Goal: Transaction & Acquisition: Purchase product/service

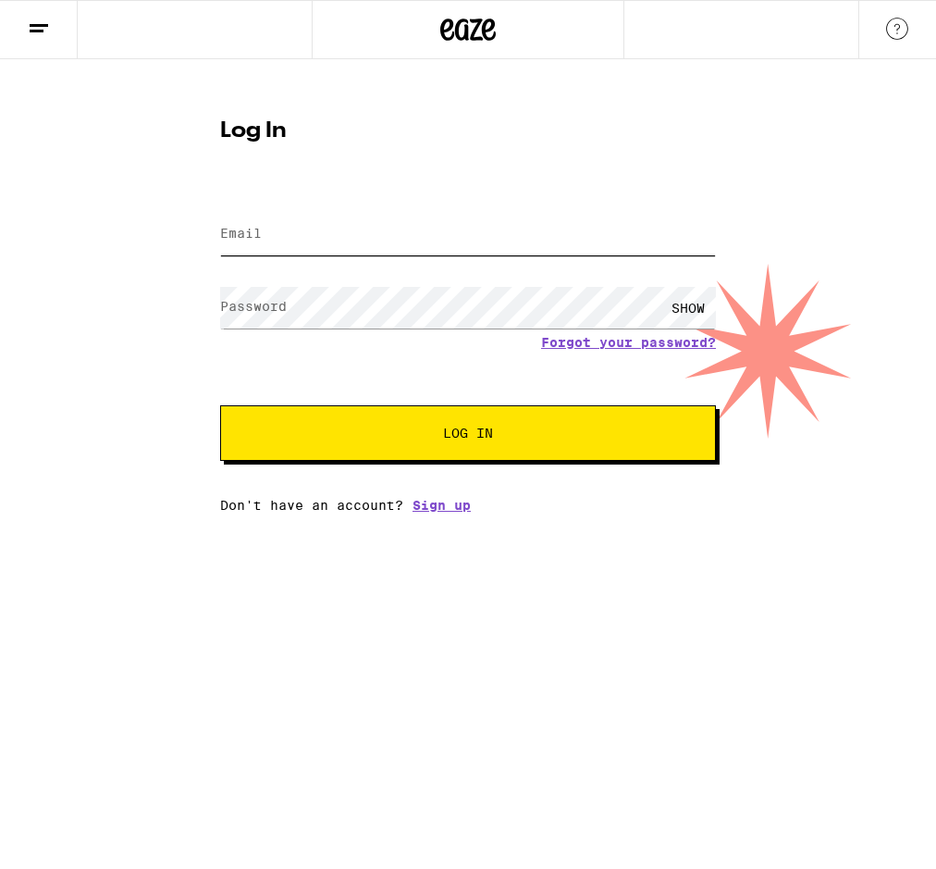
type input "[EMAIL_ADDRESS][DOMAIN_NAME]"
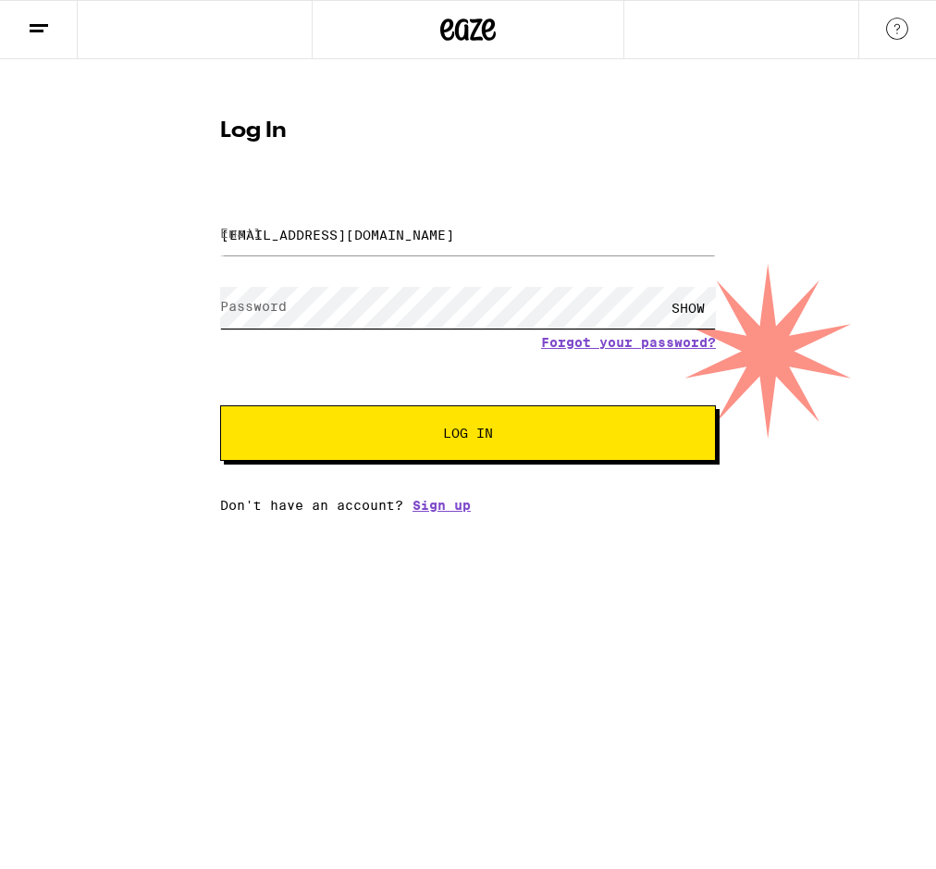
click at [468, 435] on button "Log In" at bounding box center [468, 432] width 496 height 55
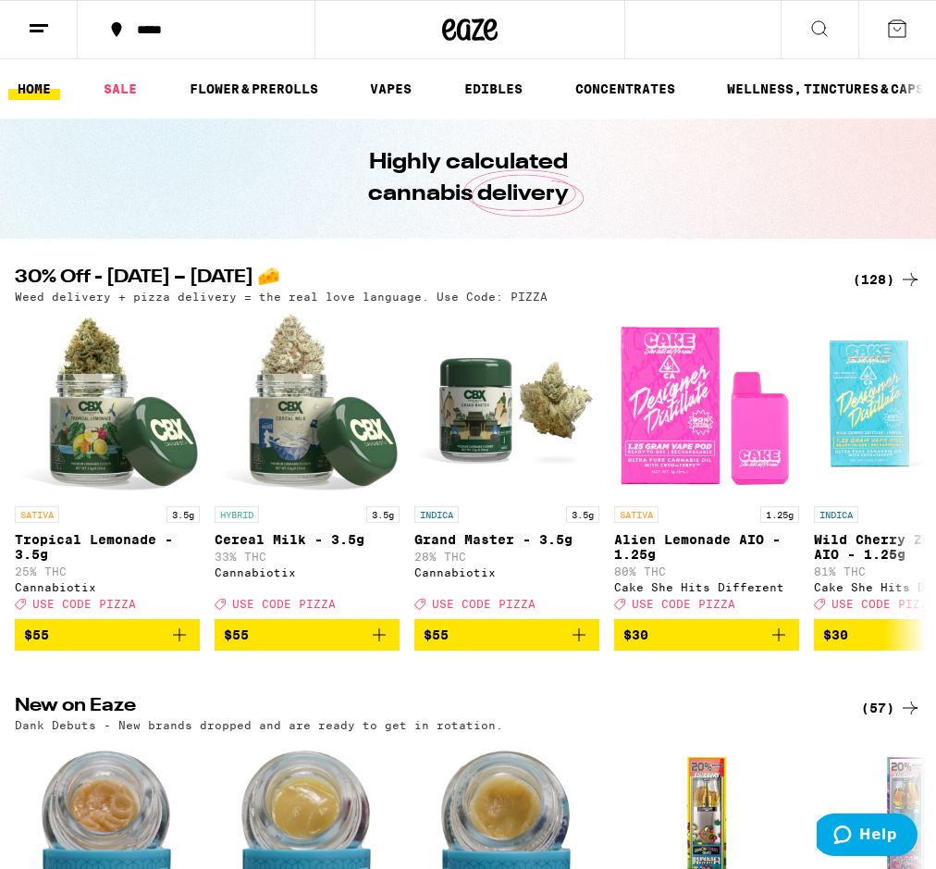
click at [880, 284] on div "(128)" at bounding box center [887, 279] width 68 height 22
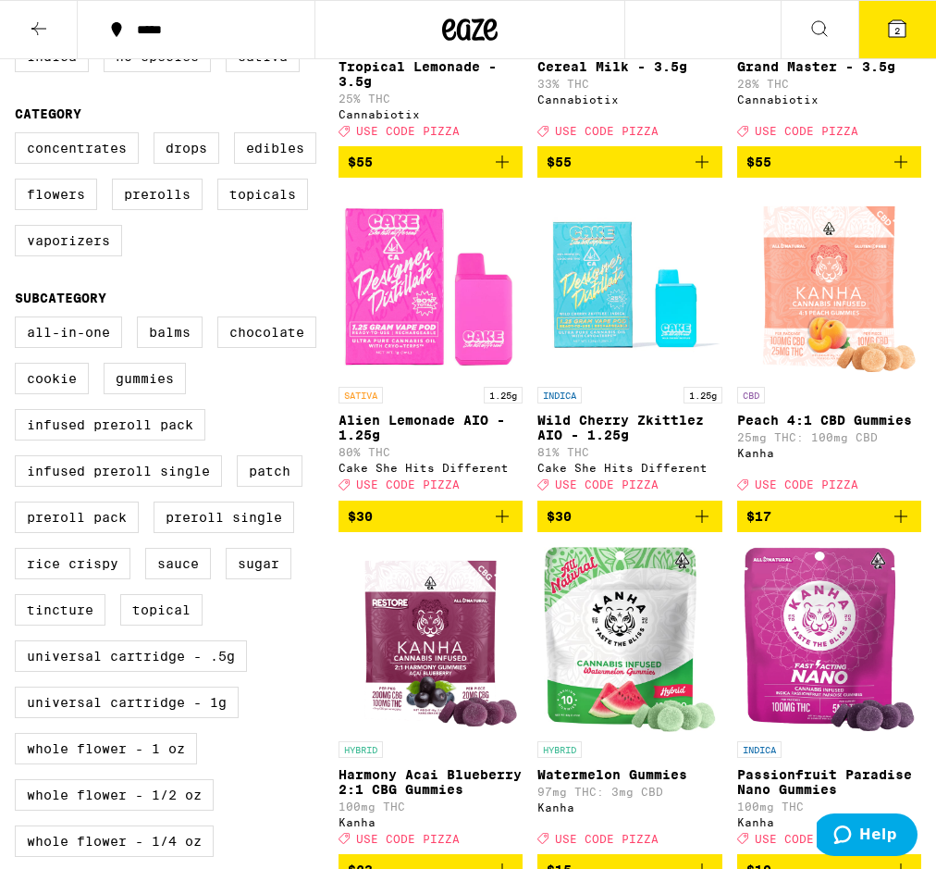
scroll to position [426, 0]
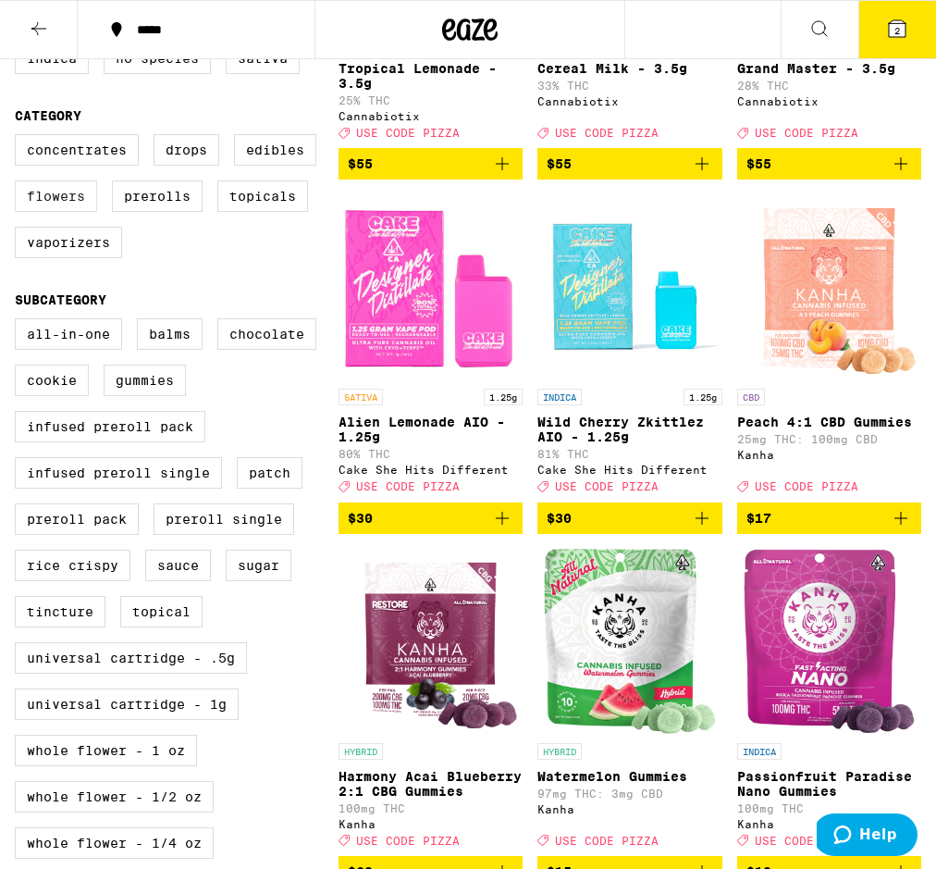
click at [69, 203] on label "Flowers" at bounding box center [56, 195] width 82 height 31
click at [19, 138] on input "Flowers" at bounding box center [18, 137] width 1 height 1
checkbox input "true"
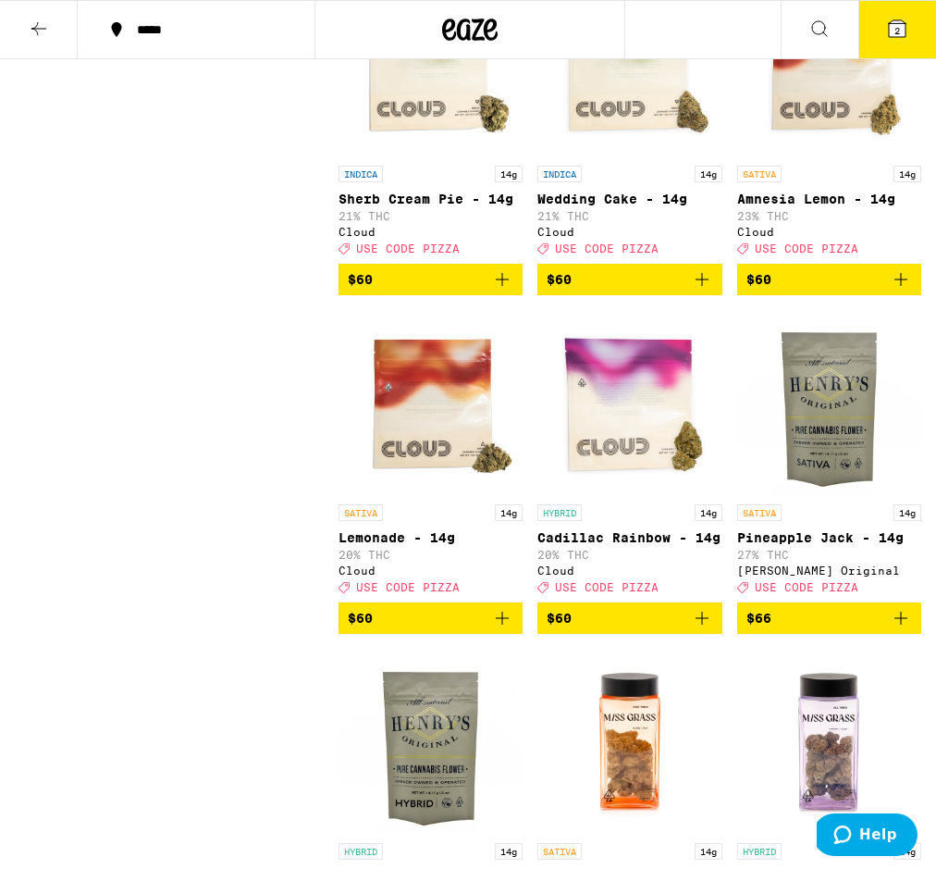
scroll to position [2690, 0]
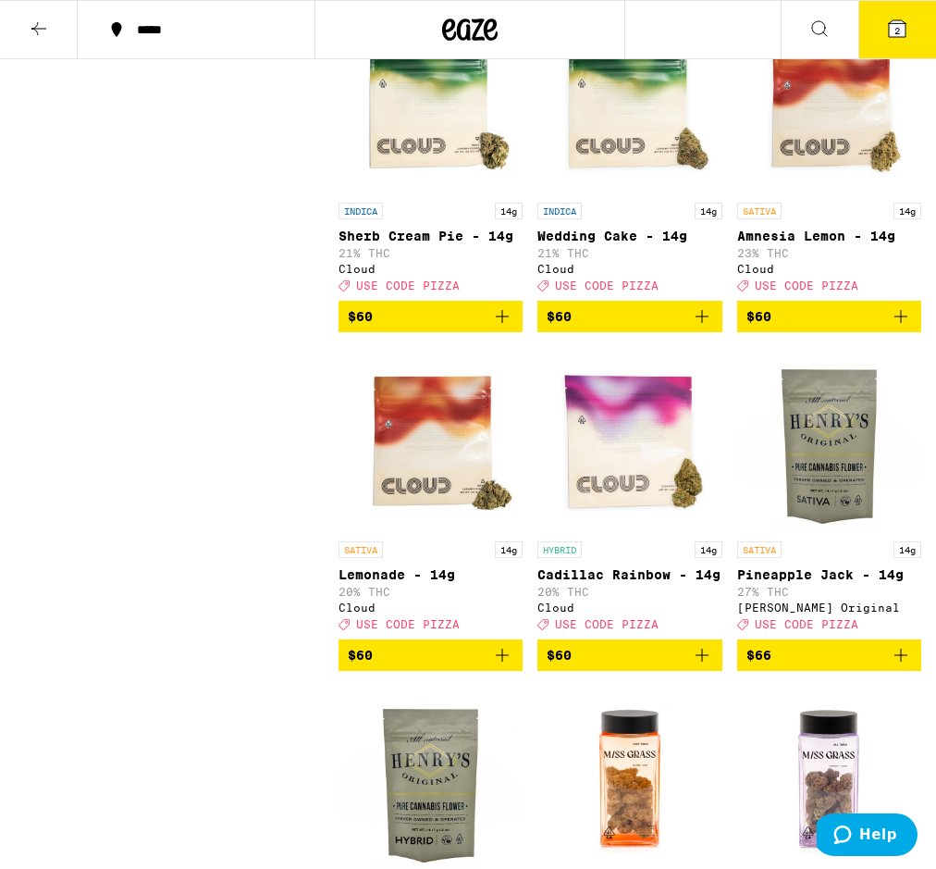
click at [906, 661] on icon "Add to bag" at bounding box center [900, 654] width 13 height 13
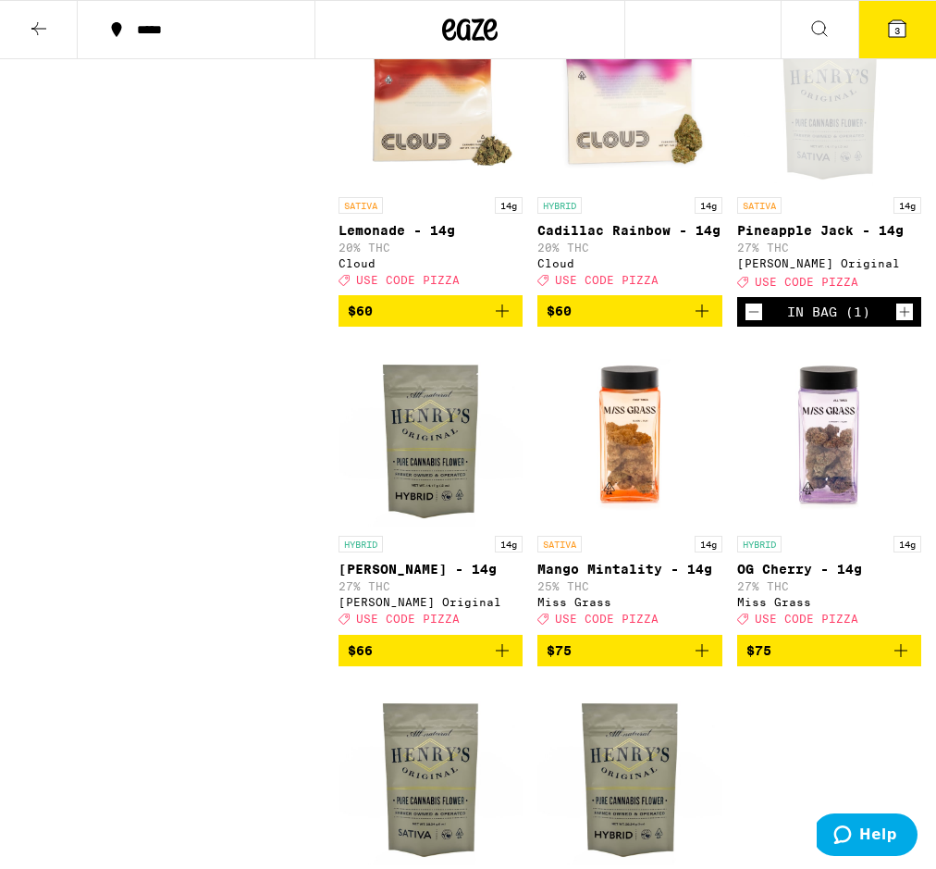
scroll to position [3062, 0]
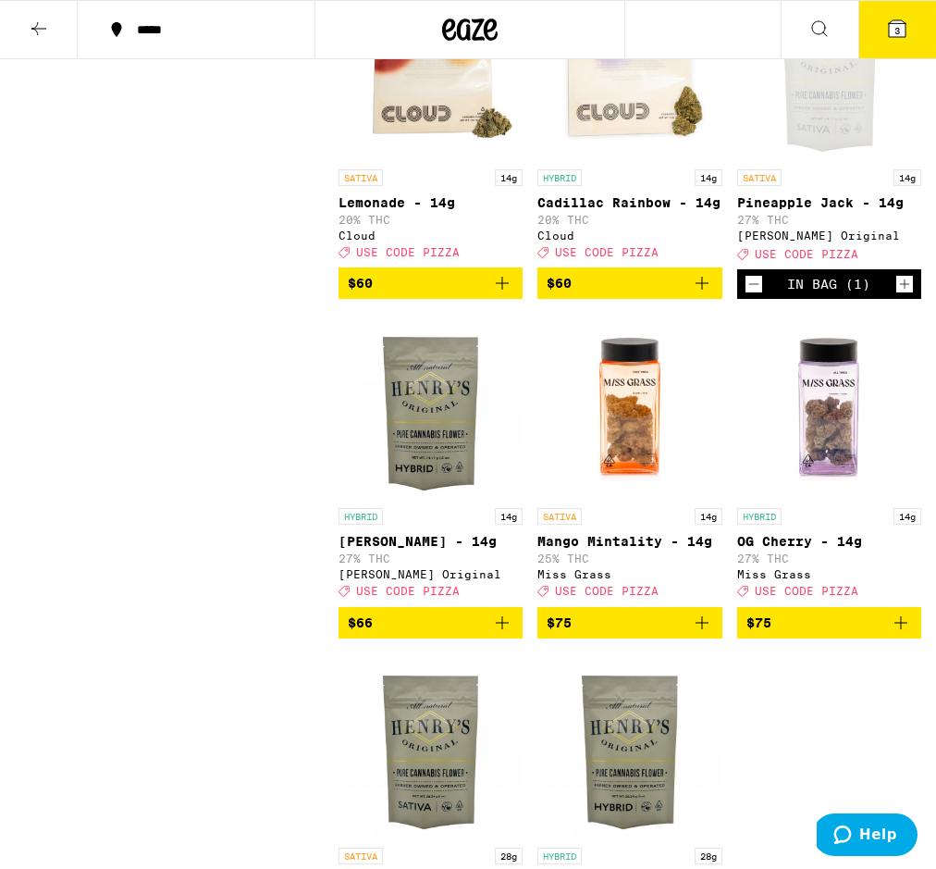
click at [503, 634] on icon "Add to bag" at bounding box center [502, 622] width 22 height 22
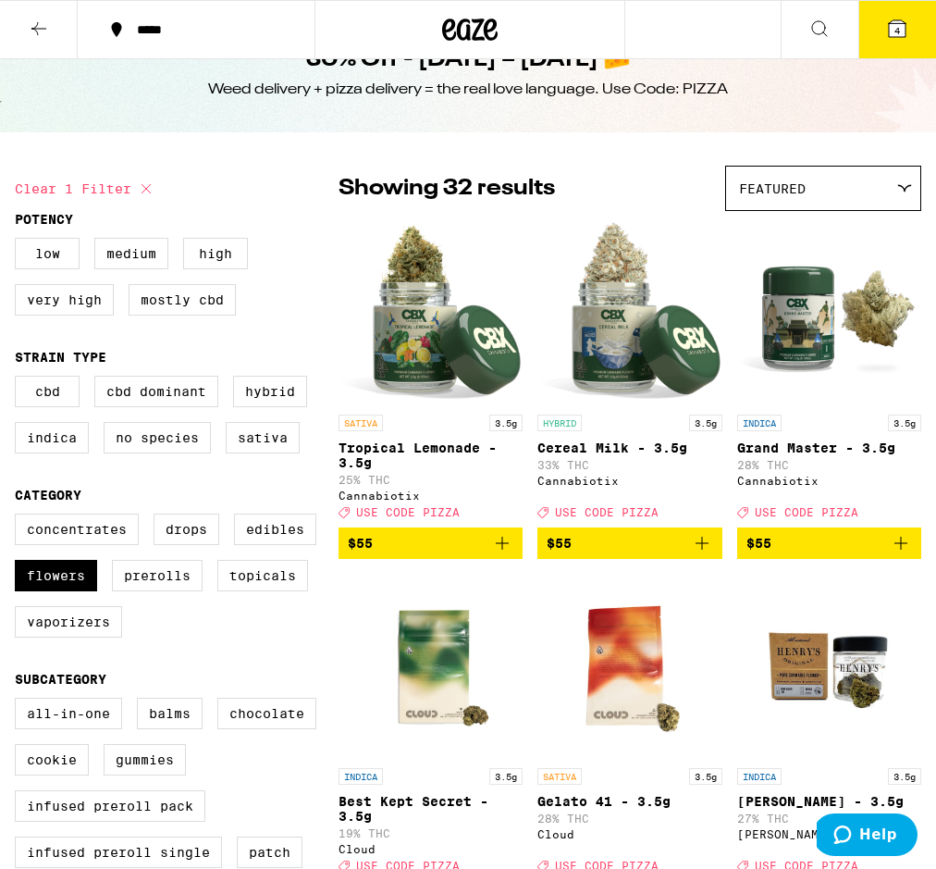
scroll to position [48, 0]
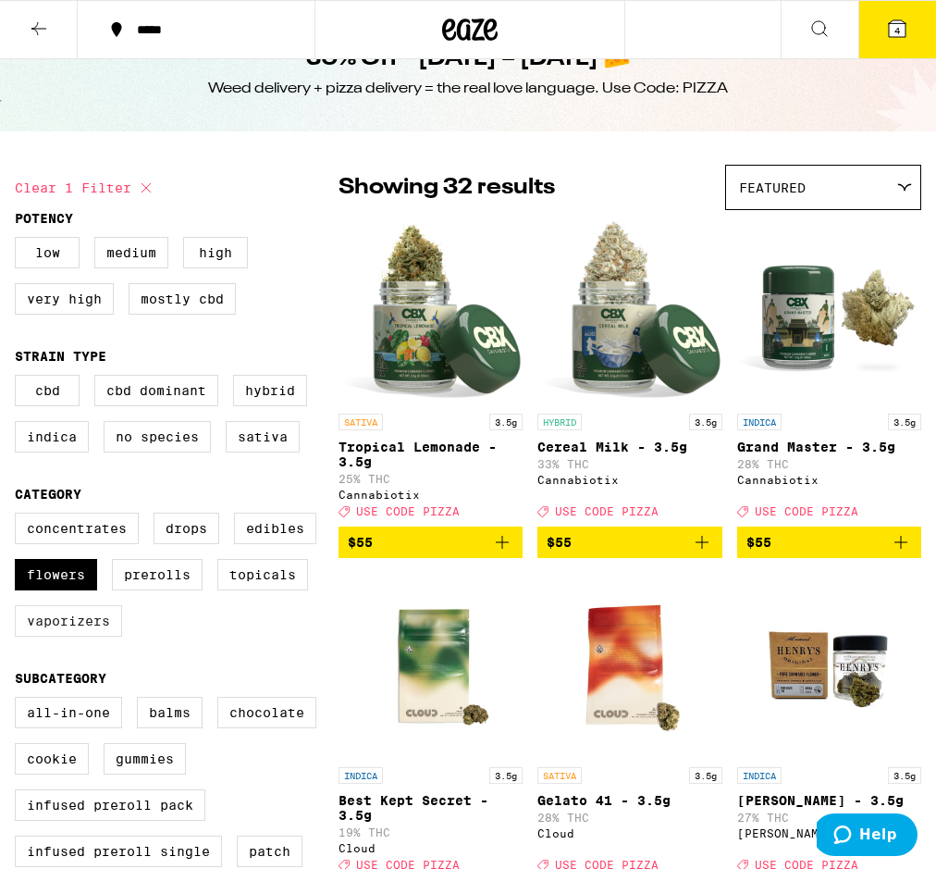
click at [100, 625] on label "Vaporizers" at bounding box center [68, 620] width 107 height 31
click at [19, 516] on input "Vaporizers" at bounding box center [18, 515] width 1 height 1
checkbox input "true"
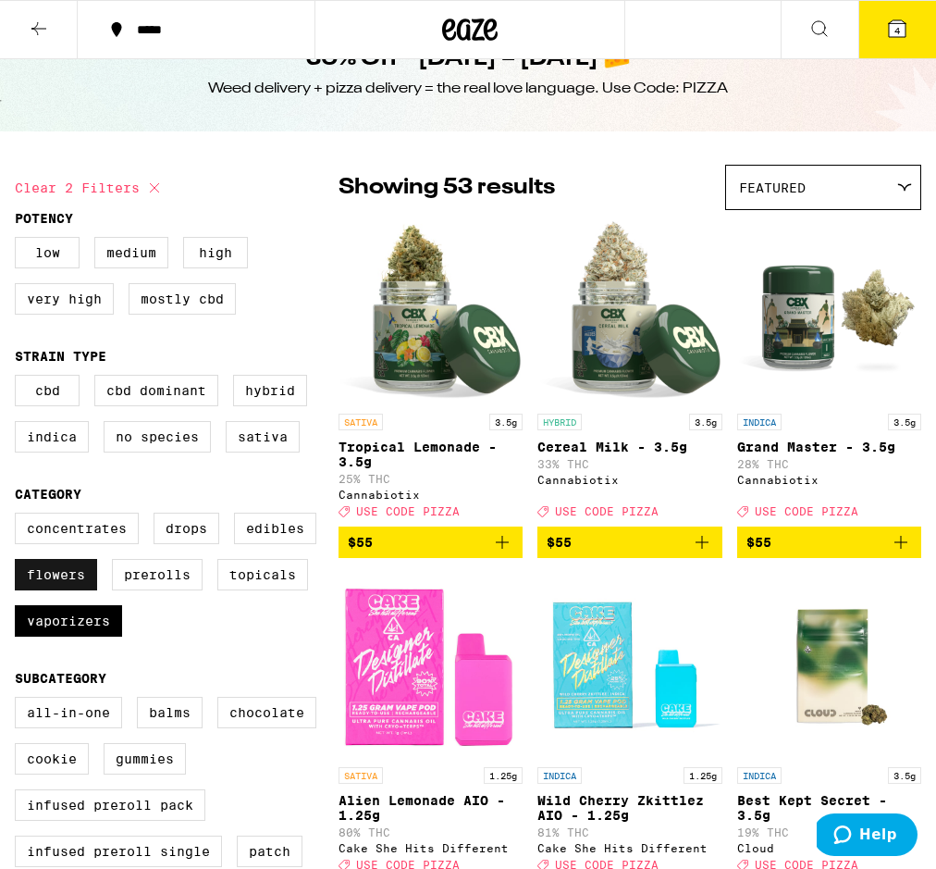
click at [80, 585] on label "Flowers" at bounding box center [56, 574] width 82 height 31
click at [19, 516] on input "Flowers" at bounding box center [18, 515] width 1 height 1
checkbox input "false"
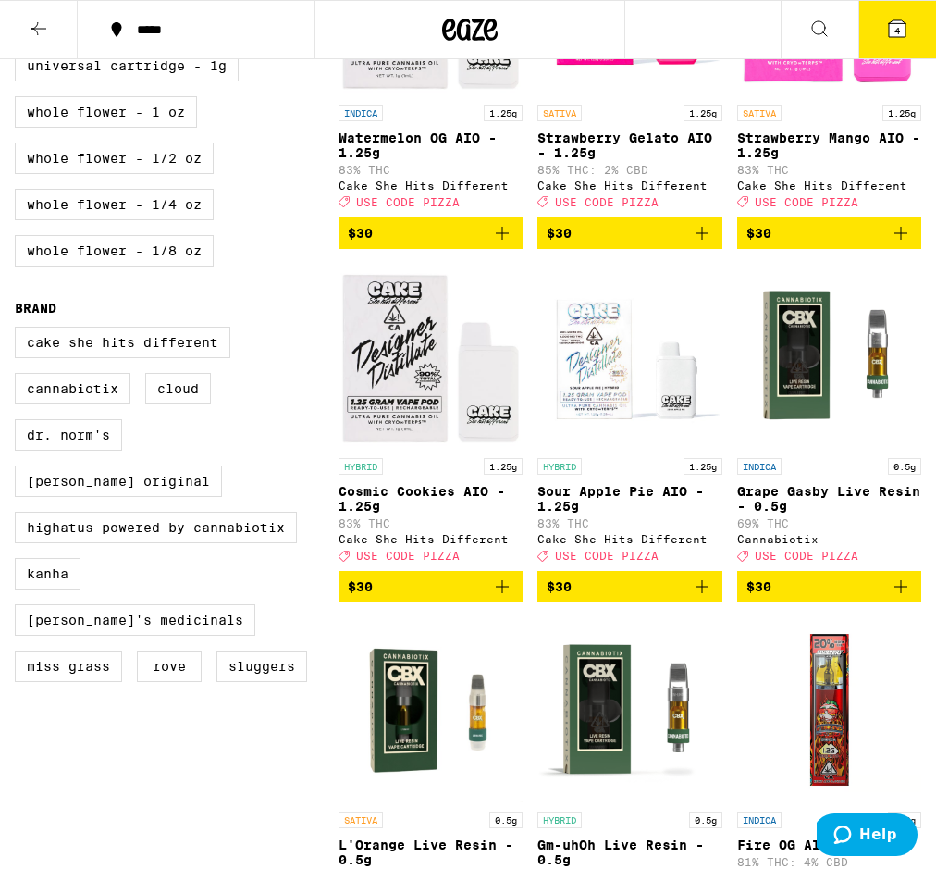
scroll to position [1067, 0]
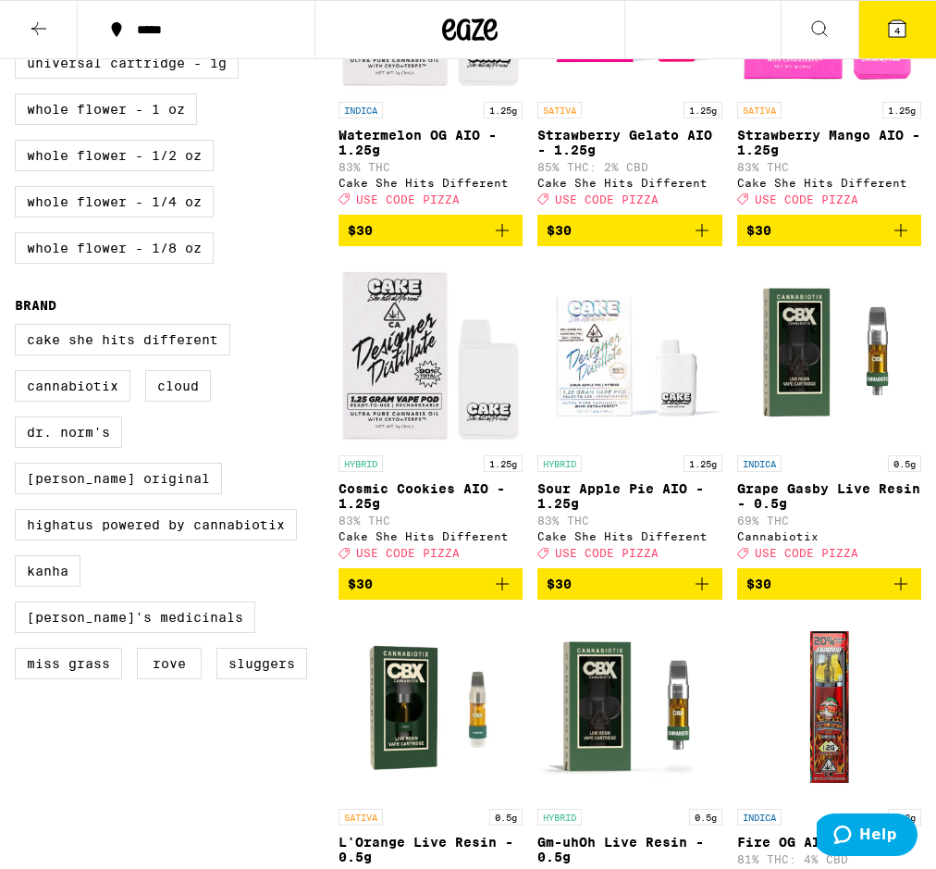
click at [702, 237] on icon "Add to bag" at bounding box center [702, 230] width 13 height 13
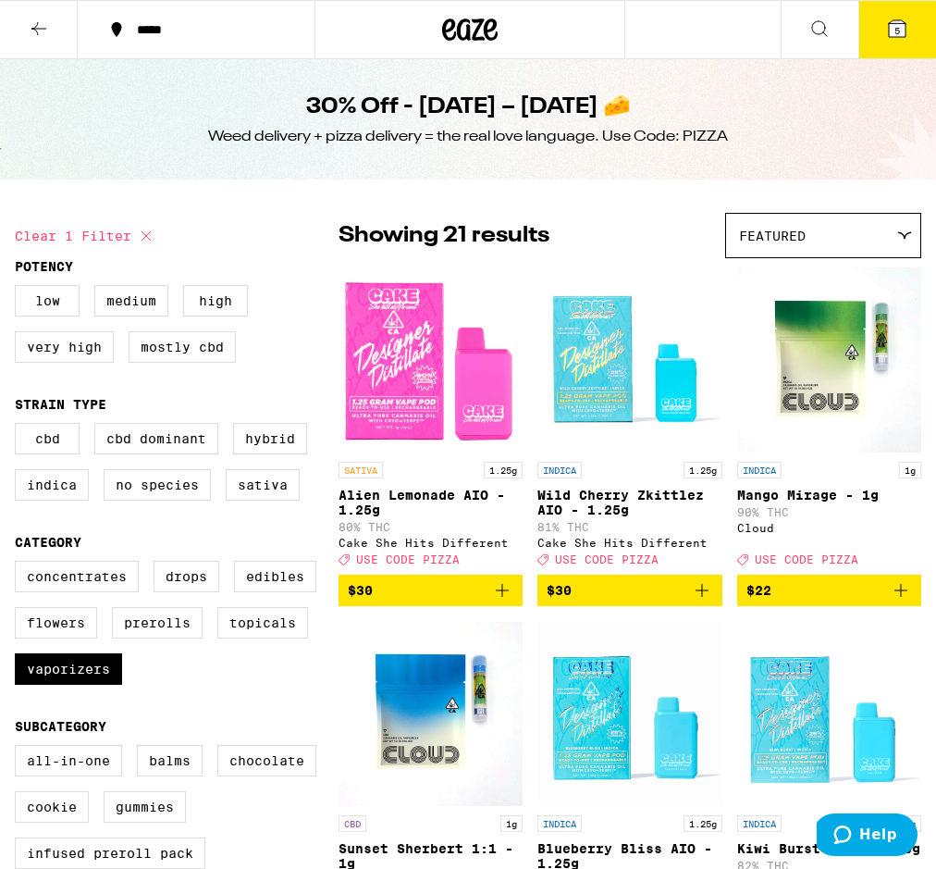
scroll to position [0, 0]
click at [463, 35] on icon at bounding box center [469, 29] width 55 height 33
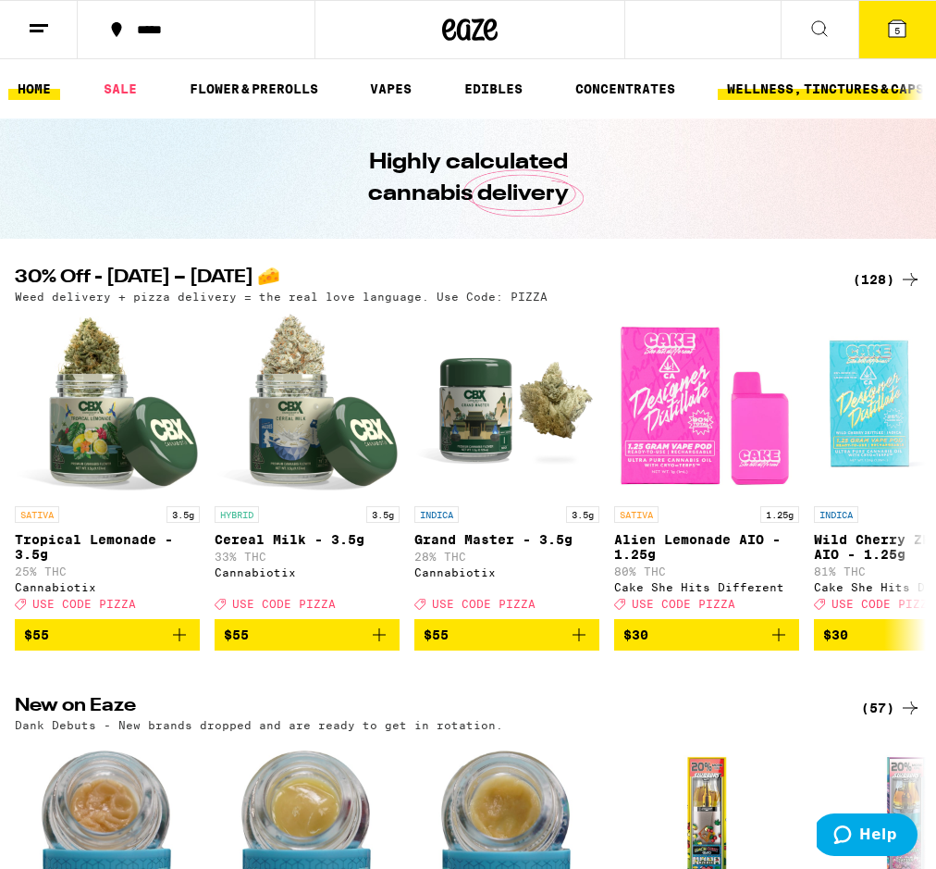
click at [774, 97] on link "WELLNESS, TINCTURES & CAPSULES" at bounding box center [842, 89] width 249 height 22
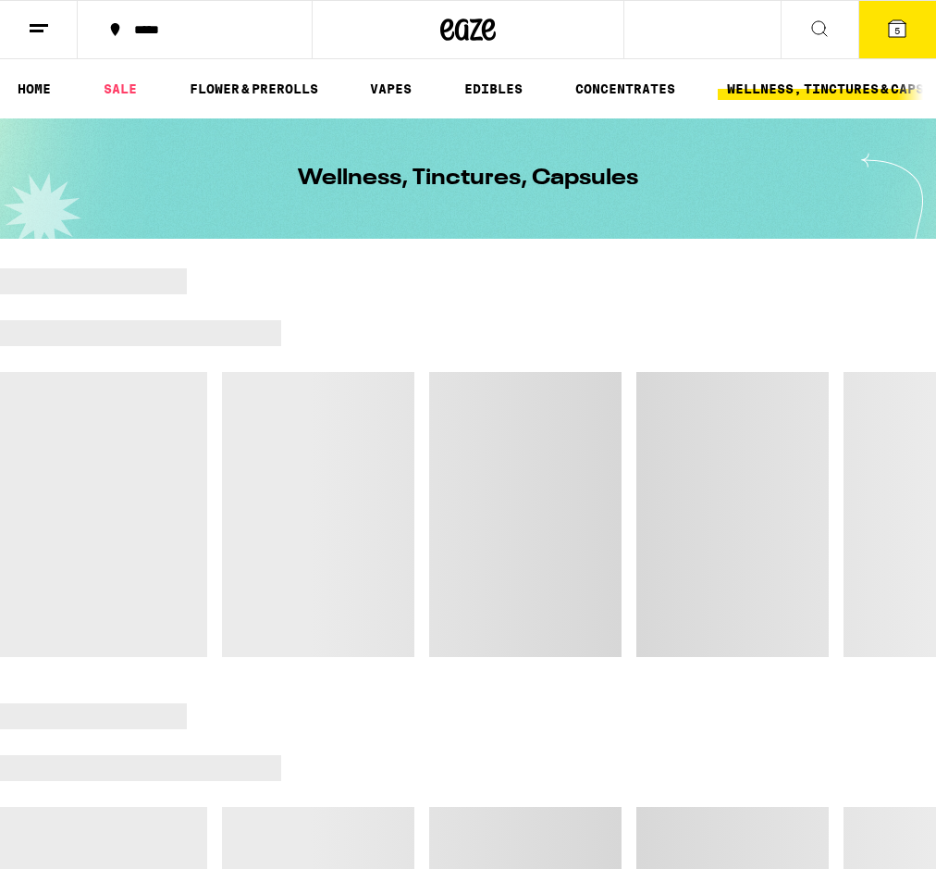
click at [811, 89] on link "WELLNESS, TINCTURES & CAPSULES" at bounding box center [842, 89] width 249 height 22
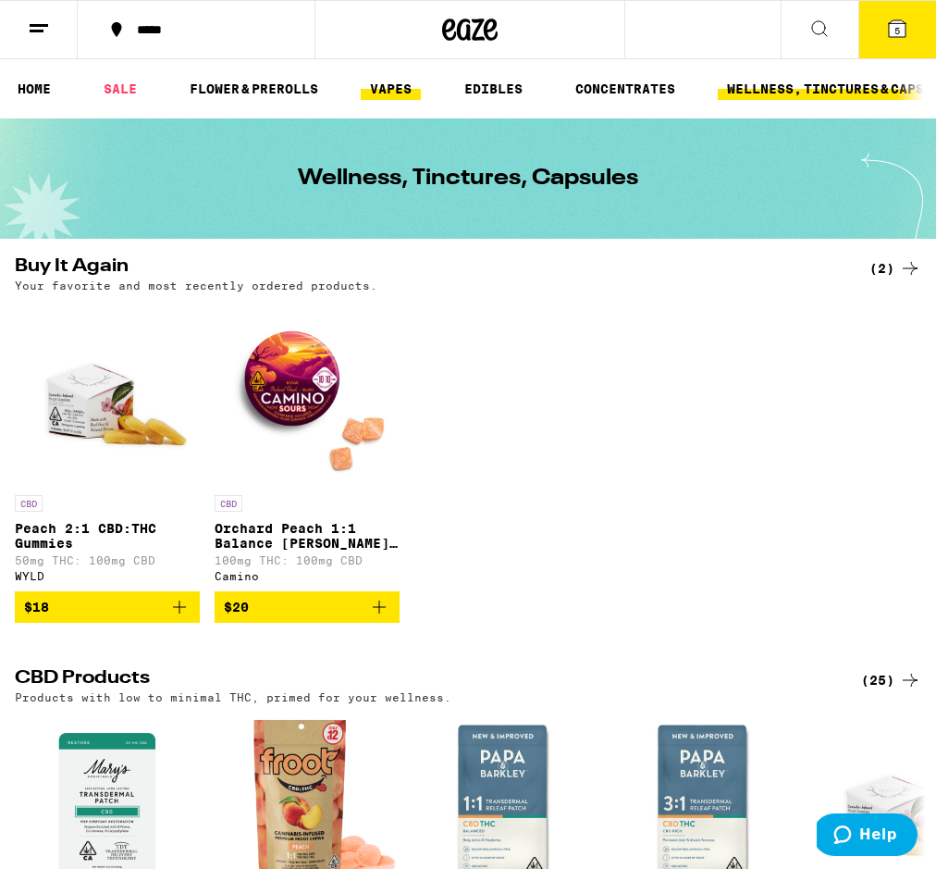
click at [387, 92] on link "VAPES" at bounding box center [391, 89] width 60 height 22
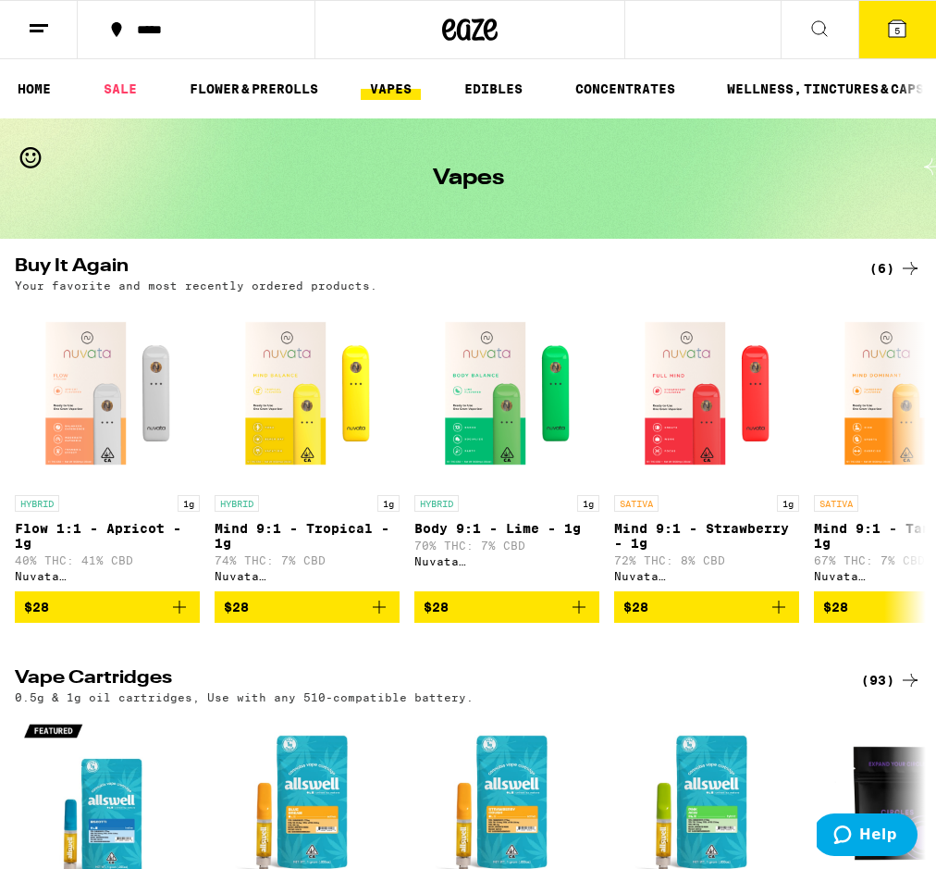
click at [897, 272] on div "(6)" at bounding box center [895, 268] width 52 height 22
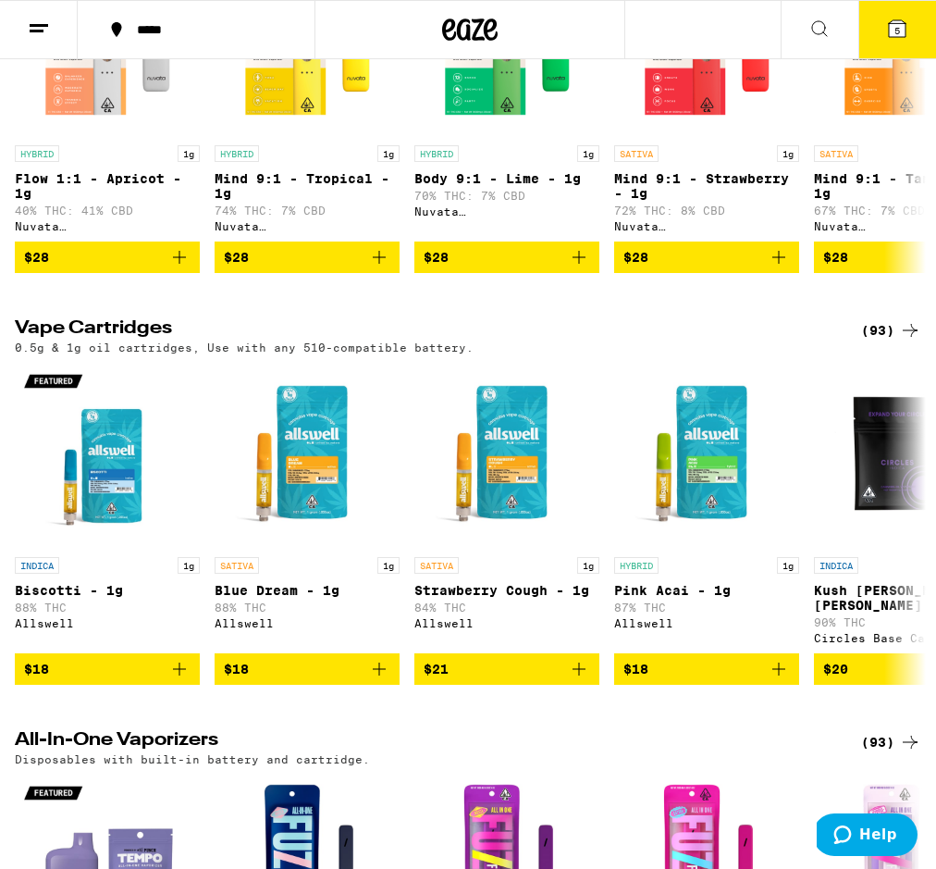
scroll to position [353, 0]
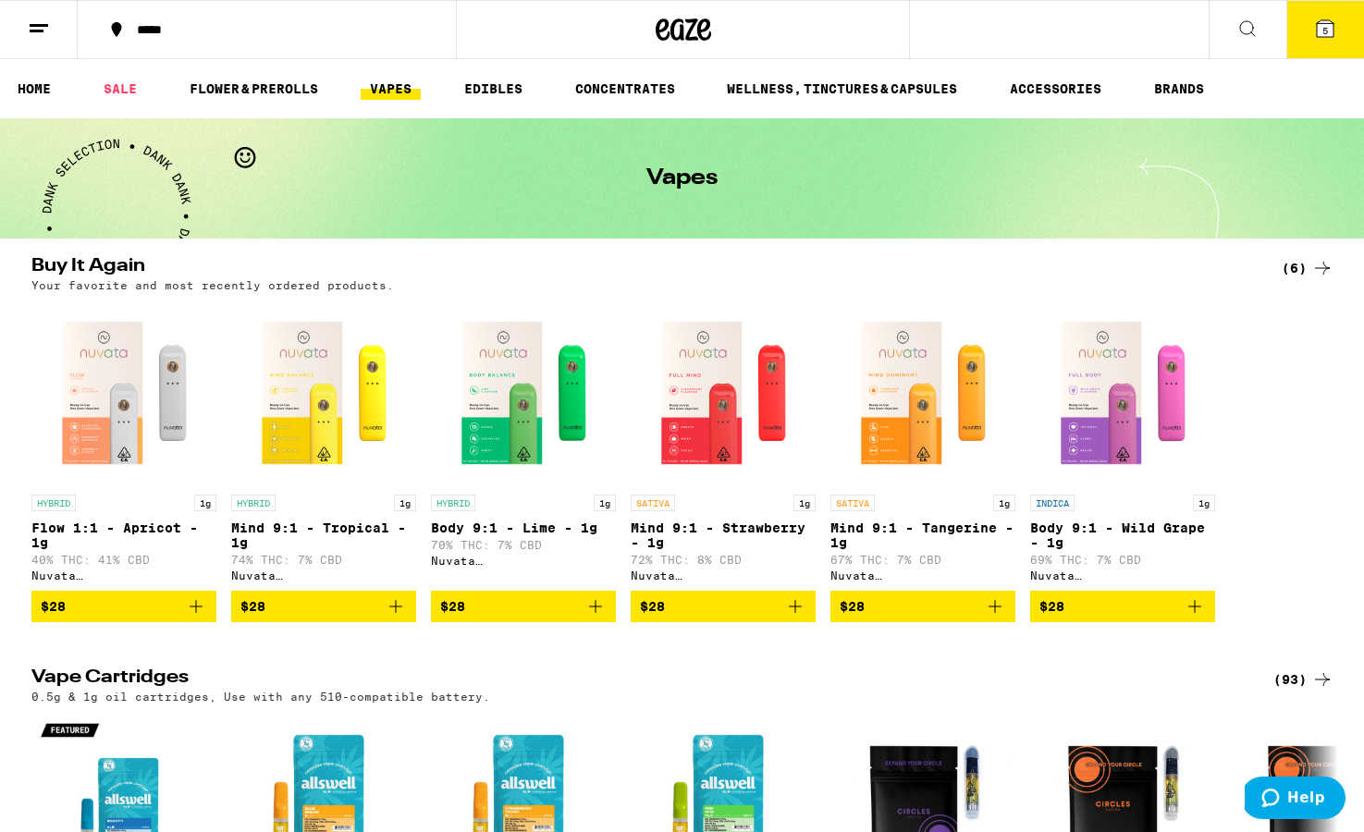
click at [935, 31] on icon at bounding box center [1248, 29] width 22 height 22
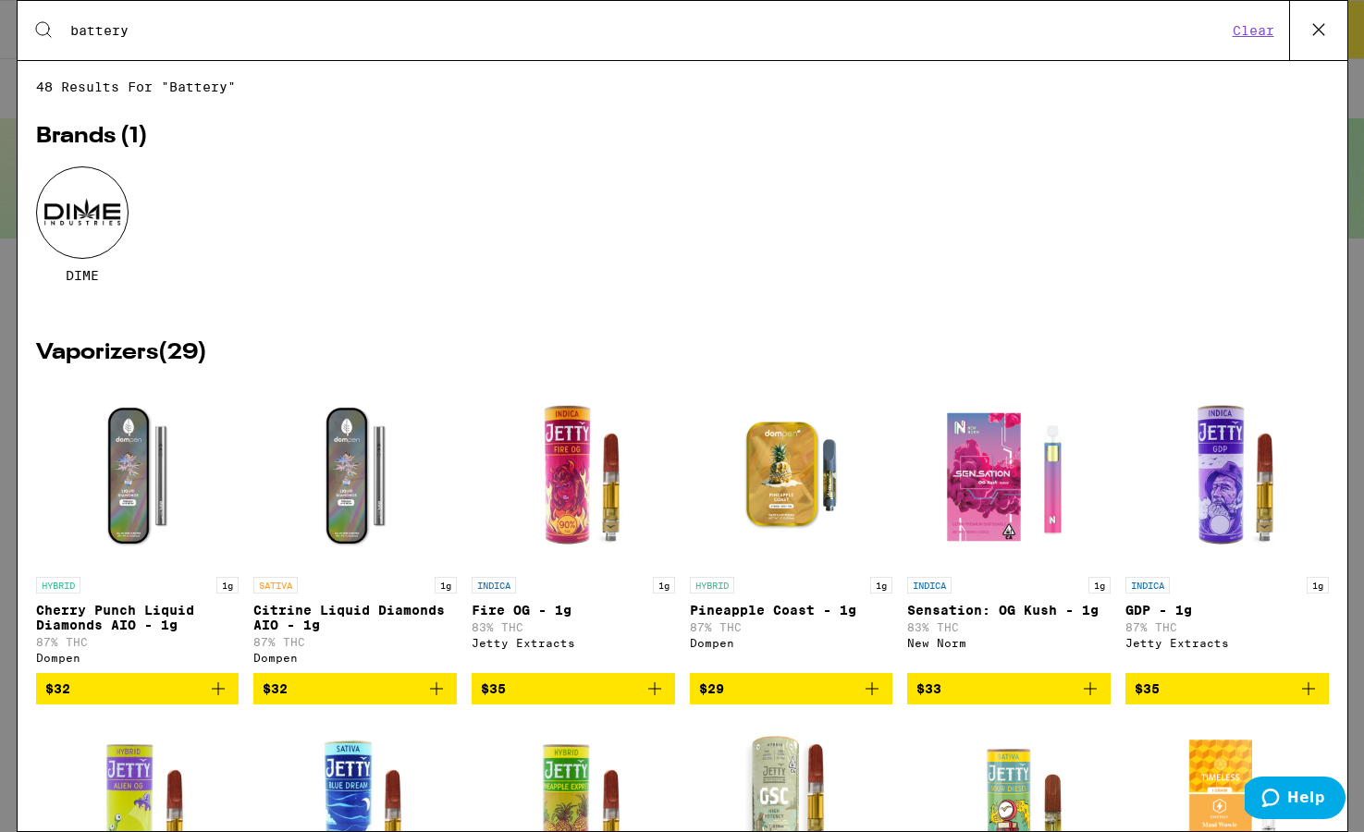
type input "battery"
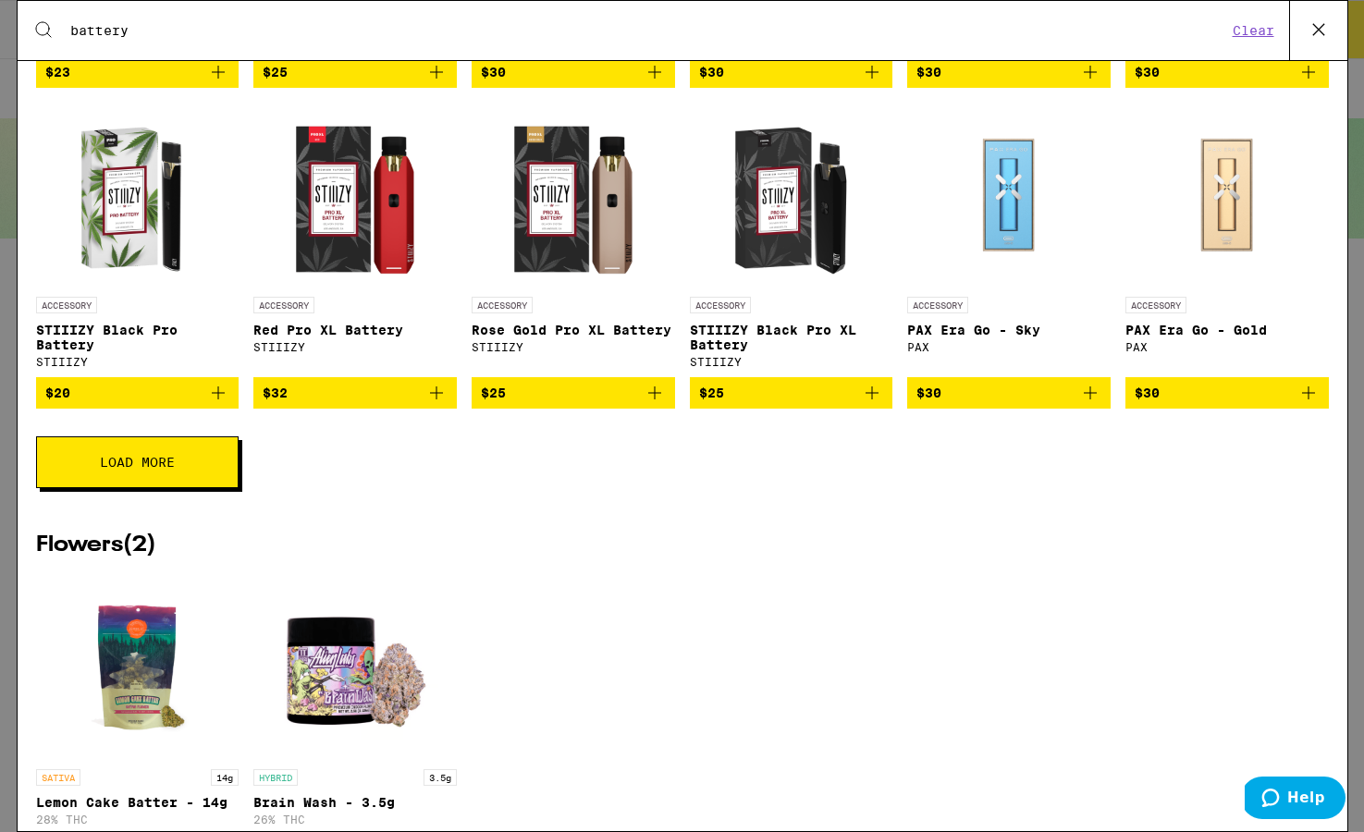
scroll to position [1067, 0]
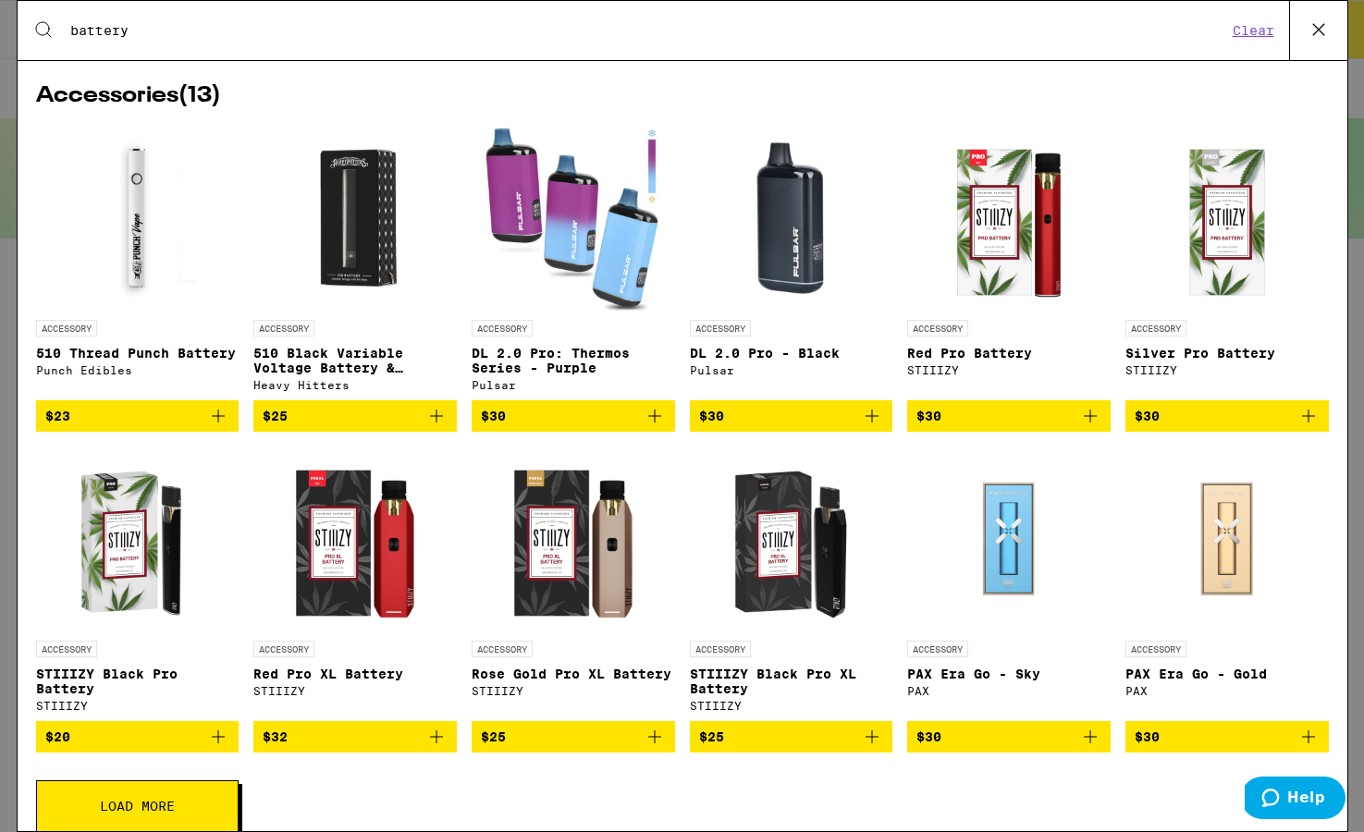
click at [124, 258] on img "Open page for 510 Thread Punch Battery from Punch Edibles" at bounding box center [136, 218] width 185 height 185
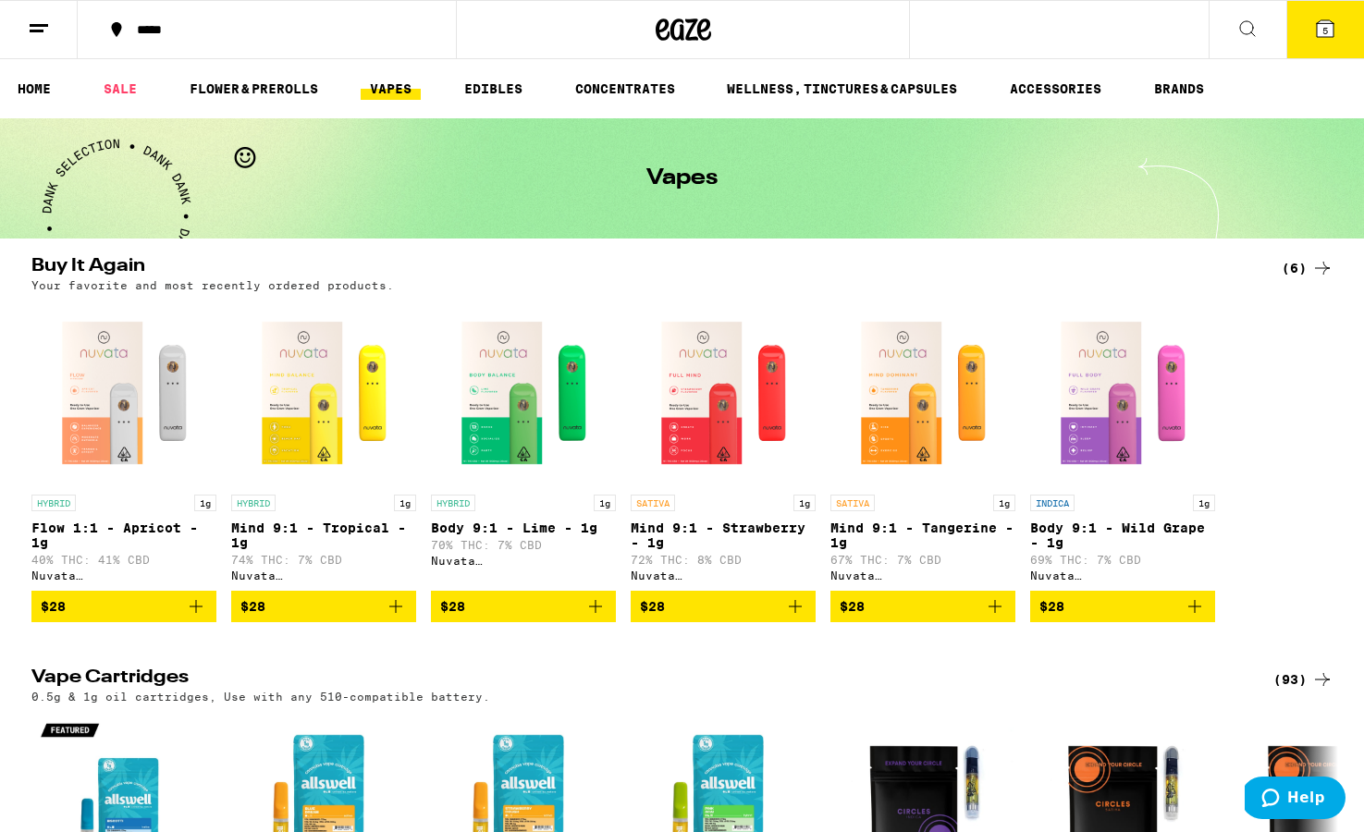
click at [935, 22] on icon at bounding box center [1325, 28] width 17 height 17
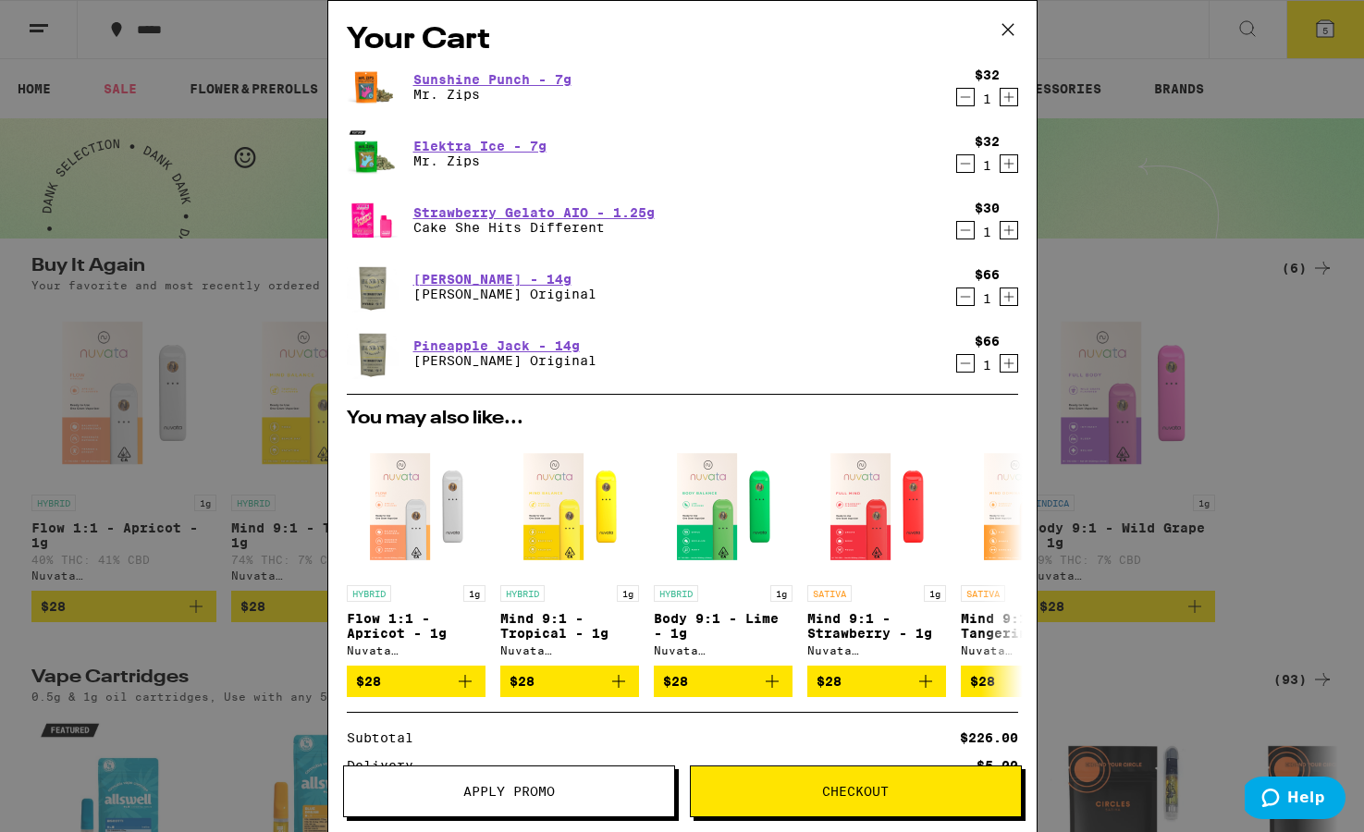
click at [935, 104] on icon "Decrement" at bounding box center [965, 97] width 17 height 22
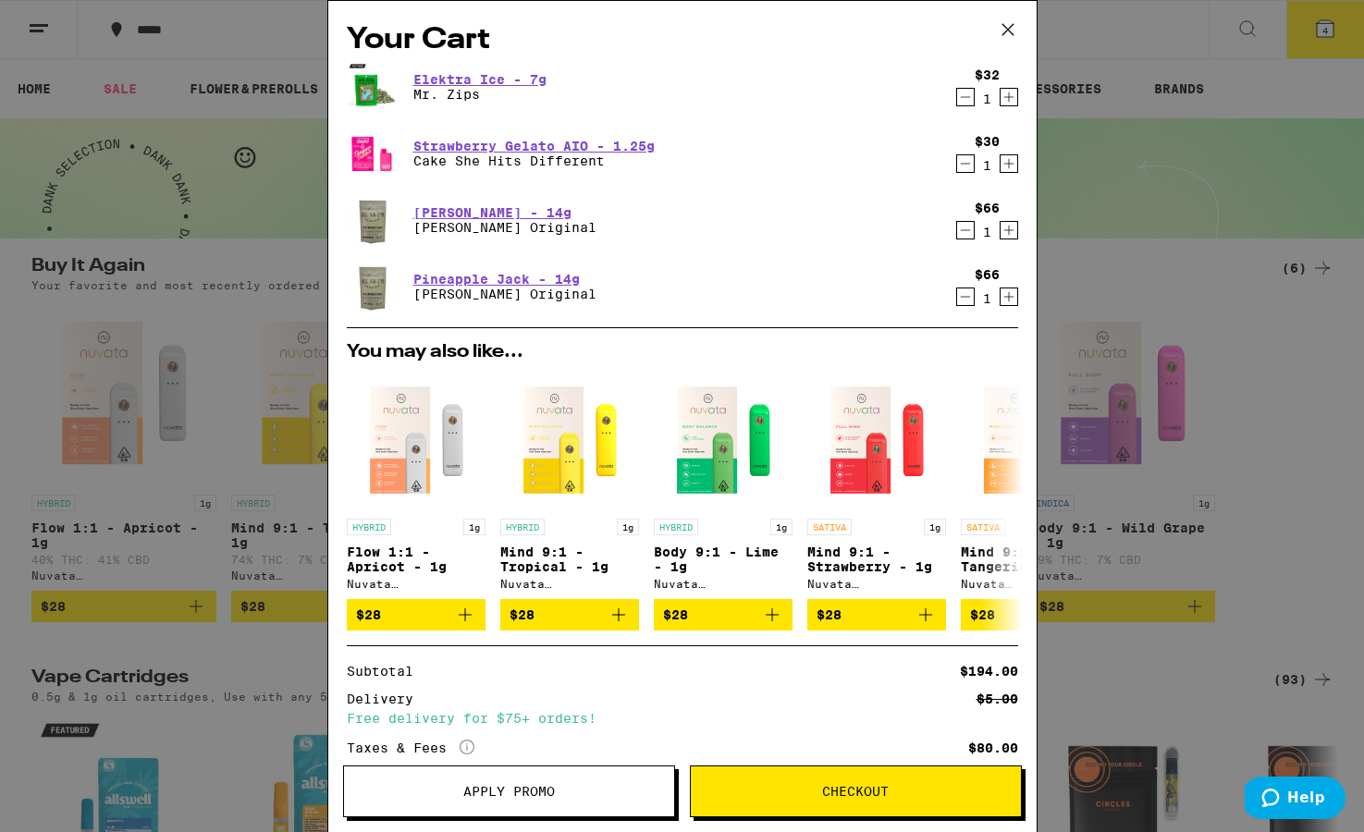
click at [935, 101] on icon "Decrement" at bounding box center [965, 97] width 17 height 22
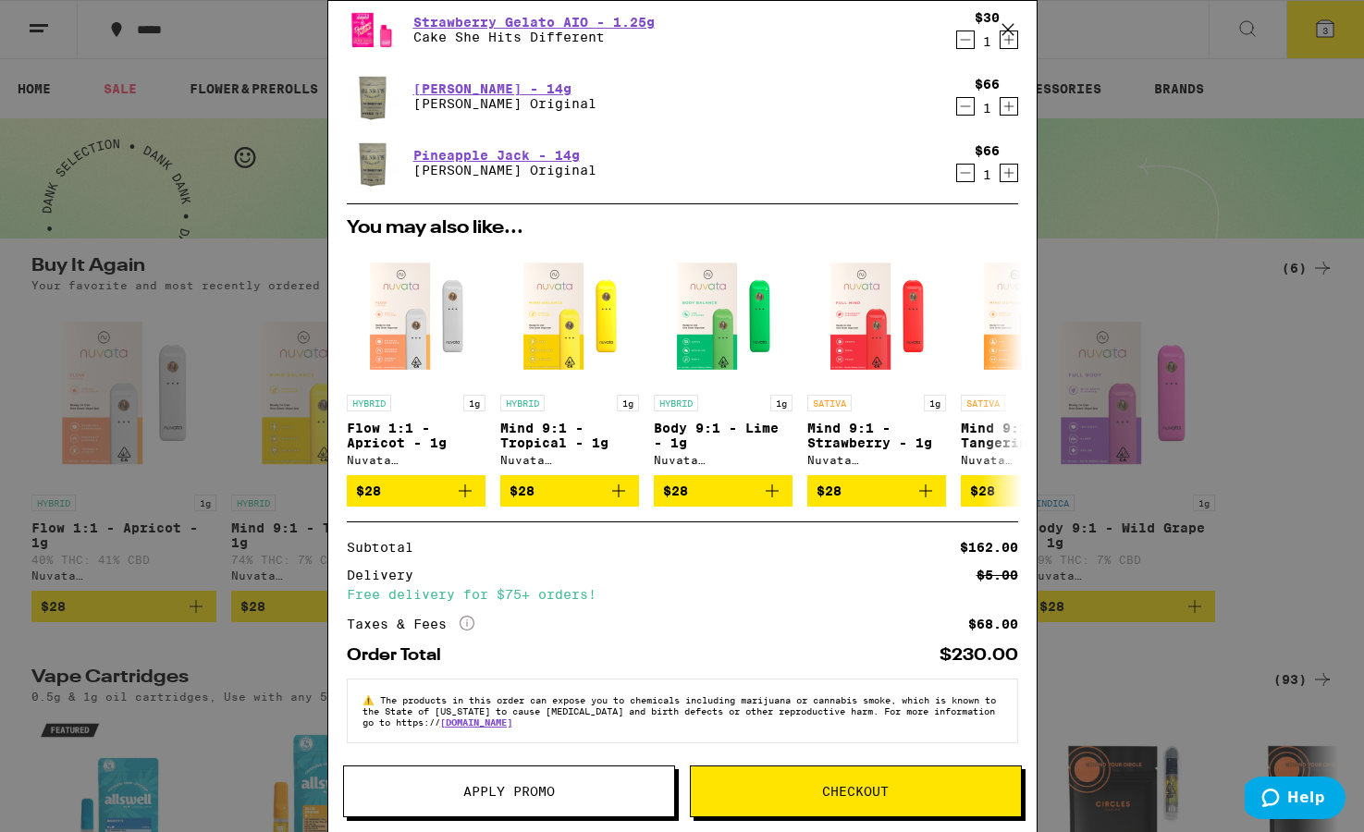
scroll to position [68, 0]
click at [530, 791] on span "Apply Promo" at bounding box center [509, 791] width 92 height 13
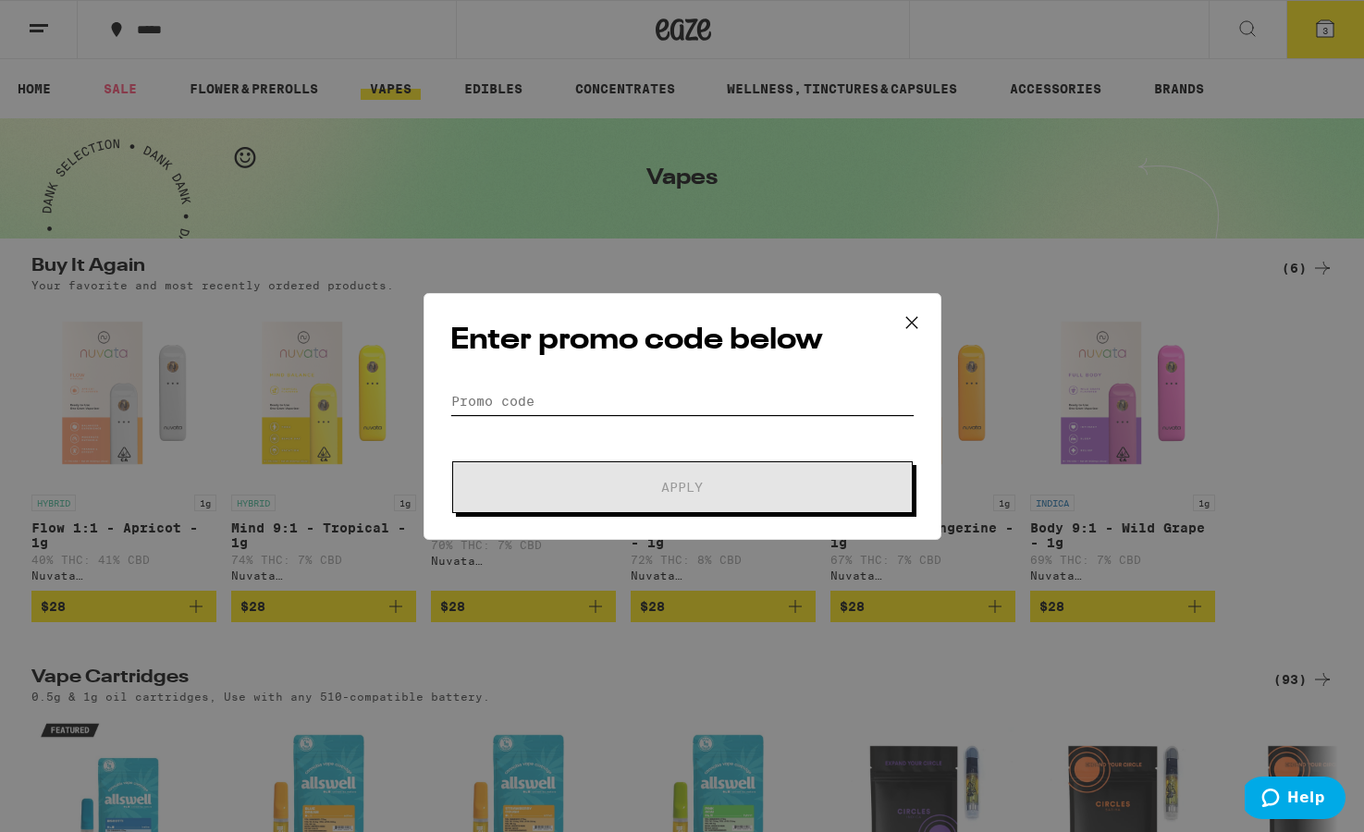
click at [625, 391] on input "Promo Code" at bounding box center [682, 402] width 464 height 28
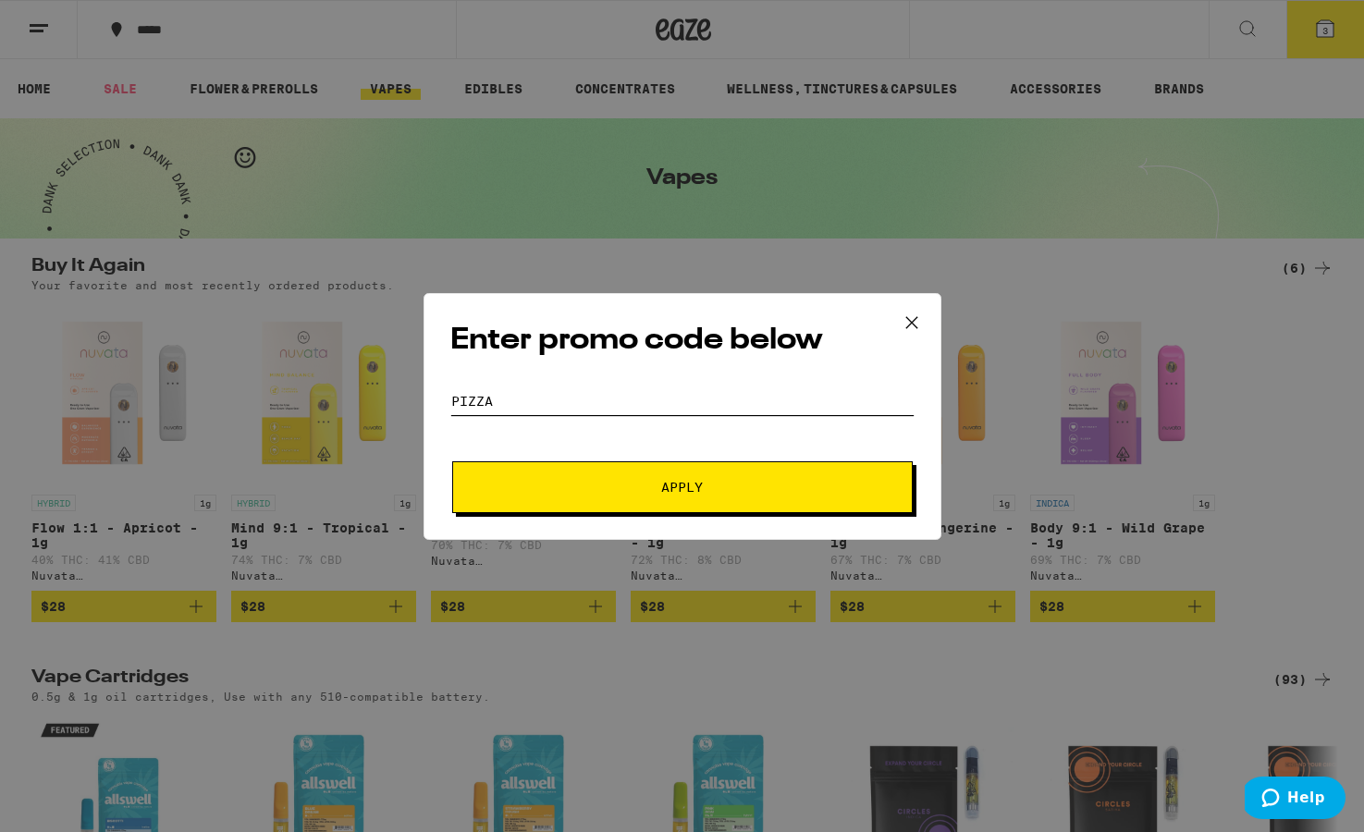
type input "pizza"
click at [682, 487] on button "Apply" at bounding box center [682, 488] width 461 height 52
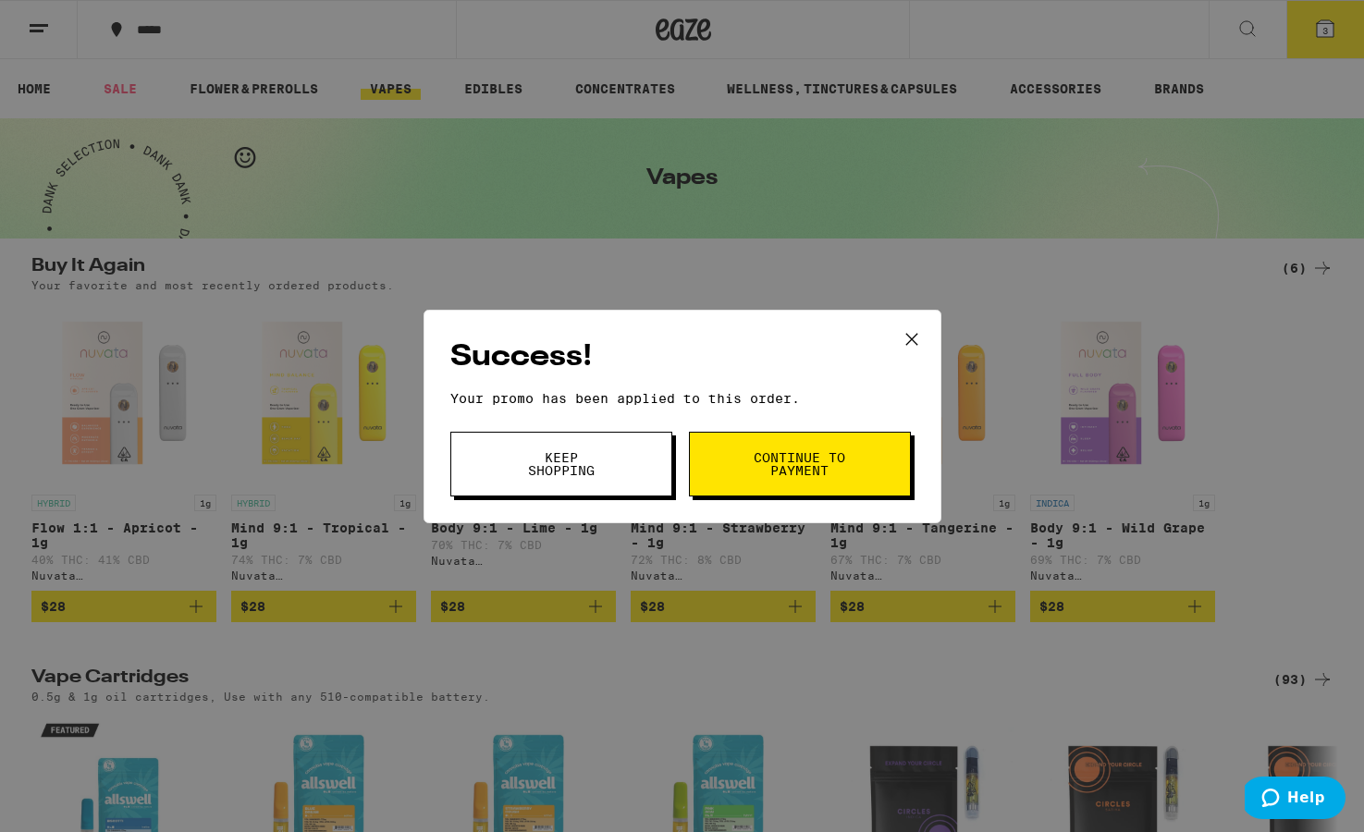
click at [795, 453] on span "Continue to payment" at bounding box center [800, 464] width 94 height 26
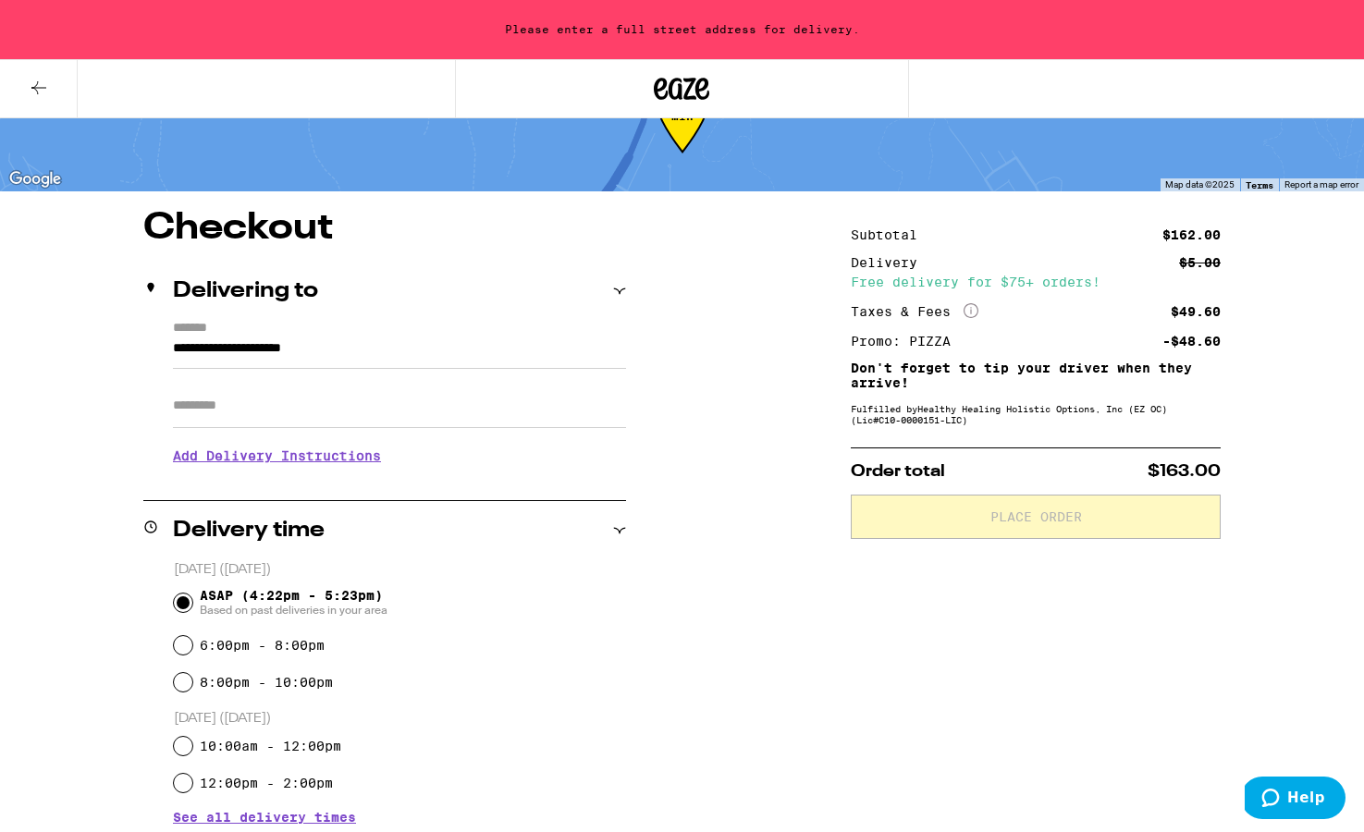
scroll to position [70, 0]
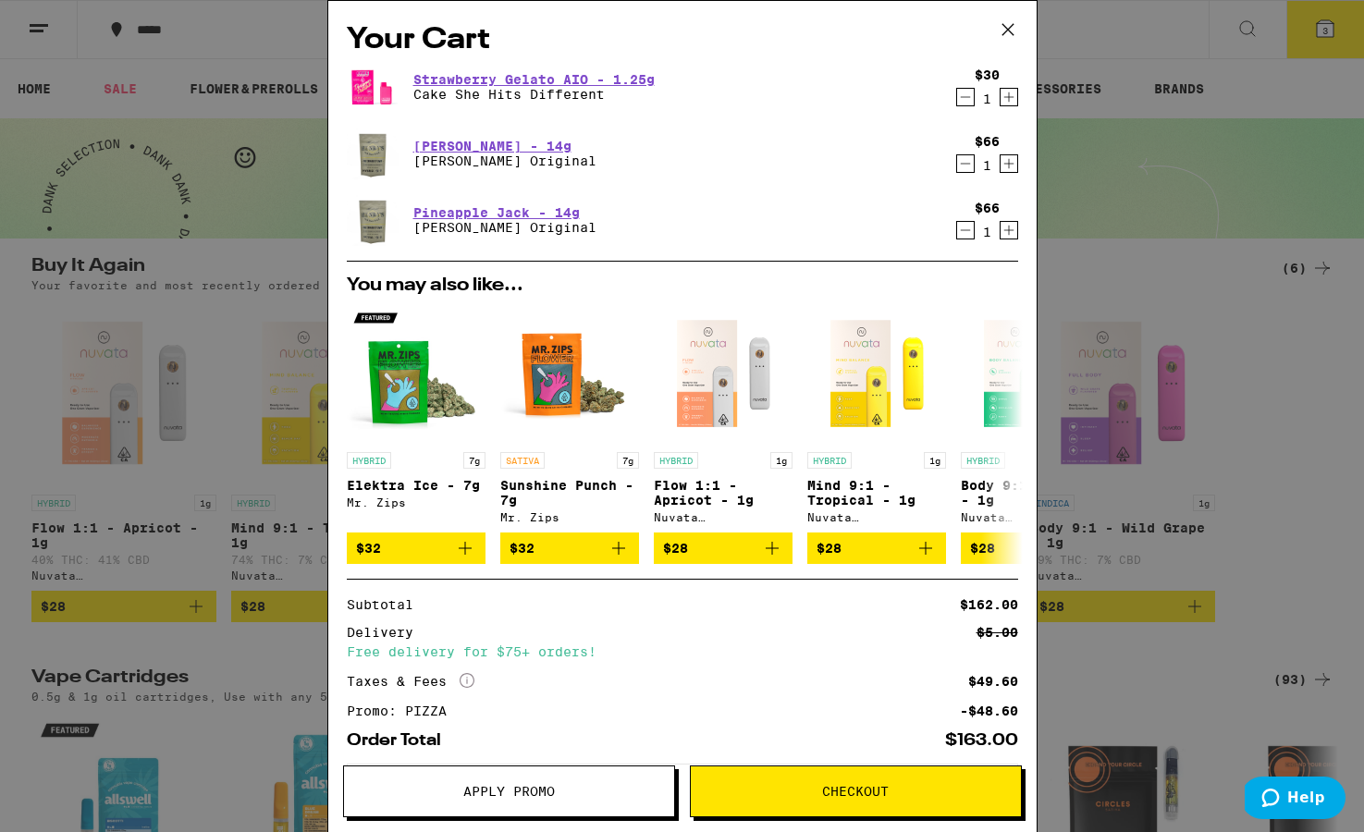
click at [935, 30] on icon at bounding box center [1008, 30] width 28 height 28
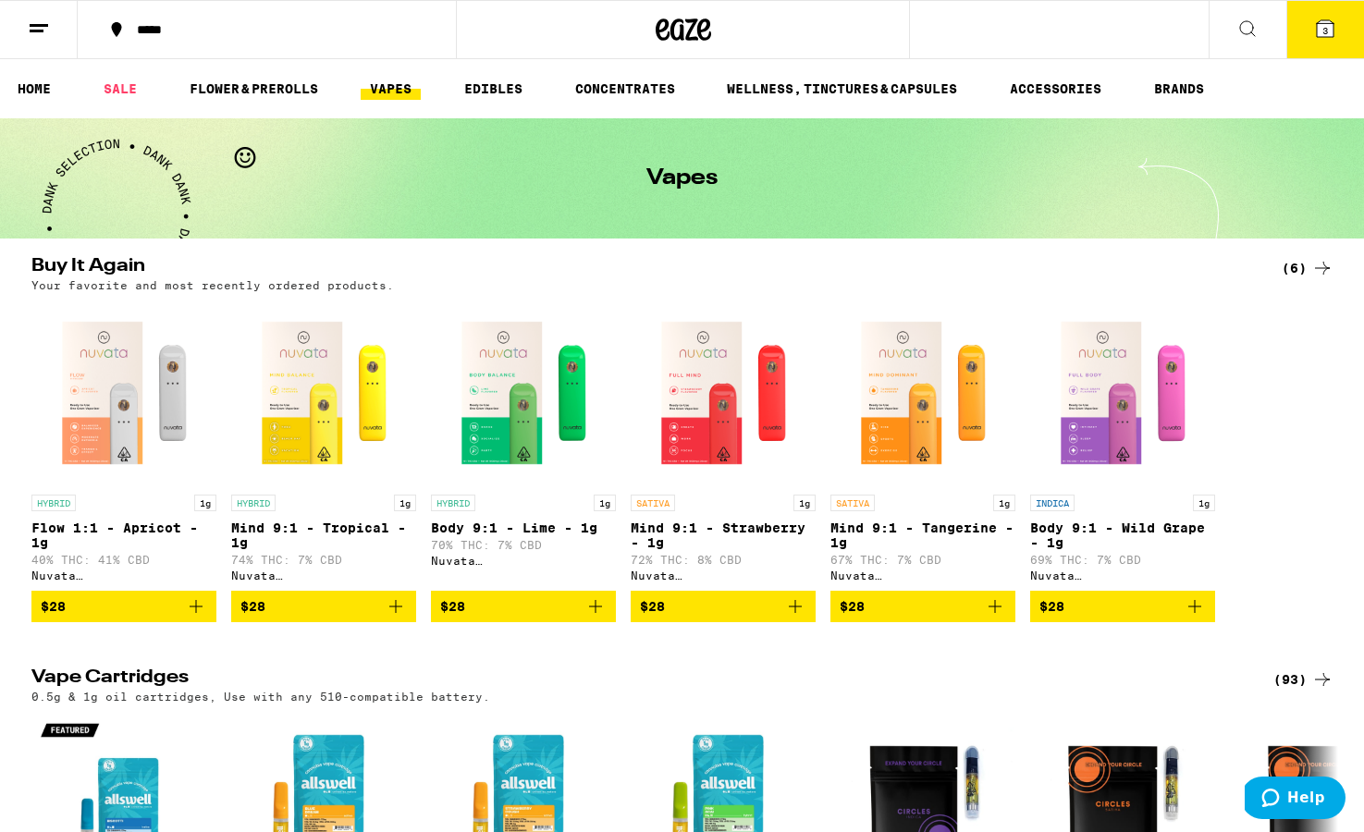
click at [935, 29] on icon at bounding box center [1248, 29] width 22 height 22
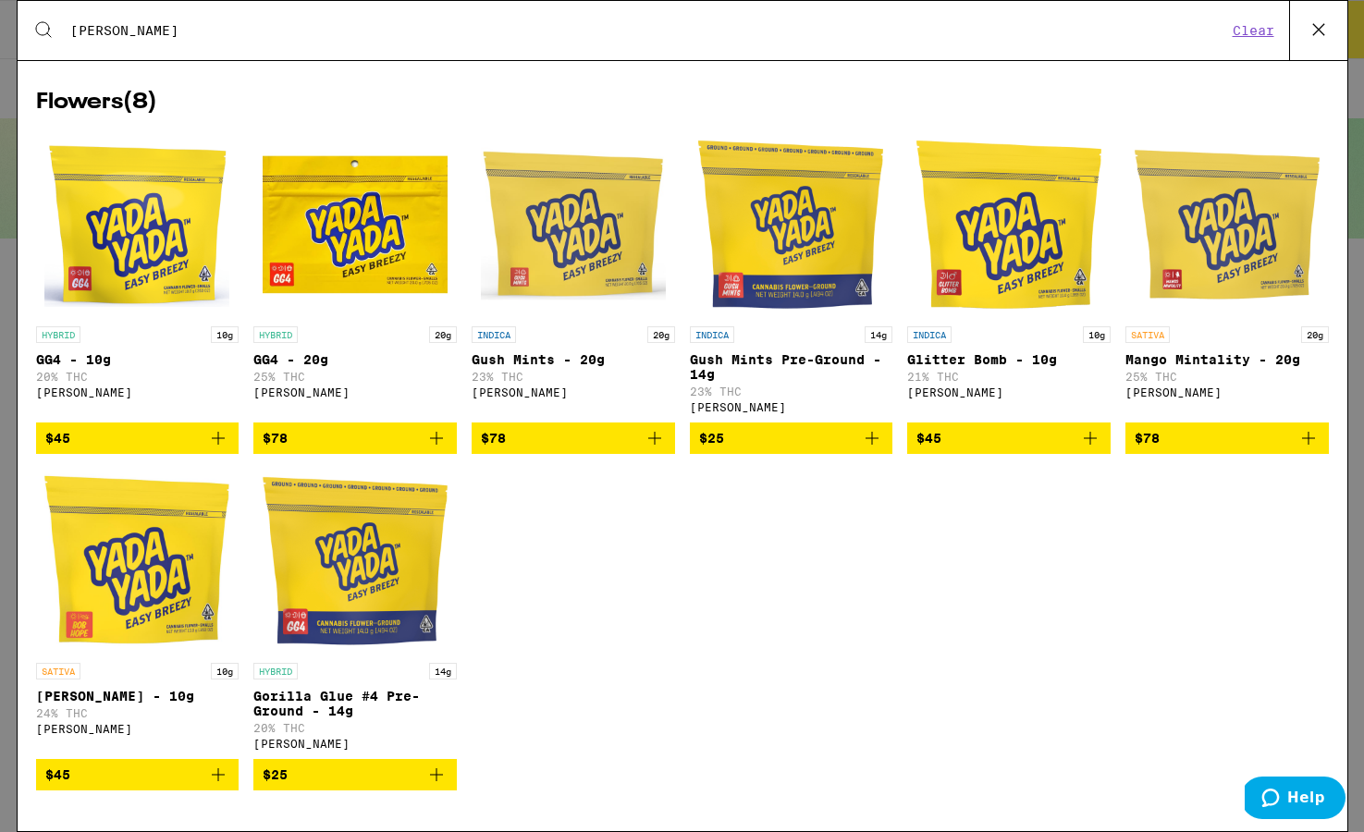
type input "[PERSON_NAME]"
click at [796, 195] on img "Open page for Gush Mints Pre-Ground - 14g from Yada Yada" at bounding box center [790, 224] width 185 height 185
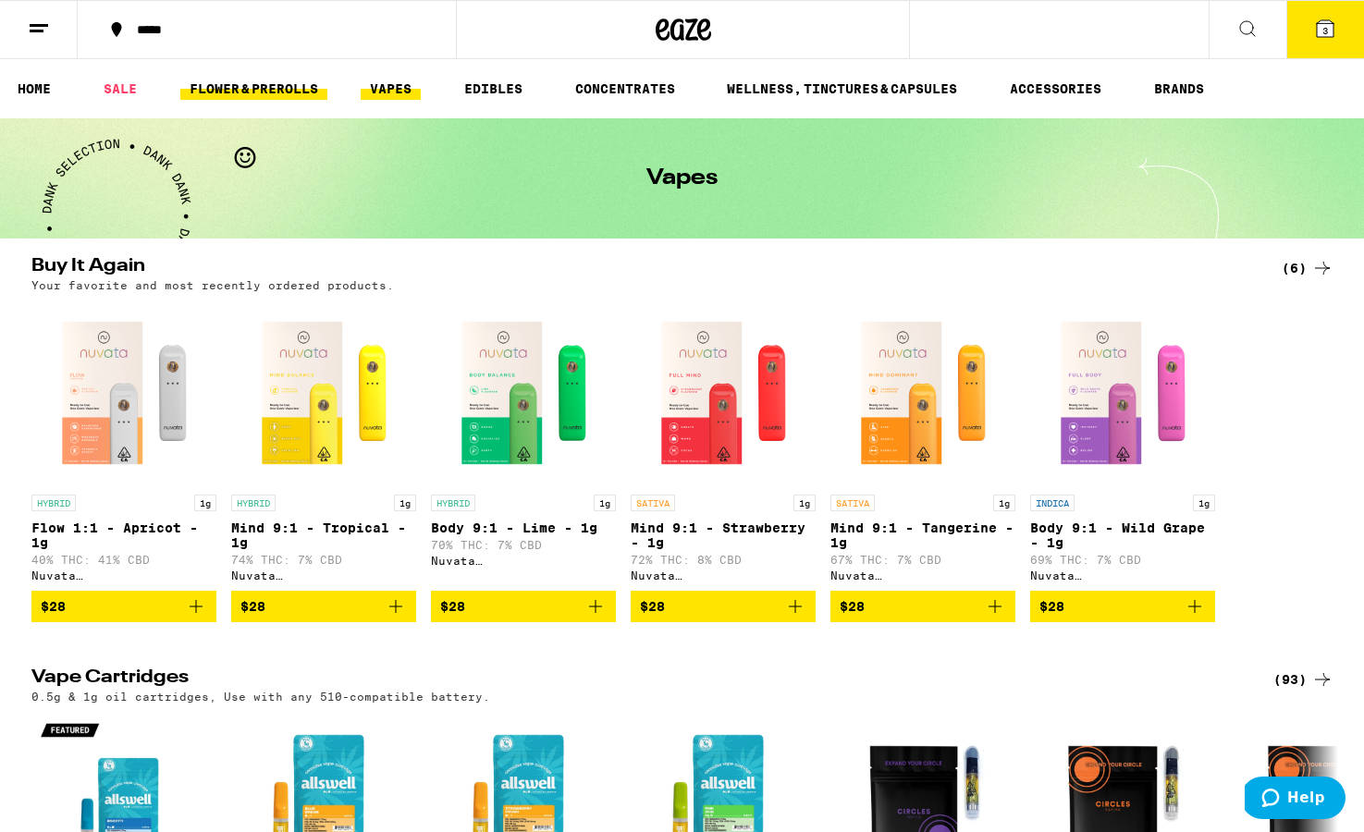
click at [283, 96] on link "FLOWER & PREROLLS" at bounding box center [253, 89] width 147 height 22
click at [299, 88] on link "FLOWER & PREROLLS" at bounding box center [253, 89] width 147 height 22
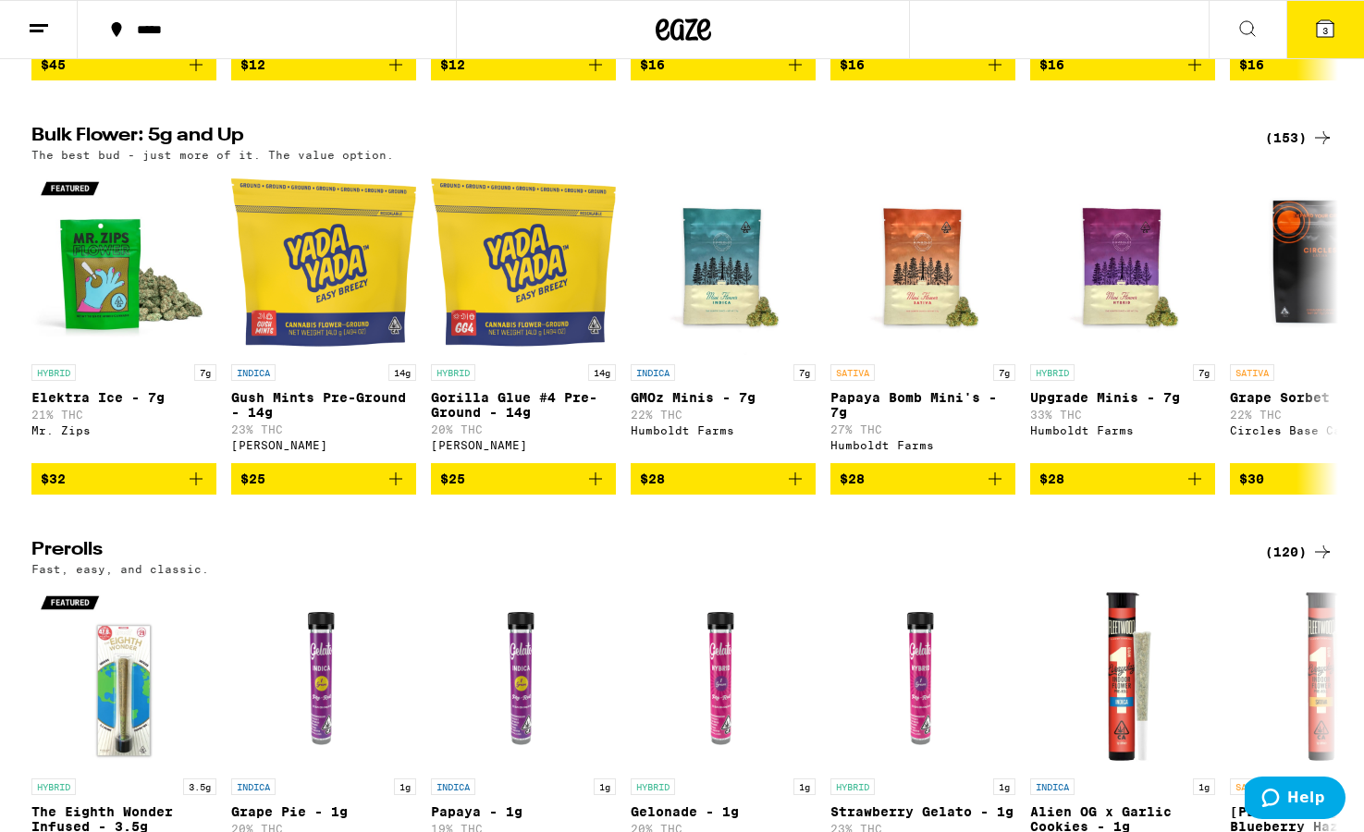
scroll to position [536, 0]
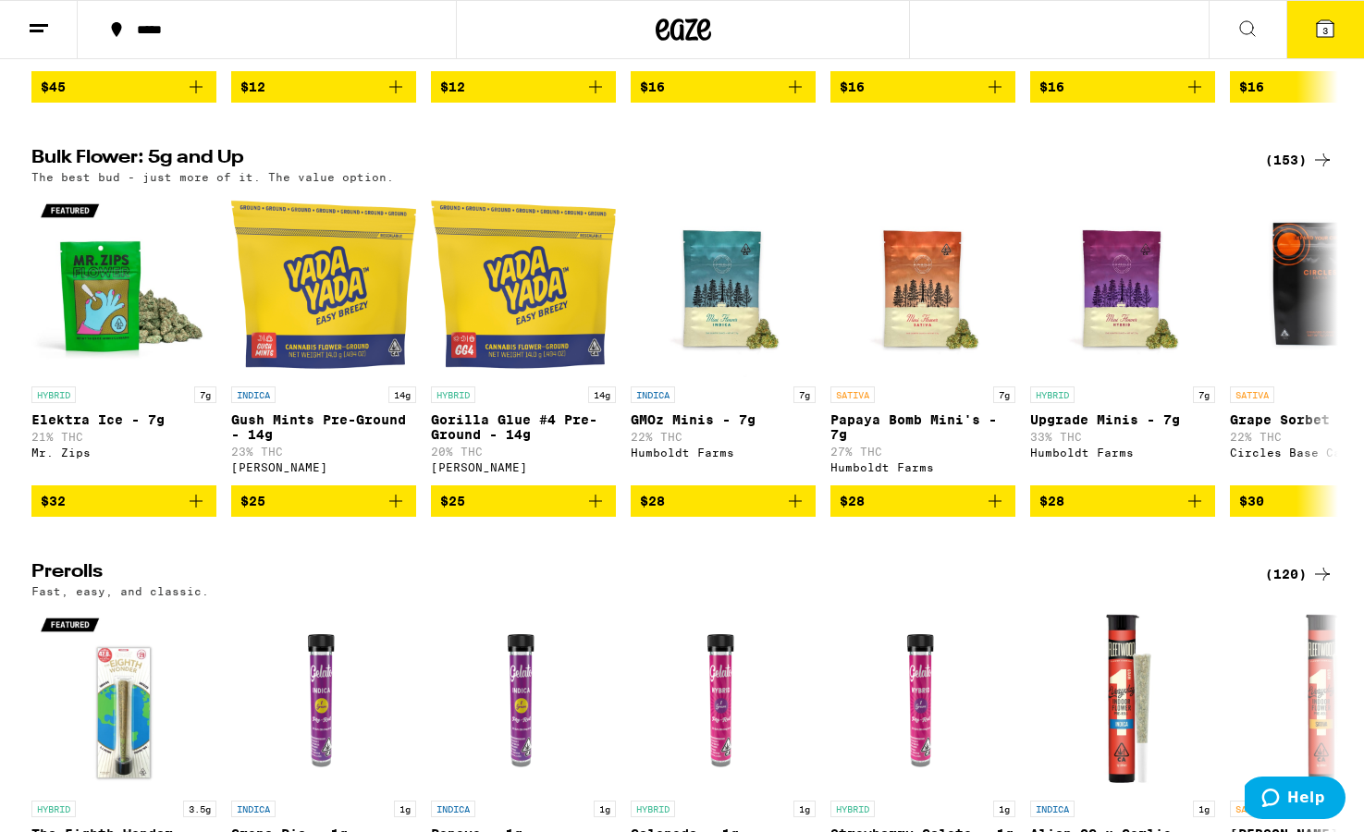
click at [935, 171] on div "(153)" at bounding box center [1299, 160] width 68 height 22
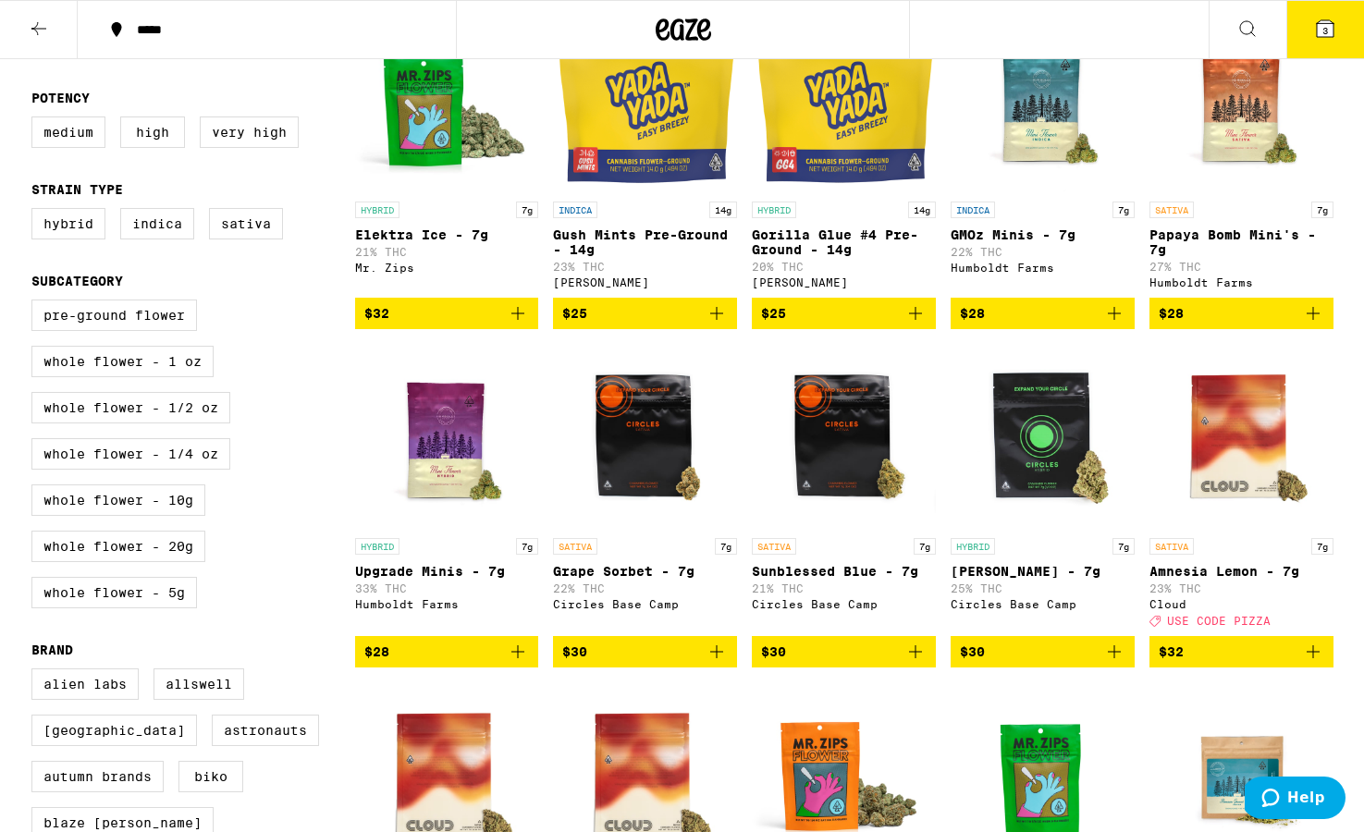
scroll to position [267, 0]
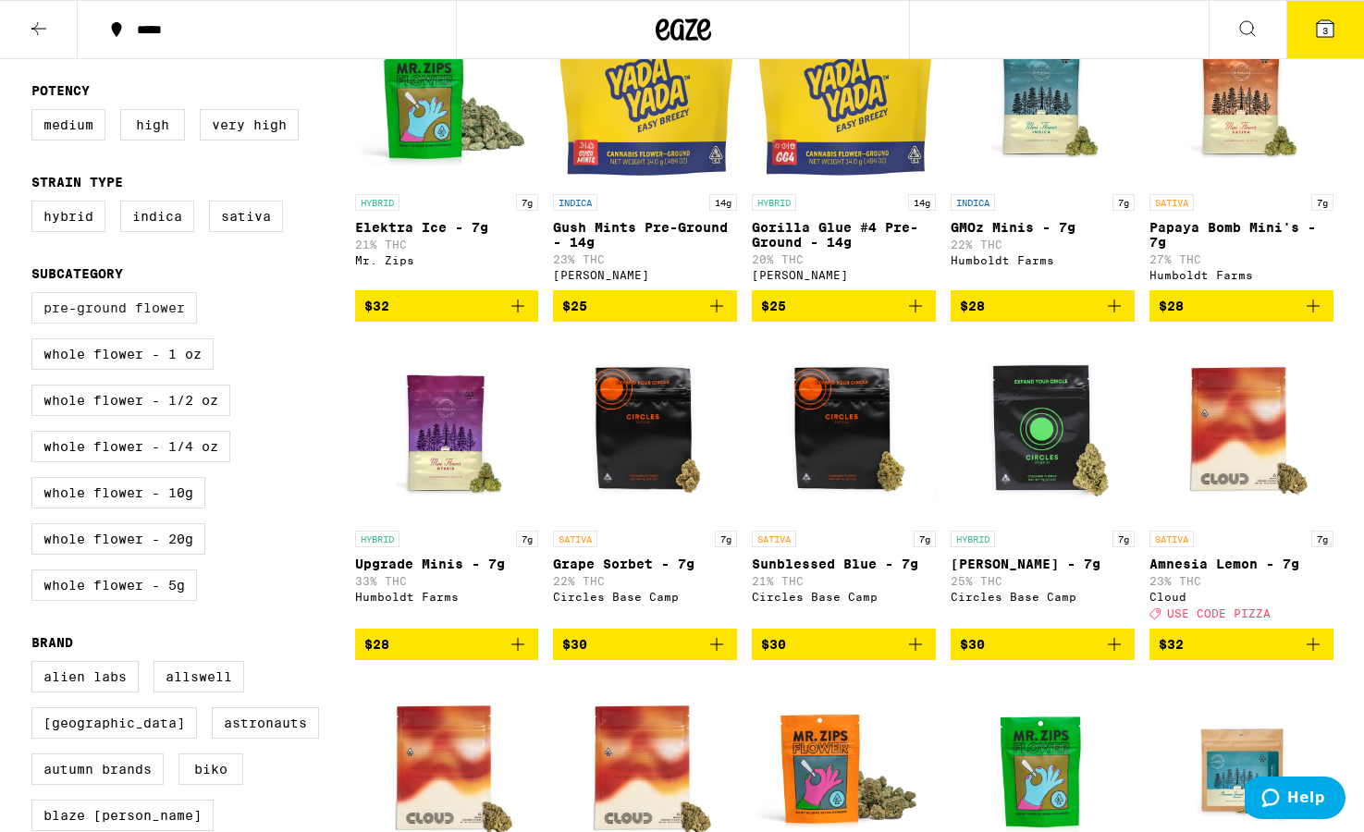
click at [165, 324] on label "Pre-ground Flower" at bounding box center [114, 307] width 166 height 31
click at [36, 296] on input "Pre-ground Flower" at bounding box center [35, 295] width 1 height 1
checkbox input "true"
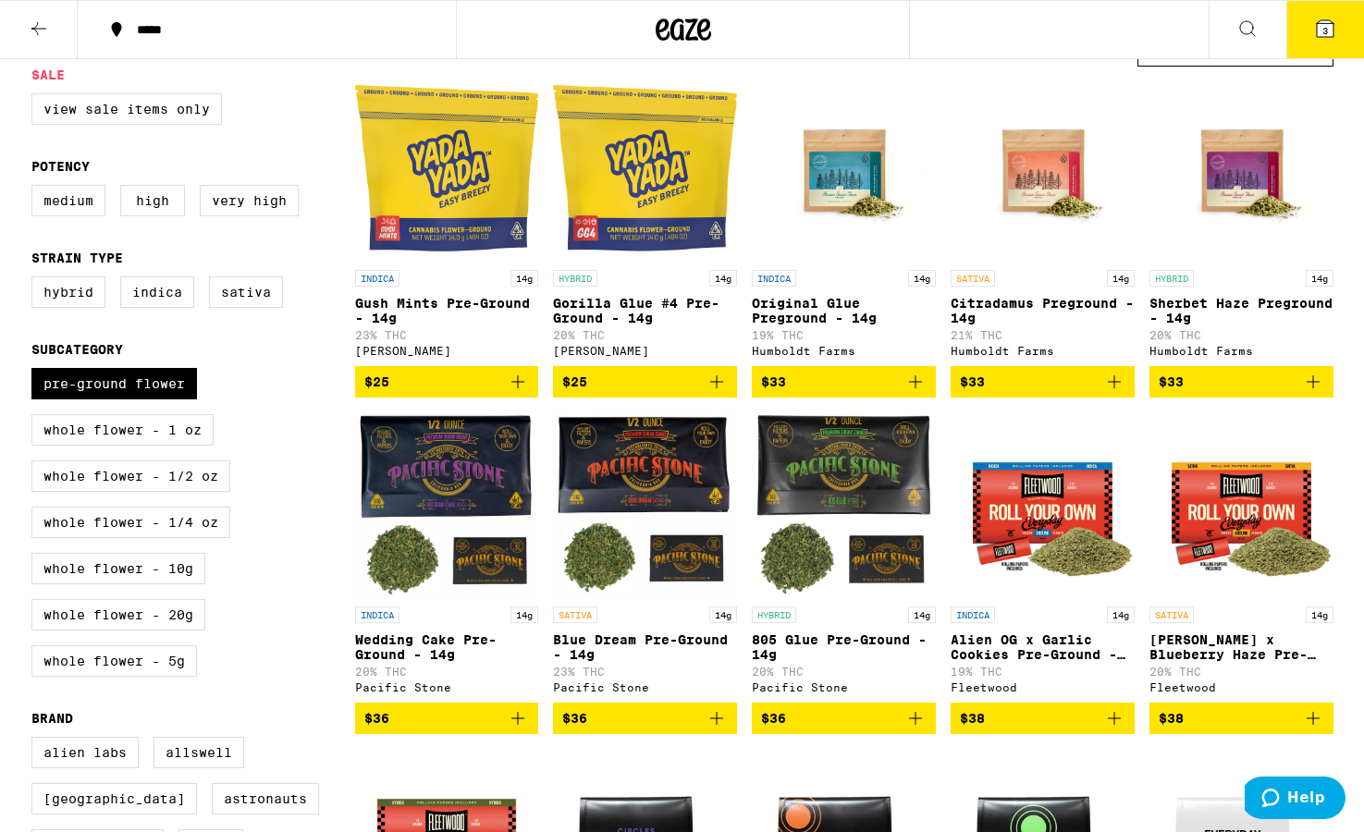
scroll to position [192, 0]
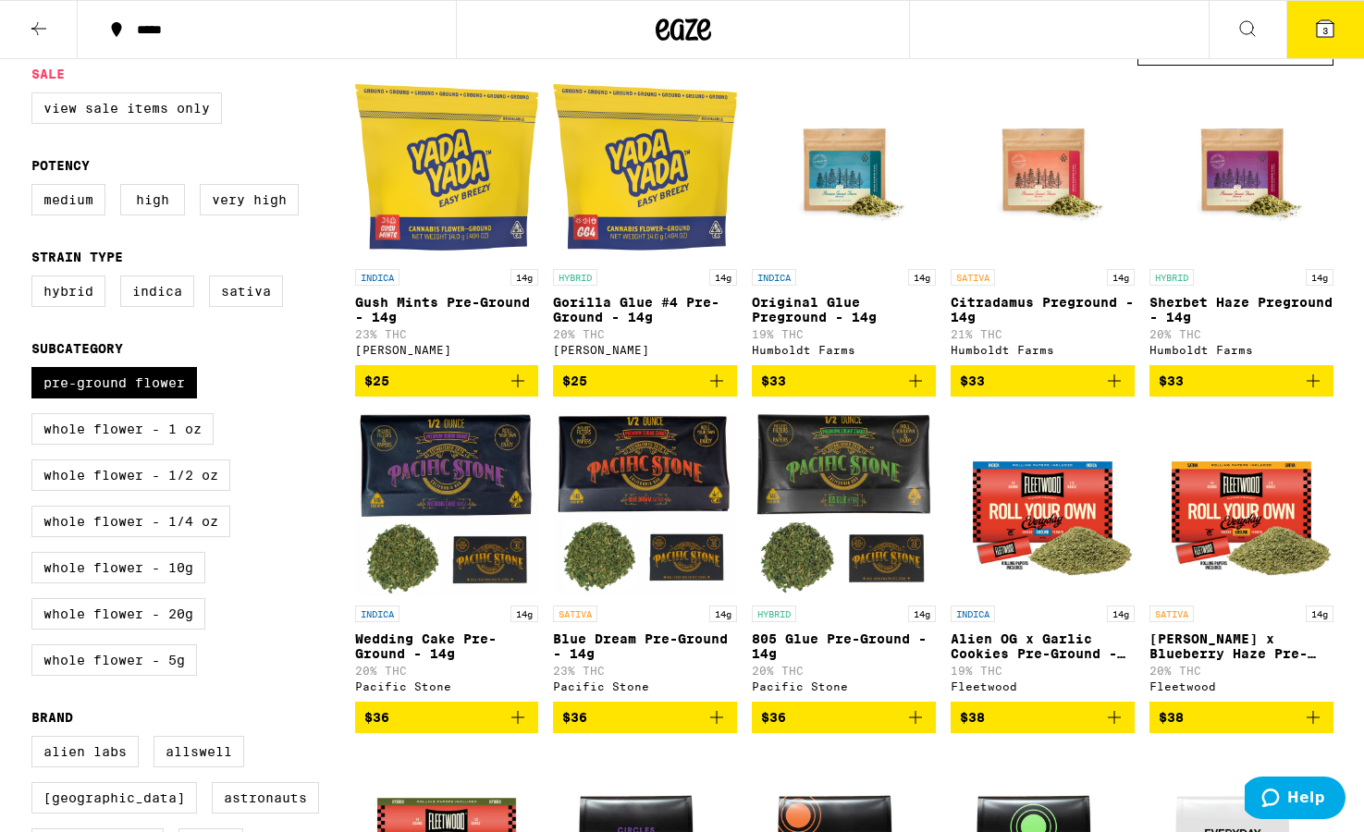
click at [935, 388] on icon "Add to bag" at bounding box center [1114, 381] width 22 height 22
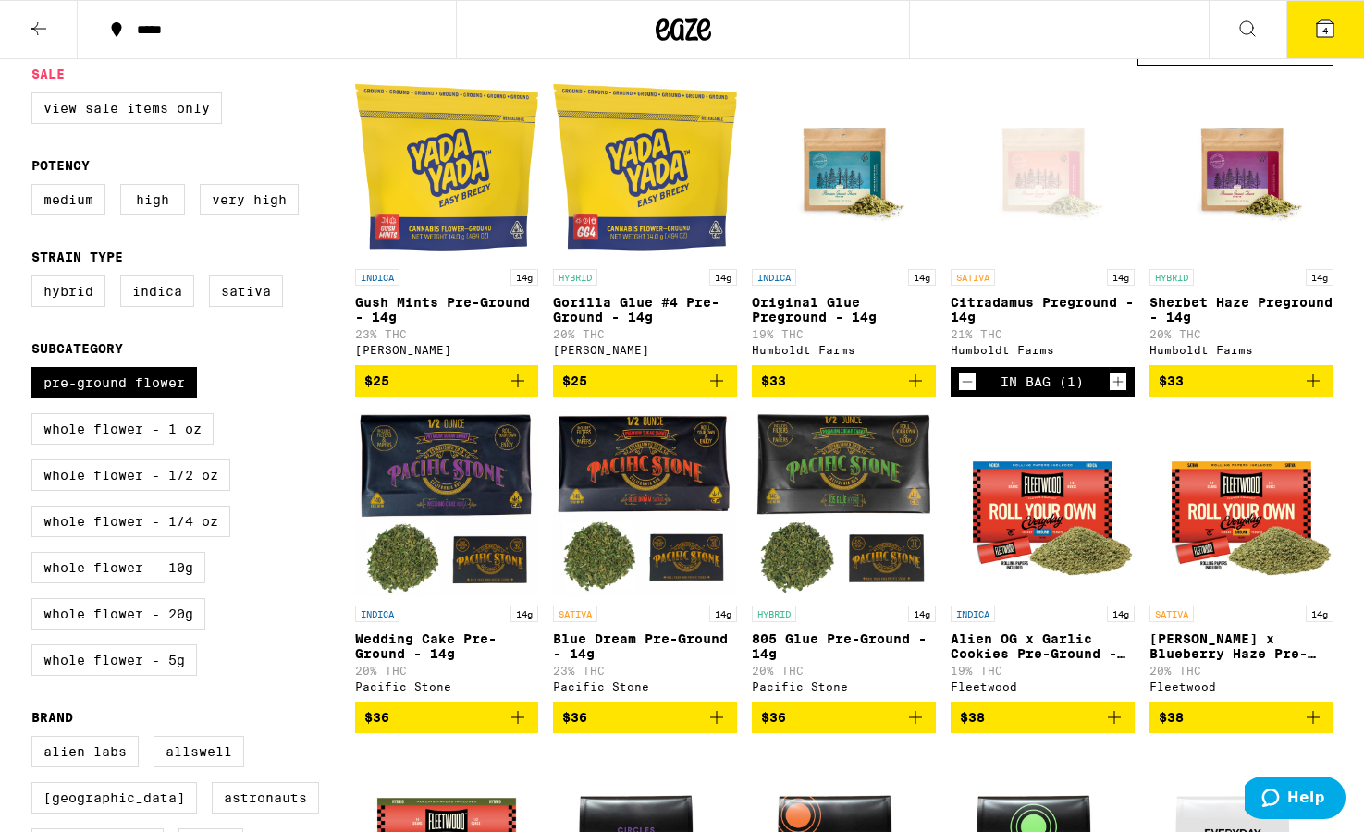
click at [935, 392] on icon "Add to bag" at bounding box center [1313, 381] width 22 height 22
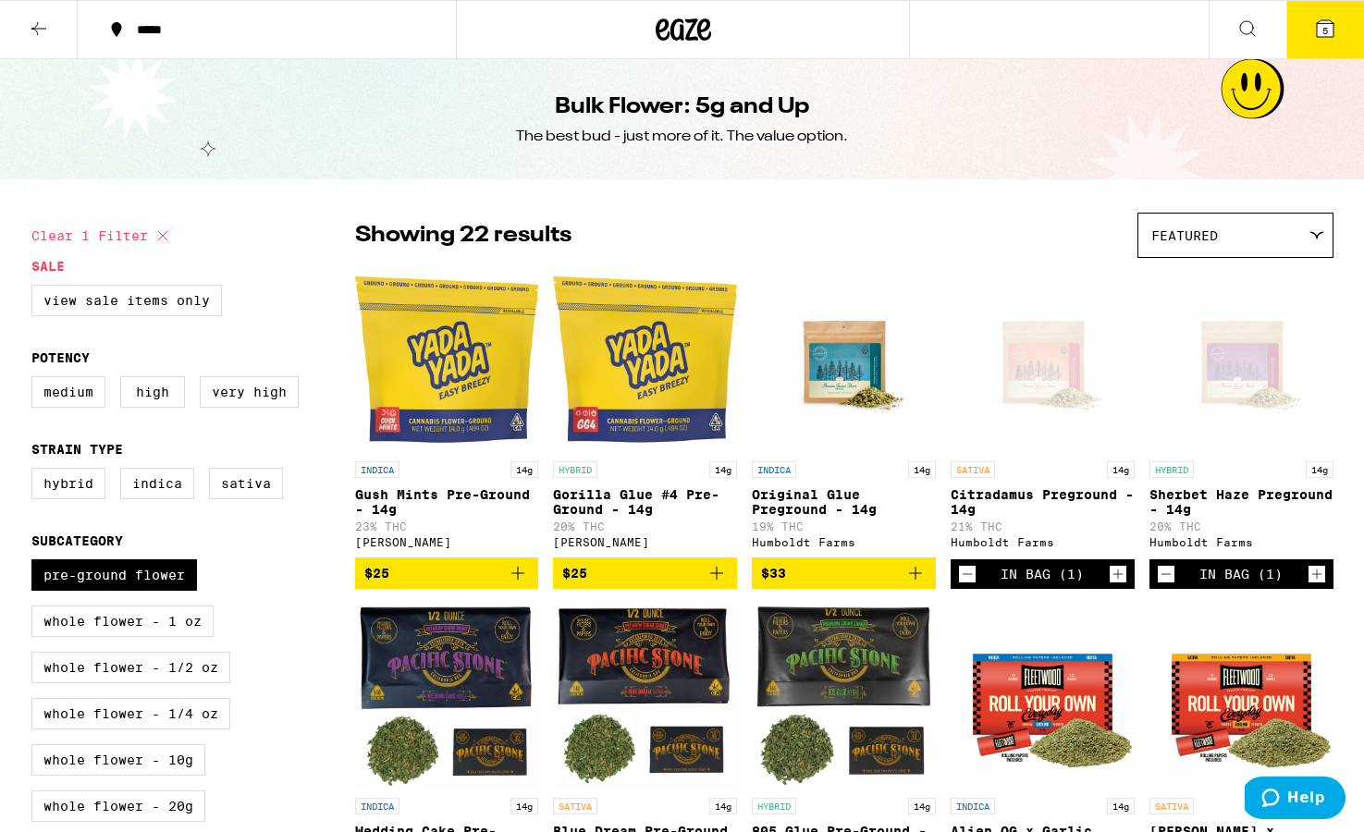
scroll to position [0, 0]
click at [935, 22] on icon at bounding box center [1325, 28] width 17 height 17
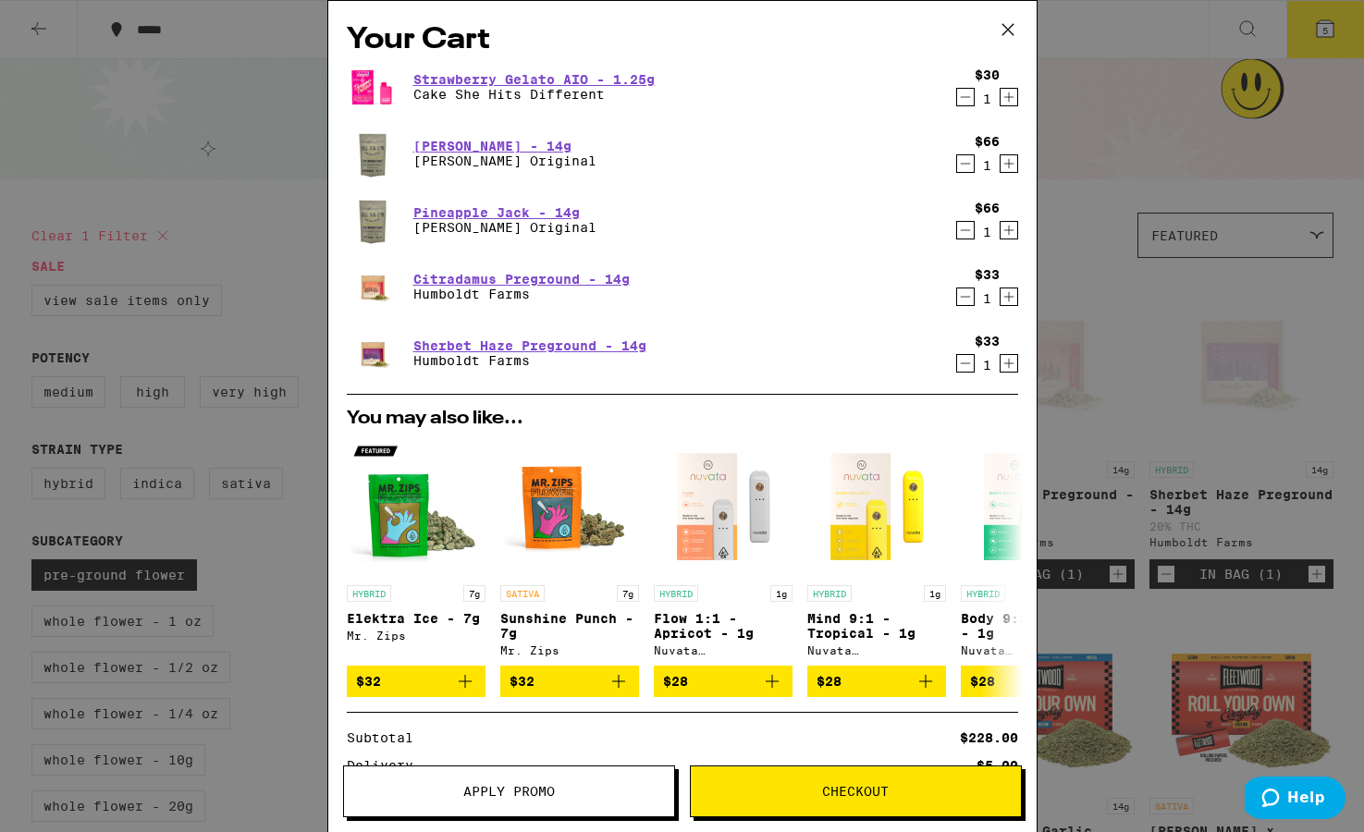
click at [867, 798] on span "Checkout" at bounding box center [855, 791] width 67 height 13
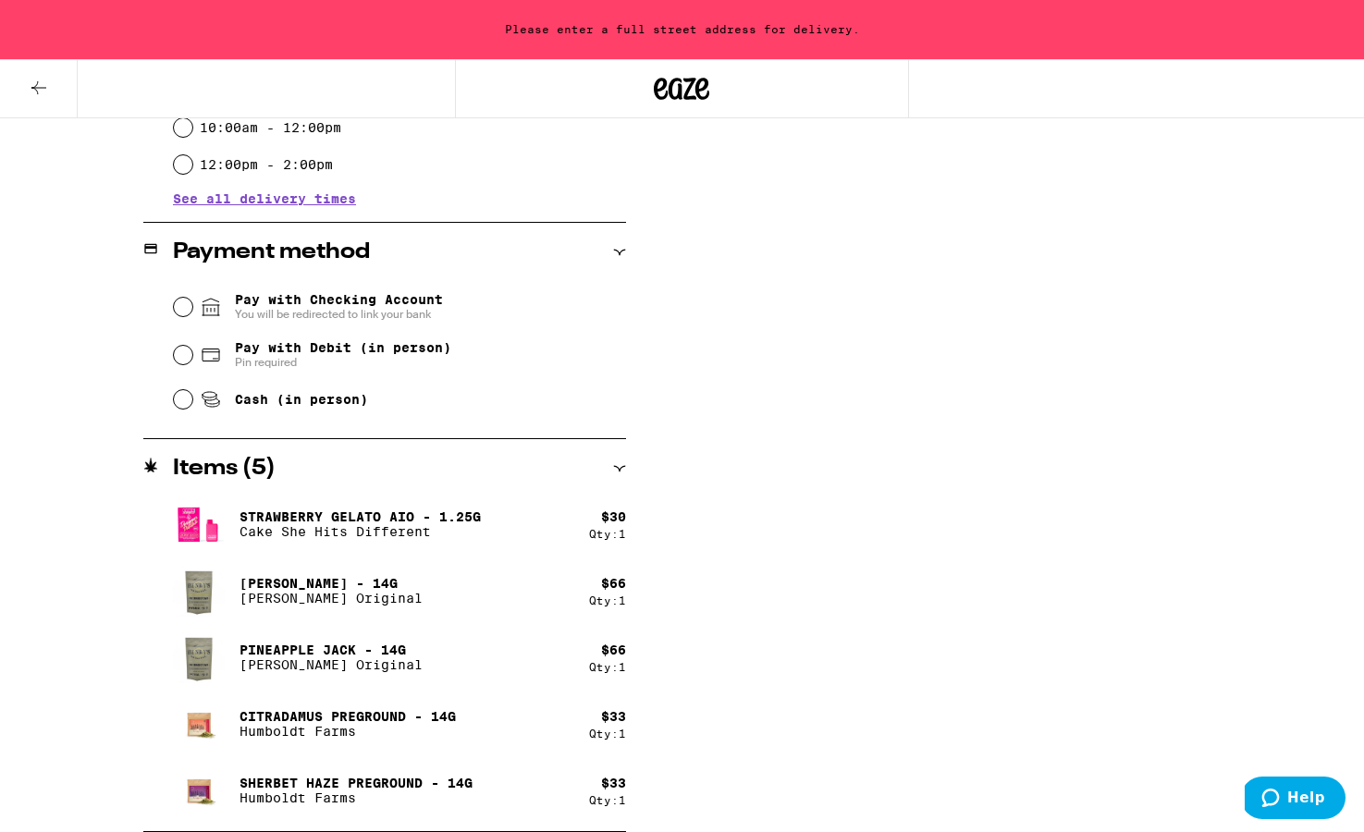
scroll to position [692, 0]
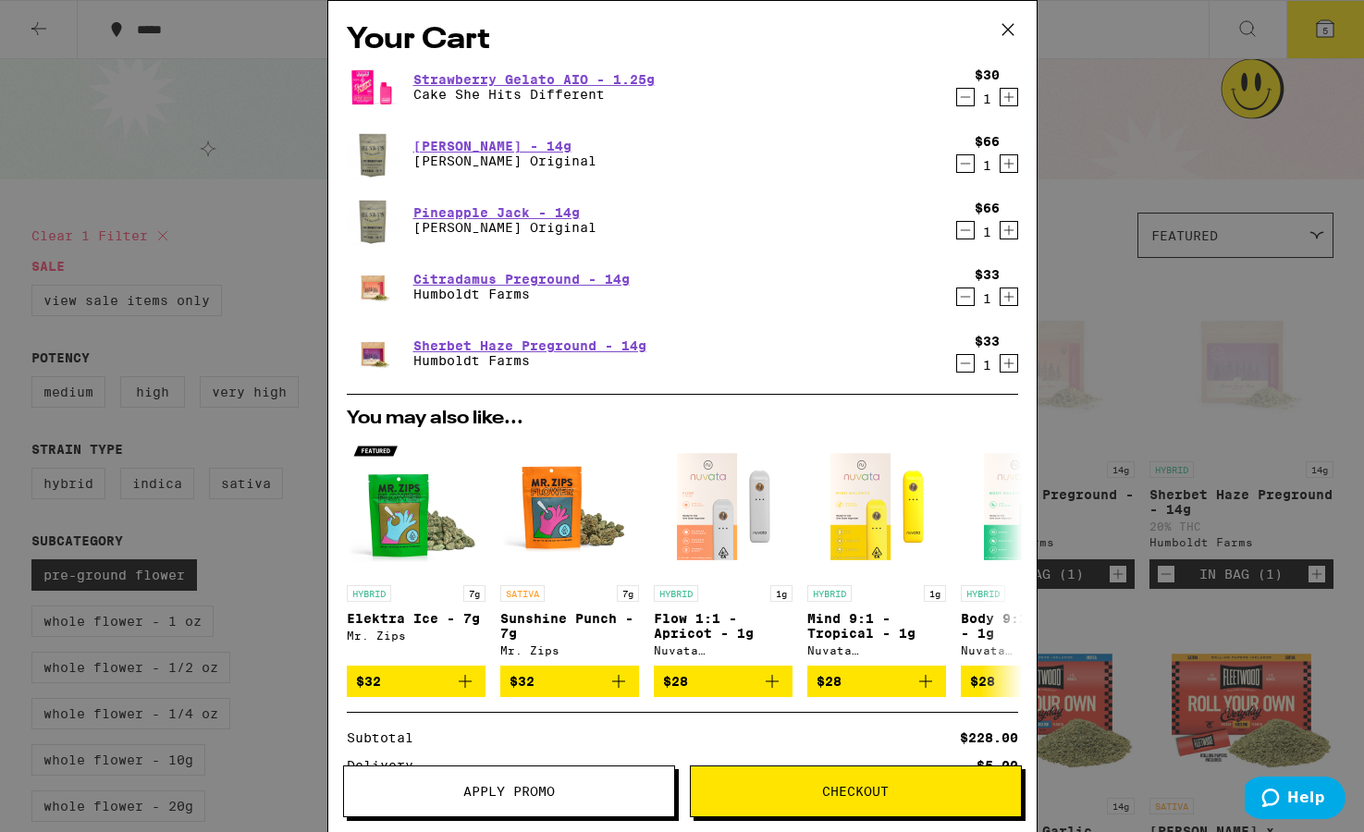
click at [935, 168] on icon "Decrement" at bounding box center [965, 164] width 17 height 22
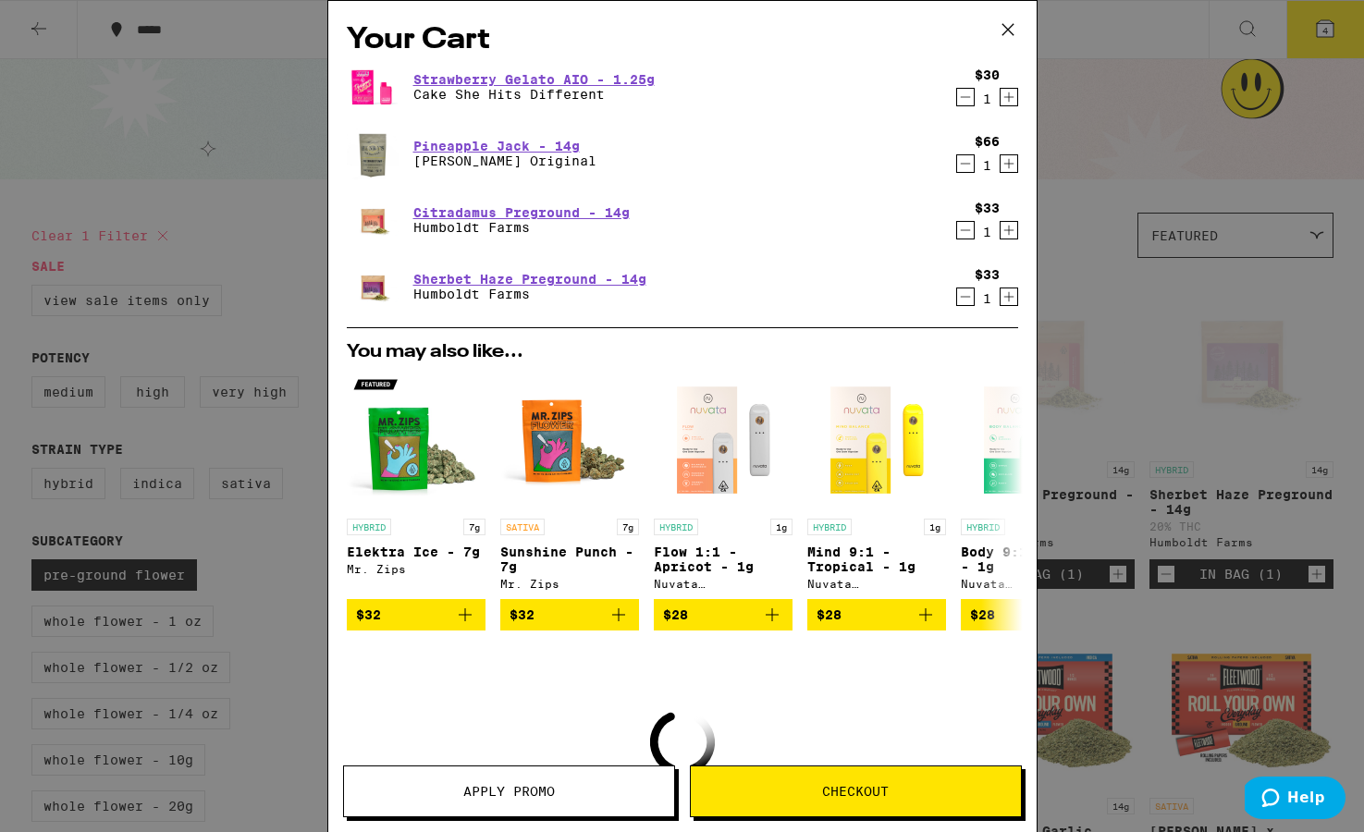
click at [935, 167] on icon "Decrement" at bounding box center [965, 164] width 17 height 22
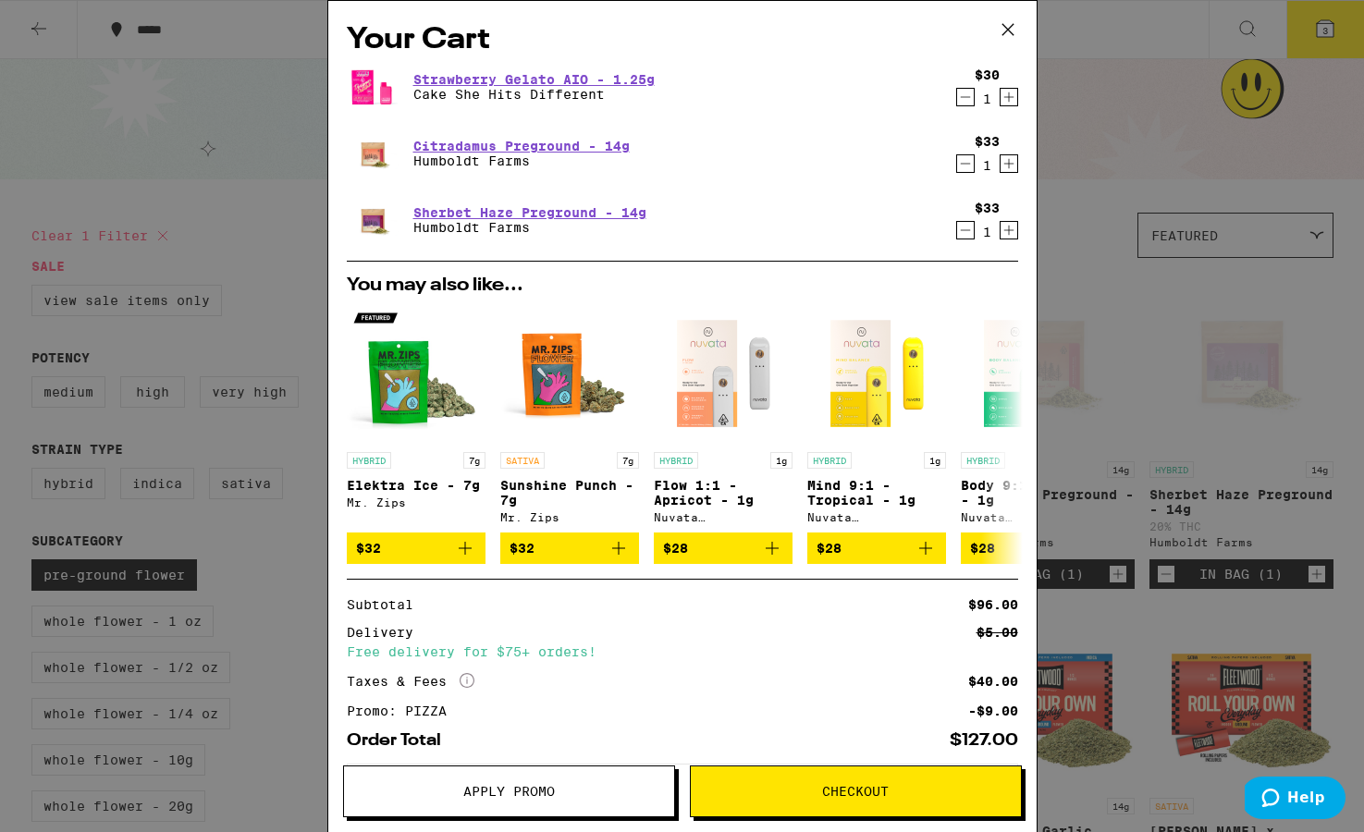
click at [844, 793] on span "Checkout" at bounding box center [855, 791] width 67 height 13
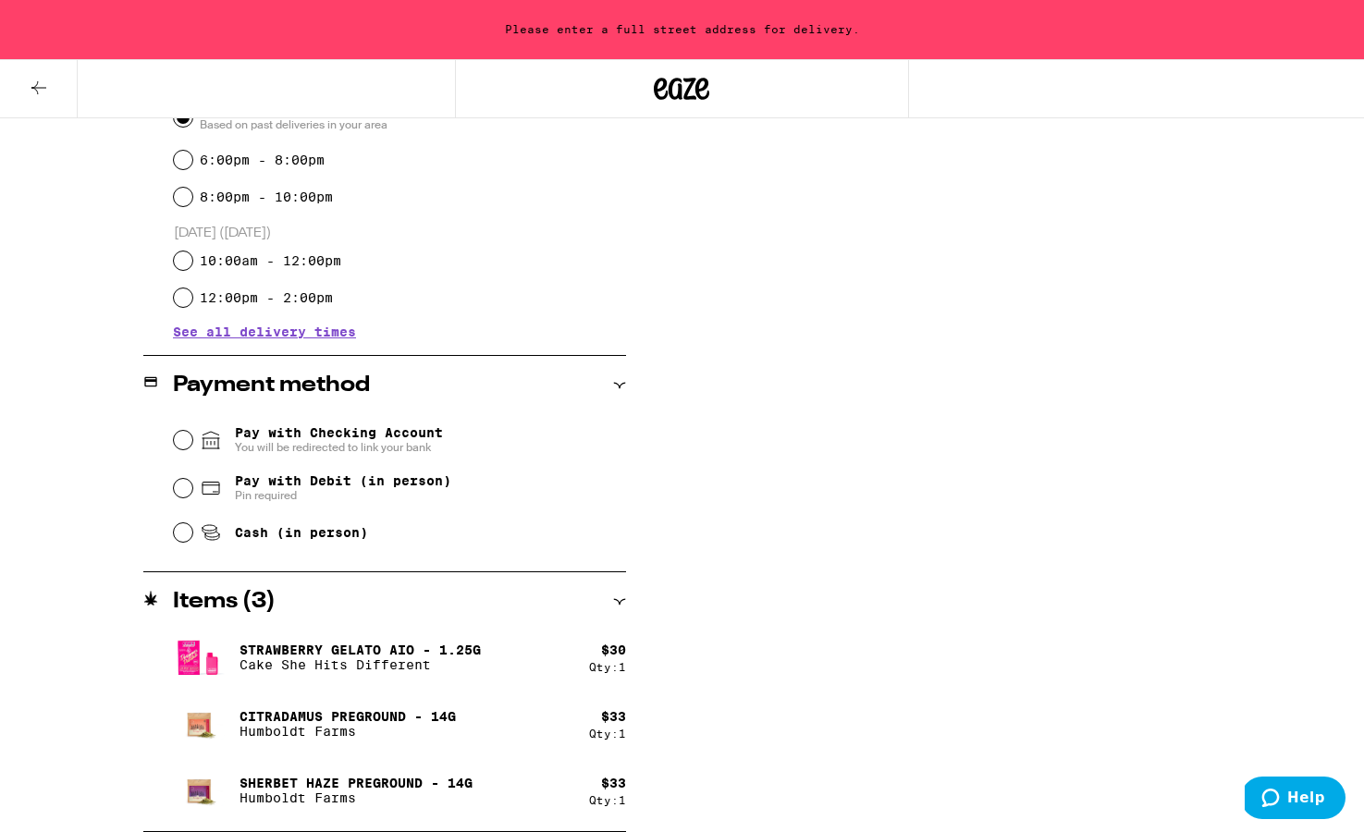
scroll to position [559, 0]
click at [250, 593] on h2 "Items ( 3 )" at bounding box center [224, 602] width 103 height 22
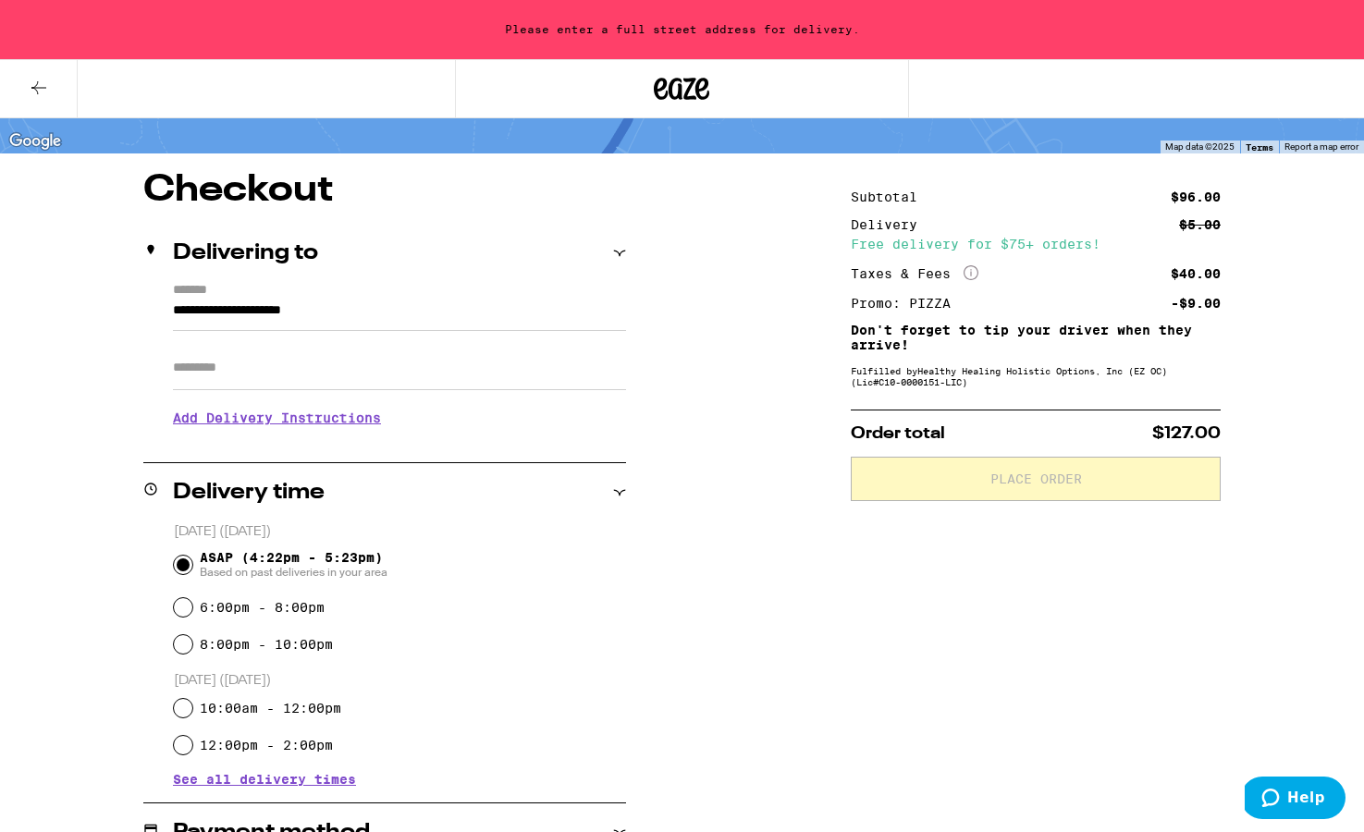
scroll to position [77, 0]
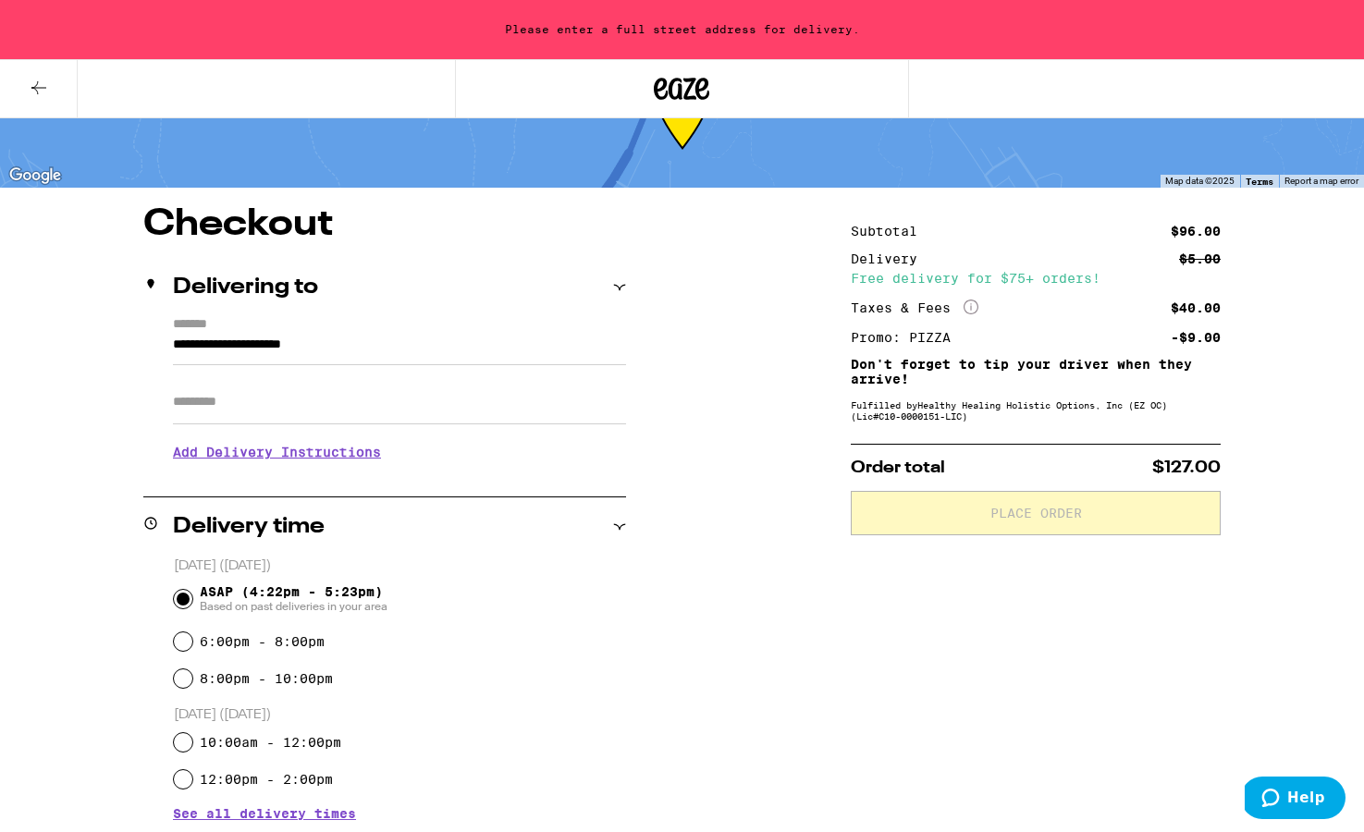
click at [48, 80] on icon at bounding box center [39, 88] width 22 height 22
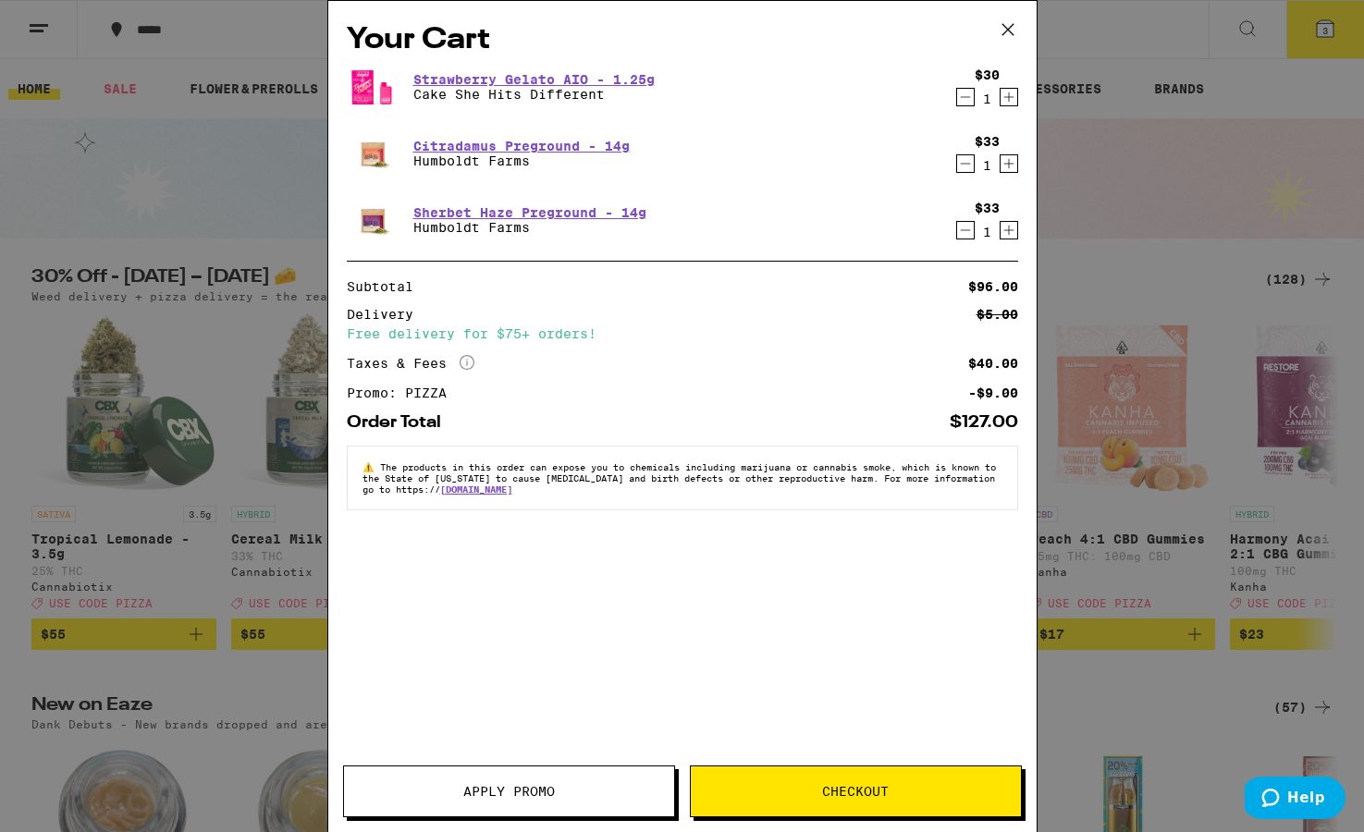
click at [935, 98] on icon "Decrement" at bounding box center [965, 97] width 17 height 22
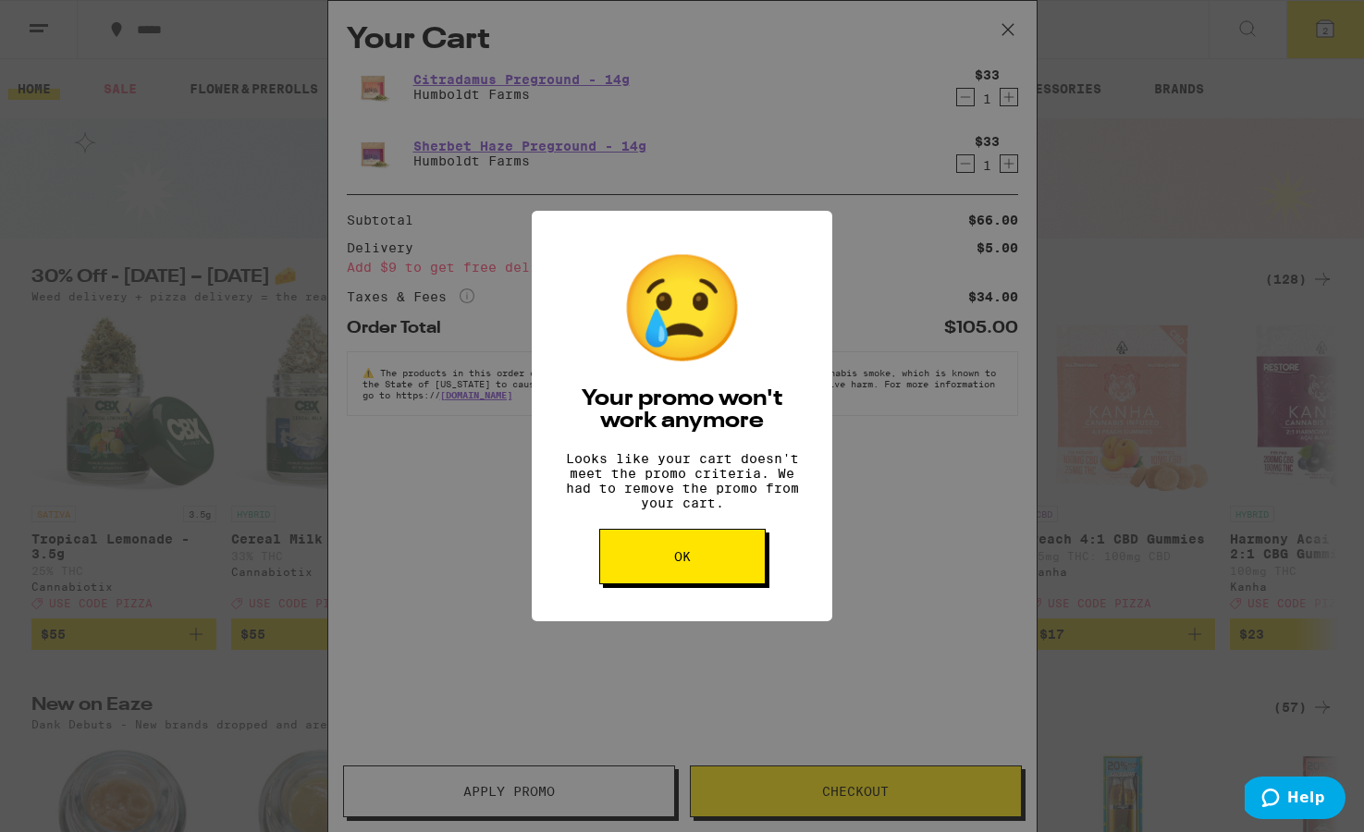
click at [721, 575] on button "OK" at bounding box center [682, 556] width 166 height 55
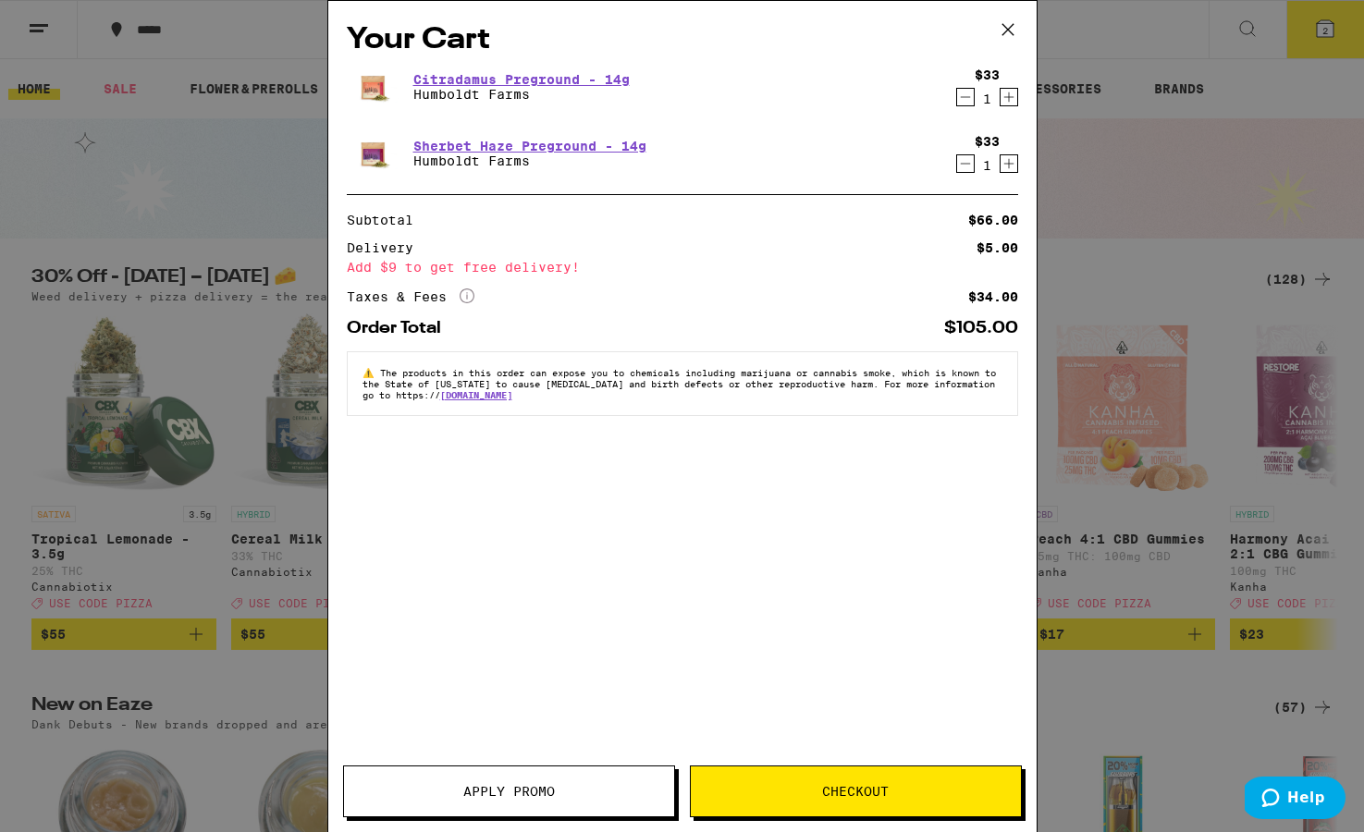
click at [909, 794] on span "Checkout" at bounding box center [856, 791] width 330 height 13
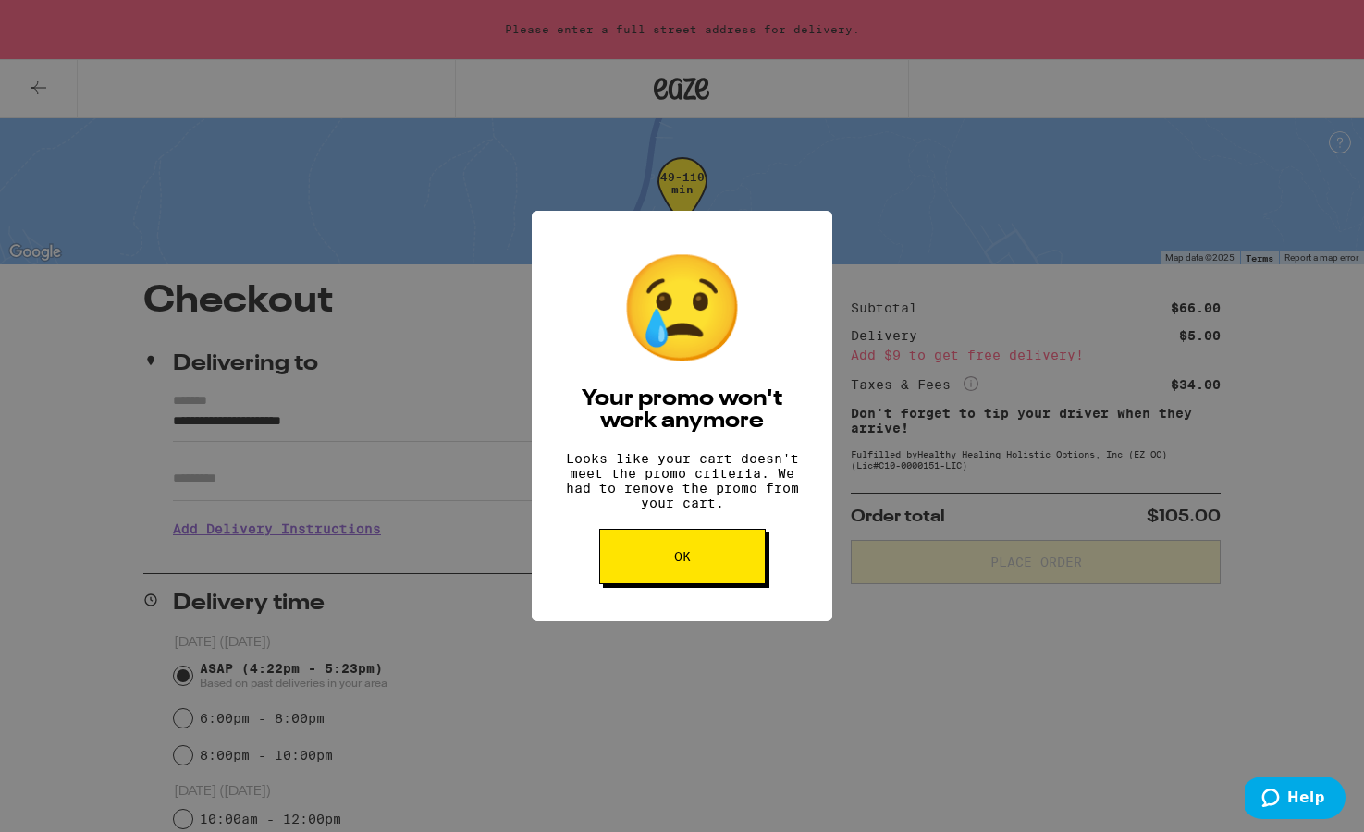
click at [700, 569] on button "OK" at bounding box center [682, 556] width 166 height 55
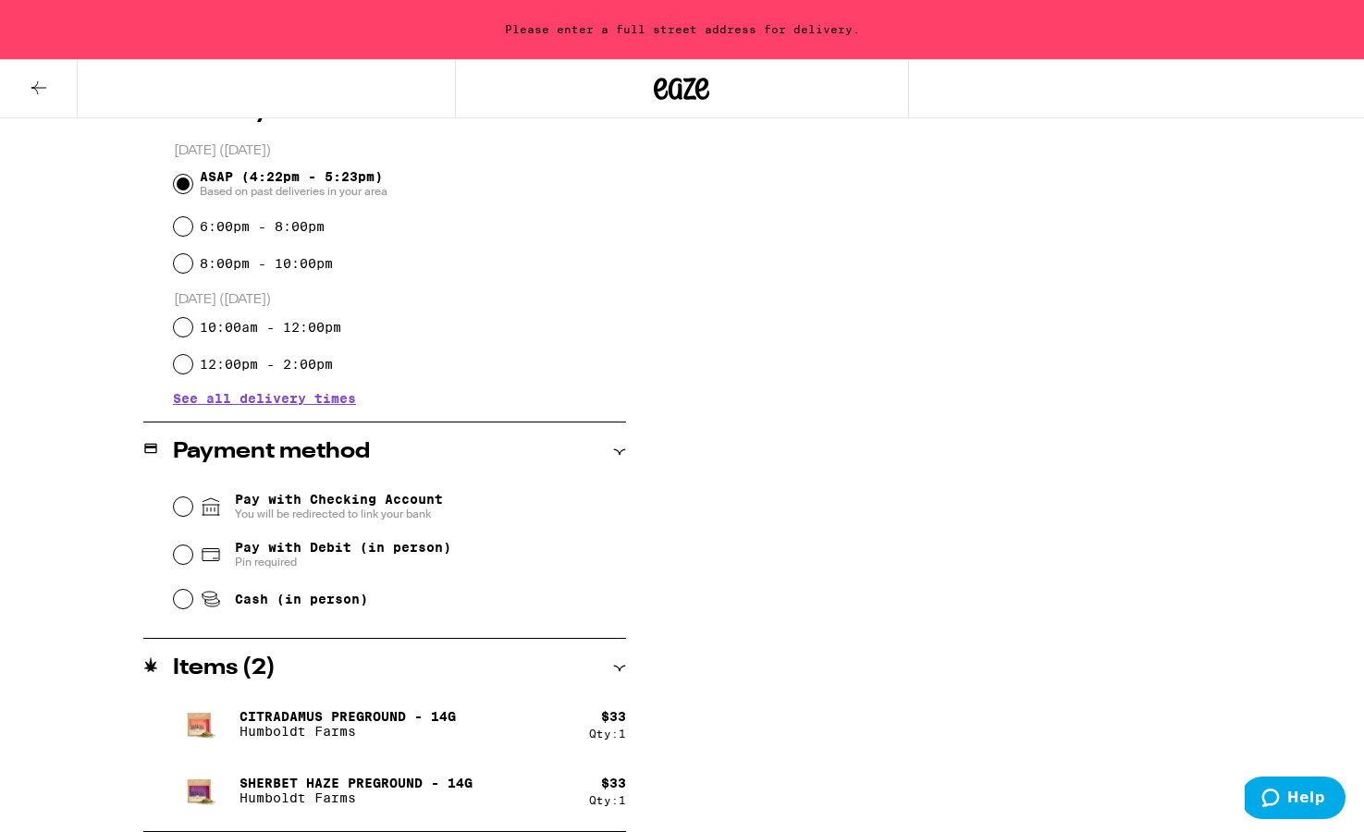
scroll to position [492, 0]
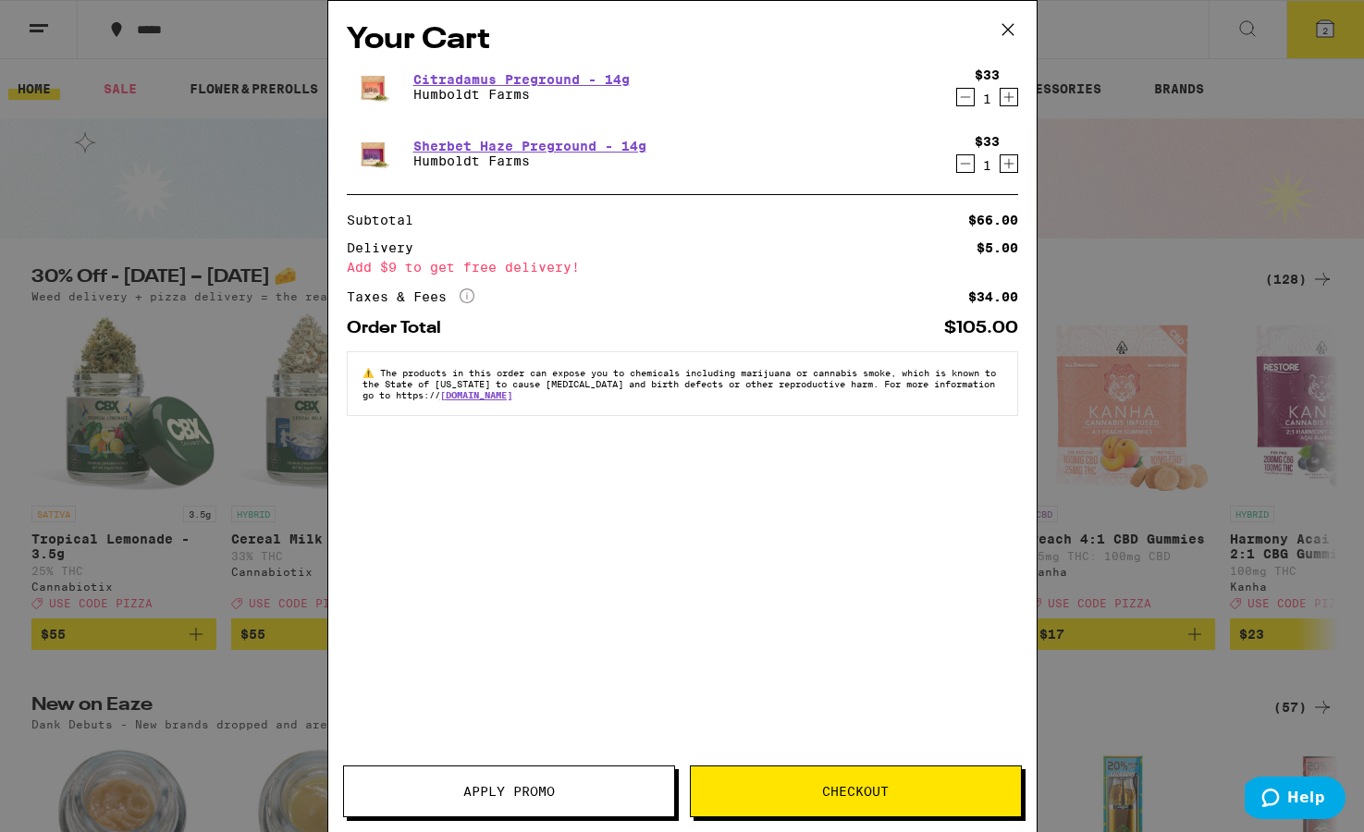
click at [935, 31] on icon at bounding box center [1008, 30] width 28 height 28
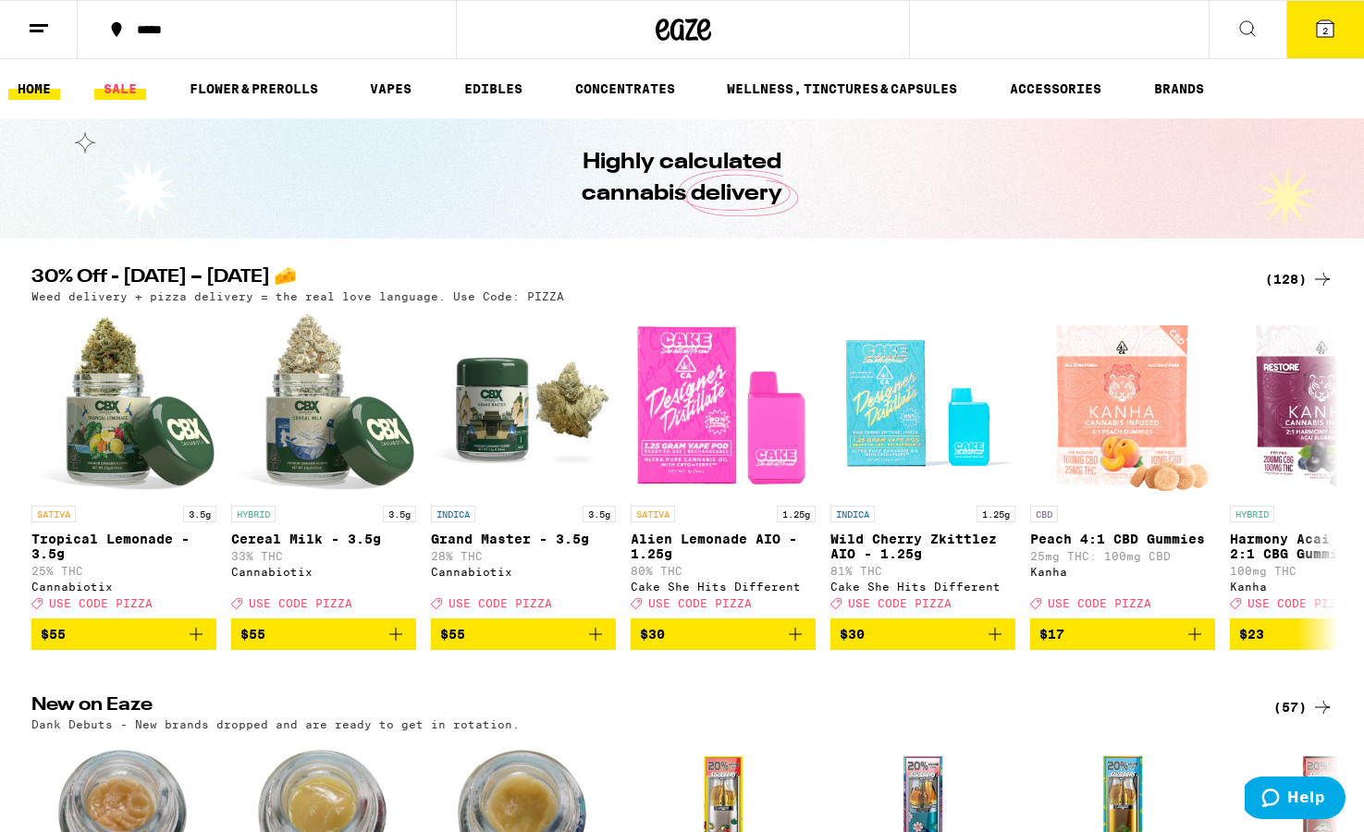
click at [105, 83] on link "SALE" at bounding box center [120, 89] width 52 height 22
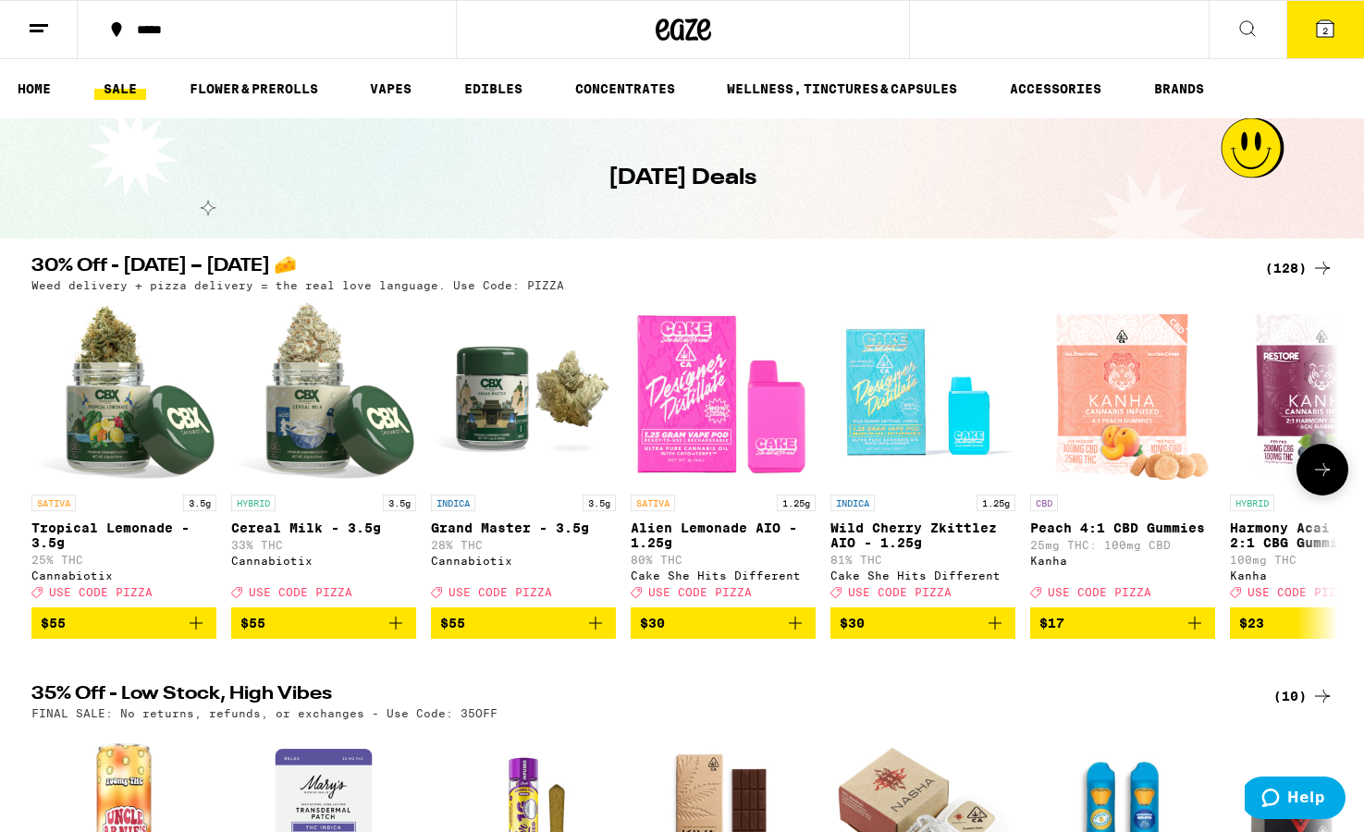
click at [795, 635] on icon "Add to bag" at bounding box center [795, 623] width 22 height 22
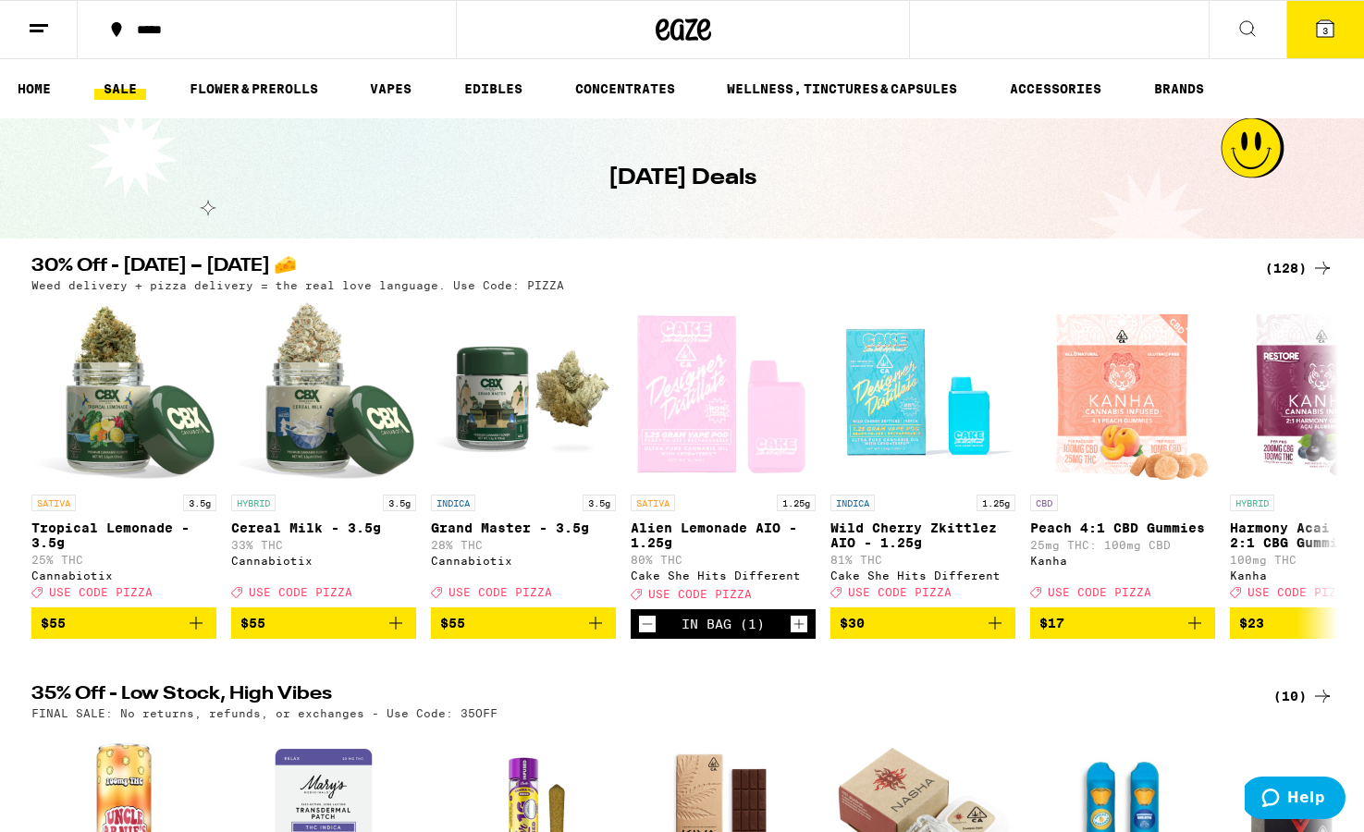
click at [935, 270] on div "(128)" at bounding box center [1299, 268] width 68 height 22
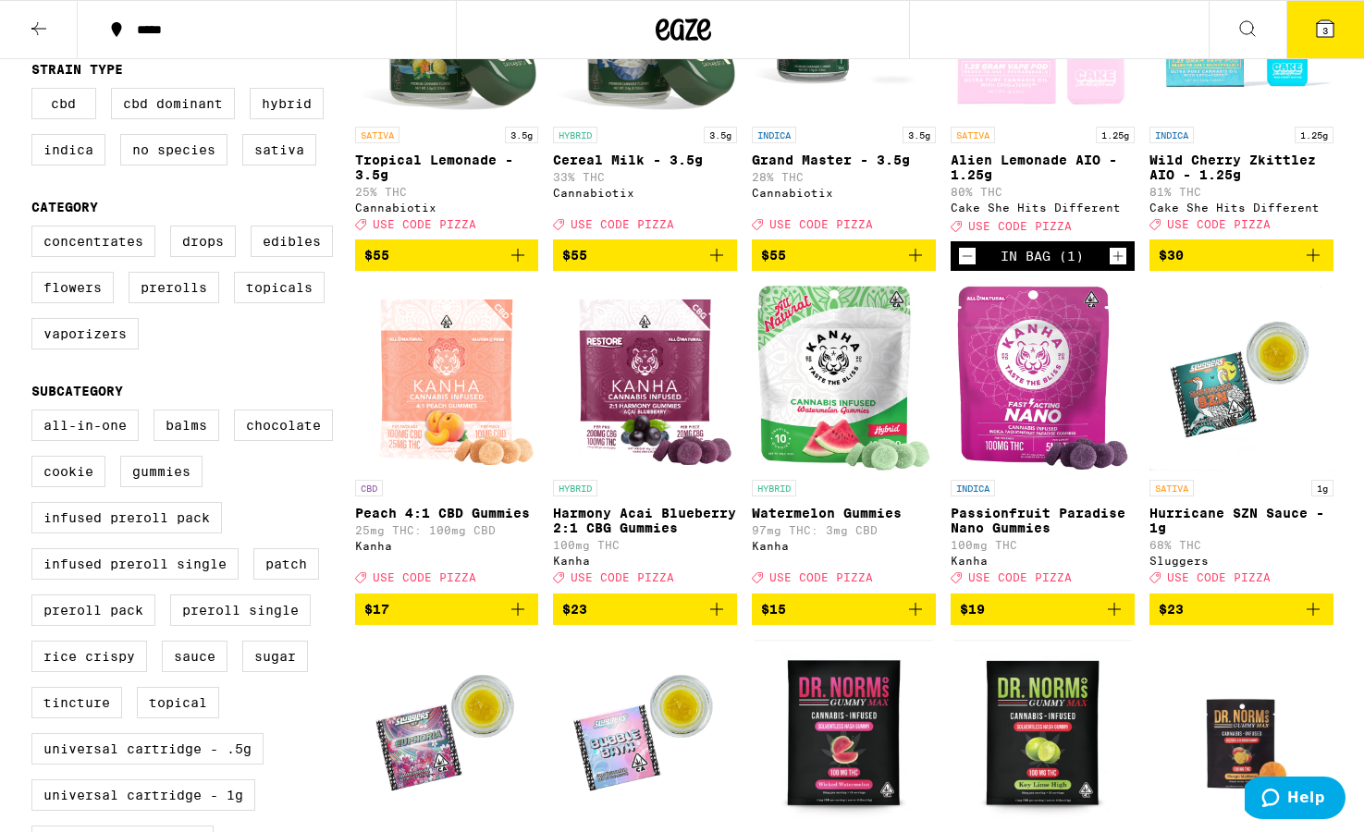
scroll to position [306, 0]
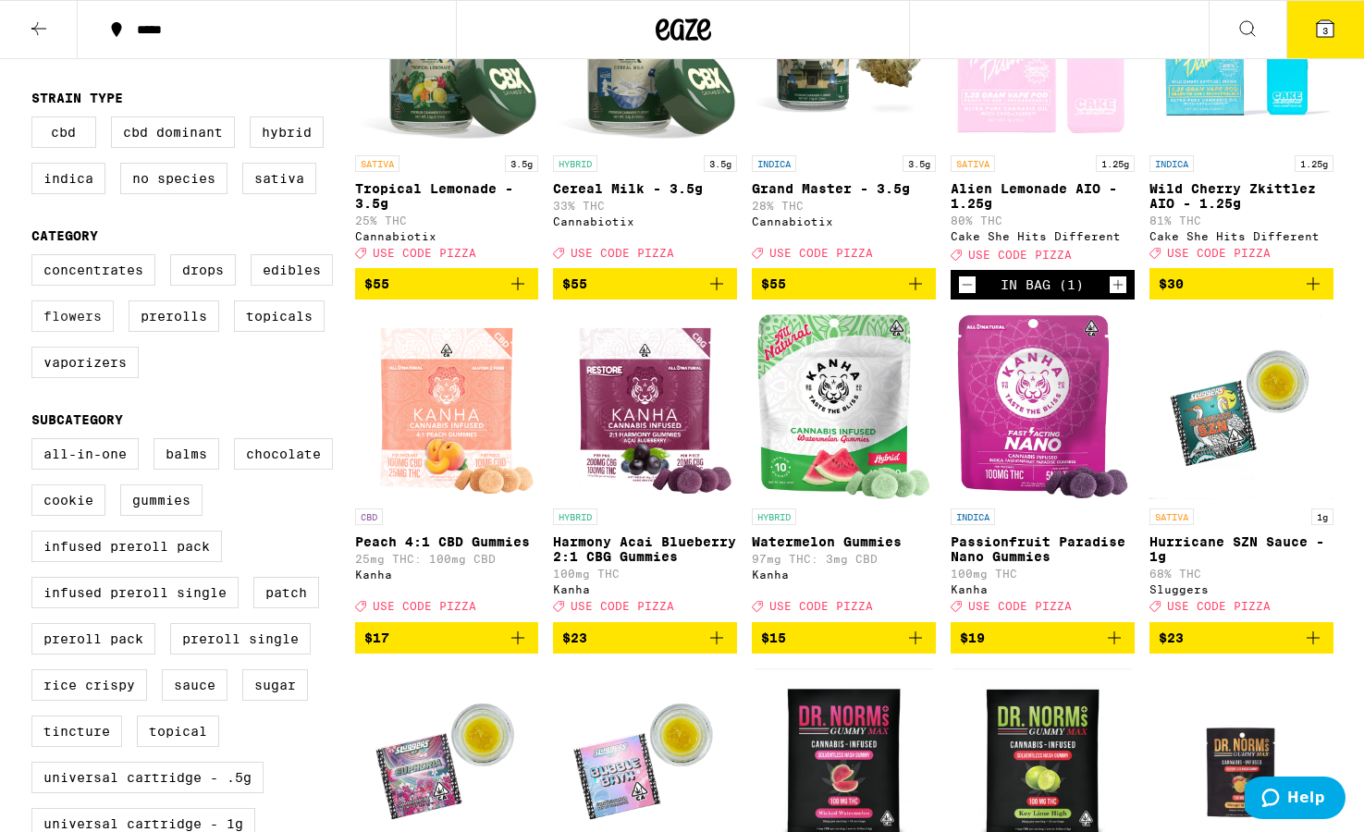
click at [102, 324] on label "Flowers" at bounding box center [72, 316] width 82 height 31
click at [36, 258] on input "Flowers" at bounding box center [35, 257] width 1 height 1
checkbox input "true"
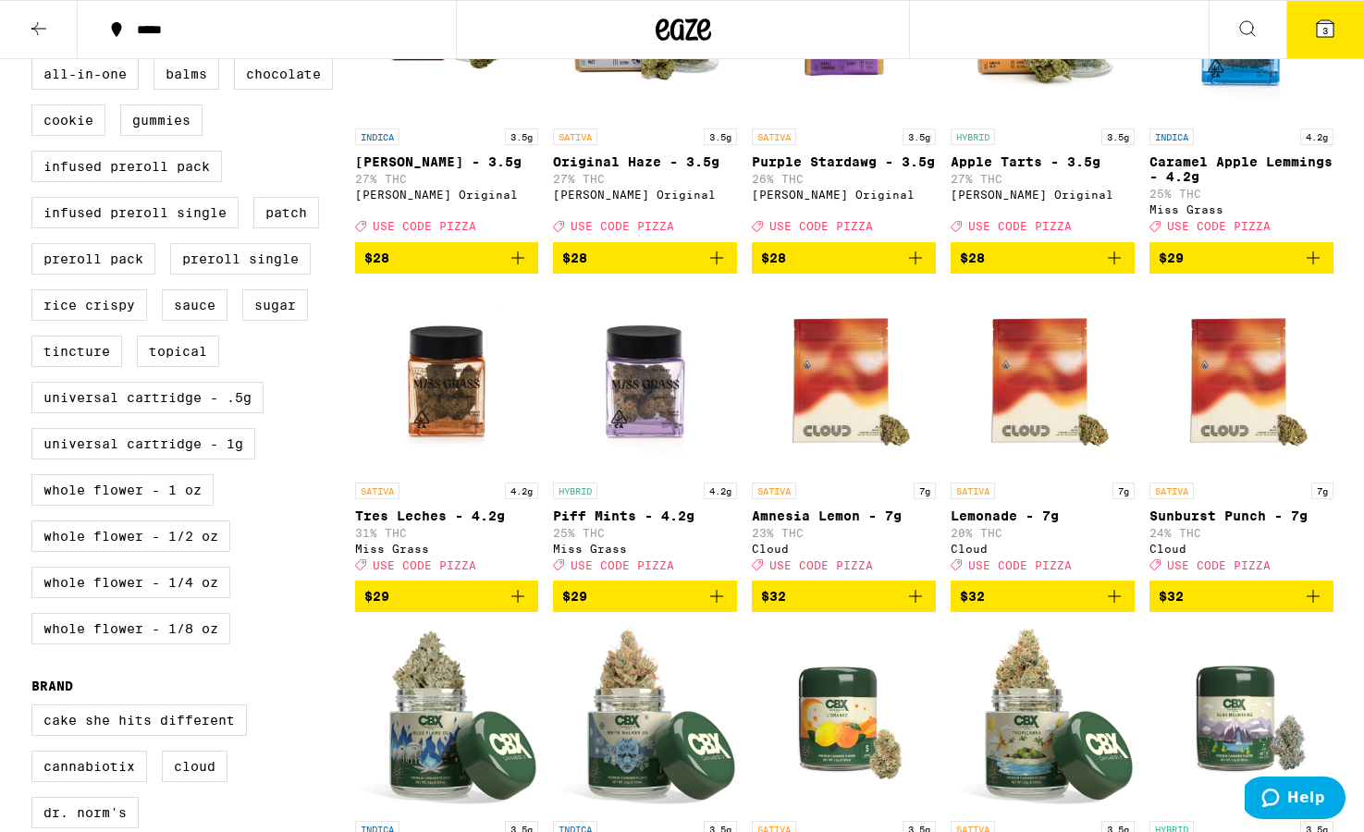
scroll to position [693, 0]
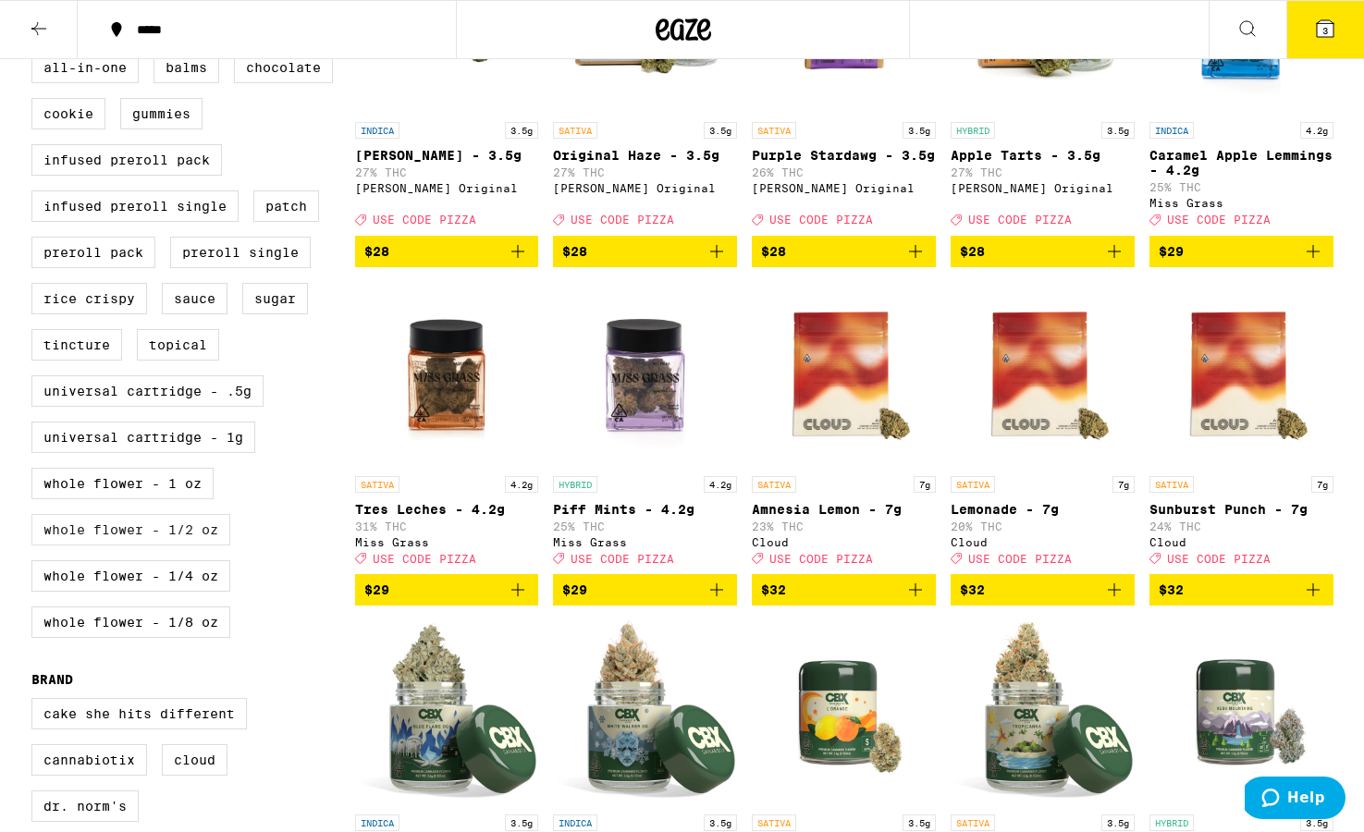
click at [174, 546] on label "Whole Flower - 1/2 oz" at bounding box center [130, 529] width 199 height 31
click at [36, 55] on input "Whole Flower - 1/2 oz" at bounding box center [35, 55] width 1 height 1
checkbox input "true"
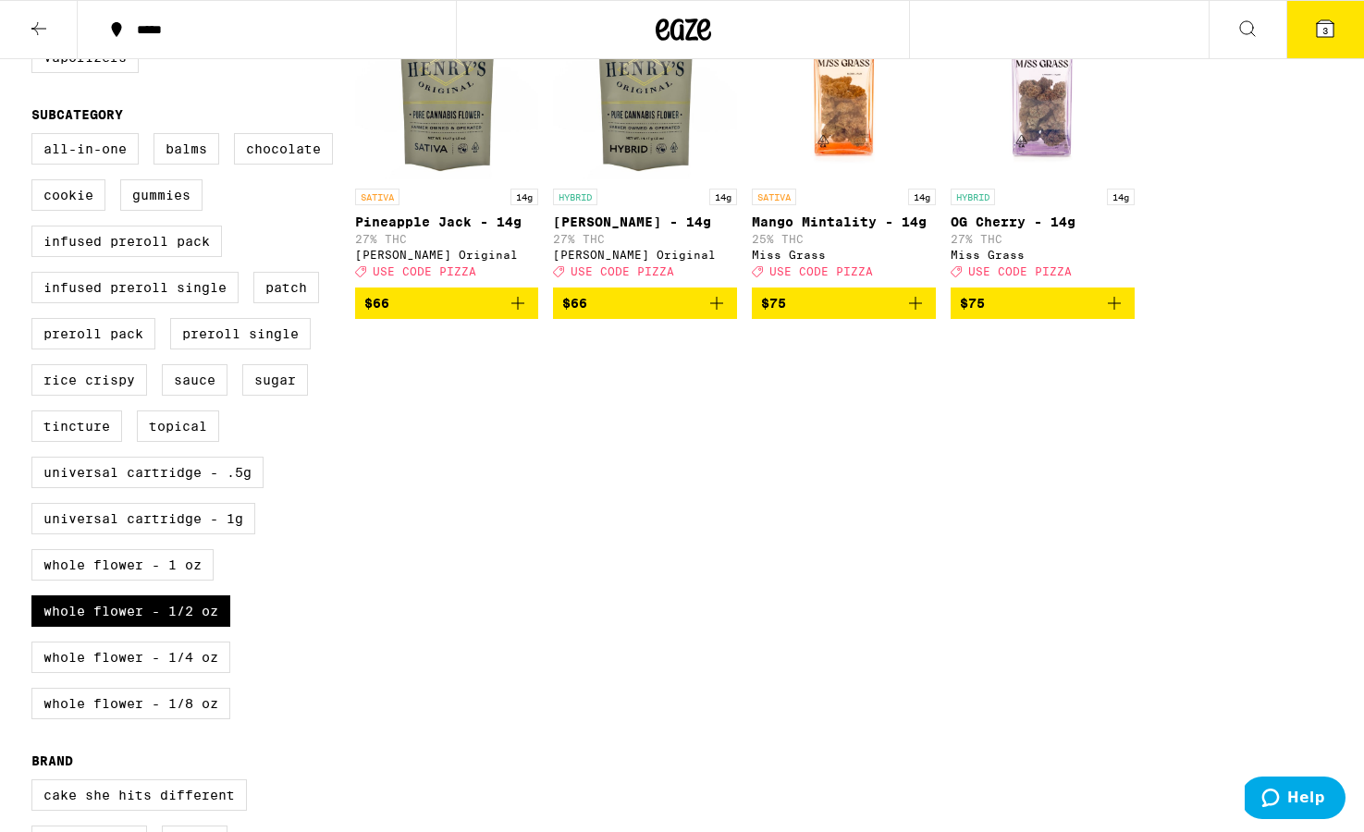
scroll to position [609, 0]
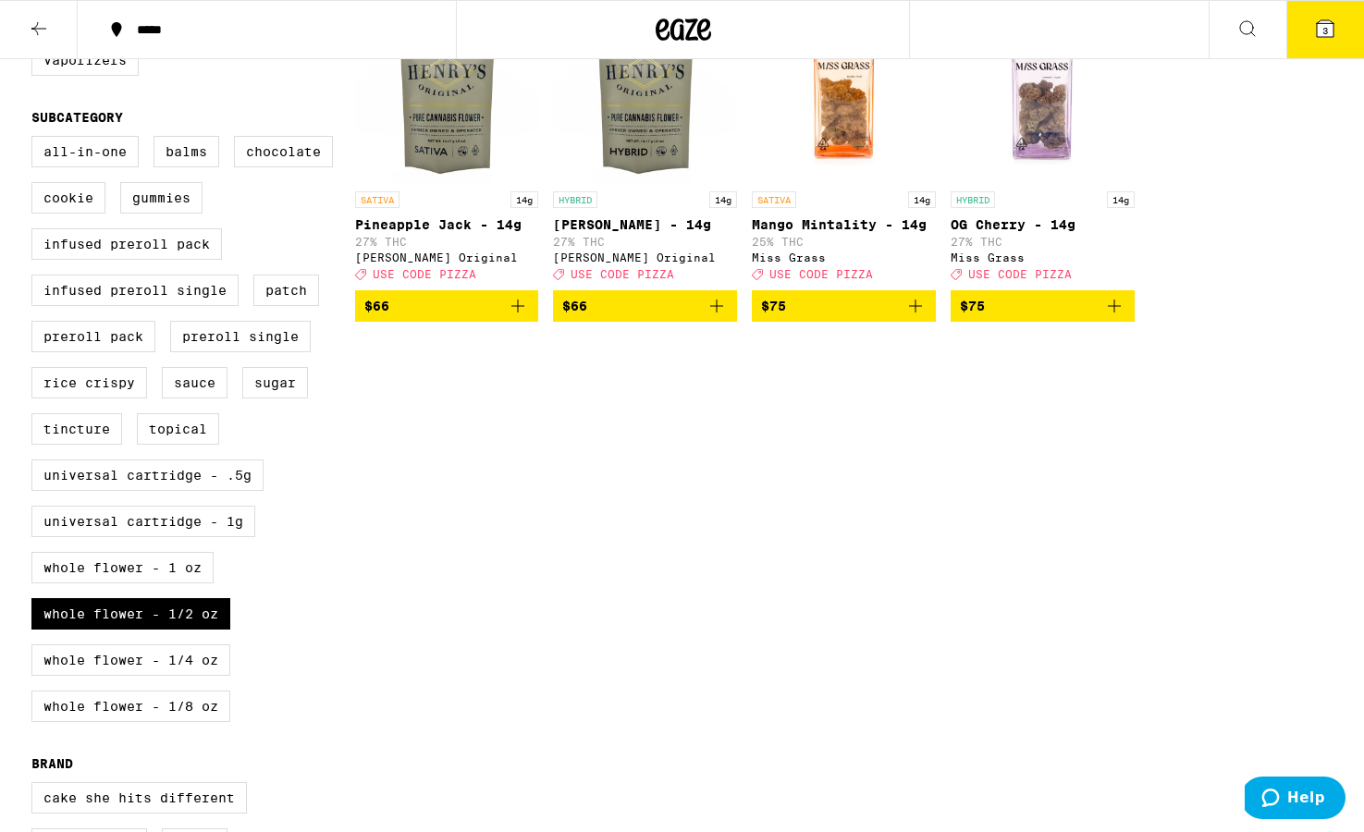
click at [521, 317] on icon "Add to bag" at bounding box center [518, 306] width 22 height 22
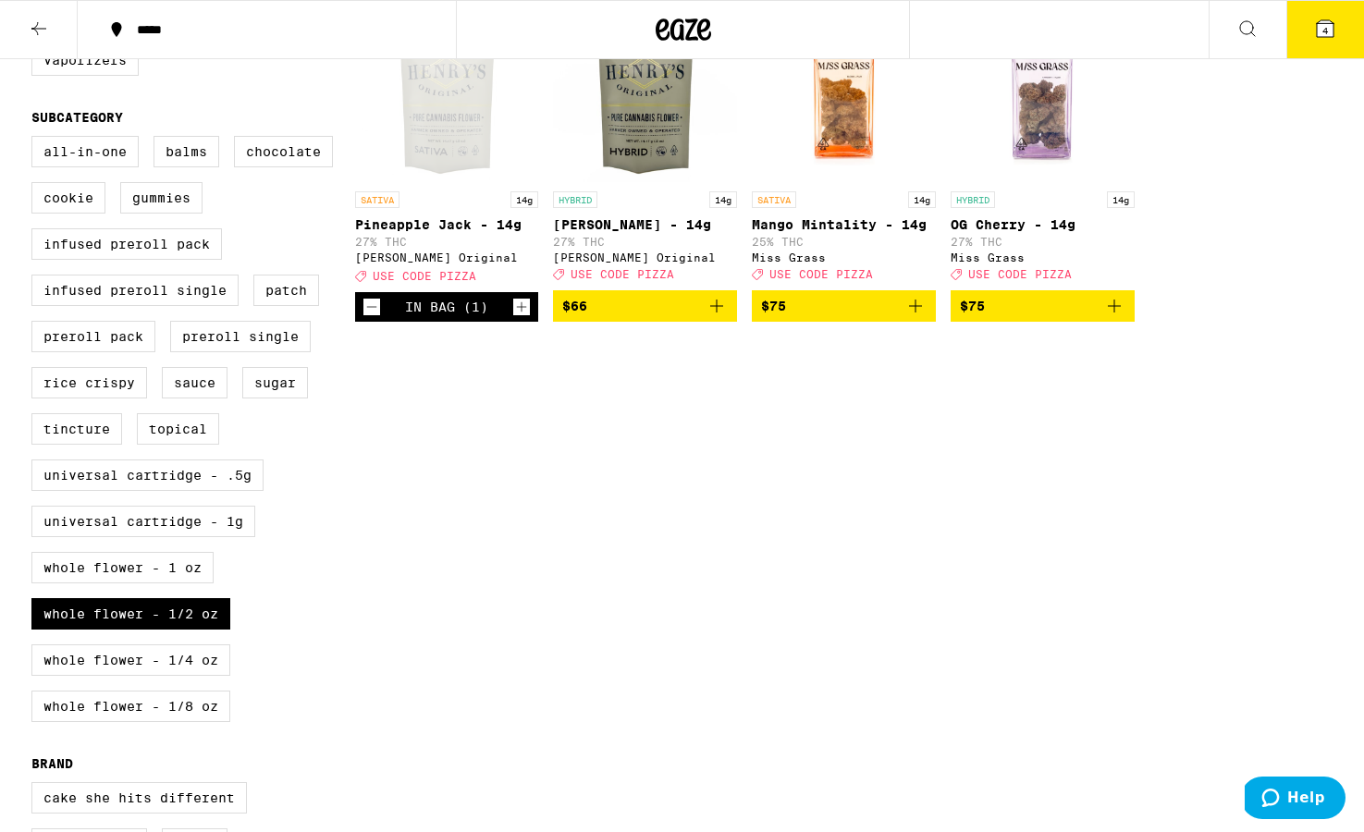
click at [715, 317] on icon "Add to bag" at bounding box center [717, 306] width 22 height 22
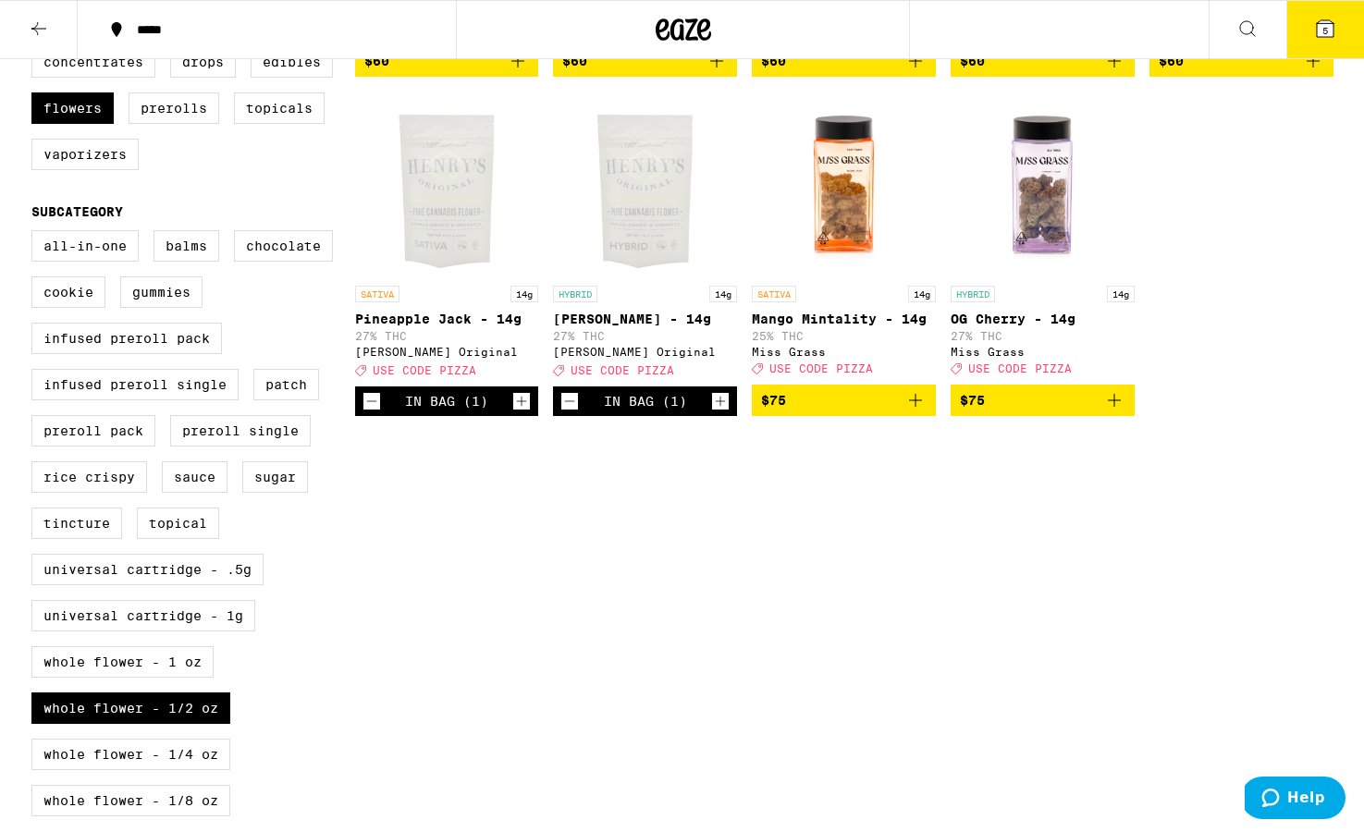
scroll to position [505, 0]
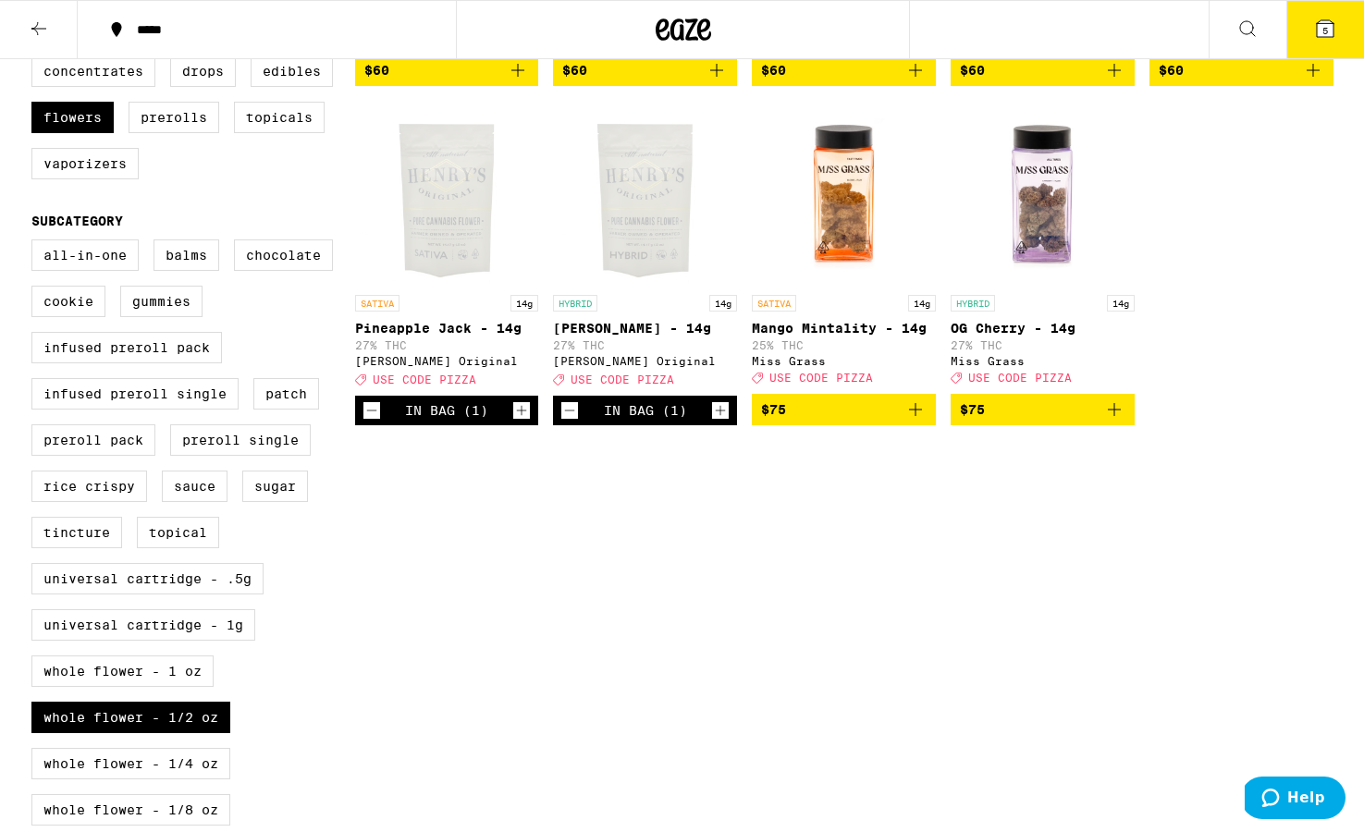
click at [935, 34] on icon at bounding box center [1325, 28] width 17 height 17
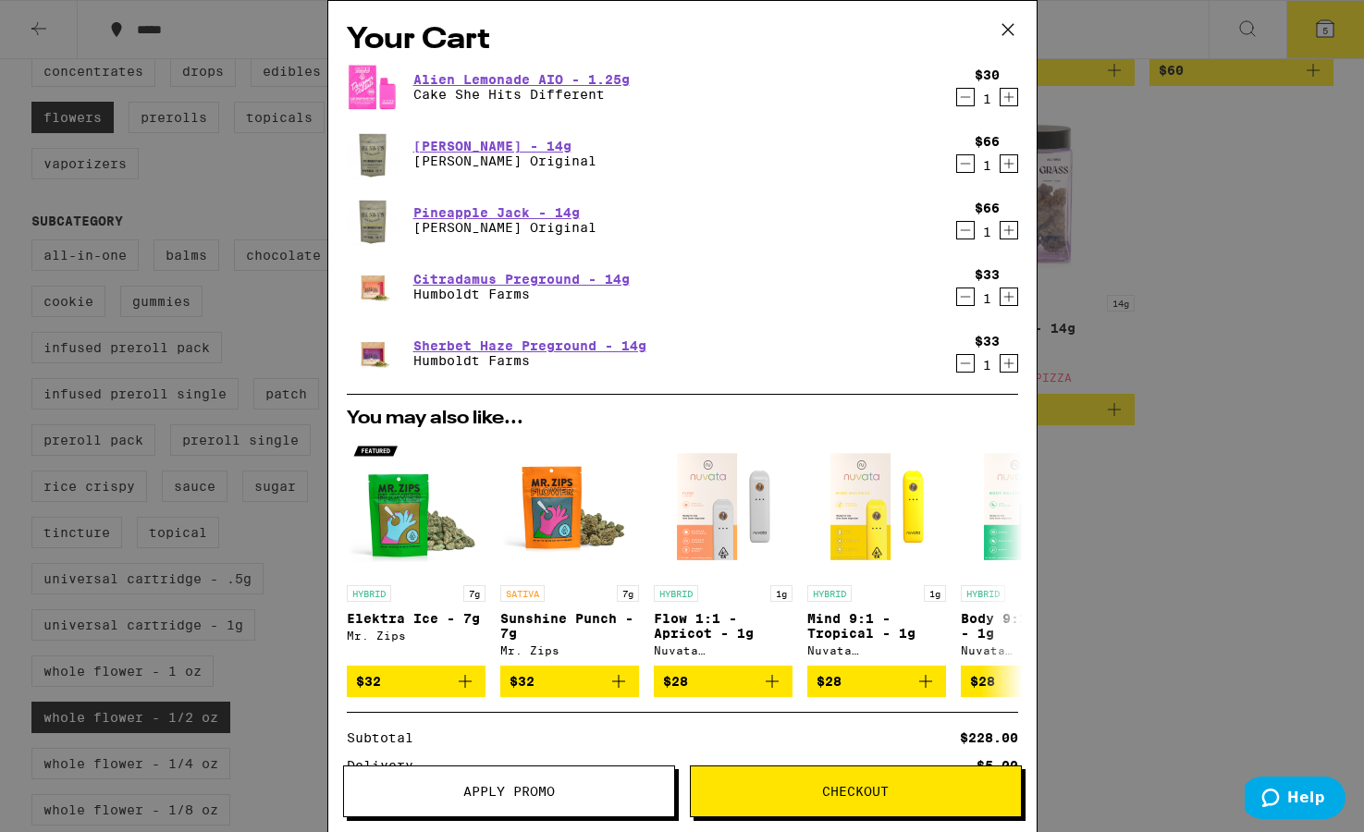
click at [935, 297] on icon "Decrement" at bounding box center [965, 297] width 17 height 22
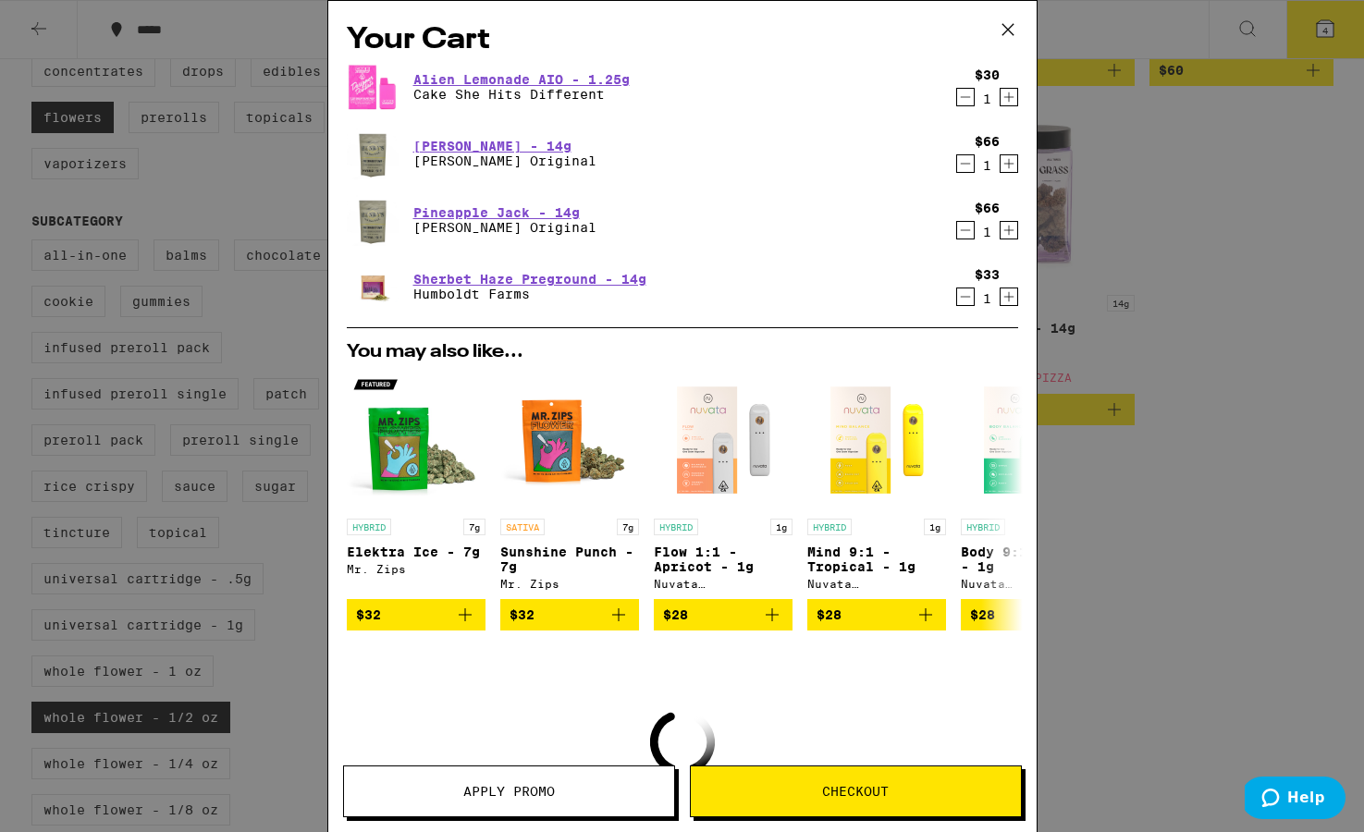
click at [935, 298] on icon "Decrement" at bounding box center [965, 297] width 17 height 22
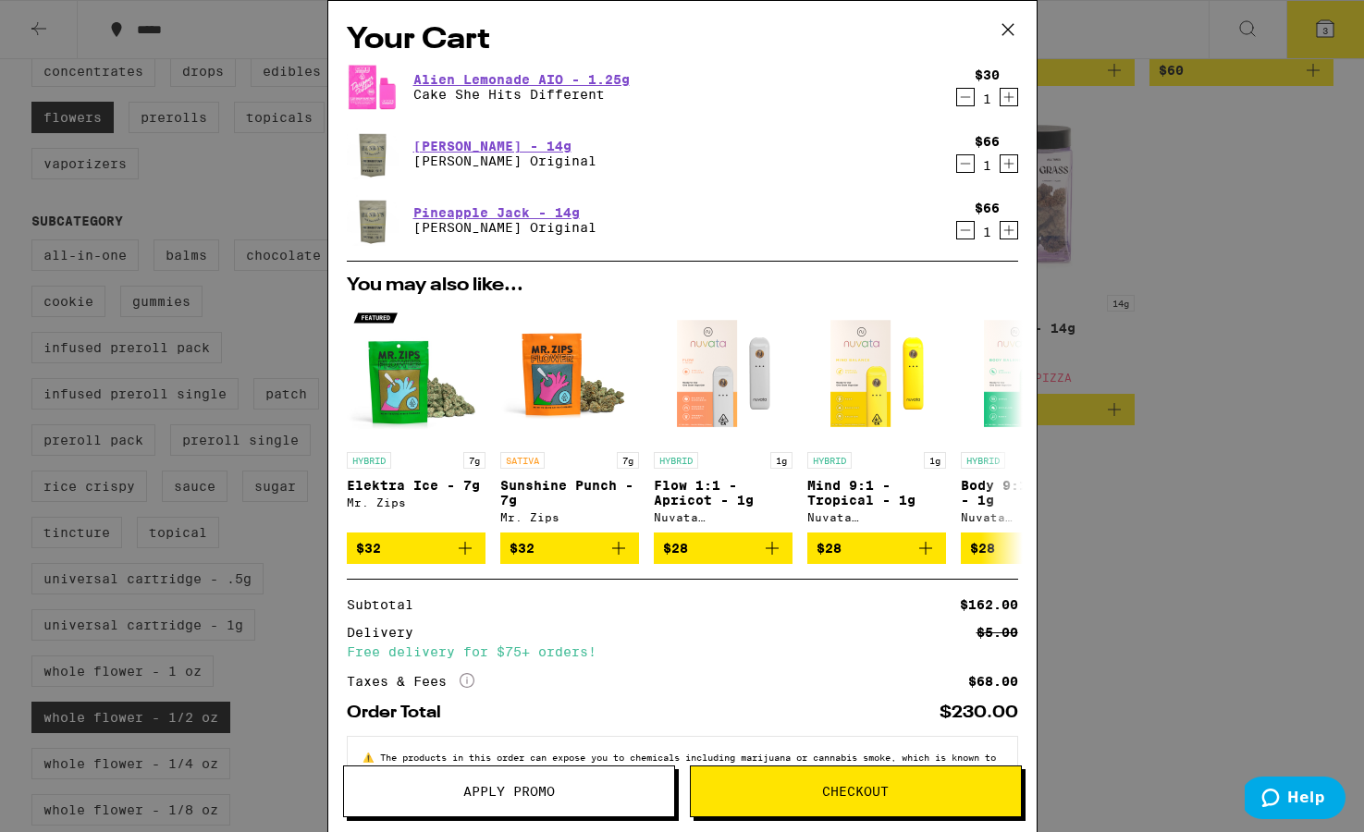
click at [549, 785] on span "Apply Promo" at bounding box center [509, 791] width 92 height 13
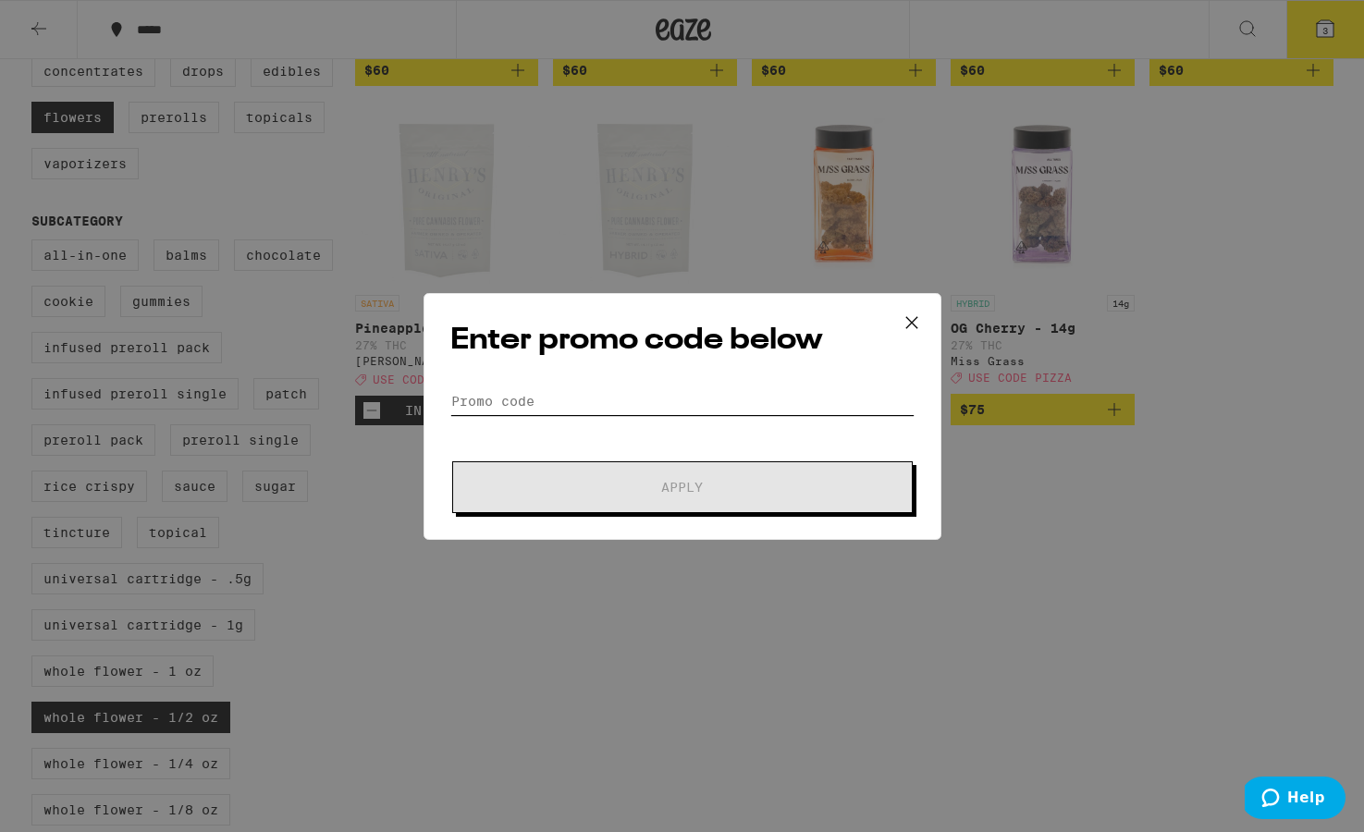
click at [647, 408] on input "Promo Code" at bounding box center [682, 402] width 464 height 28
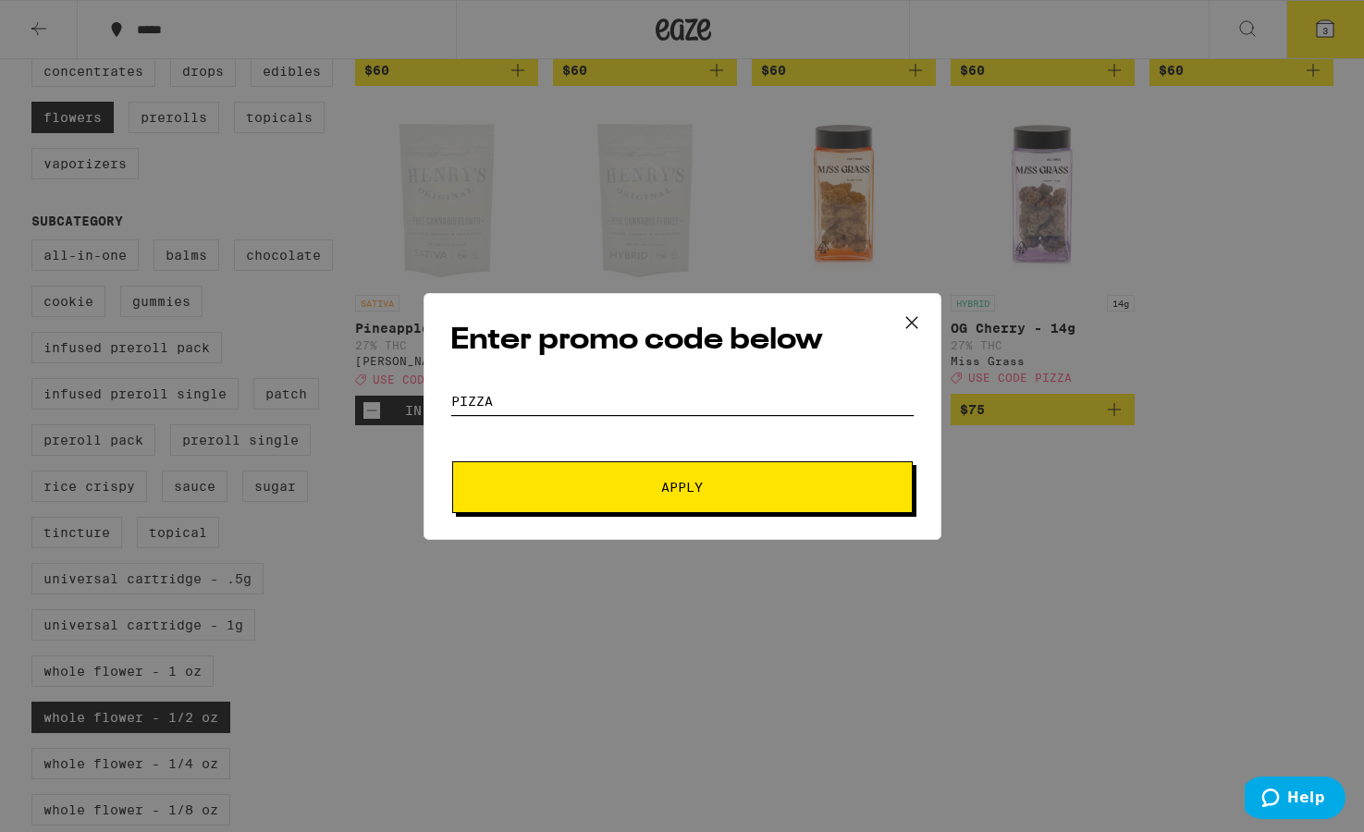
type input "pizza"
click at [727, 474] on button "Apply" at bounding box center [682, 488] width 461 height 52
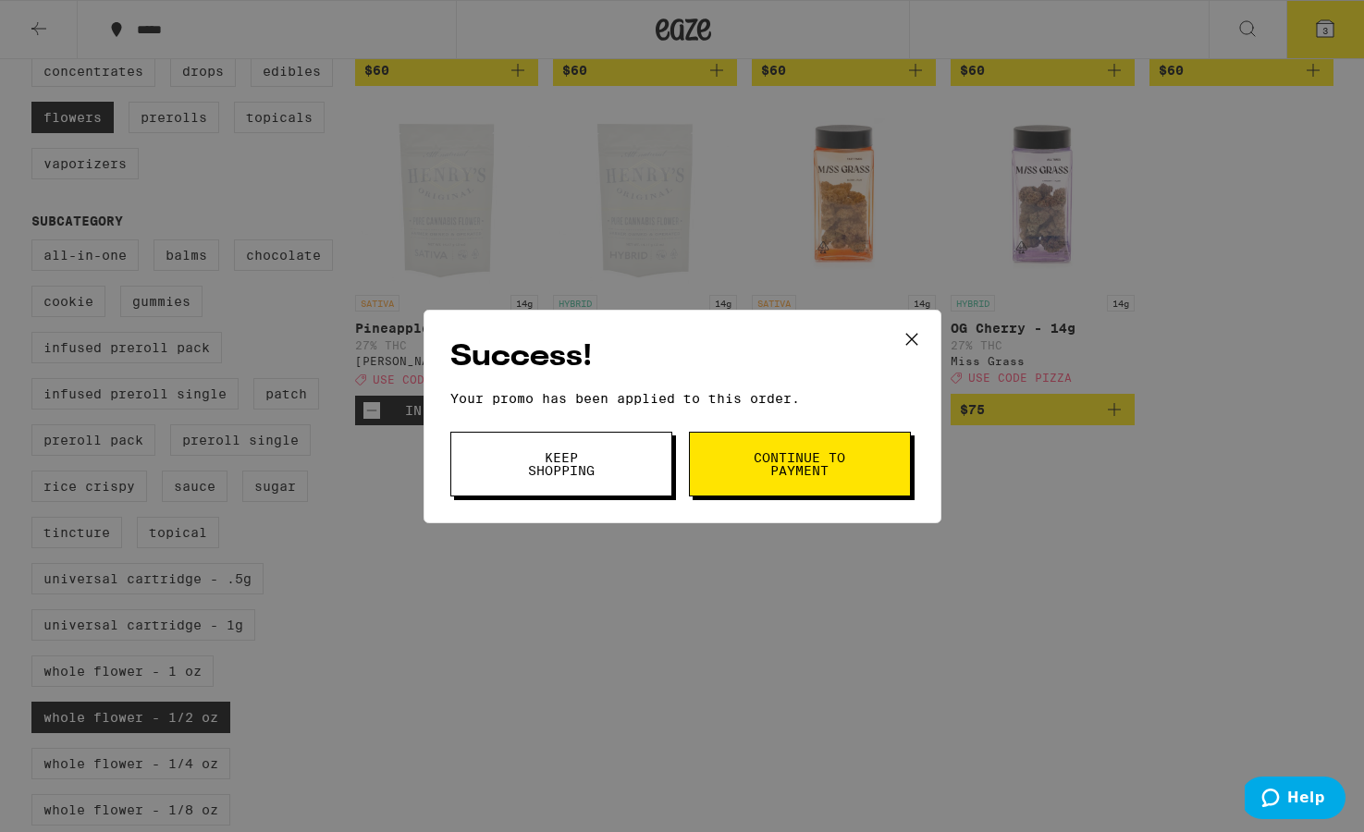
click at [807, 471] on span "Continue to payment" at bounding box center [800, 464] width 94 height 26
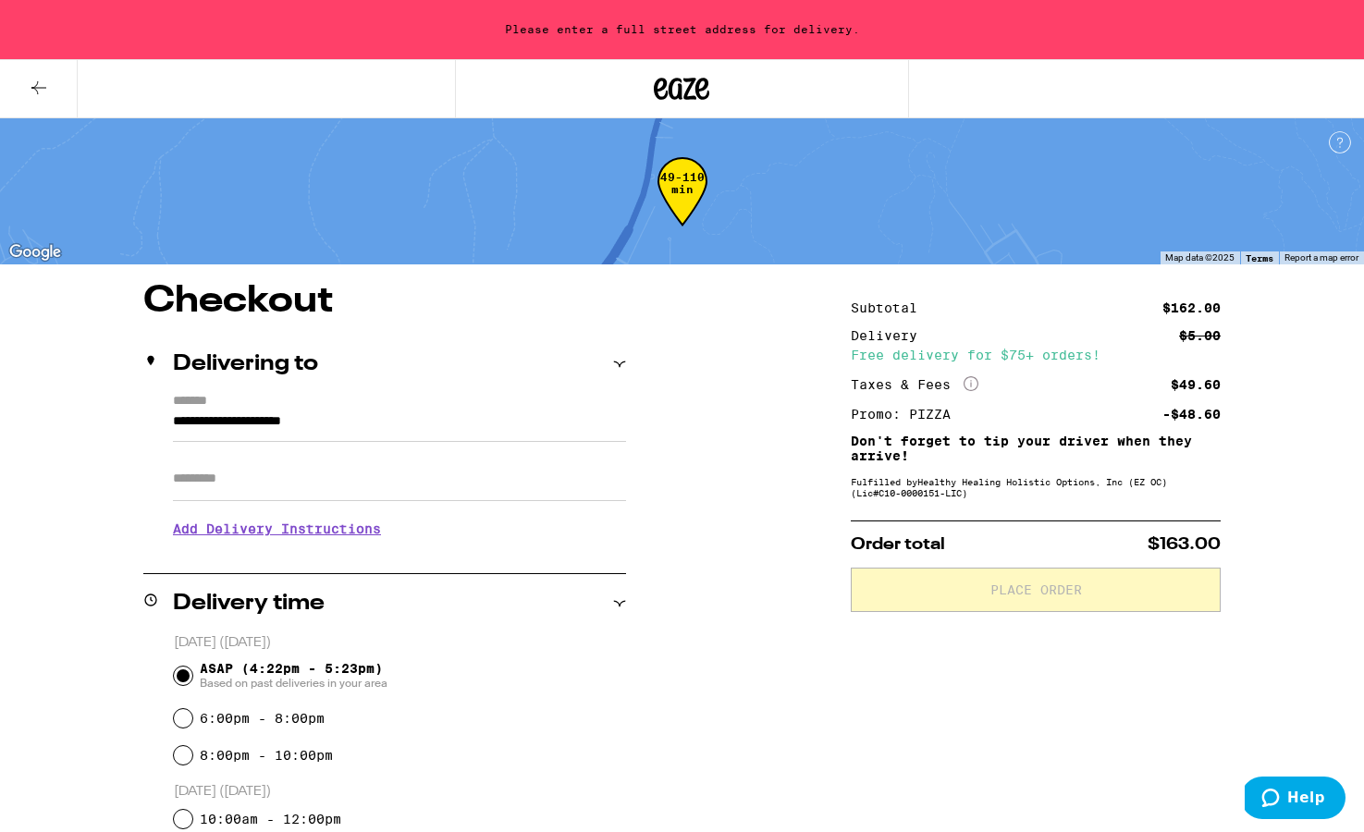
click at [310, 402] on label "*******" at bounding box center [399, 402] width 453 height 17
click at [310, 411] on input "**********" at bounding box center [399, 426] width 453 height 31
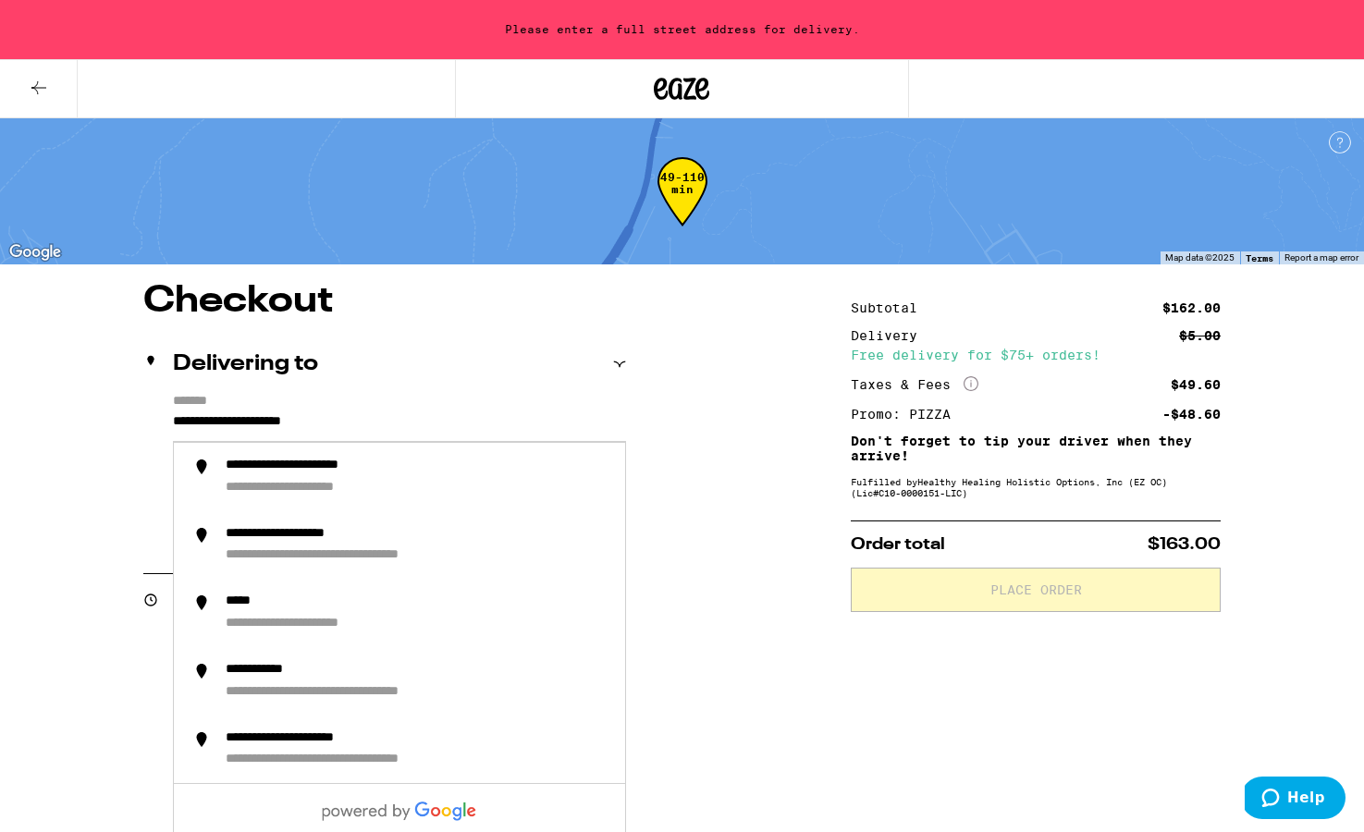
click at [176, 420] on input "**********" at bounding box center [399, 426] width 453 height 31
click at [619, 367] on icon at bounding box center [619, 364] width 13 height 13
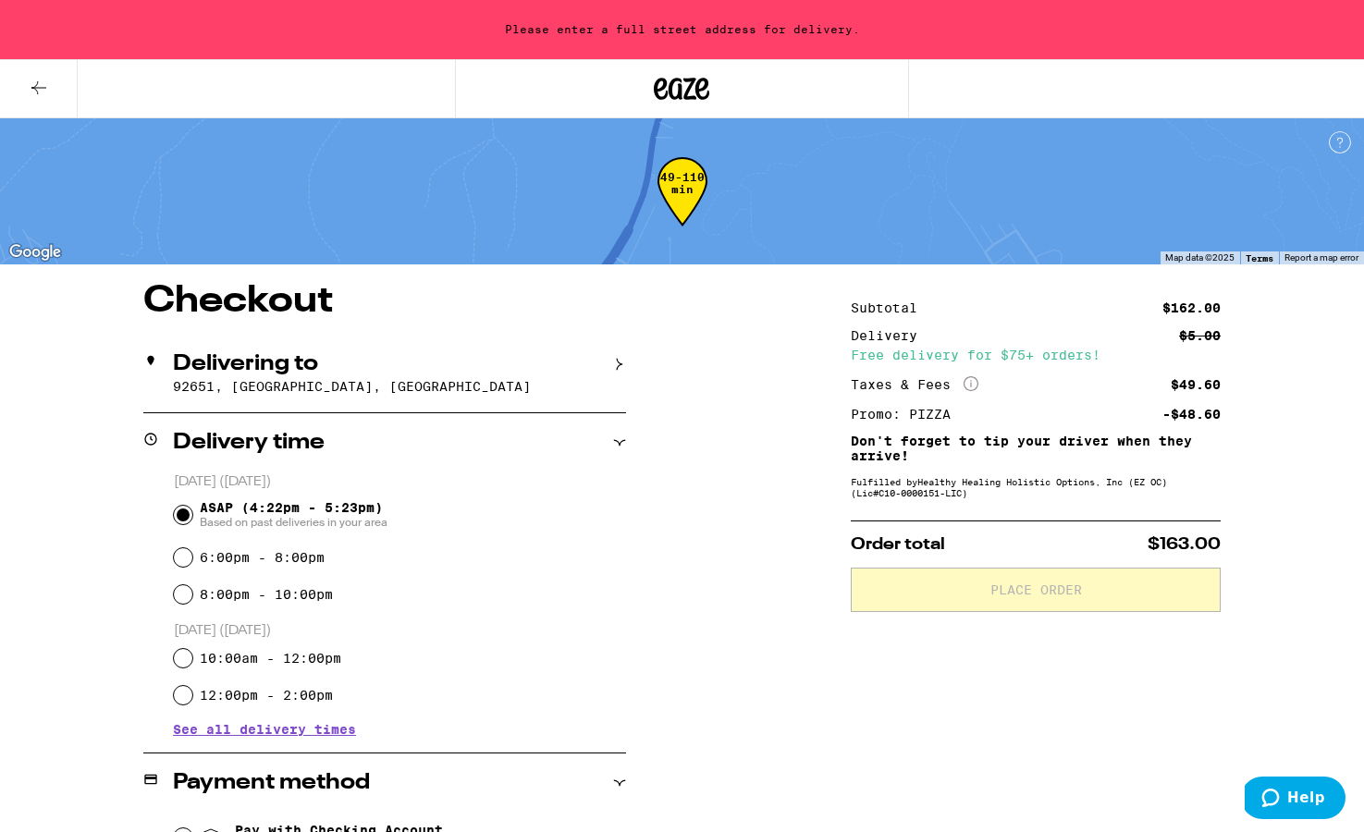
click at [290, 394] on p "92651, [GEOGRAPHIC_DATA], [GEOGRAPHIC_DATA]" at bounding box center [399, 386] width 453 height 15
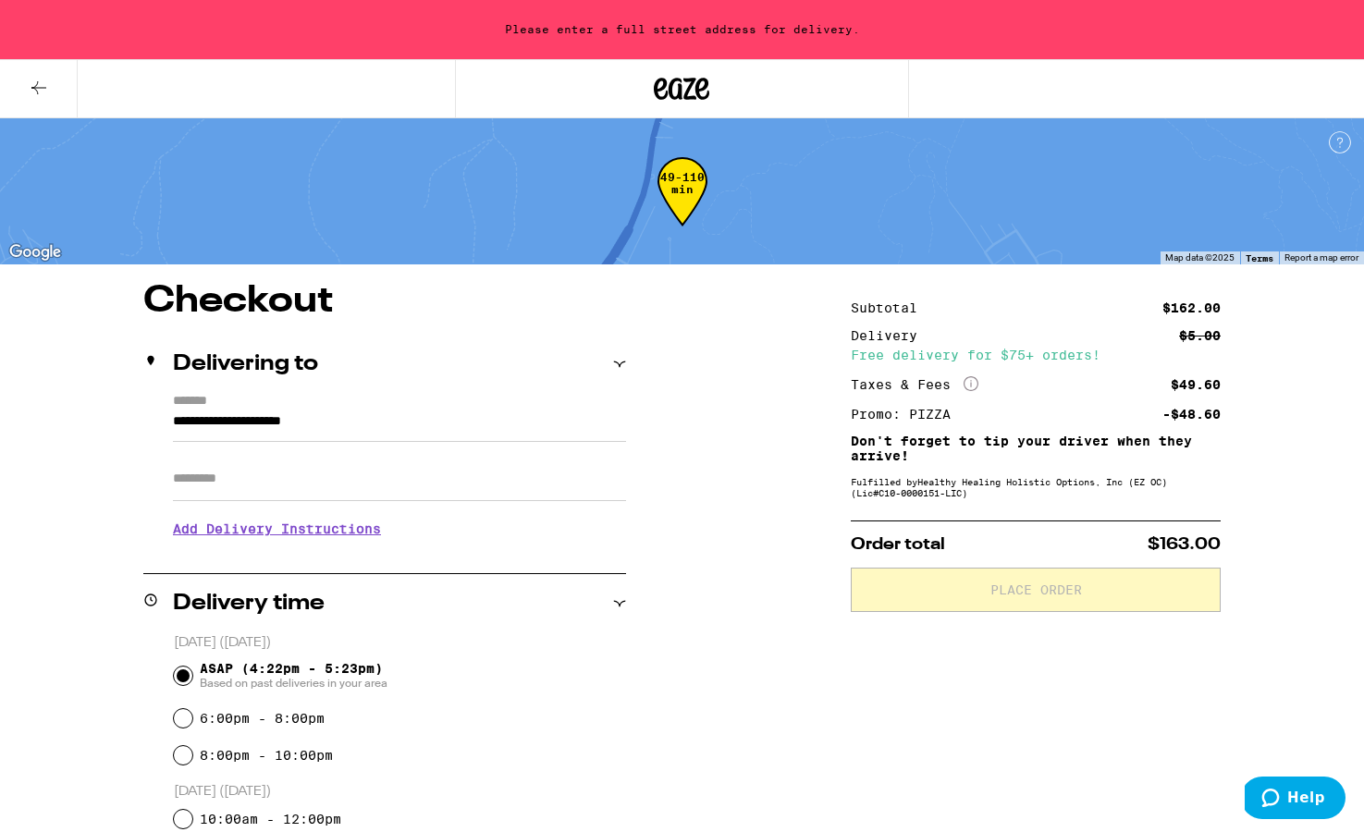
click at [314, 528] on h3 "Add Delivery Instructions" at bounding box center [399, 529] width 453 height 43
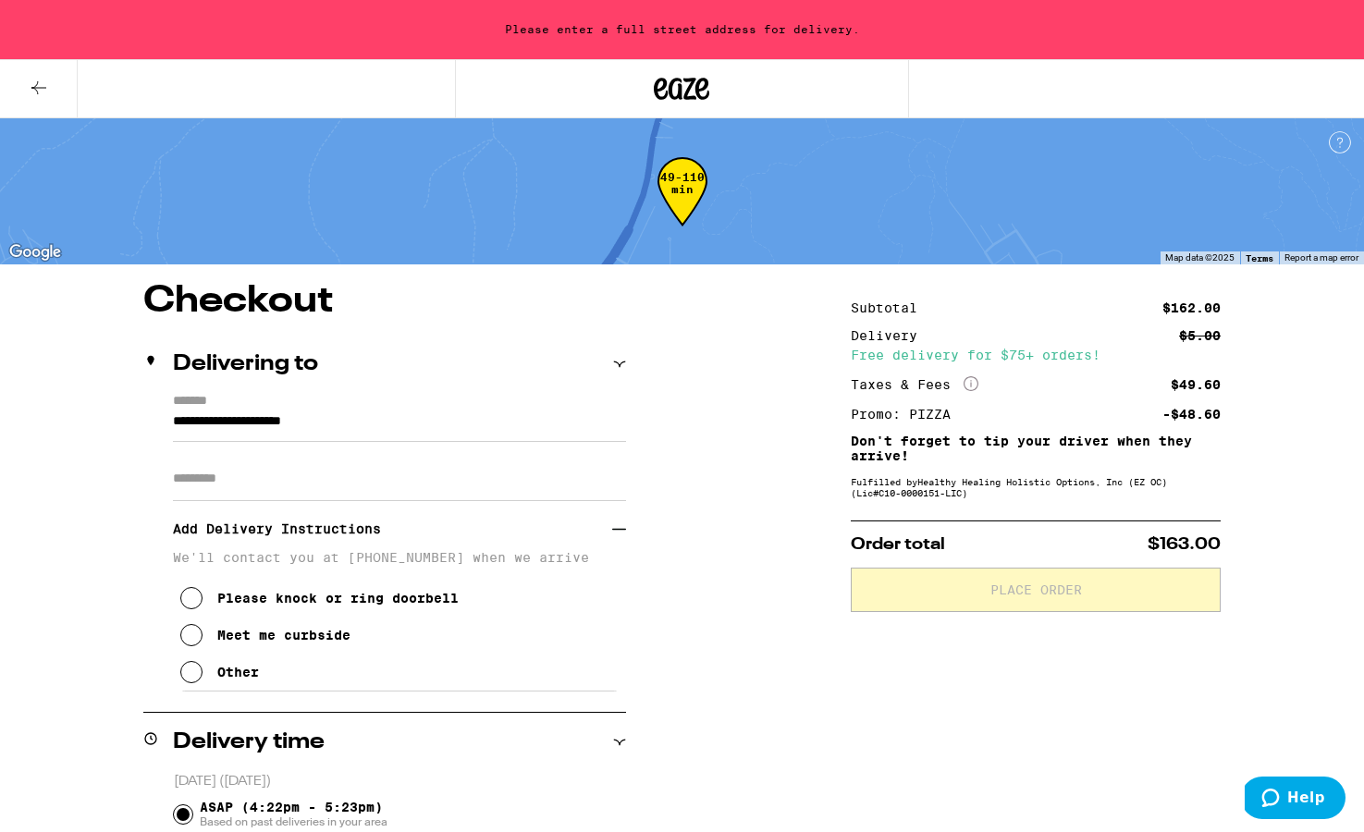
click at [206, 424] on input "**********" at bounding box center [399, 426] width 453 height 31
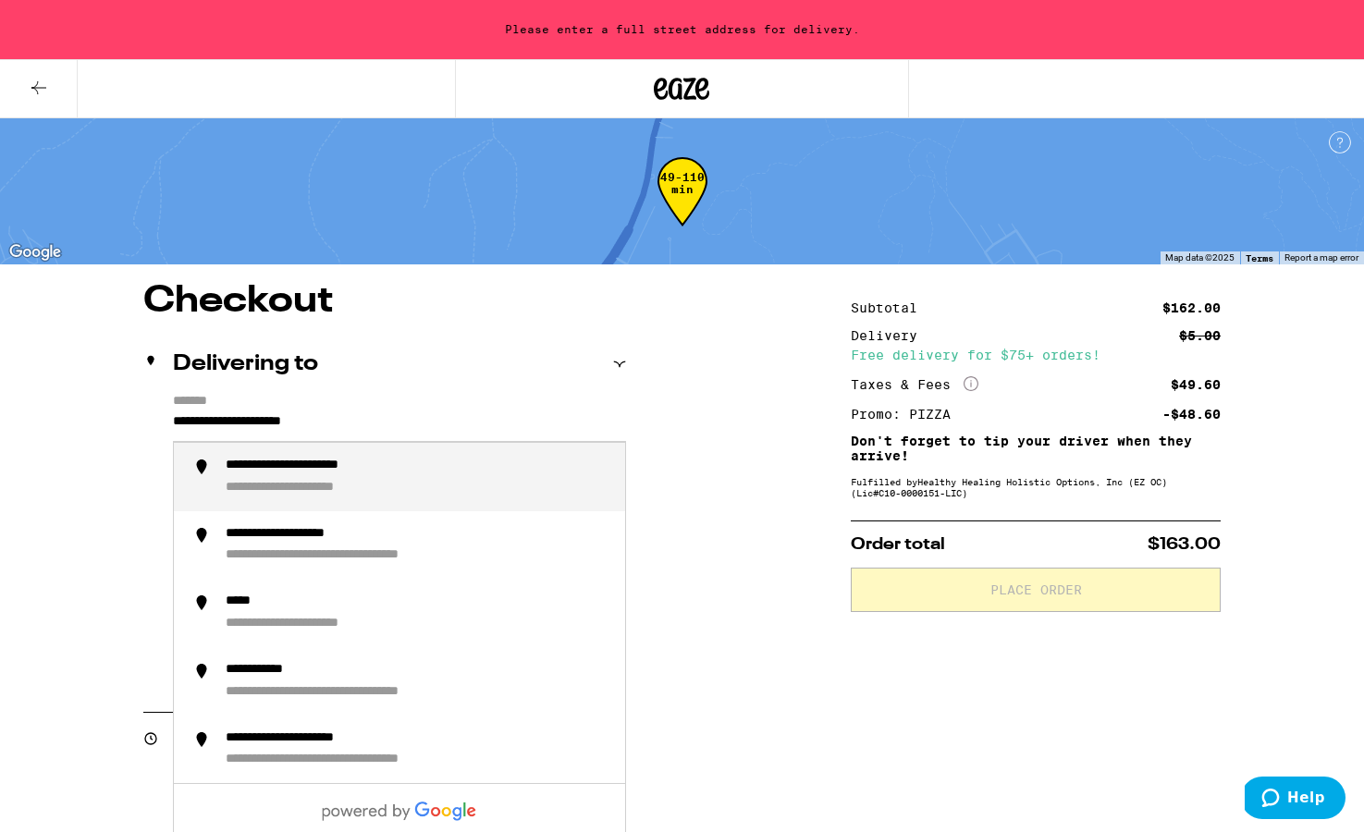
click at [175, 420] on input "**********" at bounding box center [399, 426] width 453 height 31
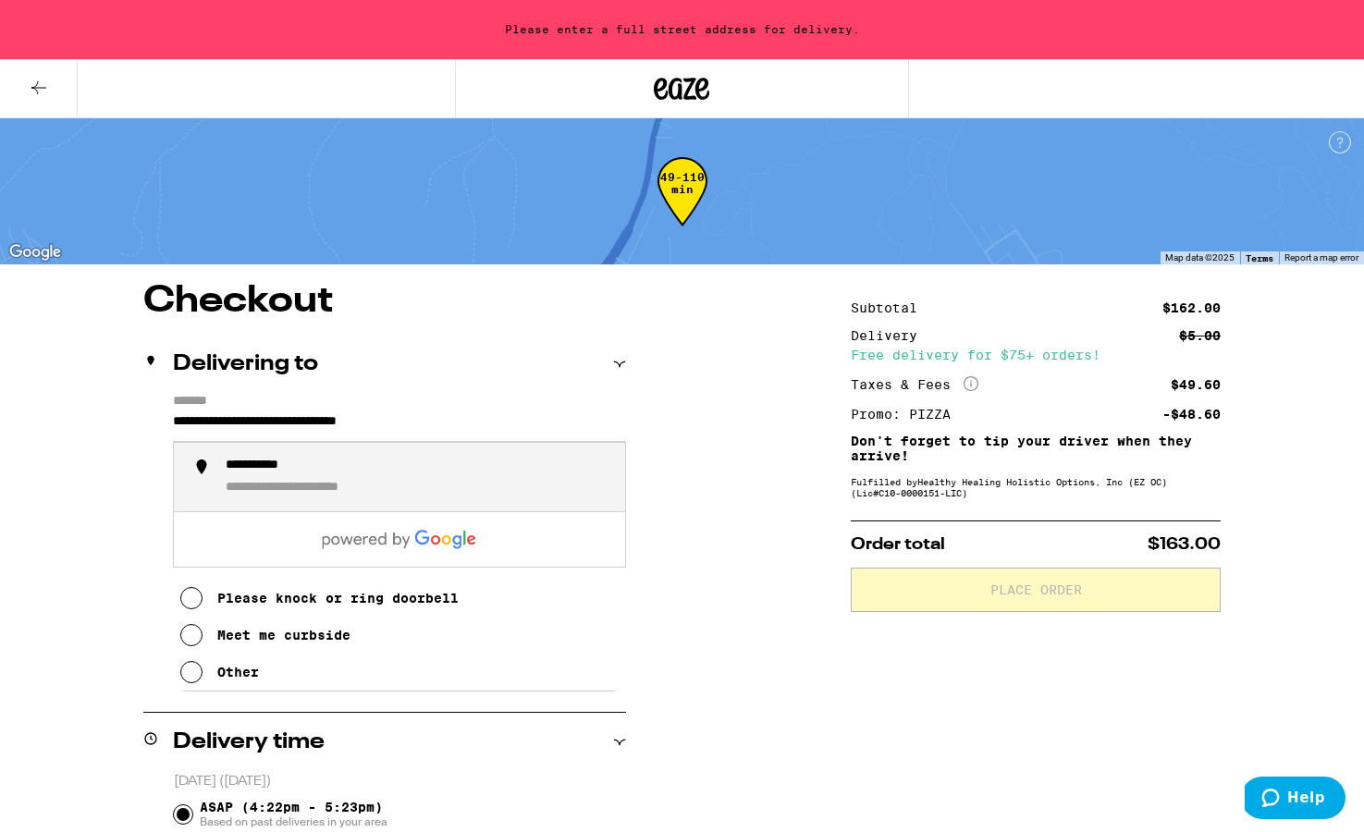
click at [258, 470] on div "**********" at bounding box center [272, 466] width 92 height 17
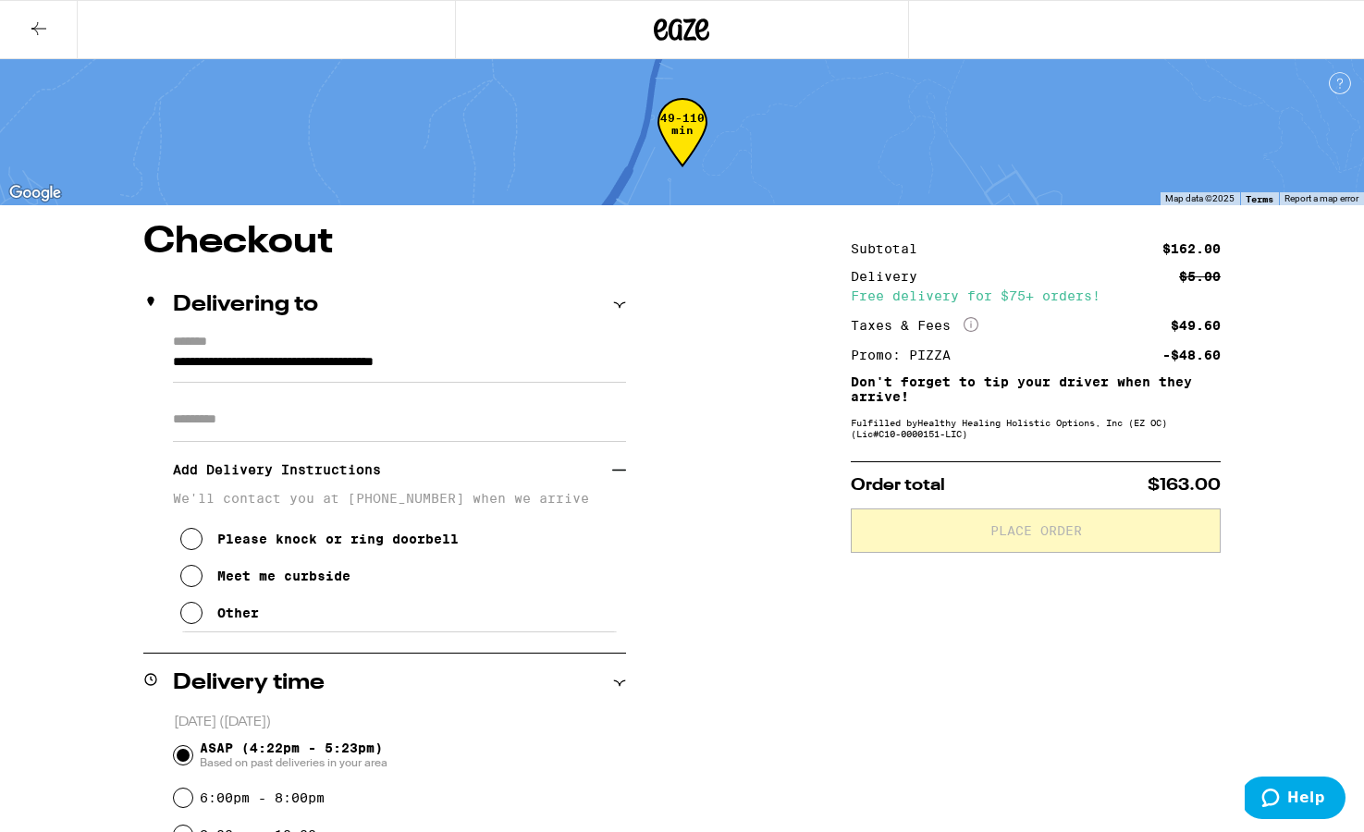
type input "**********"
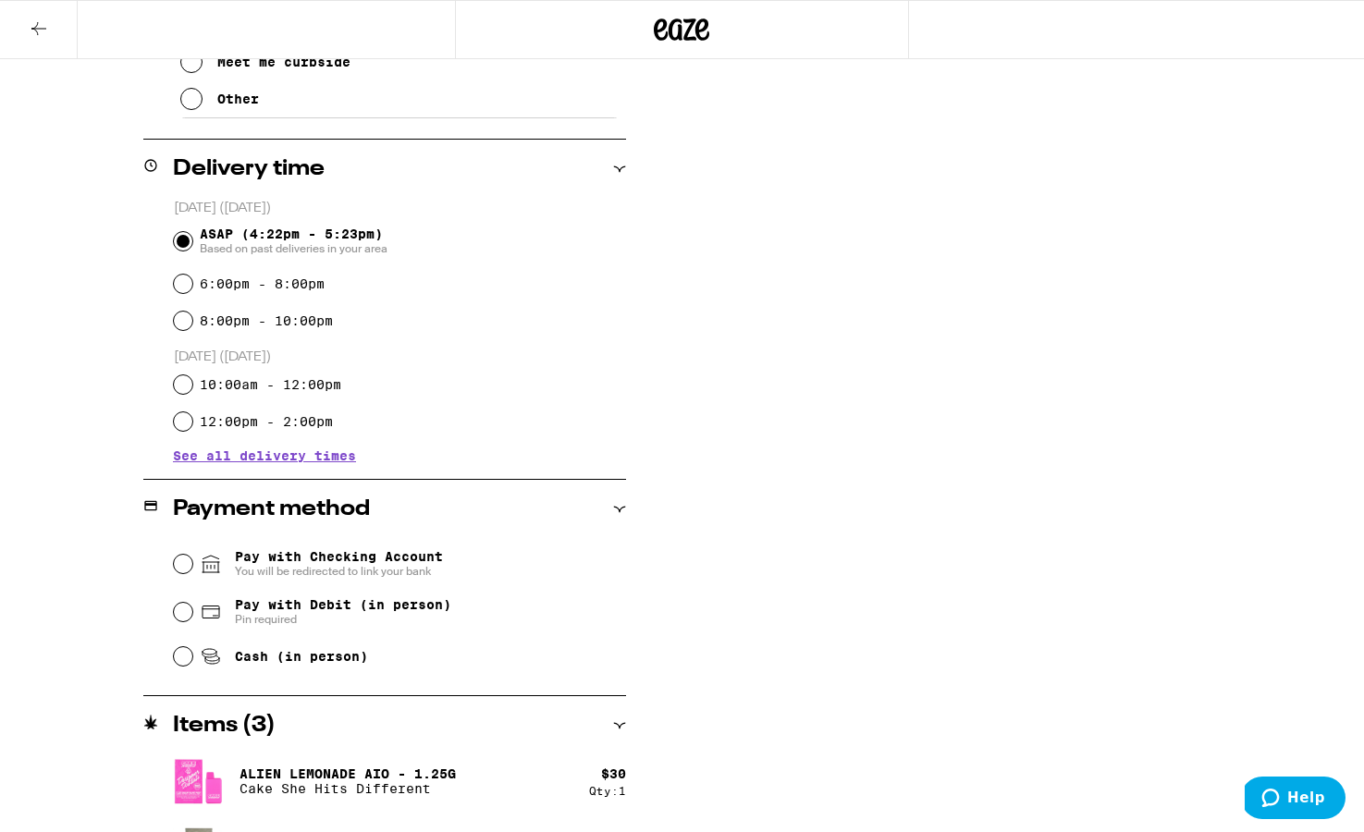
scroll to position [536, 0]
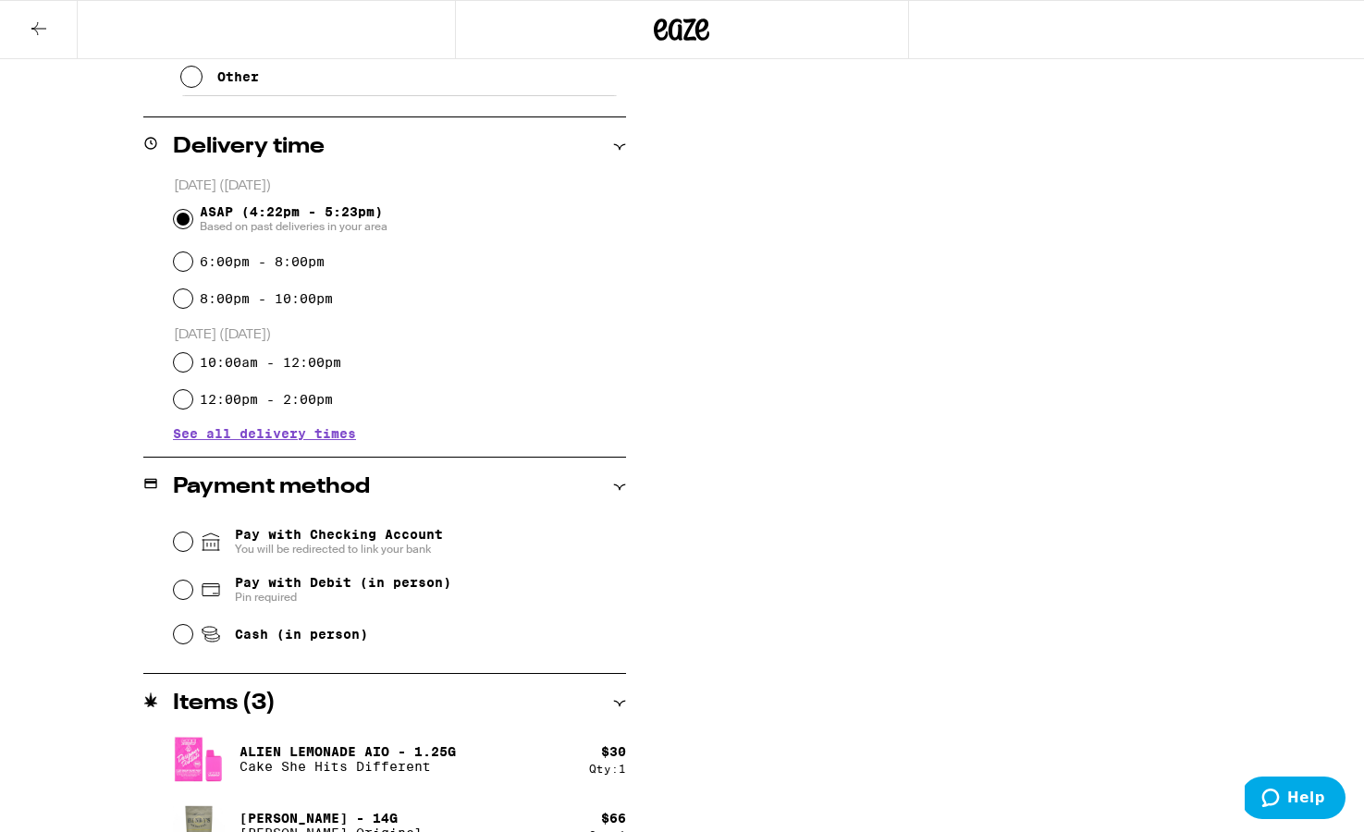
click at [183, 595] on input "Pay with Debit (in person) Pin required" at bounding box center [183, 590] width 18 height 18
radio input "true"
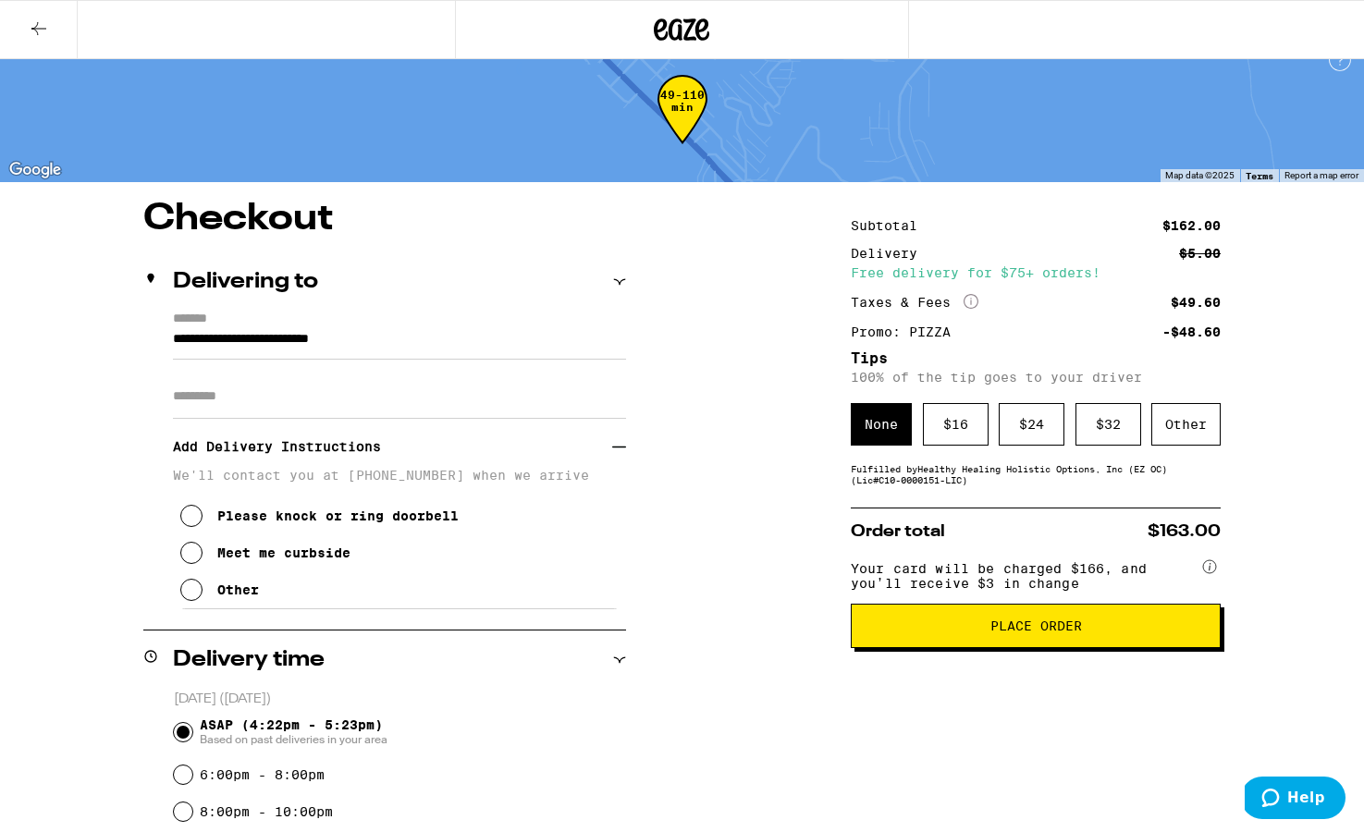
scroll to position [22, 0]
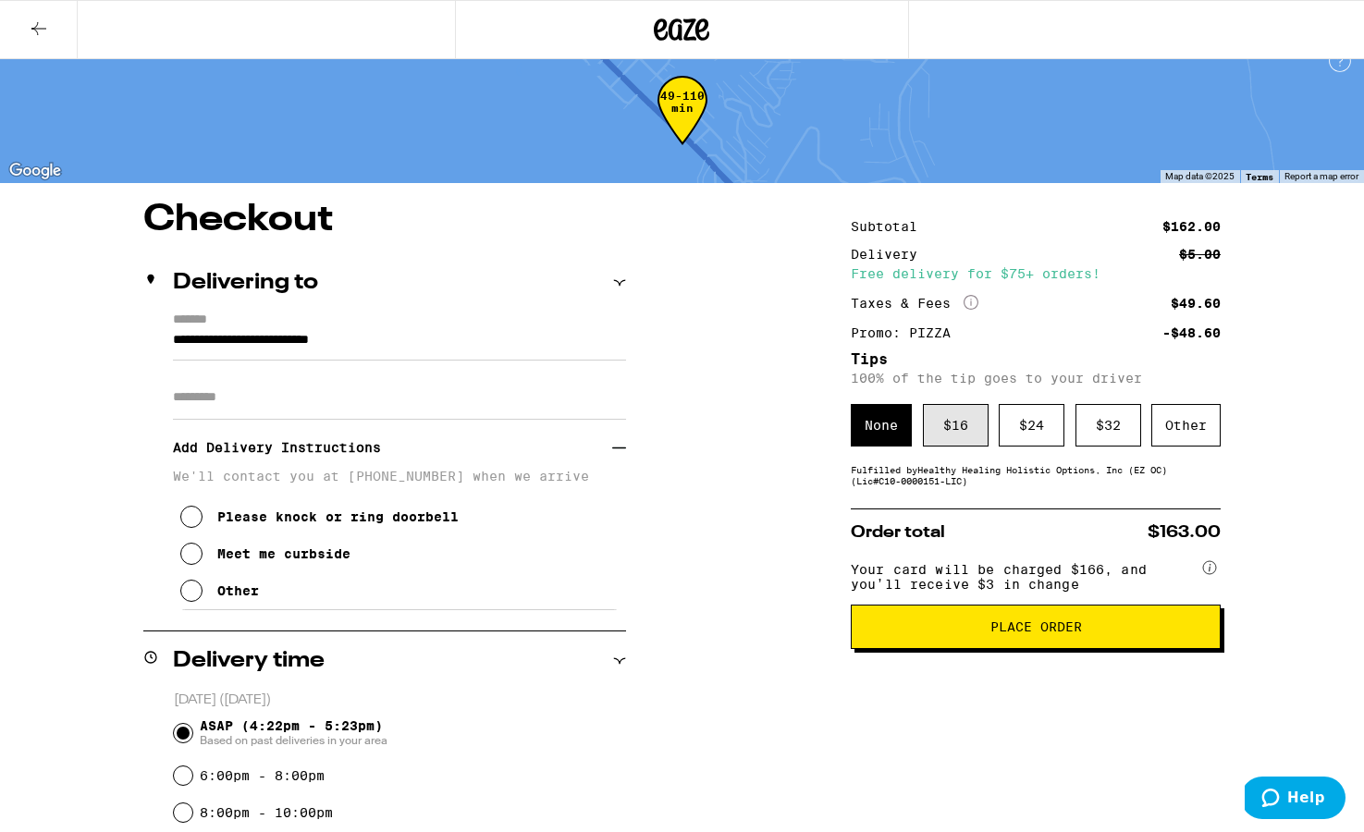
click at [935, 439] on div "$ 16" at bounding box center [956, 425] width 66 height 43
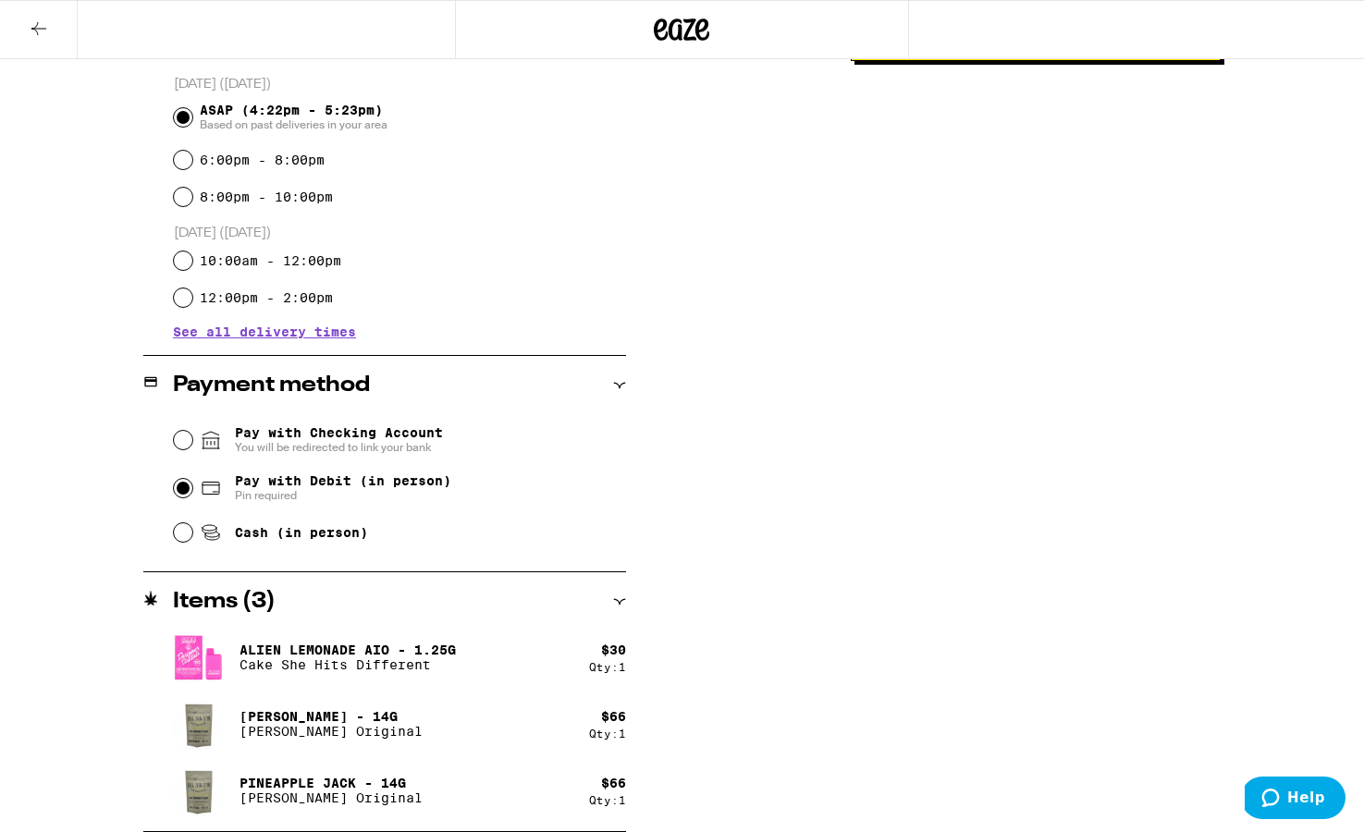
scroll to position [638, 0]
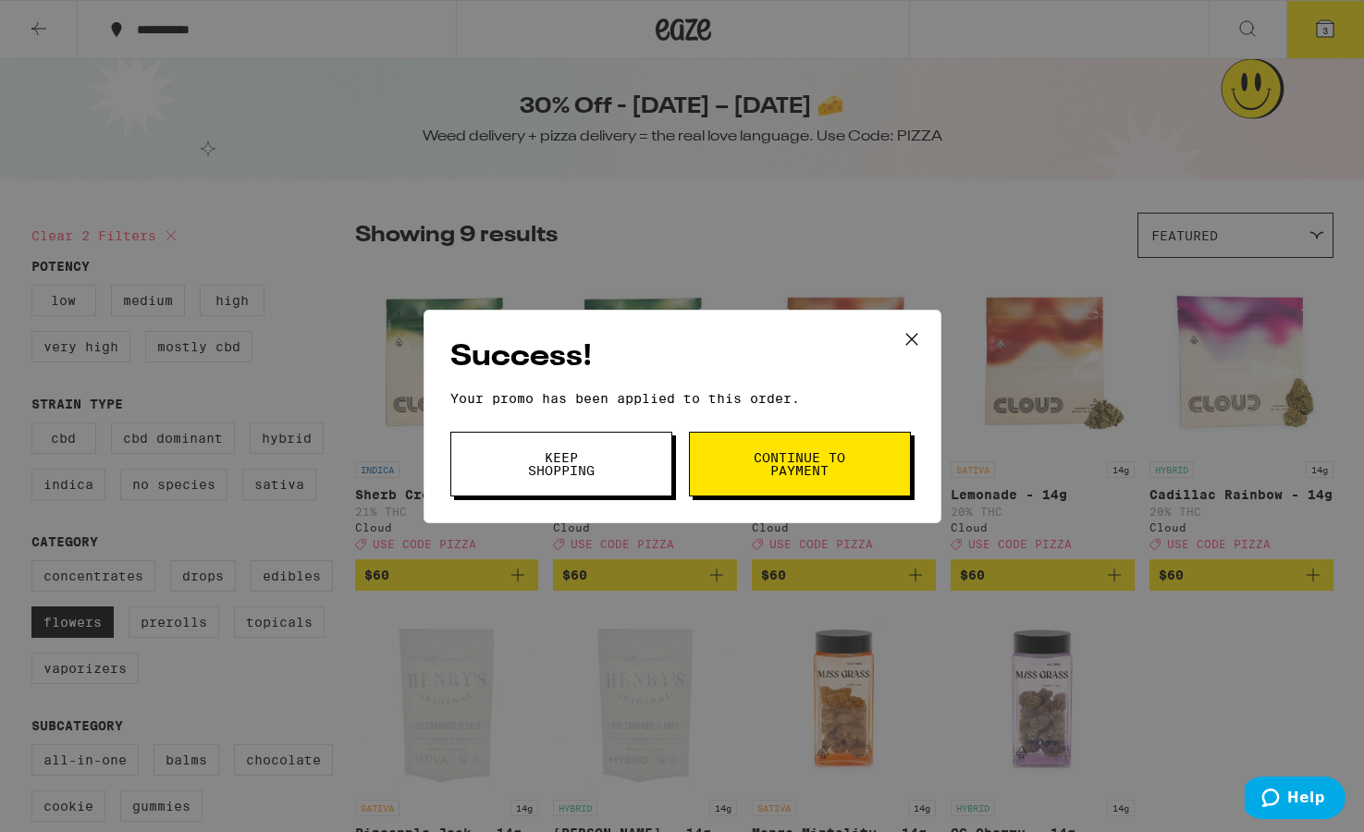
click at [573, 463] on span "Keep Shopping" at bounding box center [561, 464] width 94 height 26
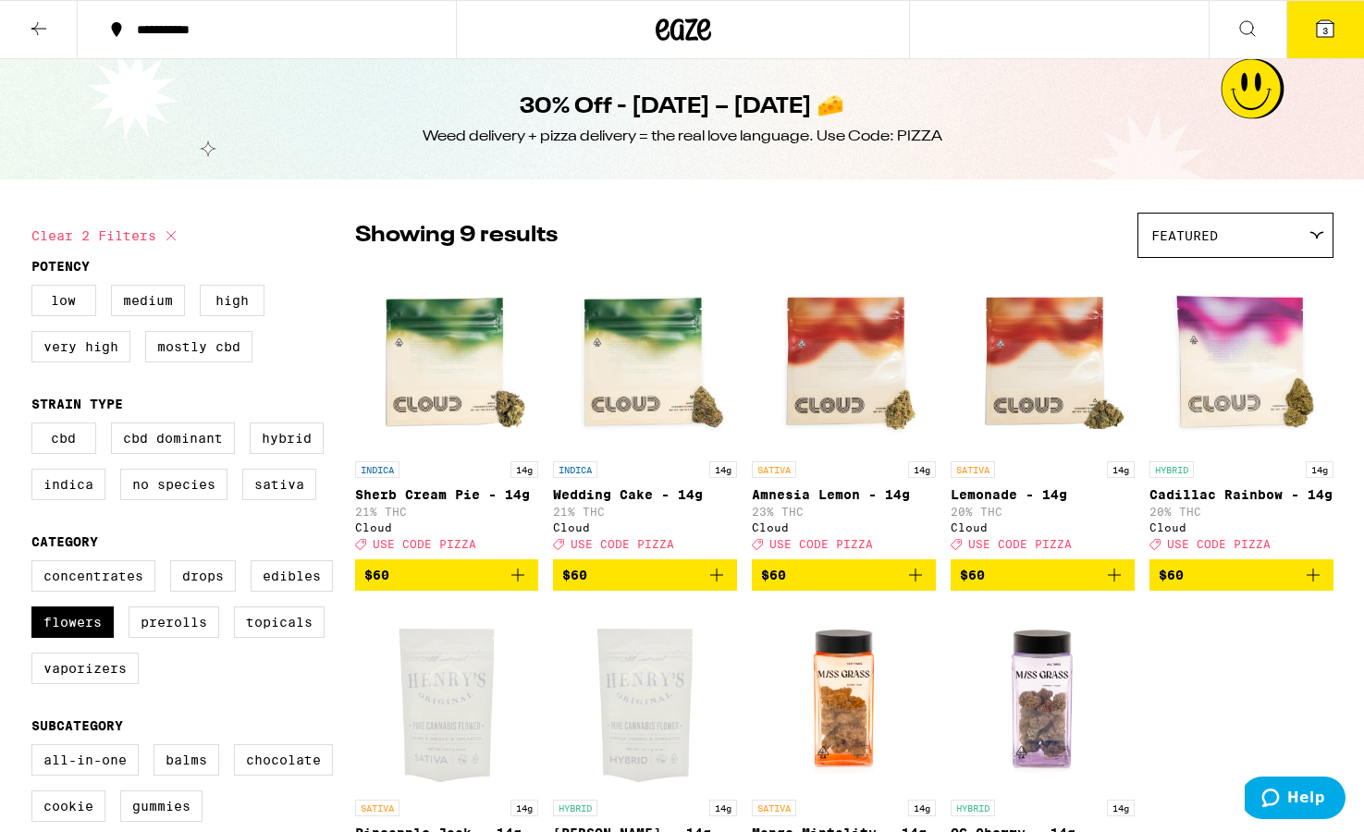
click at [935, 10] on button "3" at bounding box center [1326, 29] width 78 height 57
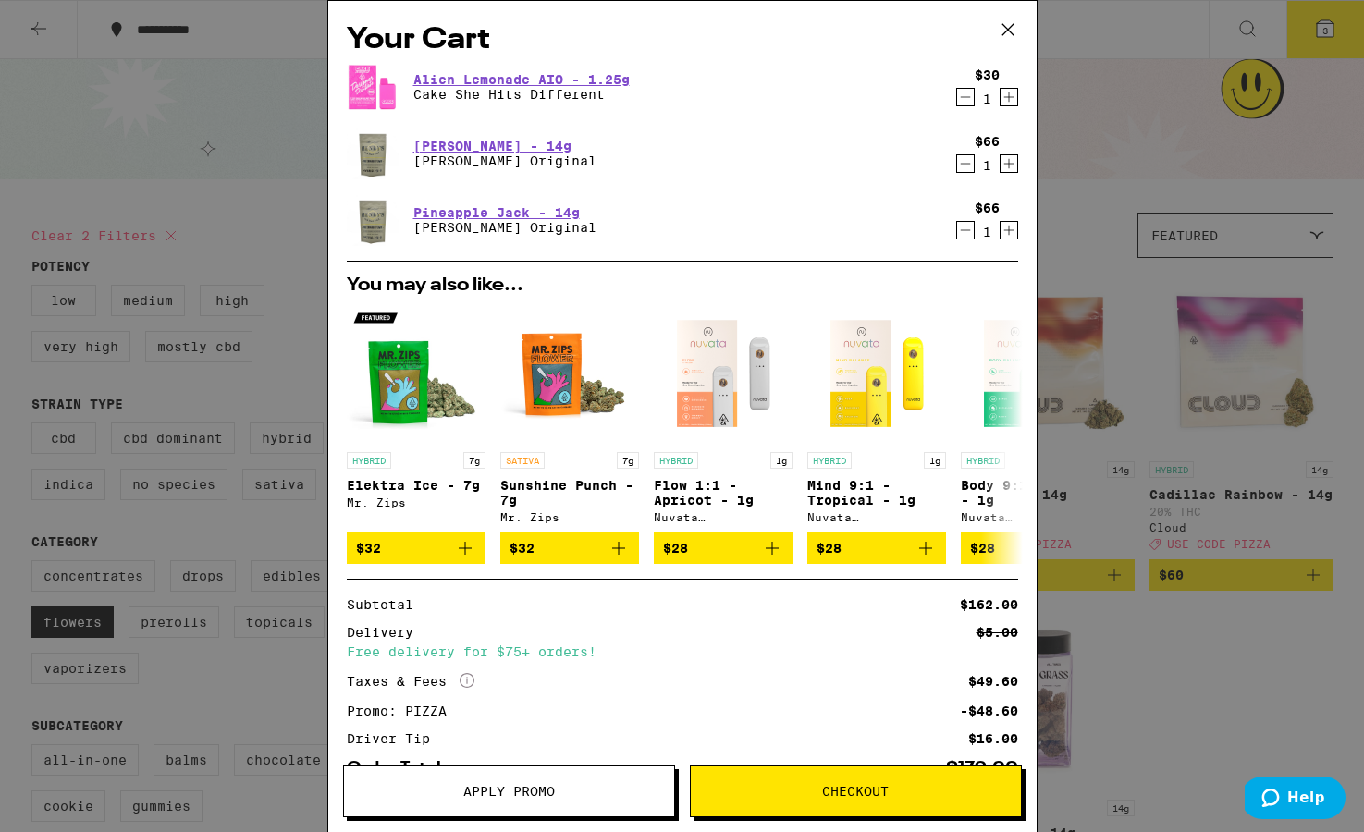
click at [935, 105] on icon "Decrement" at bounding box center [965, 97] width 17 height 22
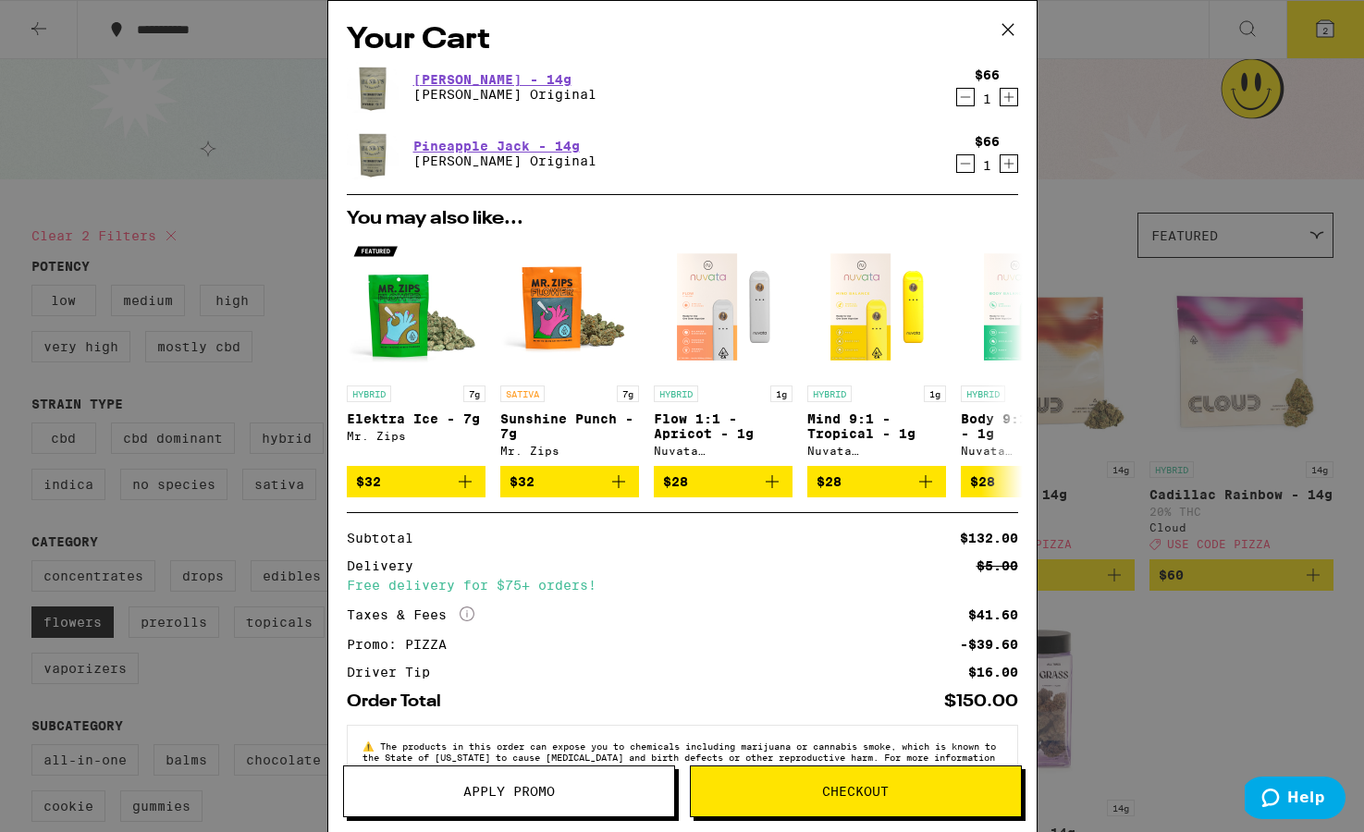
click at [844, 792] on span "Checkout" at bounding box center [855, 791] width 67 height 13
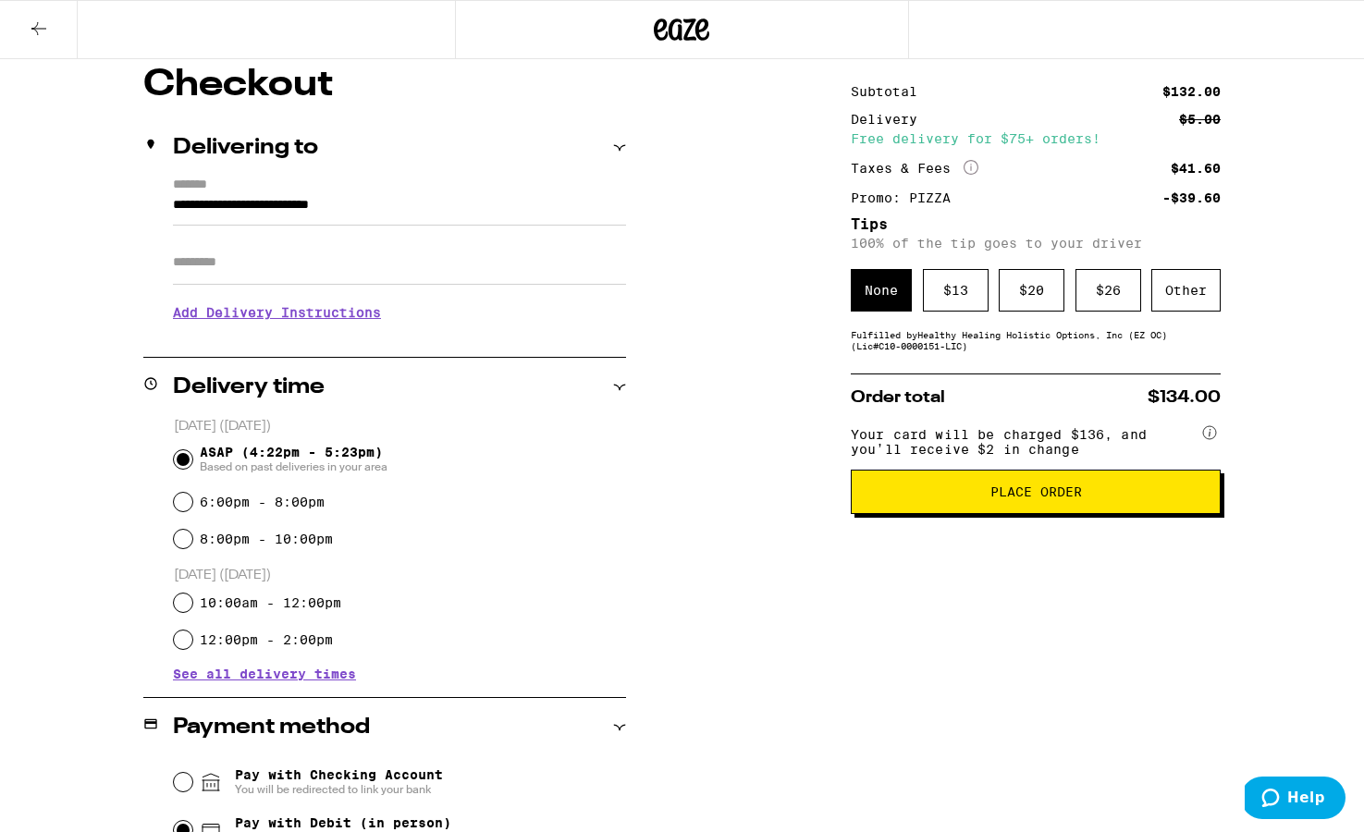
scroll to position [151, 0]
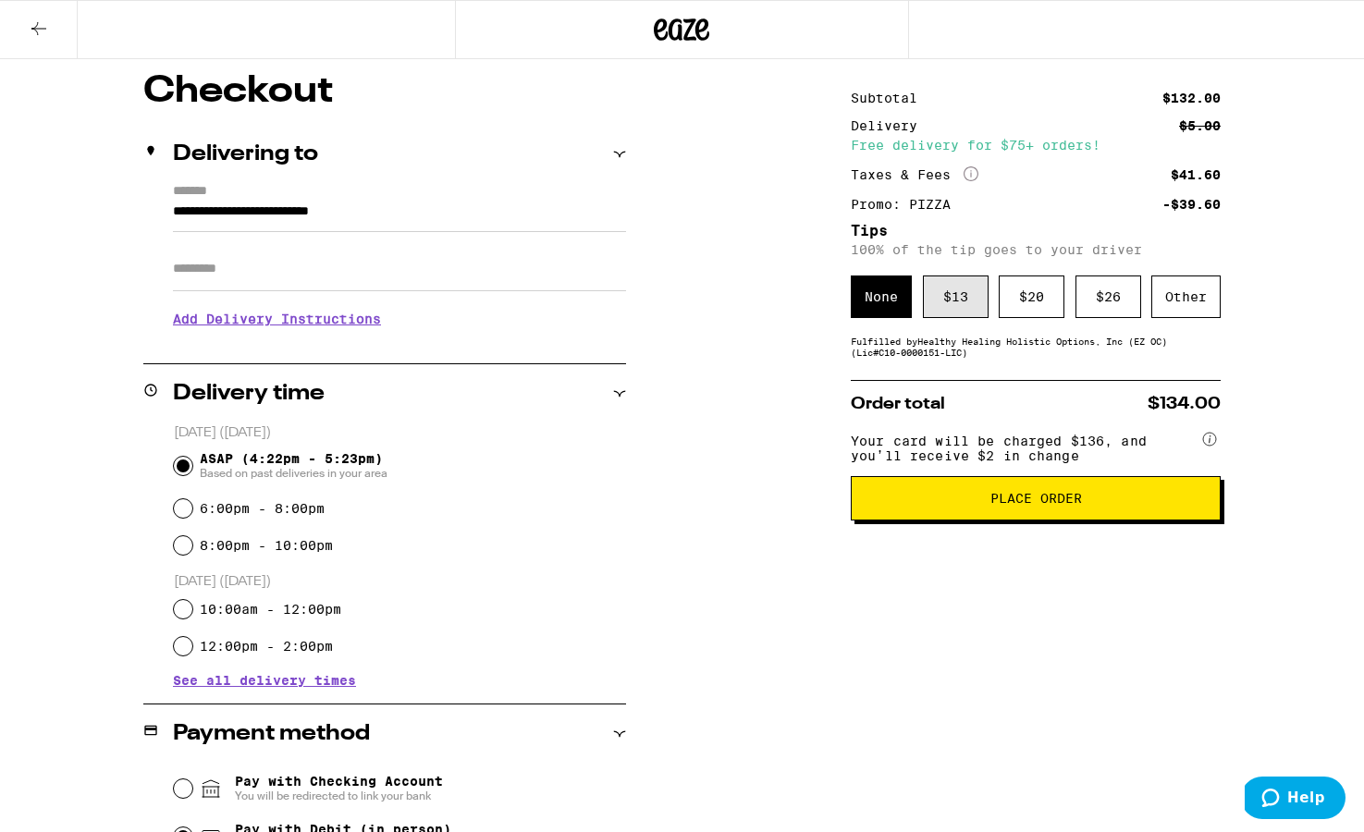
click at [935, 303] on div "$ 13" at bounding box center [956, 297] width 66 height 43
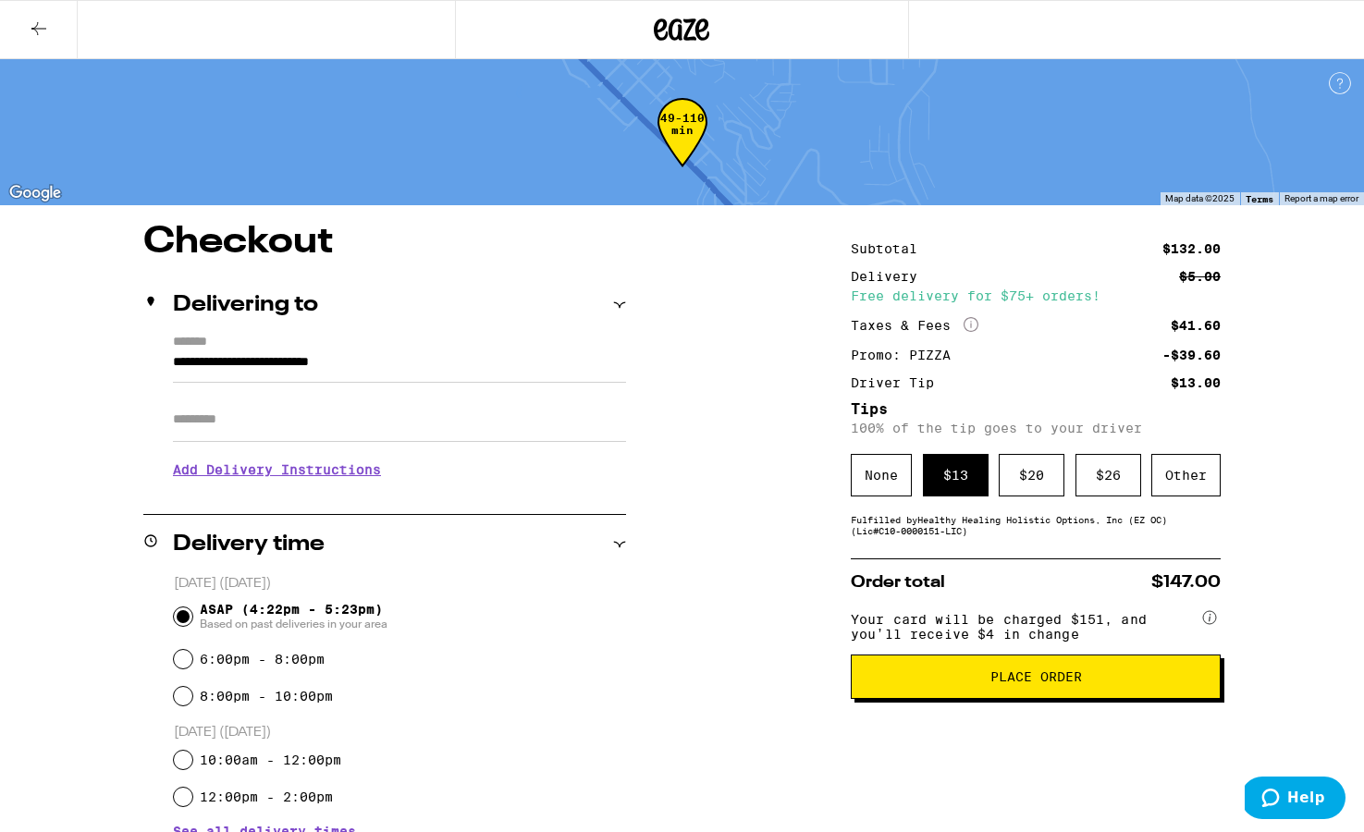
scroll to position [0, 0]
click at [682, 28] on icon at bounding box center [683, 29] width 28 height 22
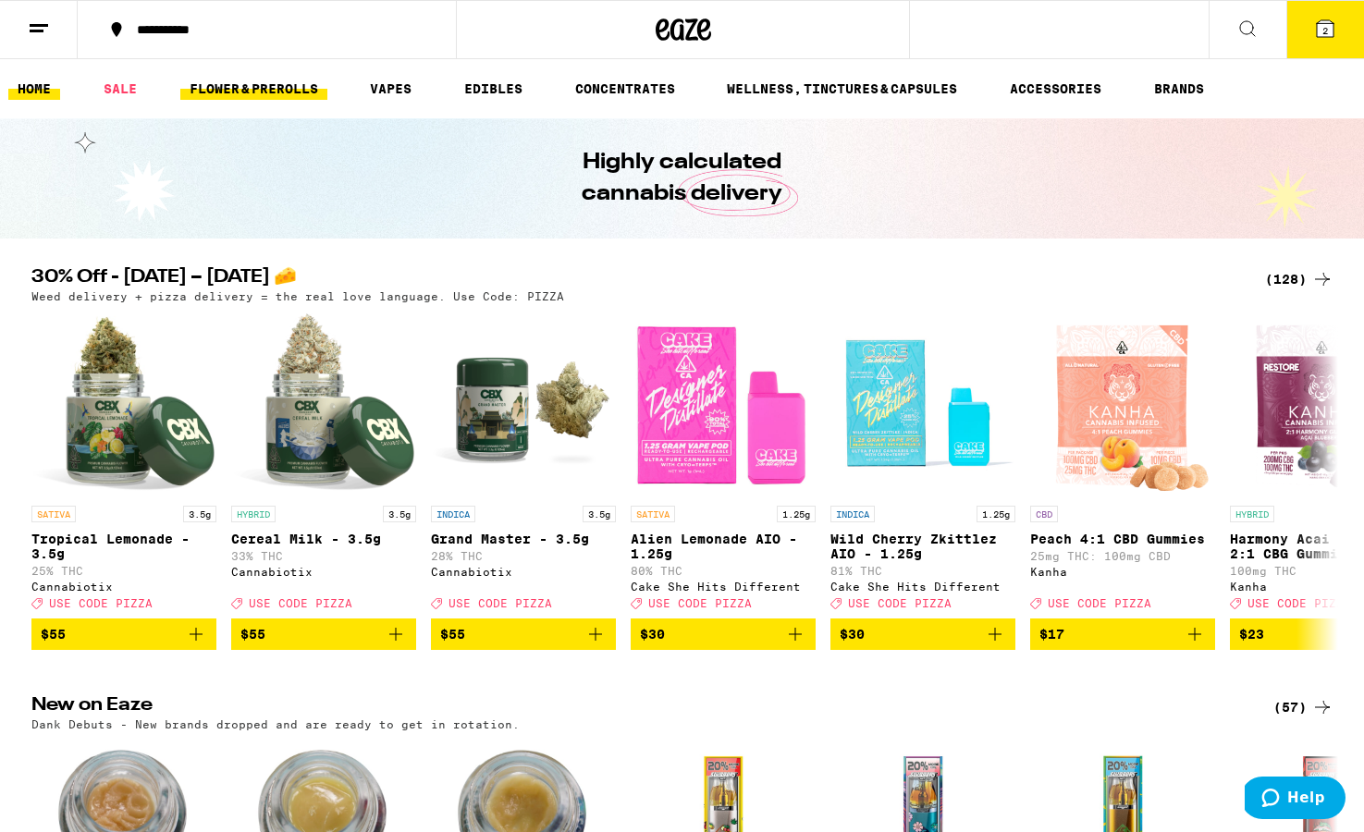
click at [246, 87] on link "FLOWER & PREROLLS" at bounding box center [253, 89] width 147 height 22
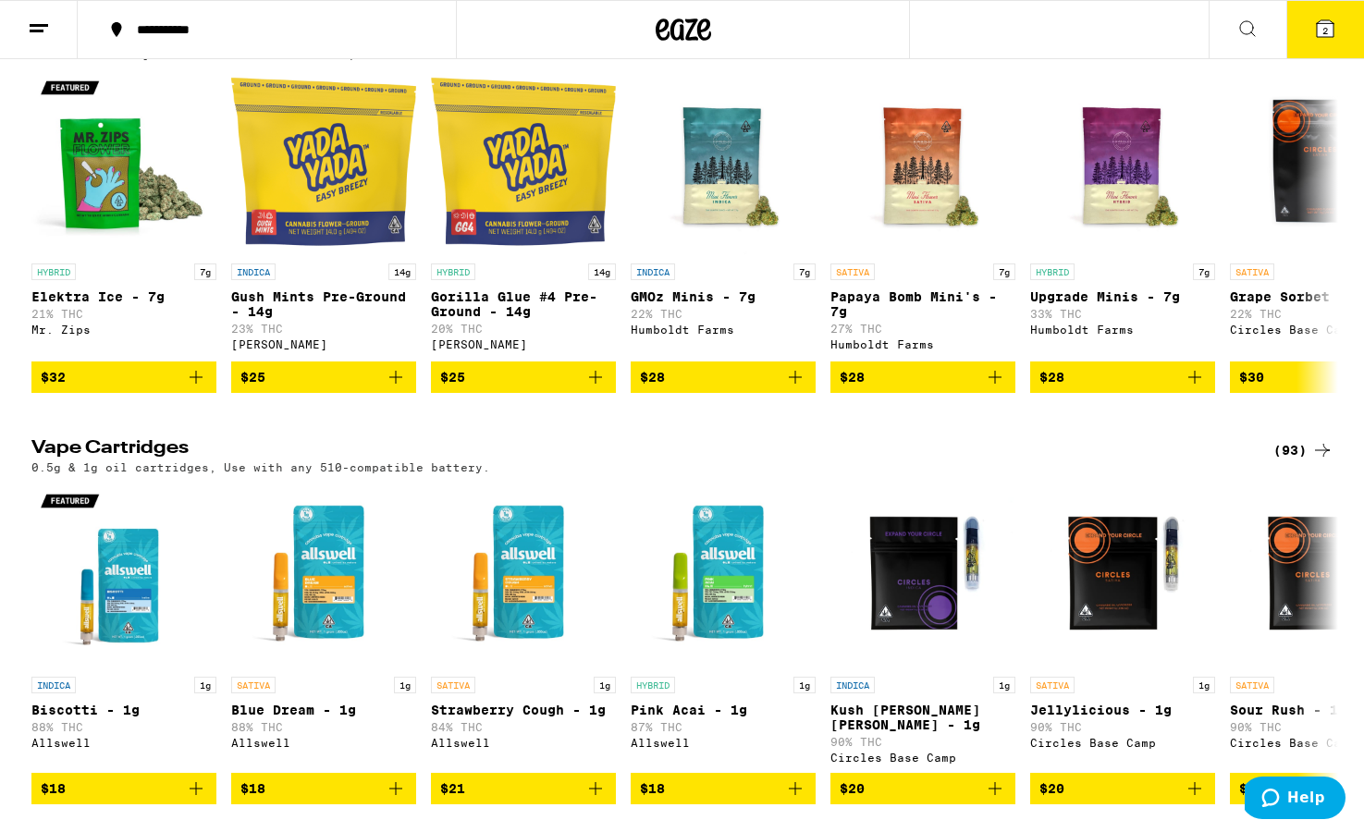
scroll to position [1794, 0]
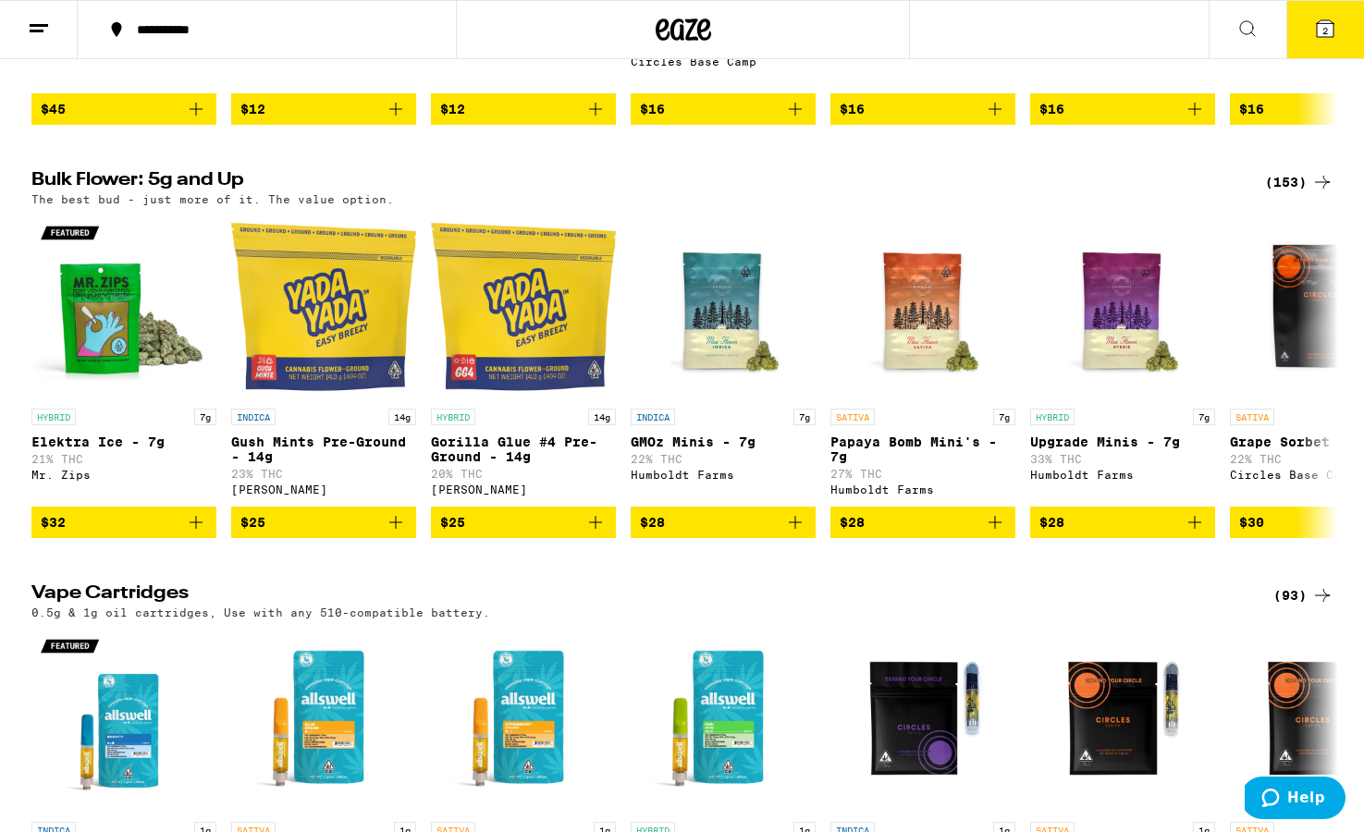
click at [146, 205] on p "The best bud - just more of it. The value option." at bounding box center [212, 199] width 363 height 12
click at [935, 193] on div "(153)" at bounding box center [1299, 182] width 68 height 22
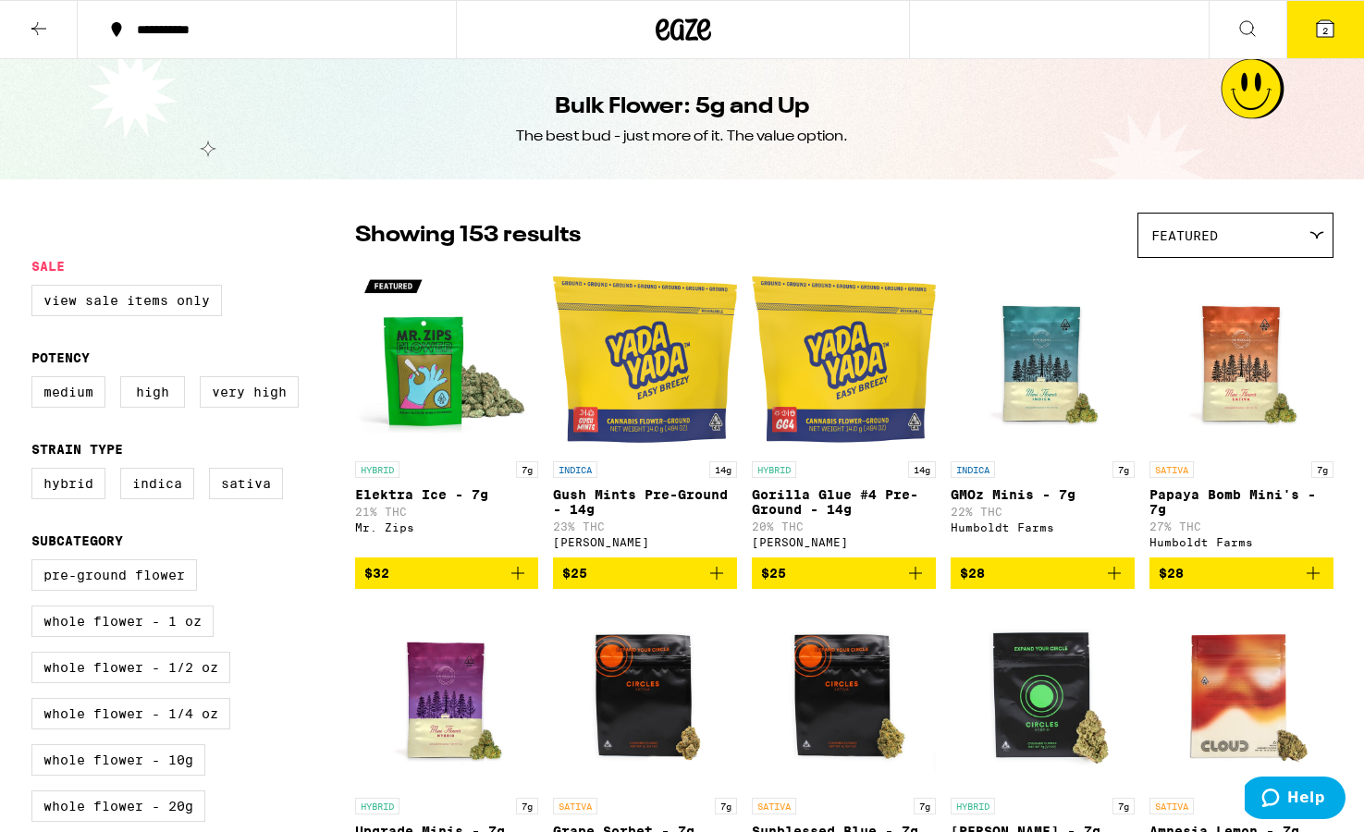
click at [935, 240] on div at bounding box center [1316, 235] width 18 height 8
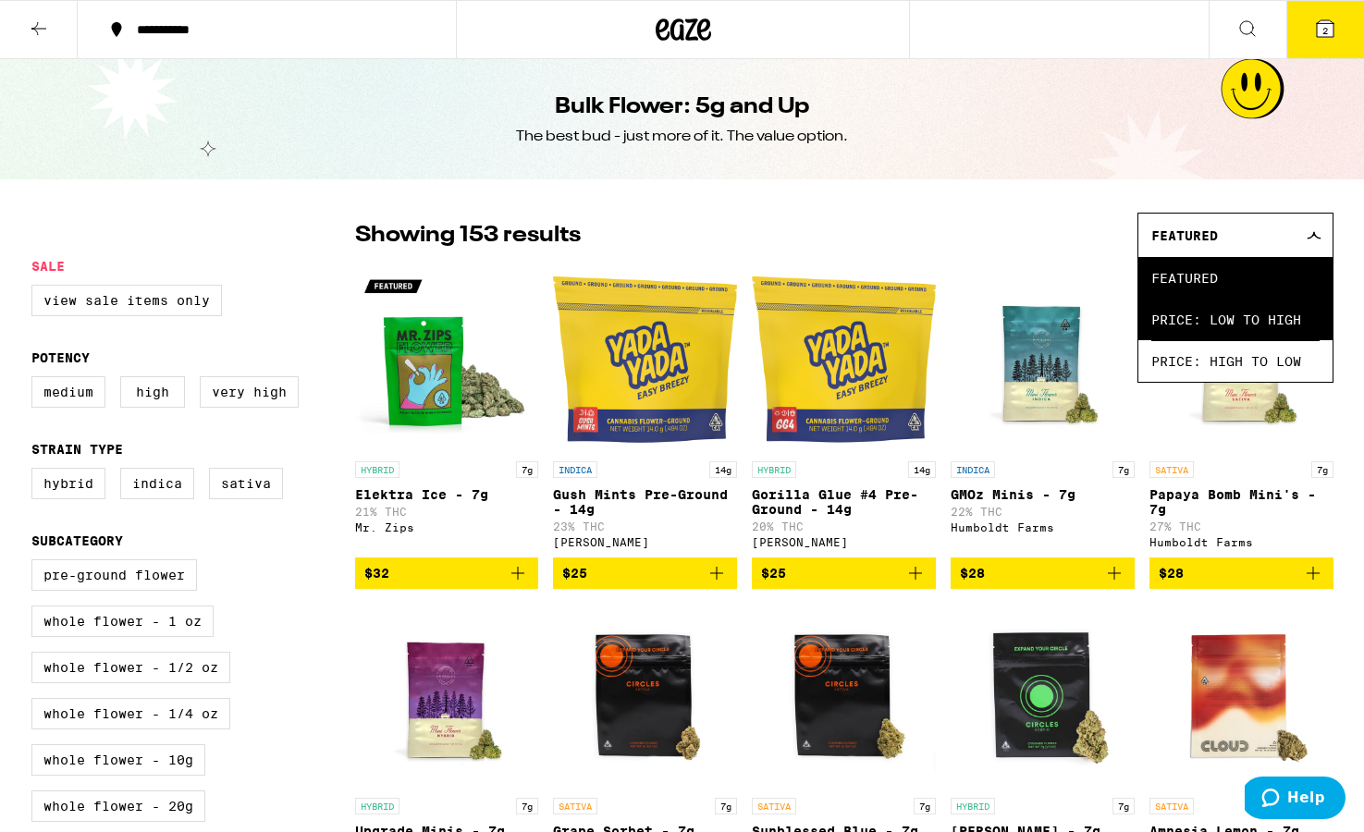
click at [935, 305] on span "Price: Low to High" at bounding box center [1236, 320] width 168 height 42
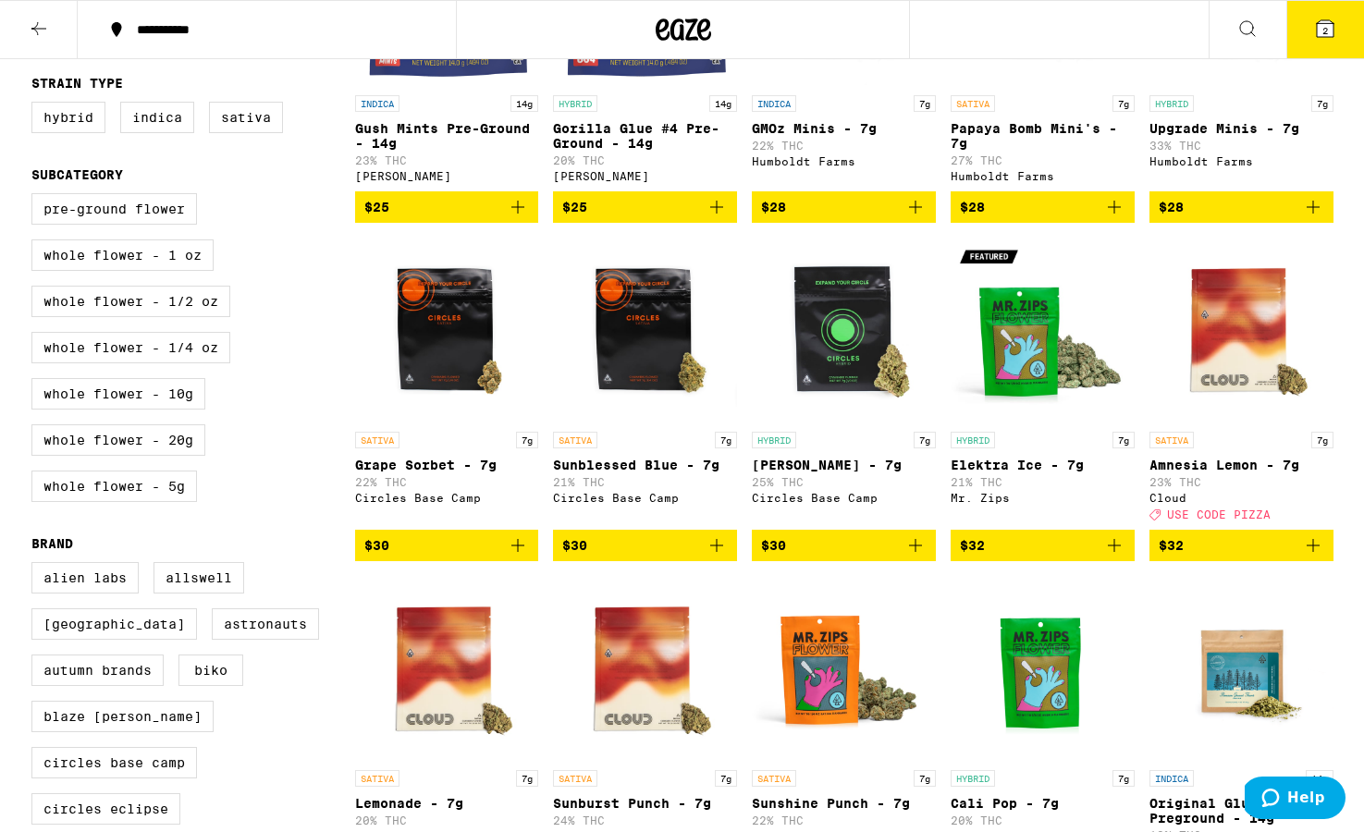
scroll to position [370, 0]
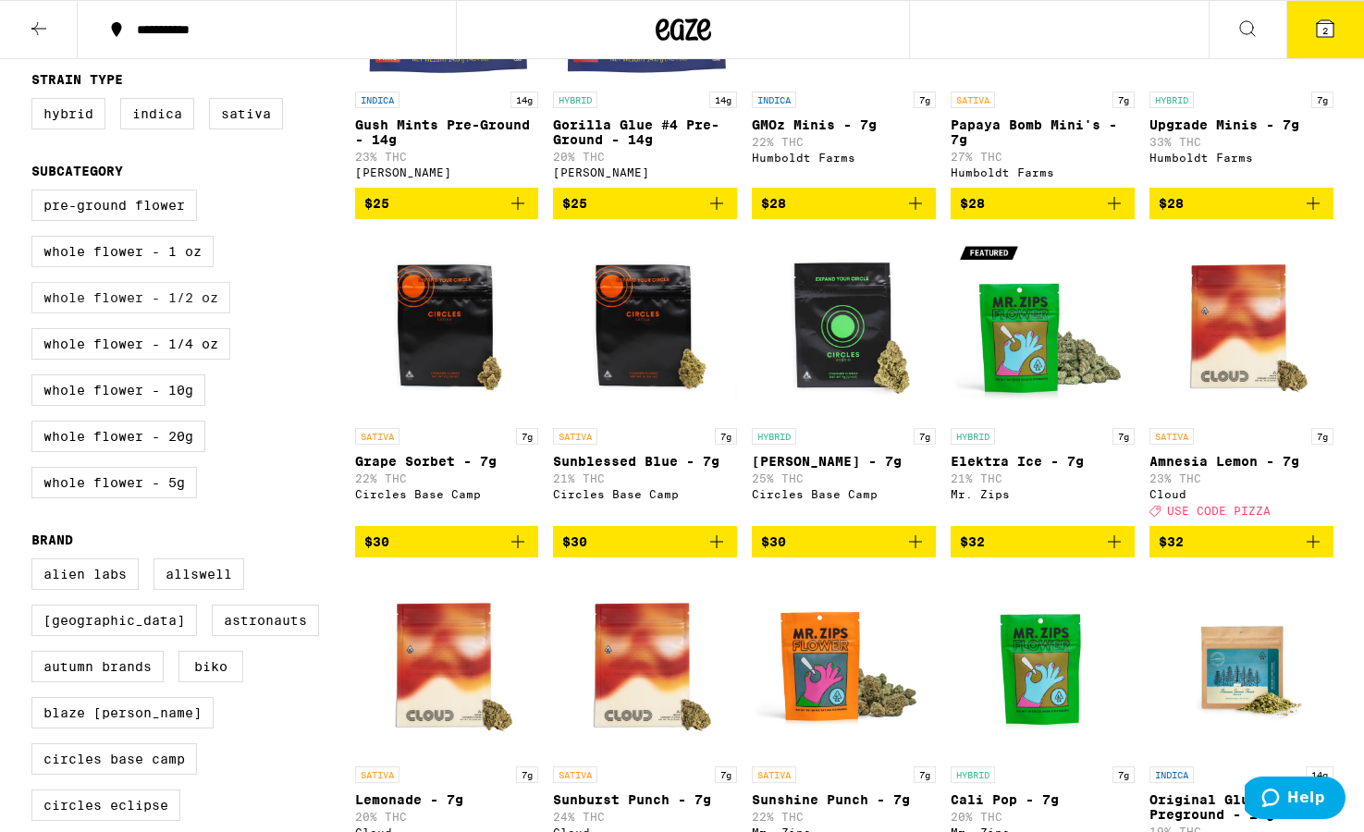
click at [168, 314] on label "Whole Flower - 1/2 oz" at bounding box center [130, 297] width 199 height 31
click at [36, 193] on input "Whole Flower - 1/2 oz" at bounding box center [35, 192] width 1 height 1
checkbox input "true"
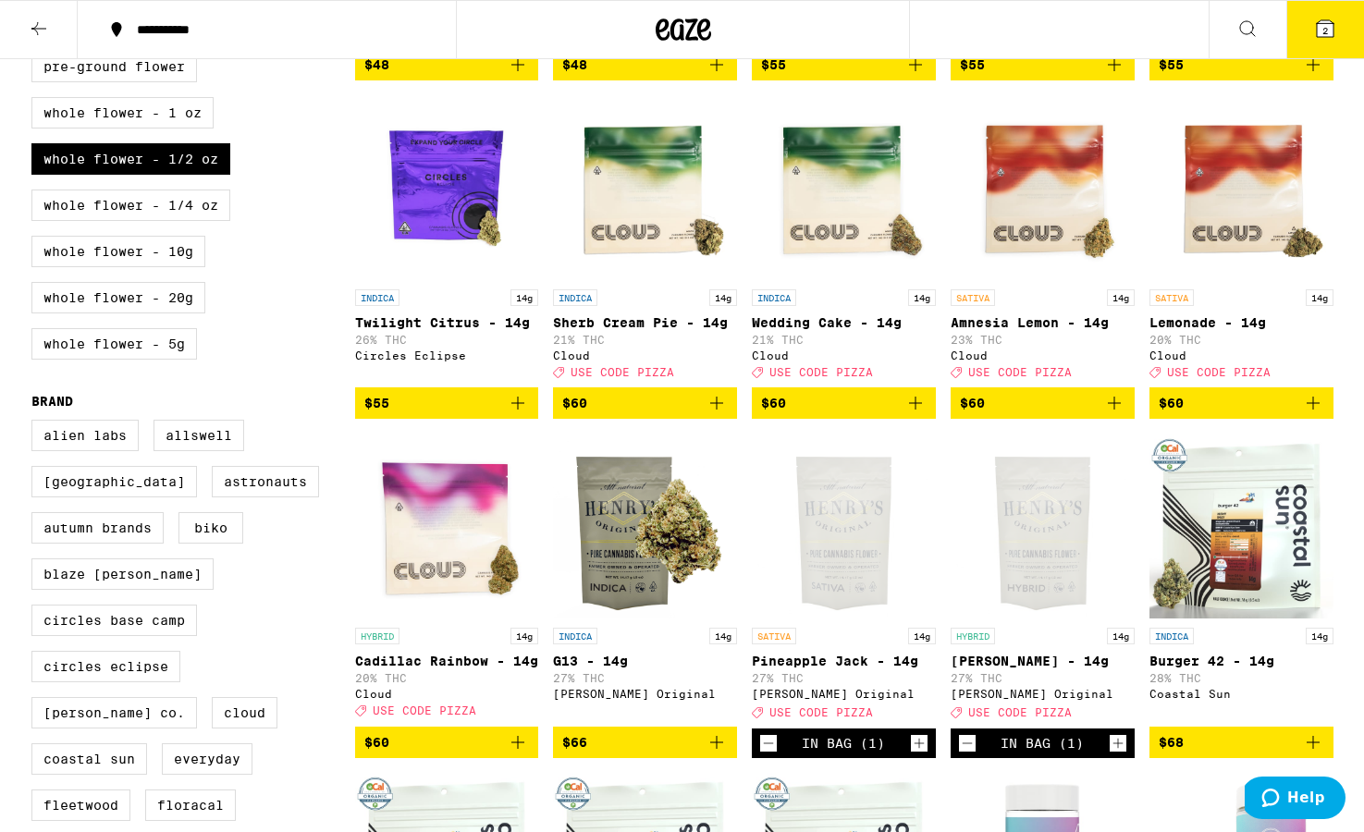
scroll to position [501, 0]
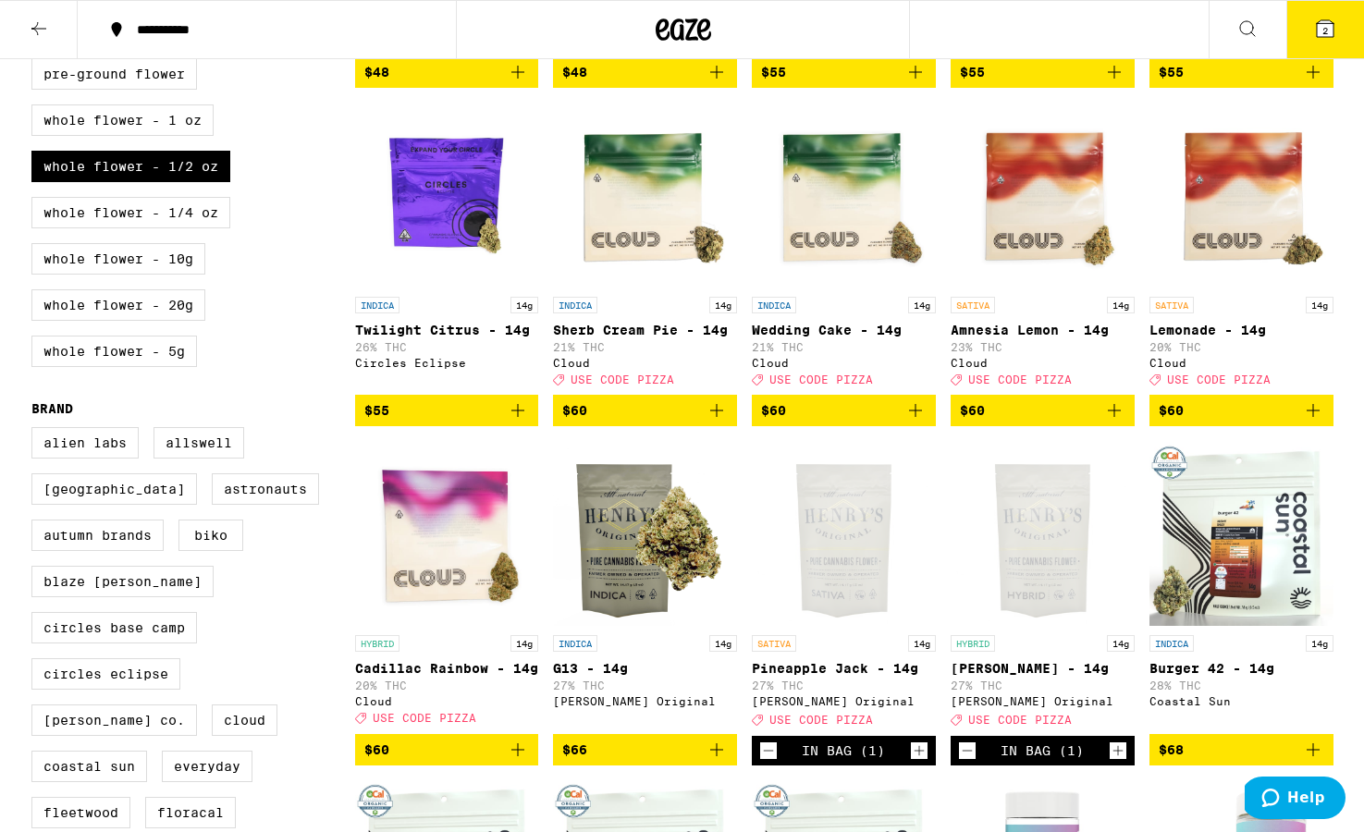
click at [484, 550] on img "Open page for Cadillac Rainbow - 14g from Cloud" at bounding box center [447, 533] width 184 height 185
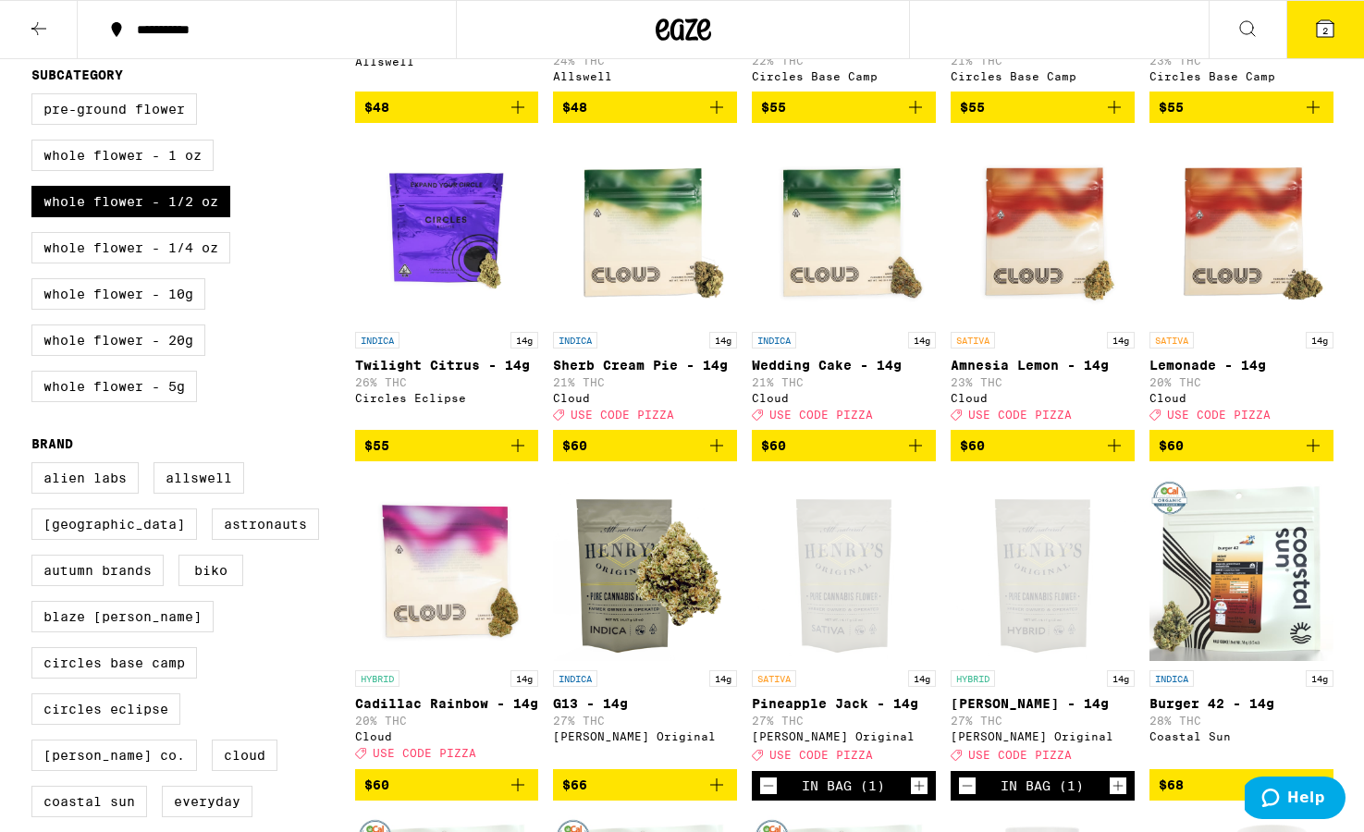
scroll to position [464, 0]
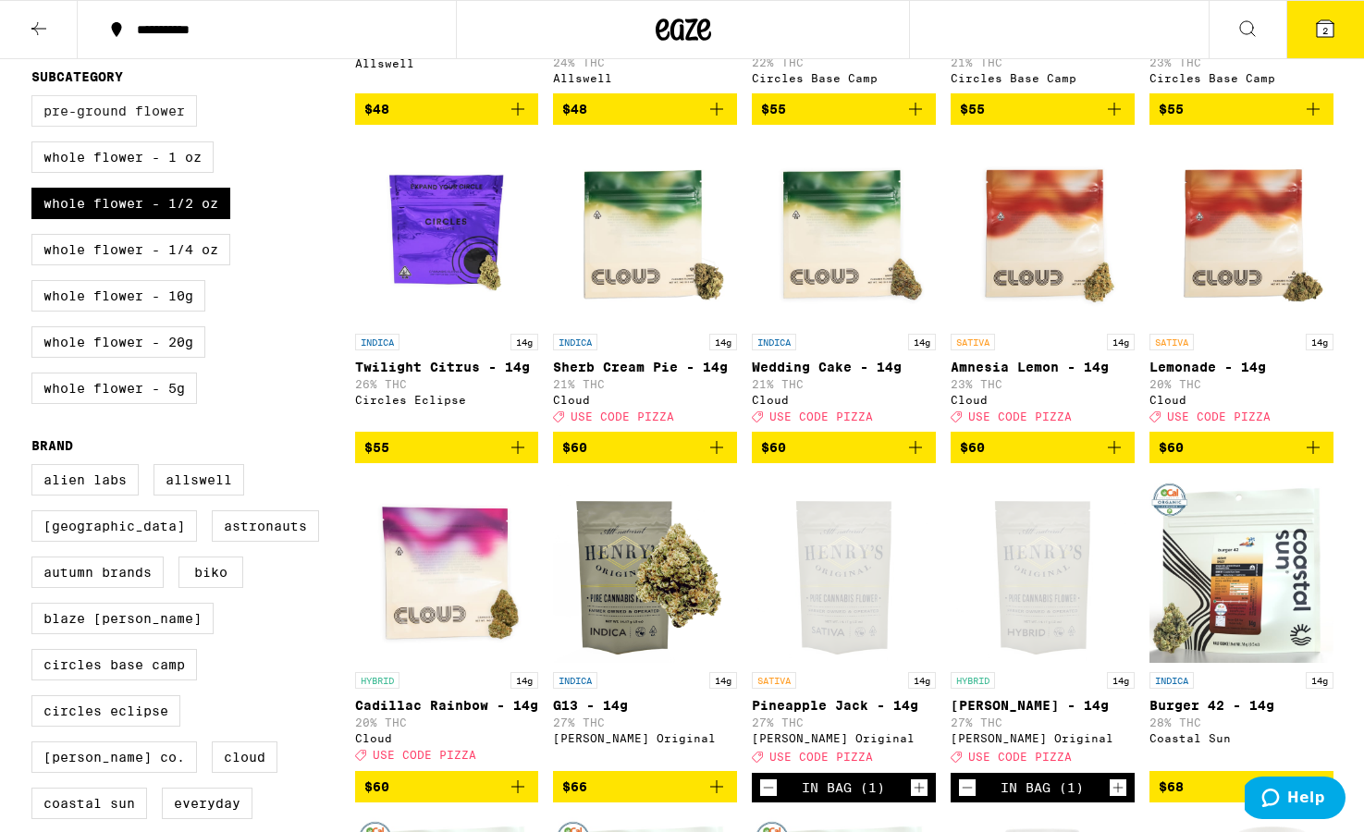
click at [166, 127] on label "Pre-ground Flower" at bounding box center [114, 110] width 166 height 31
click at [36, 99] on input "Pre-ground Flower" at bounding box center [35, 98] width 1 height 1
checkbox input "true"
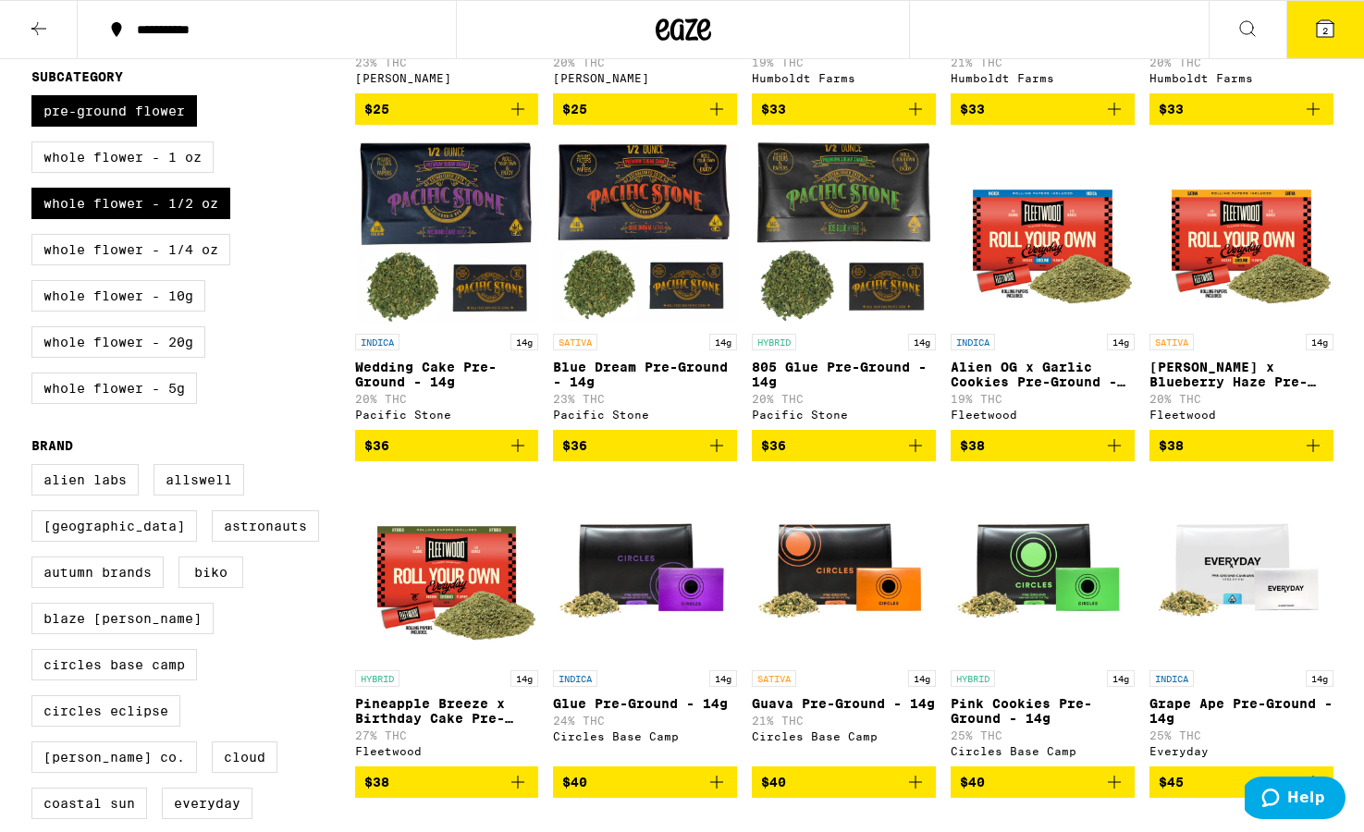
click at [935, 257] on img "Open page for Jack Herer x Blueberry Haze Pre-Ground - 14g from Fleetwood" at bounding box center [1242, 232] width 184 height 185
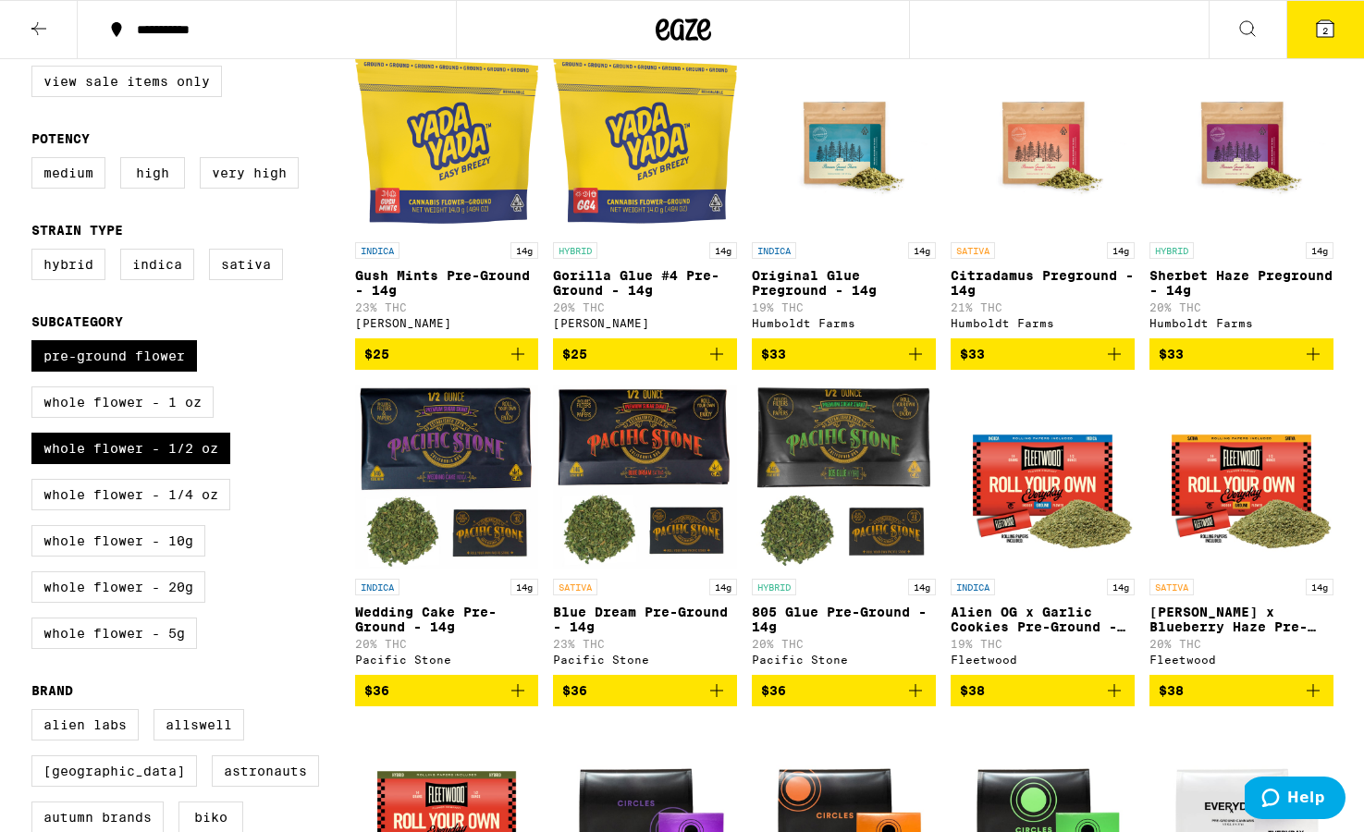
scroll to position [218, 0]
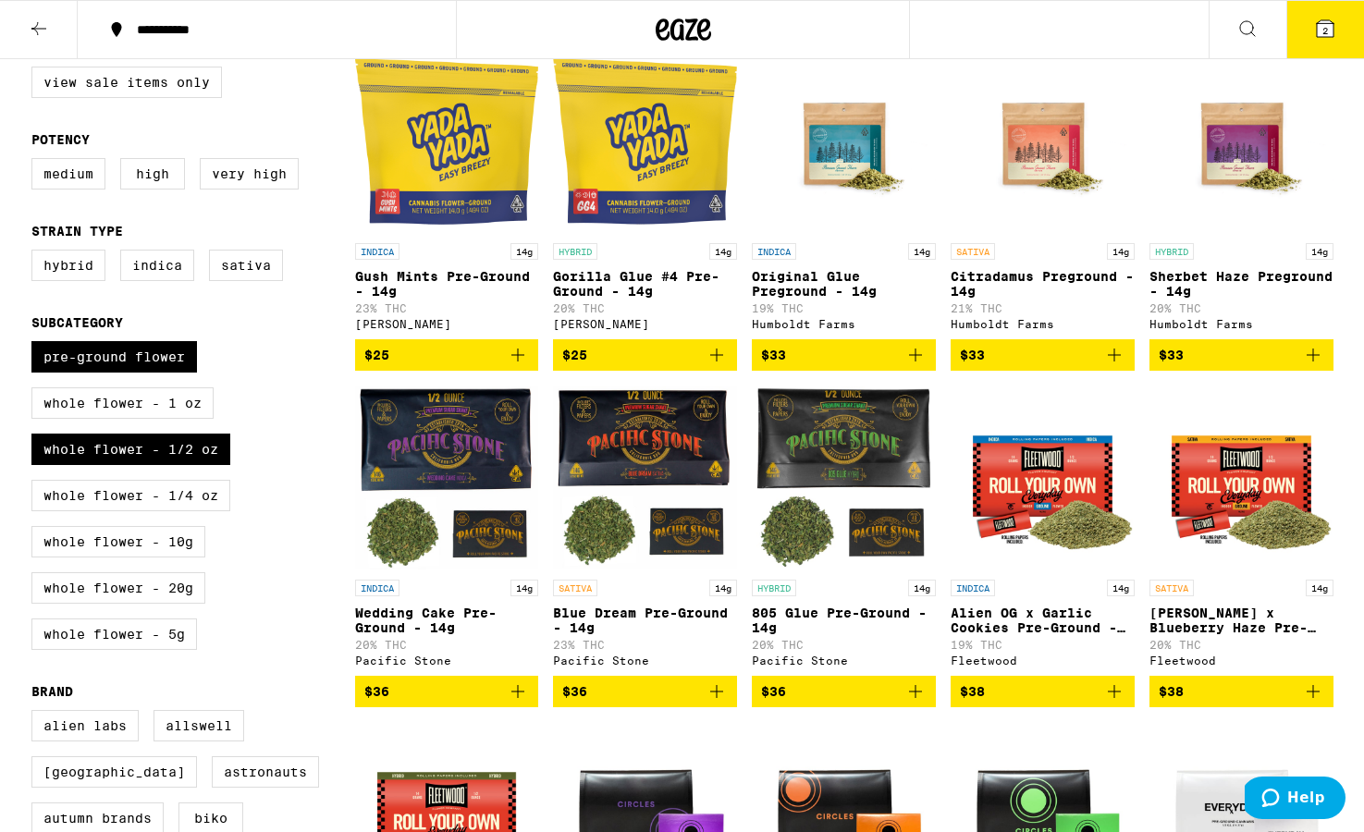
click at [935, 176] on img "Open page for Citradamus Preground - 14g from Humboldt Farms" at bounding box center [1043, 141] width 184 height 185
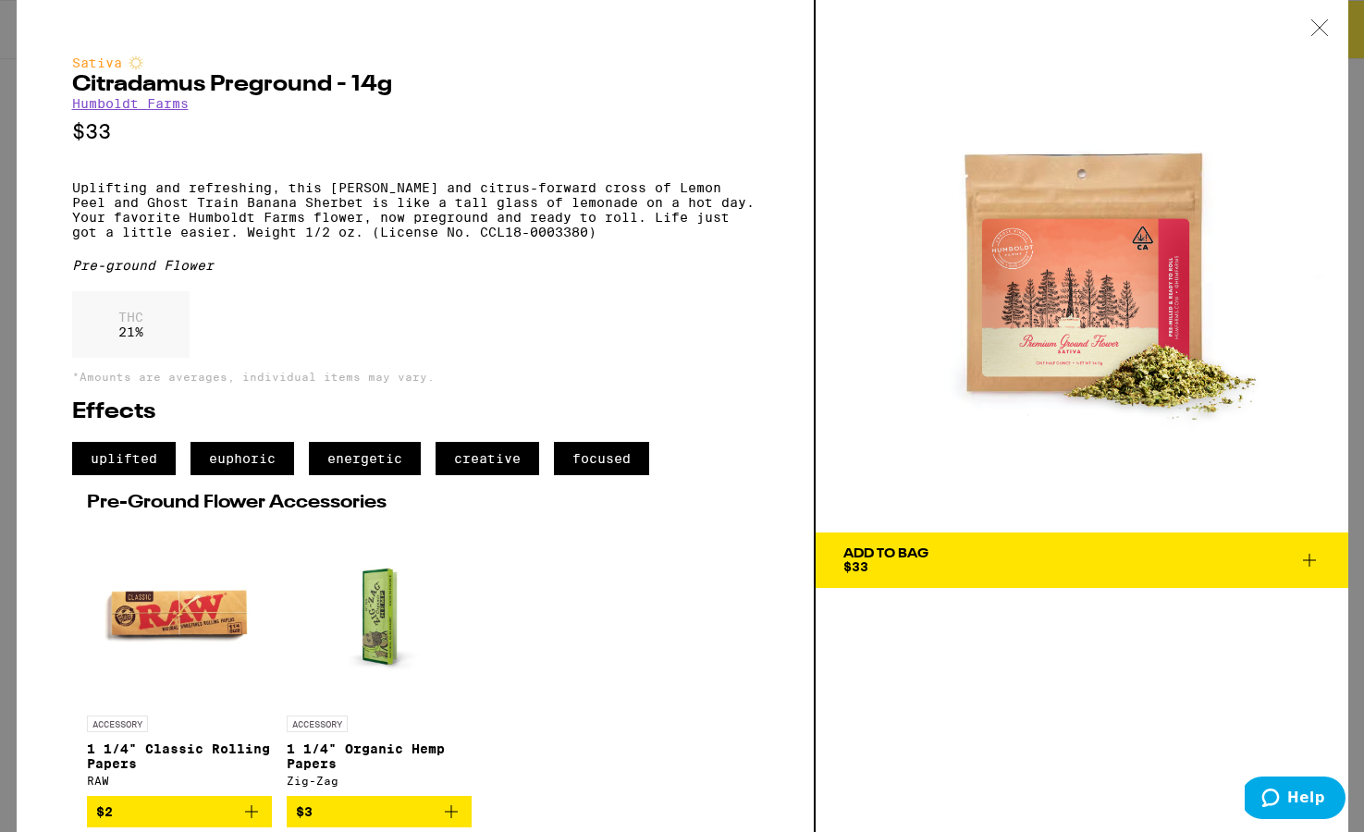
click at [935, 568] on icon at bounding box center [1310, 560] width 22 height 22
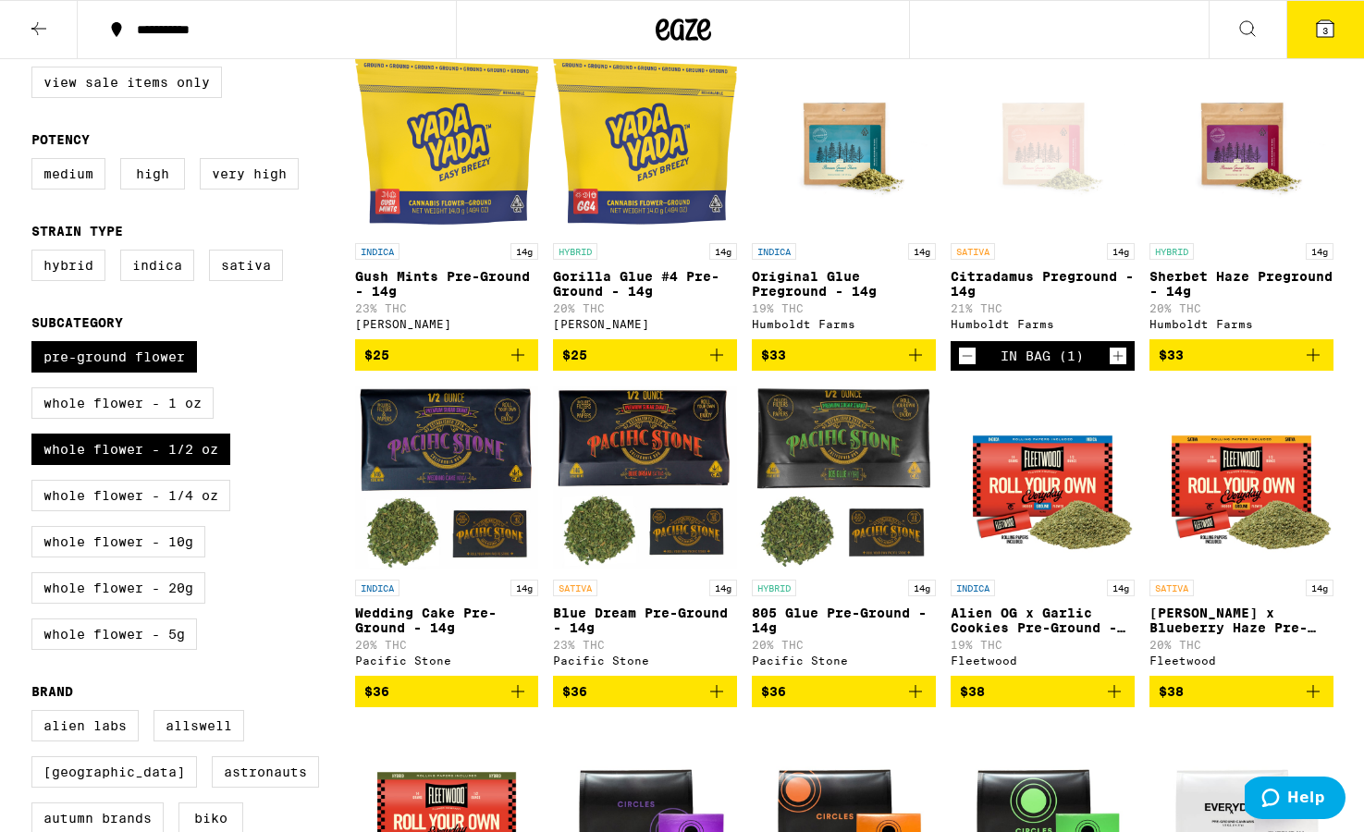
click at [935, 285] on p "Sherbet Haze Preground - 14g" at bounding box center [1242, 284] width 184 height 30
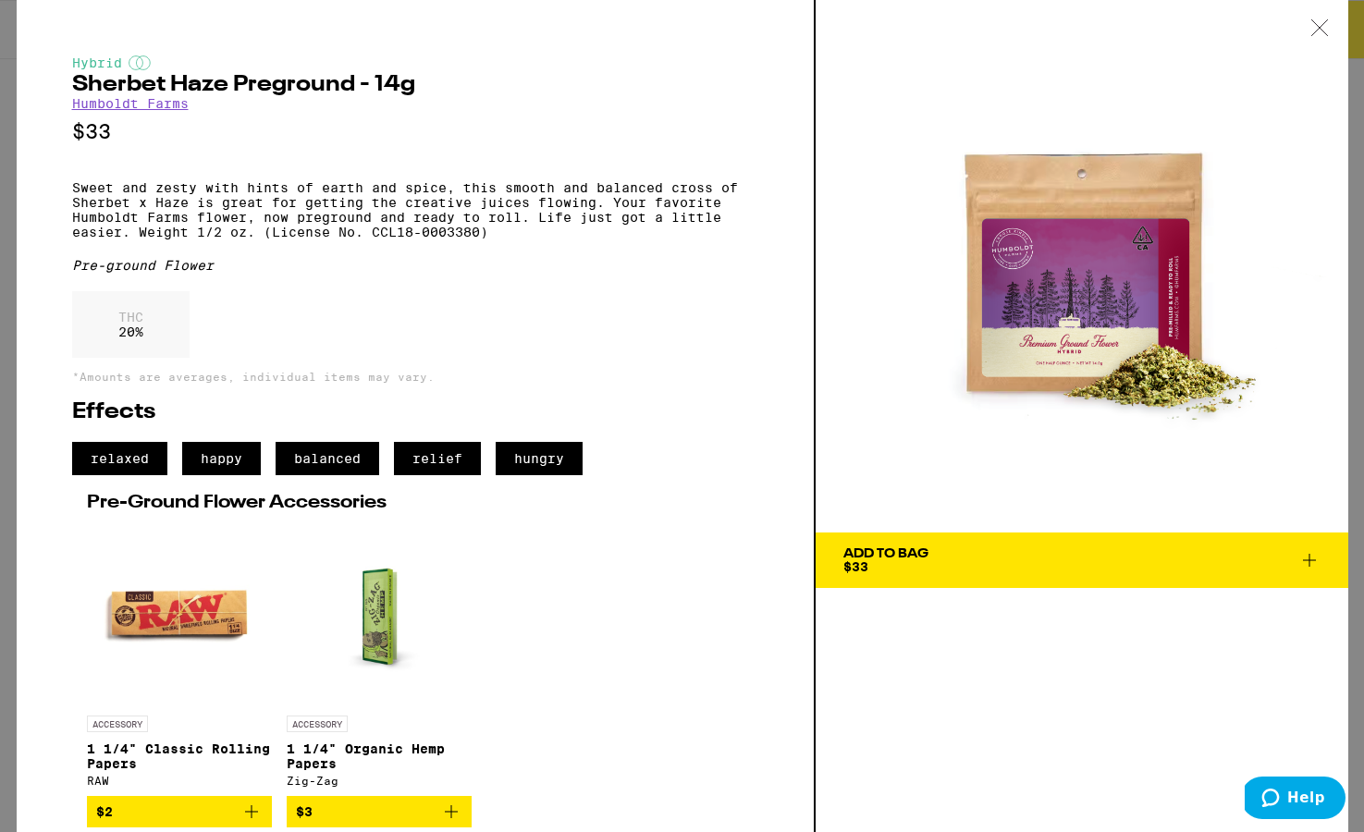
click at [935, 568] on icon at bounding box center [1310, 560] width 22 height 22
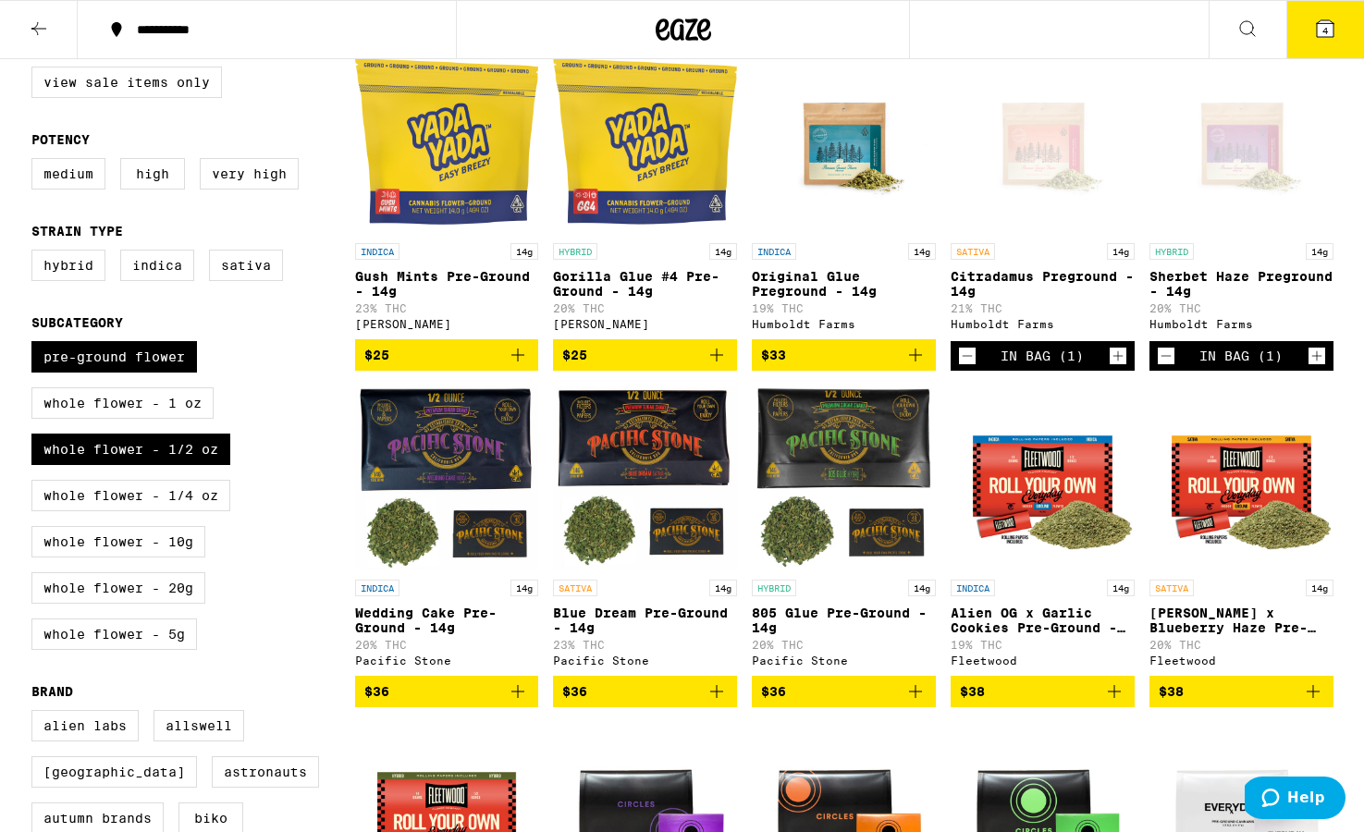
click at [935, 30] on icon at bounding box center [1325, 28] width 17 height 17
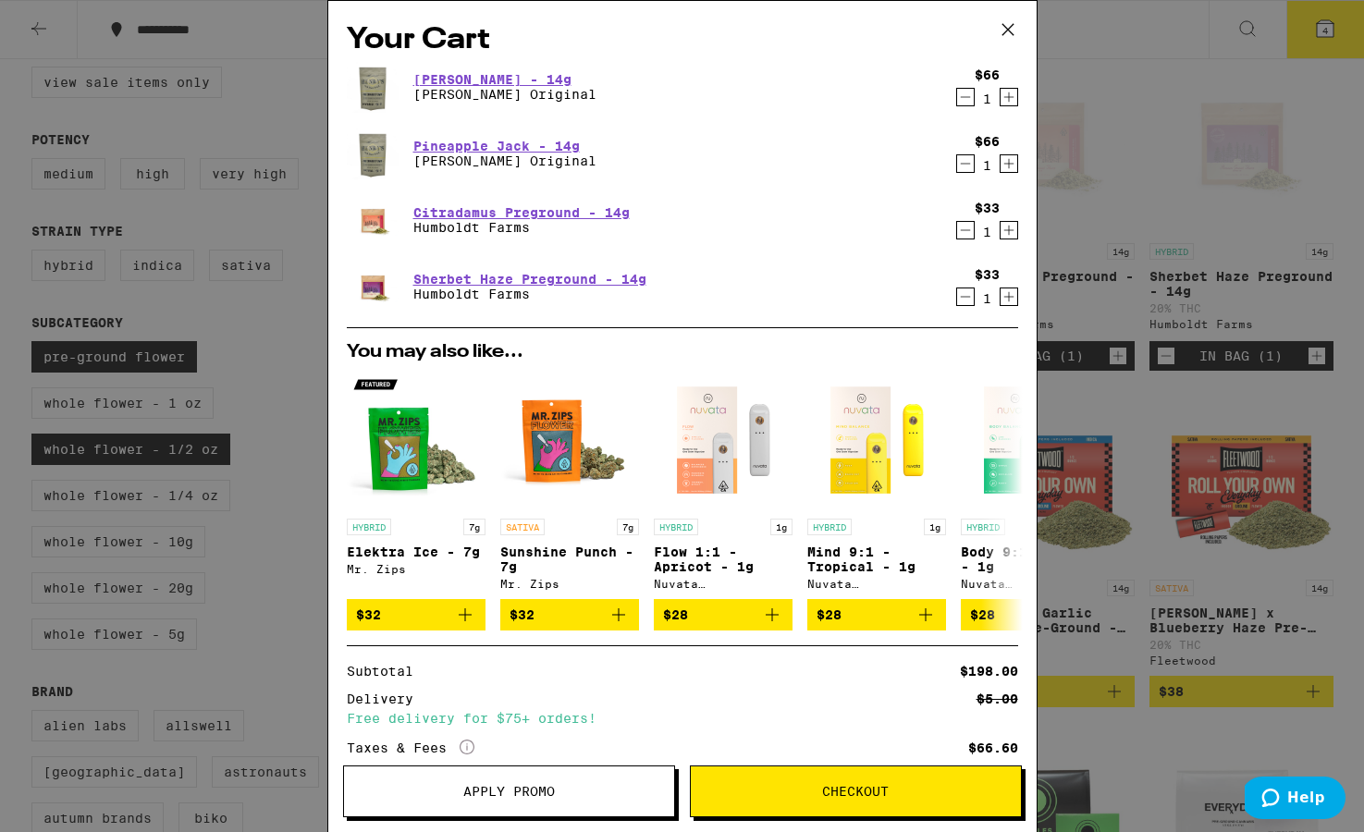
click at [935, 163] on icon "Decrement" at bounding box center [965, 164] width 17 height 22
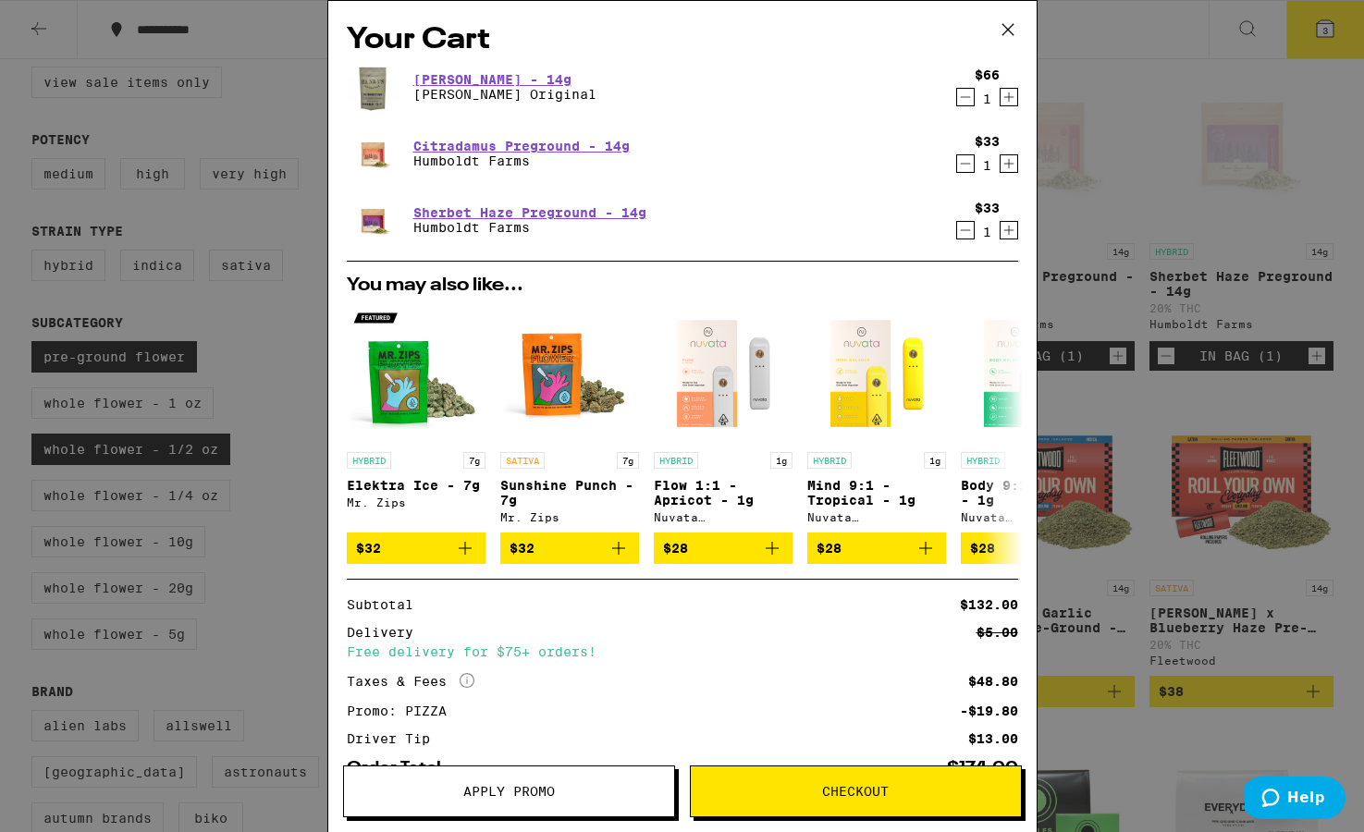
click at [935, 101] on icon "Decrement" at bounding box center [965, 97] width 17 height 22
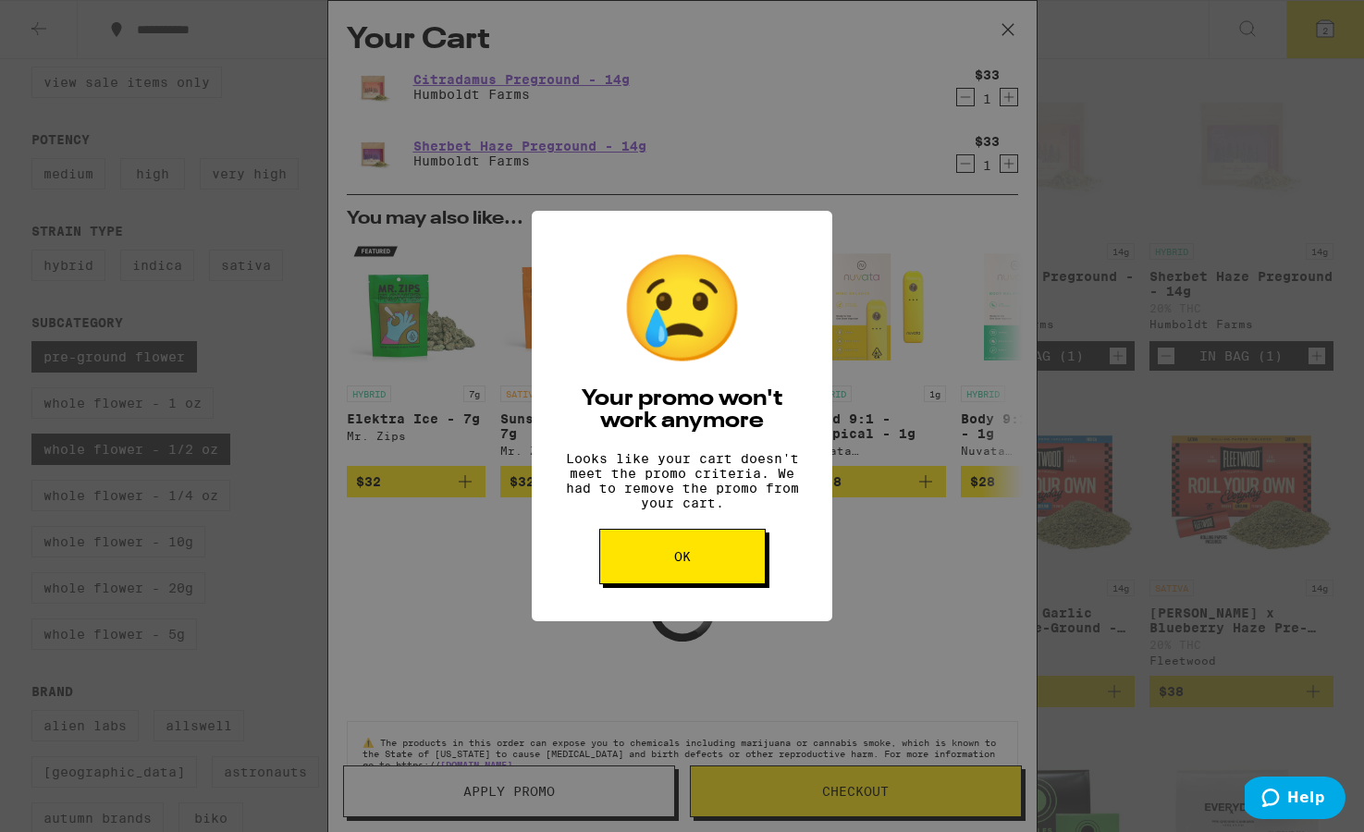
click at [728, 567] on button "OK" at bounding box center [682, 556] width 166 height 55
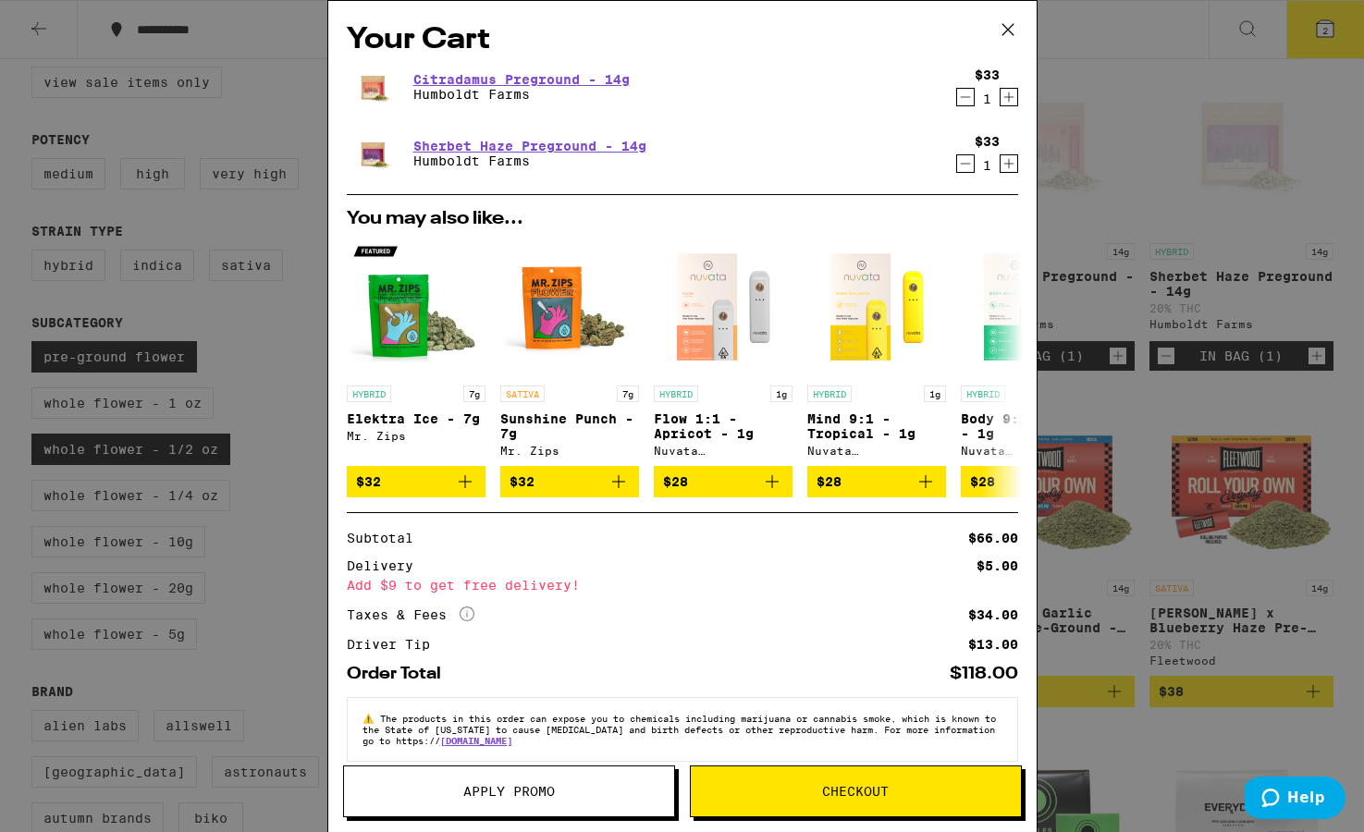
click at [309, 392] on div "Your Cart Citradamus Preground - 14g [GEOGRAPHIC_DATA] $33 1 [GEOGRAPHIC_DATA] …" at bounding box center [682, 416] width 1364 height 832
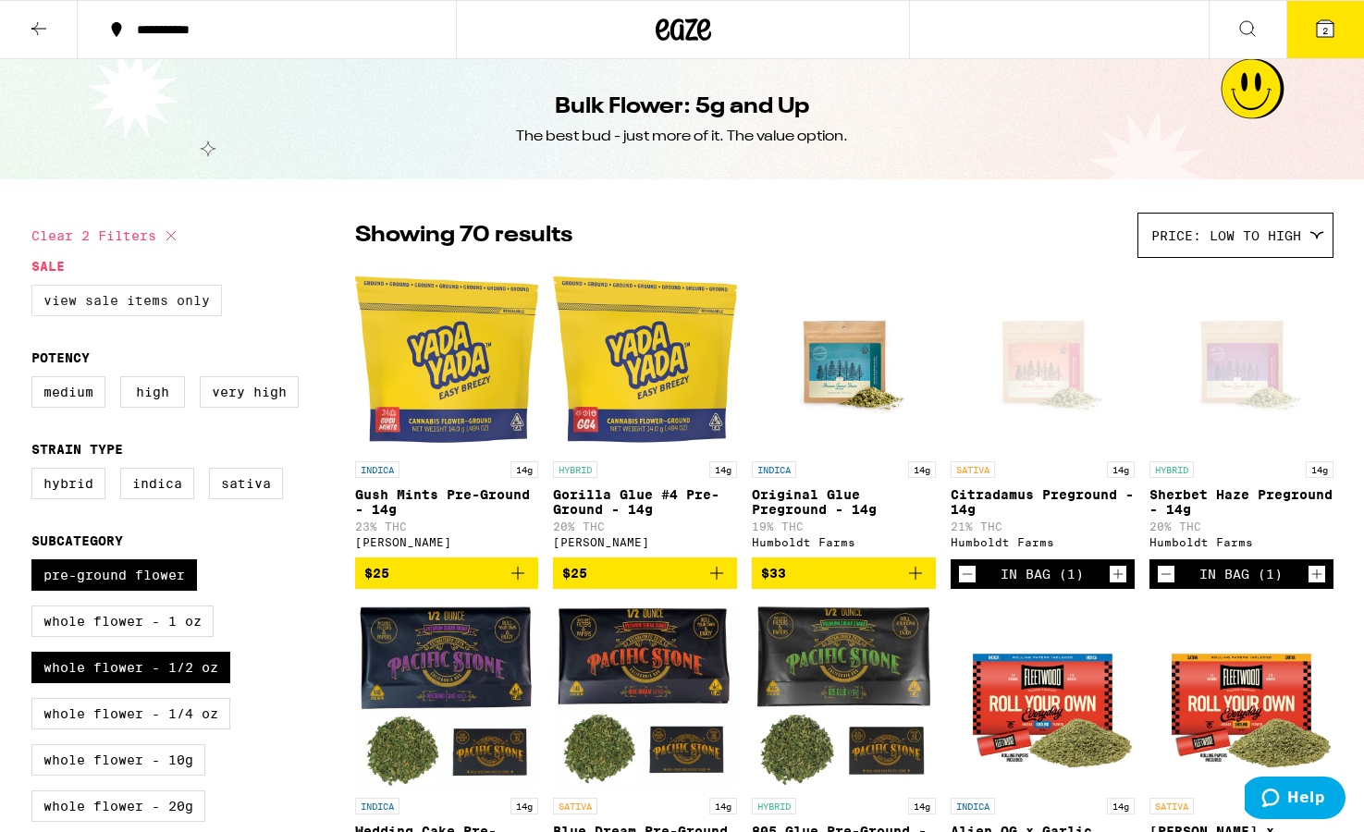
click at [156, 302] on label "View Sale Items Only" at bounding box center [126, 300] width 191 height 31
click at [36, 289] on input "View Sale Items Only" at bounding box center [35, 288] width 1 height 1
checkbox input "true"
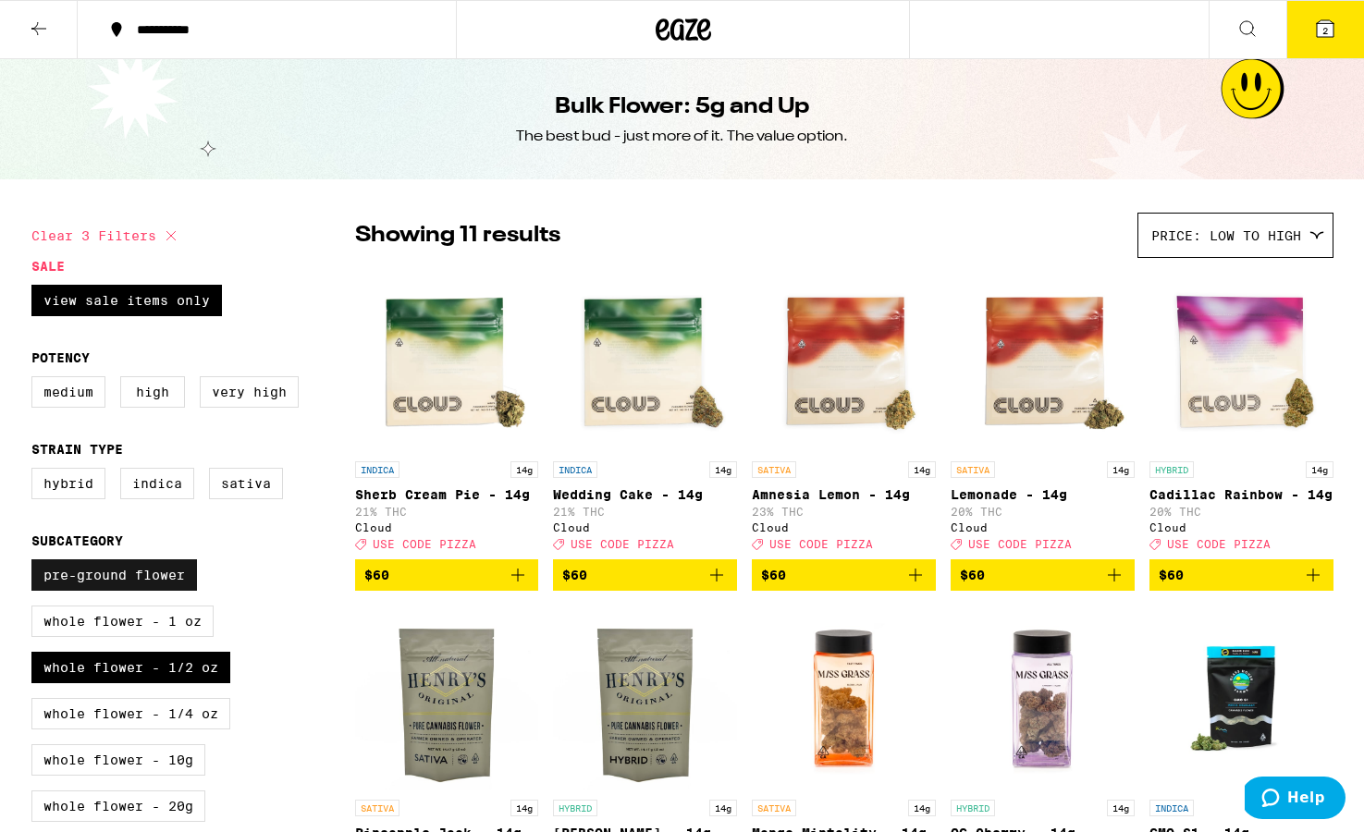
click at [131, 586] on label "Pre-ground Flower" at bounding box center [114, 575] width 166 height 31
click at [36, 563] on input "Pre-ground Flower" at bounding box center [35, 562] width 1 height 1
checkbox input "false"
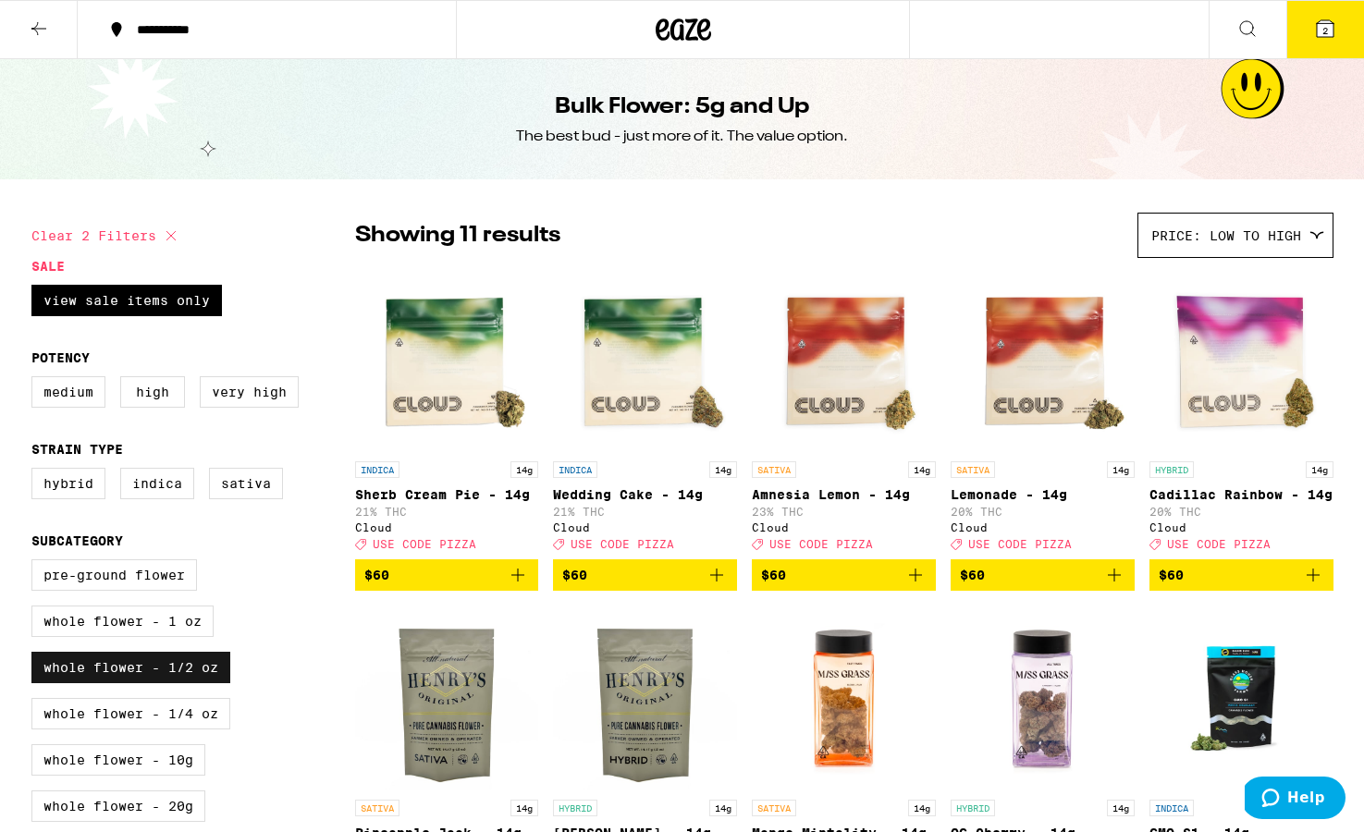
click at [146, 684] on label "Whole Flower - 1/2 oz" at bounding box center [130, 667] width 199 height 31
click at [36, 563] on input "Whole Flower - 1/2 oz" at bounding box center [35, 562] width 1 height 1
checkbox input "false"
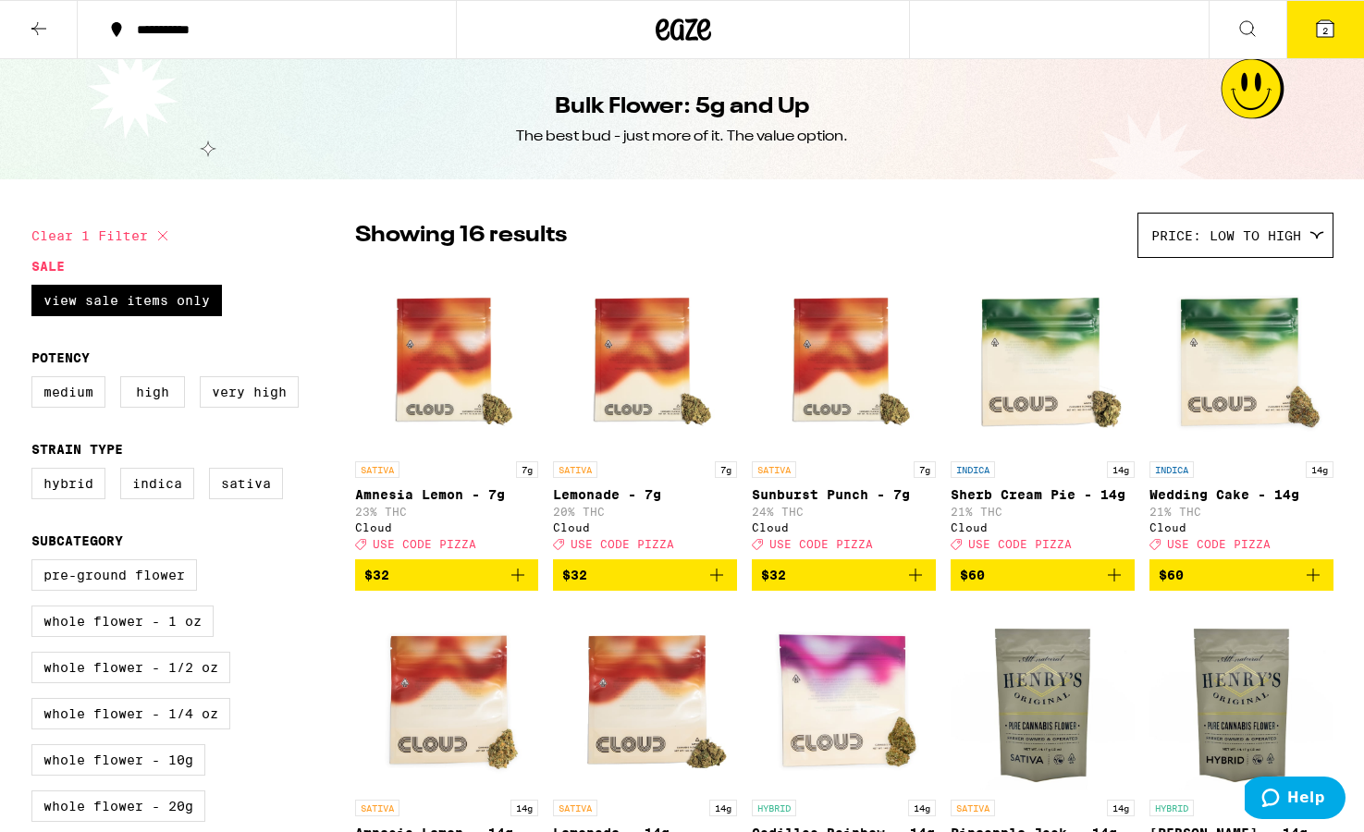
click at [47, 26] on icon at bounding box center [39, 29] width 22 height 22
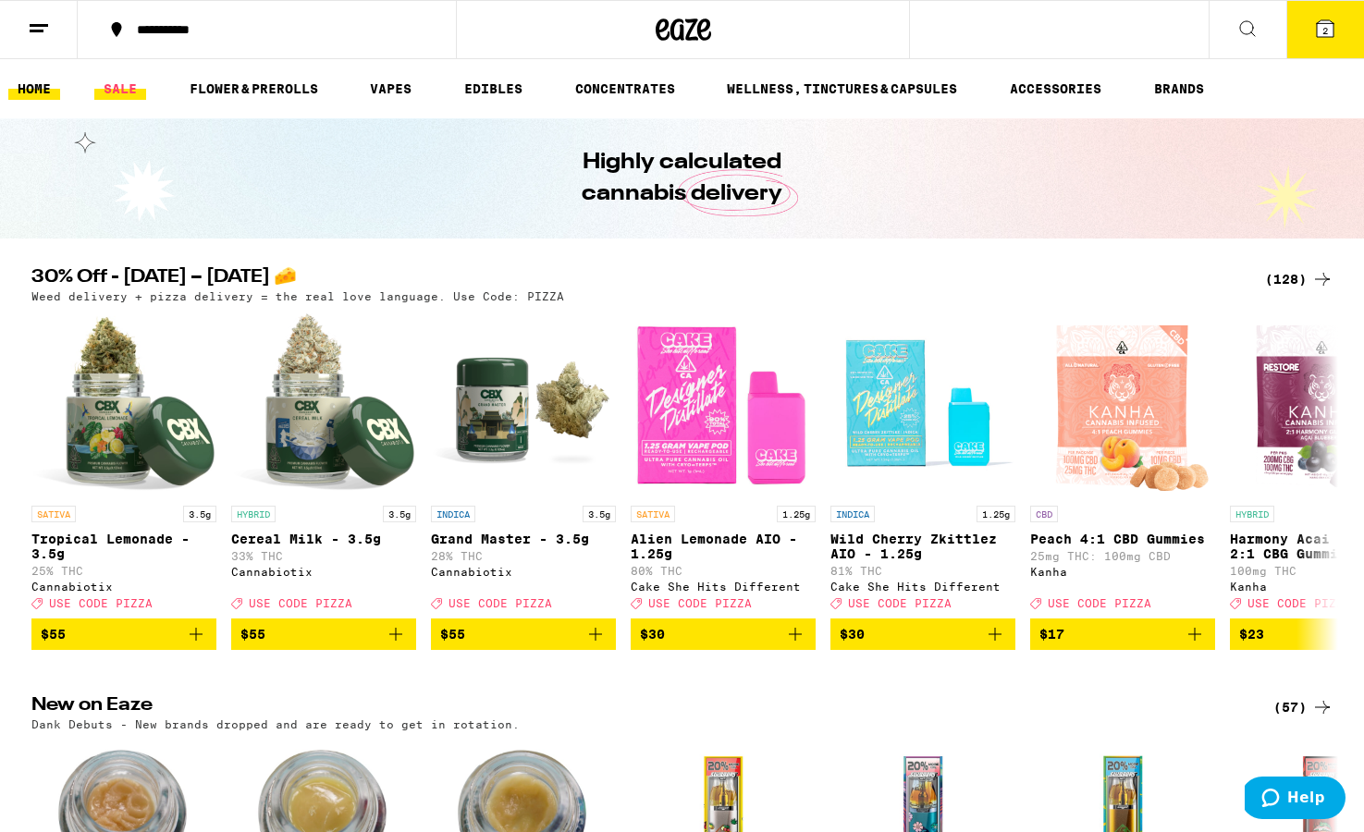
click at [121, 93] on link "SALE" at bounding box center [120, 89] width 52 height 22
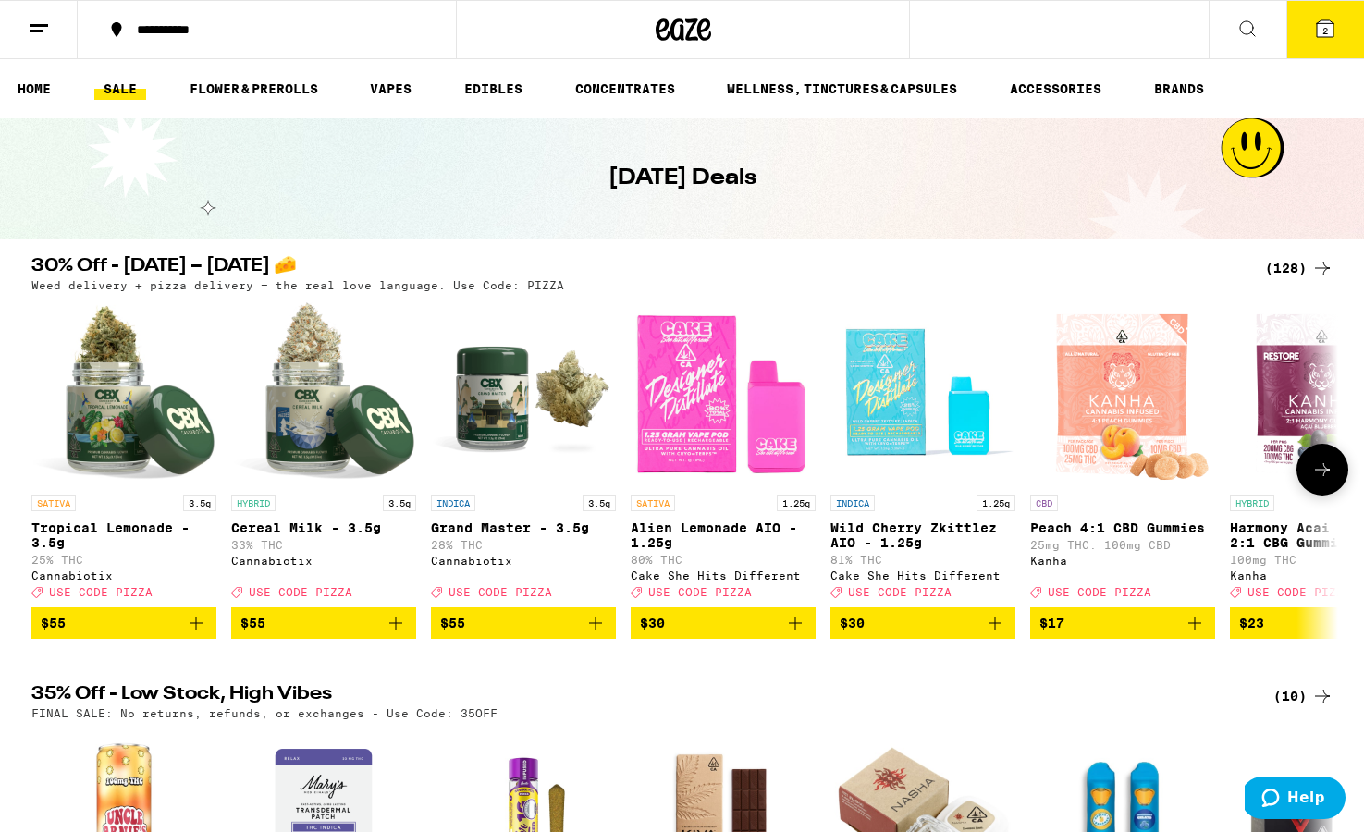
click at [712, 459] on img "Open page for Alien Lemonade AIO - 1.25g from Cake She Hits Different" at bounding box center [723, 393] width 185 height 185
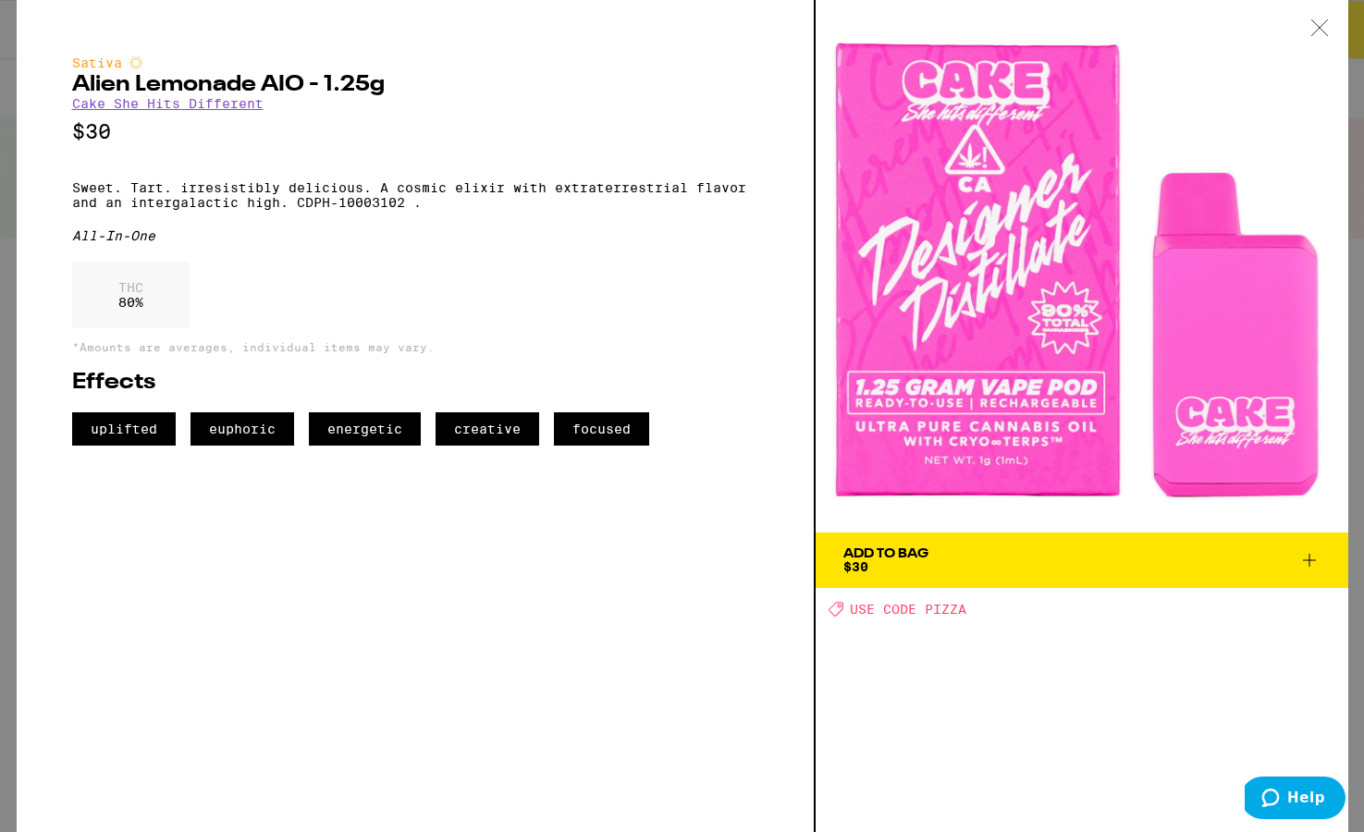
click at [935, 556] on icon at bounding box center [1310, 560] width 22 height 22
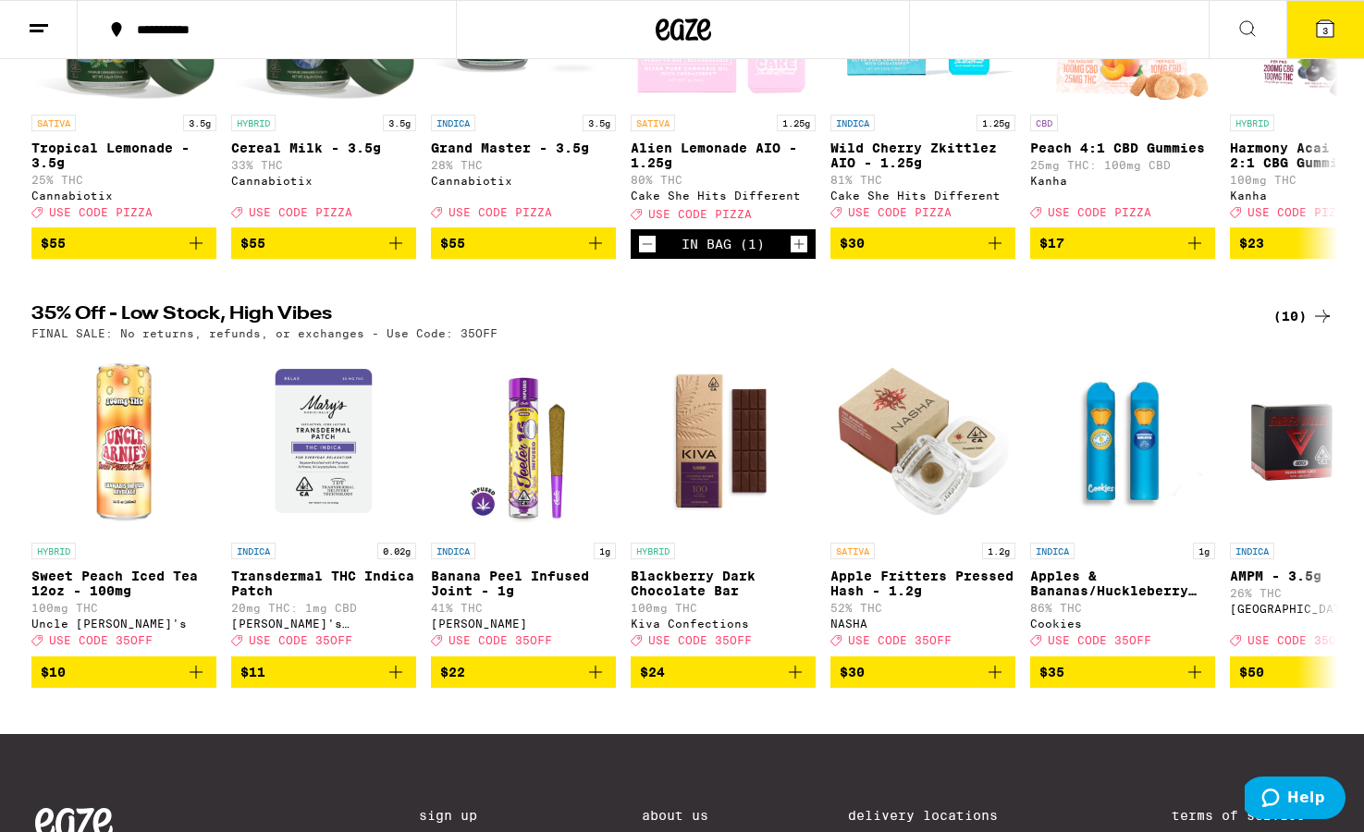
scroll to position [388, 0]
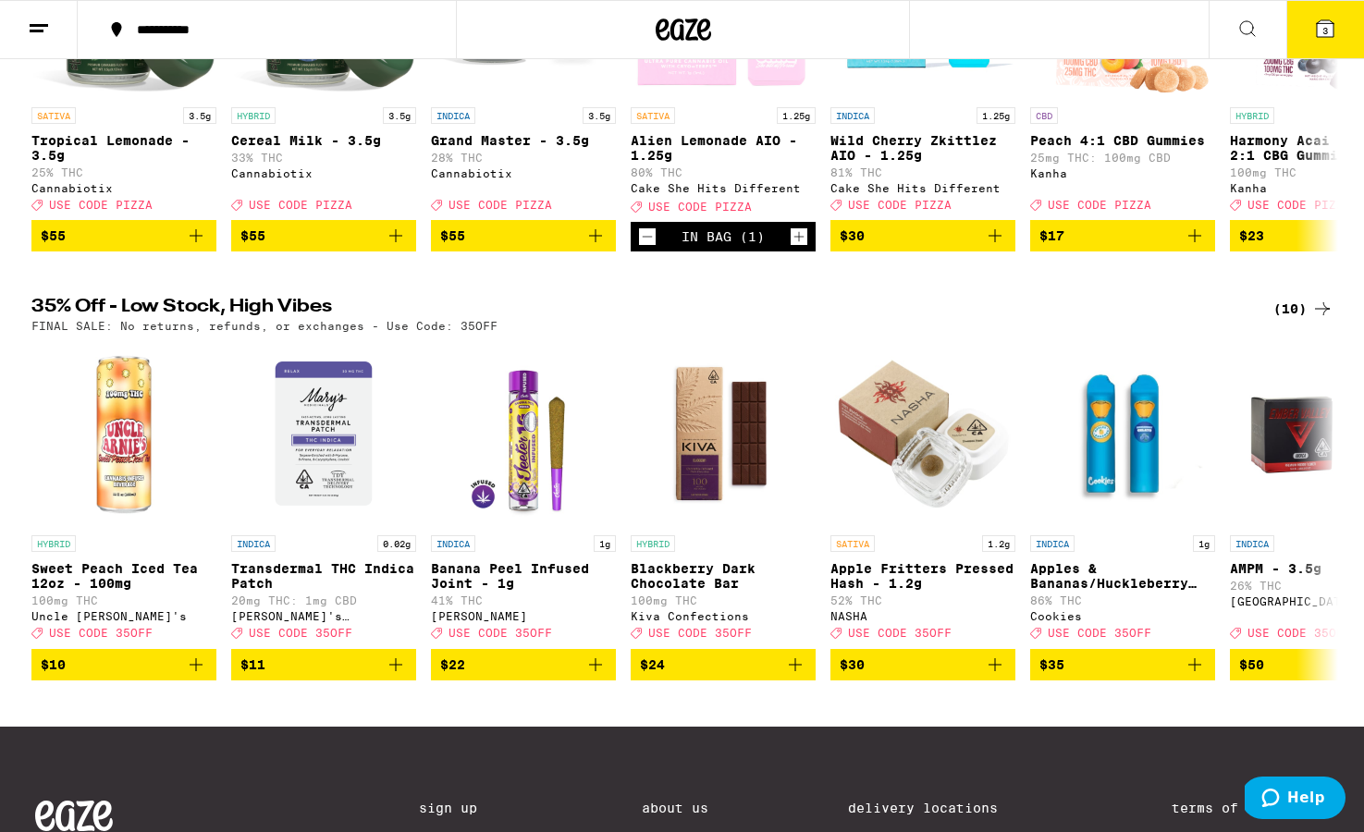
click at [935, 320] on div "(10)" at bounding box center [1304, 309] width 60 height 22
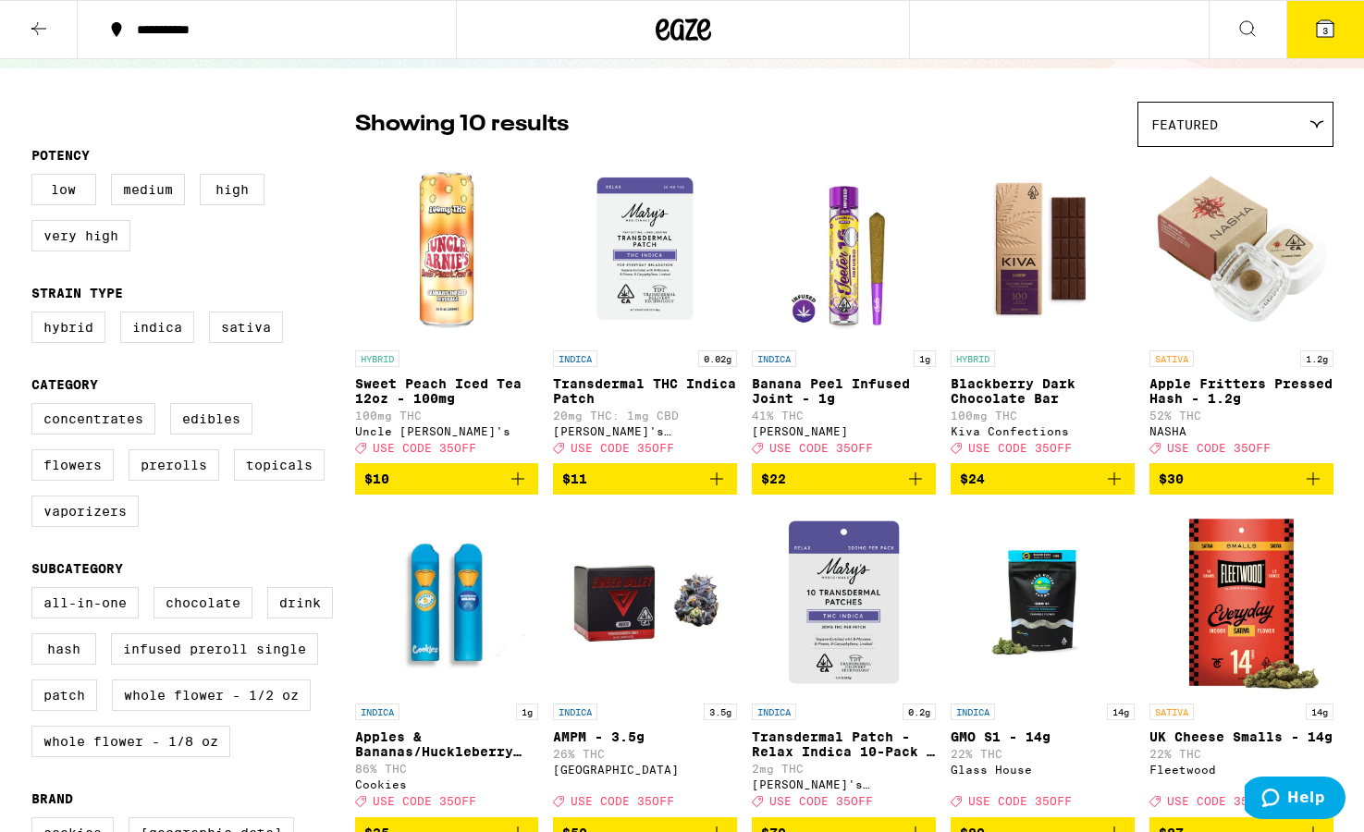
scroll to position [110, 0]
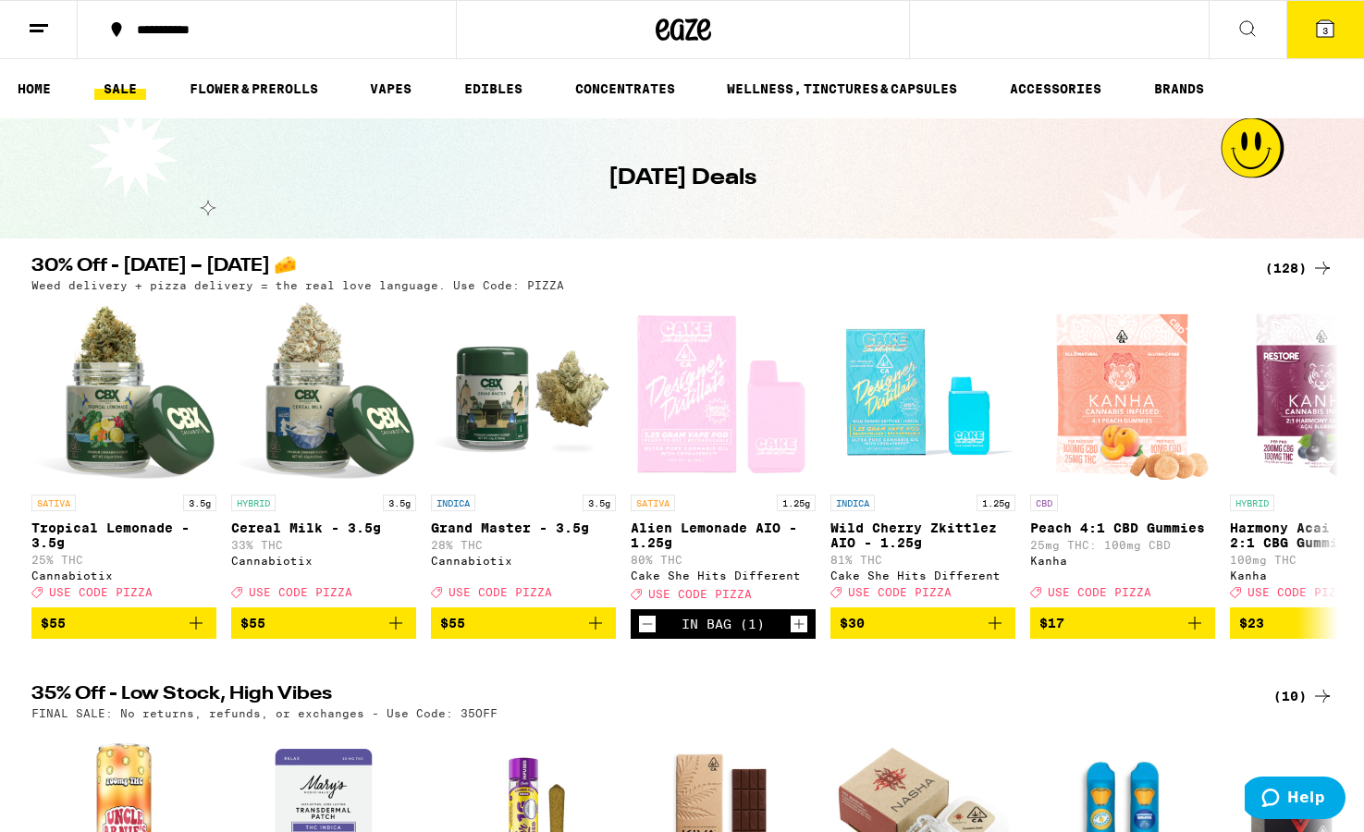
click at [935, 268] on div "(128)" at bounding box center [1299, 268] width 68 height 22
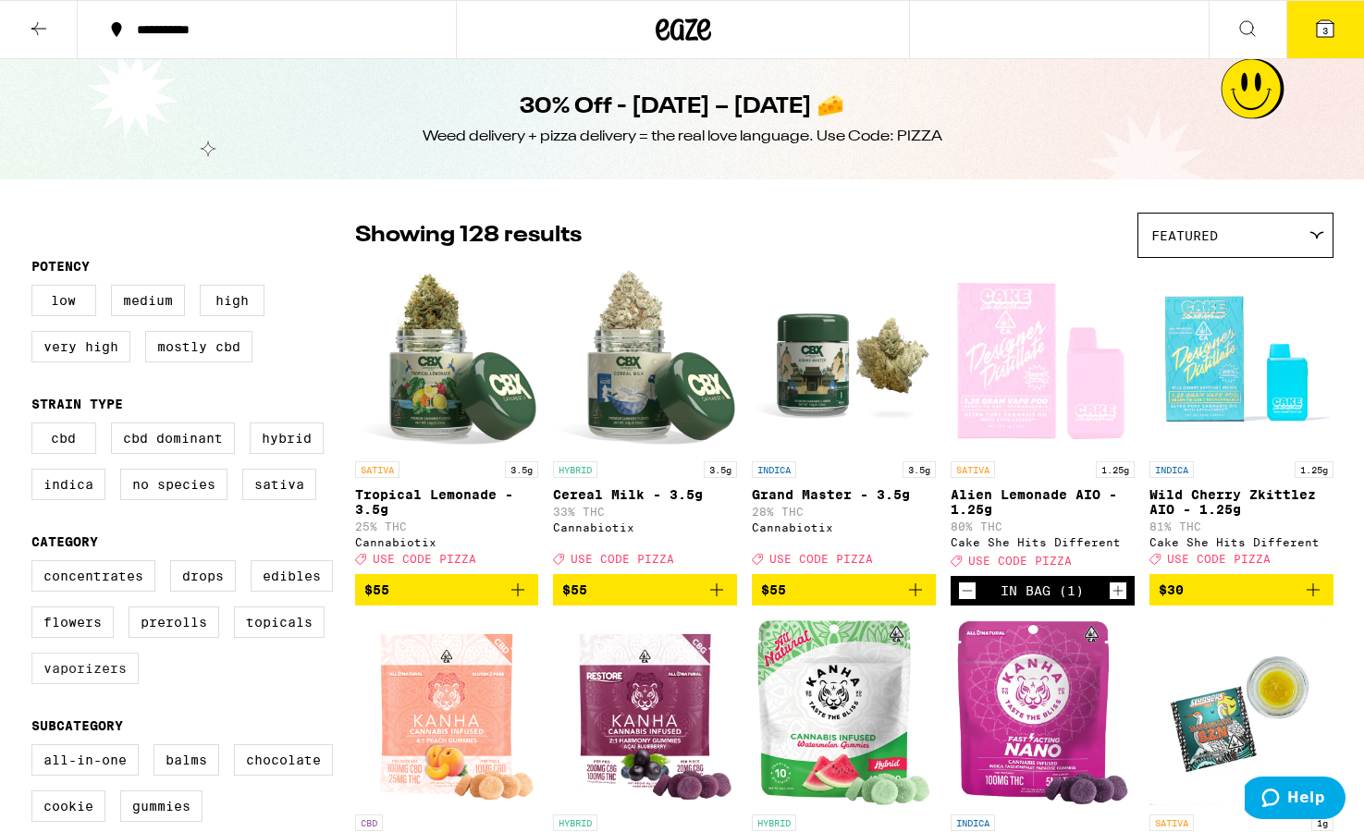
click at [117, 684] on label "Vaporizers" at bounding box center [84, 668] width 107 height 31
click at [36, 564] on input "Vaporizers" at bounding box center [35, 563] width 1 height 1
checkbox input "true"
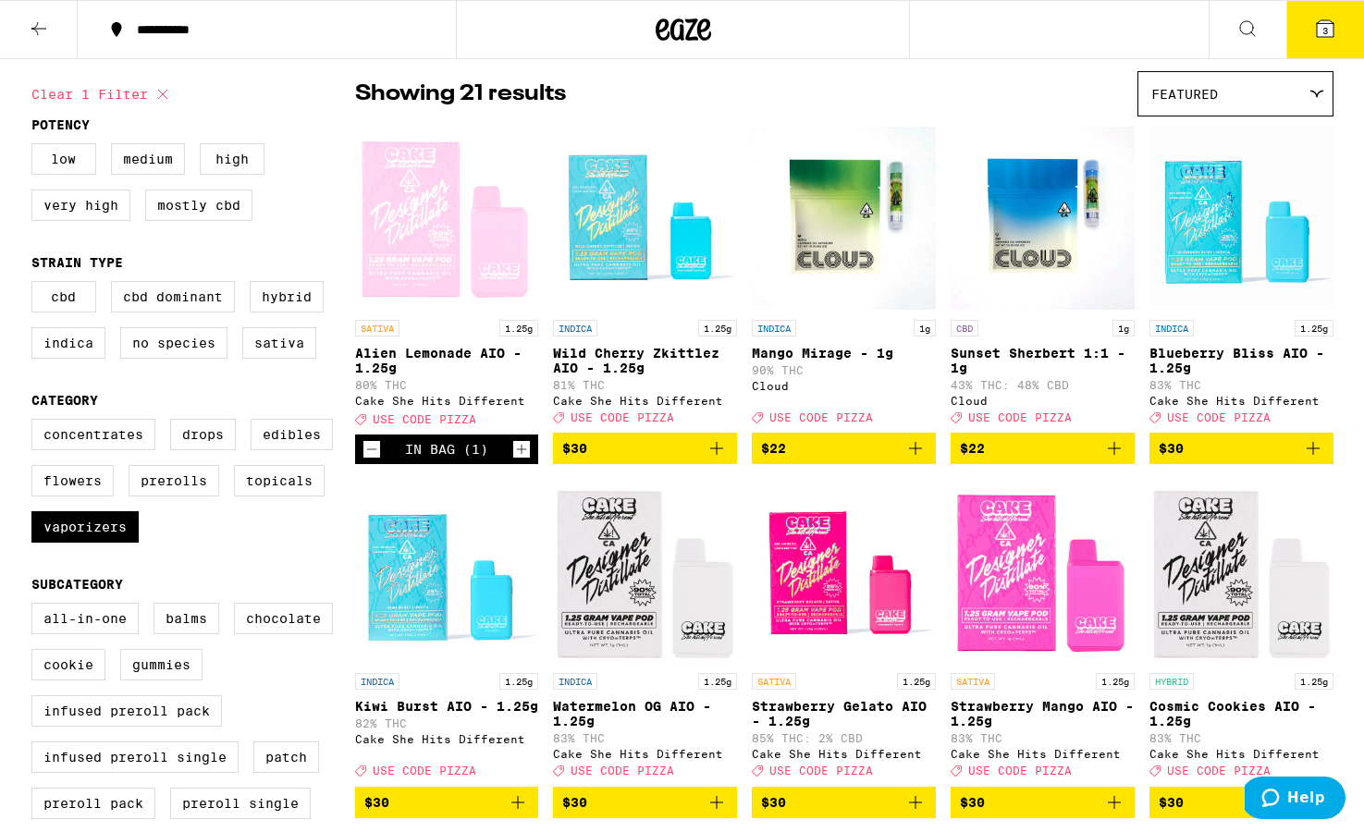
scroll to position [146, 0]
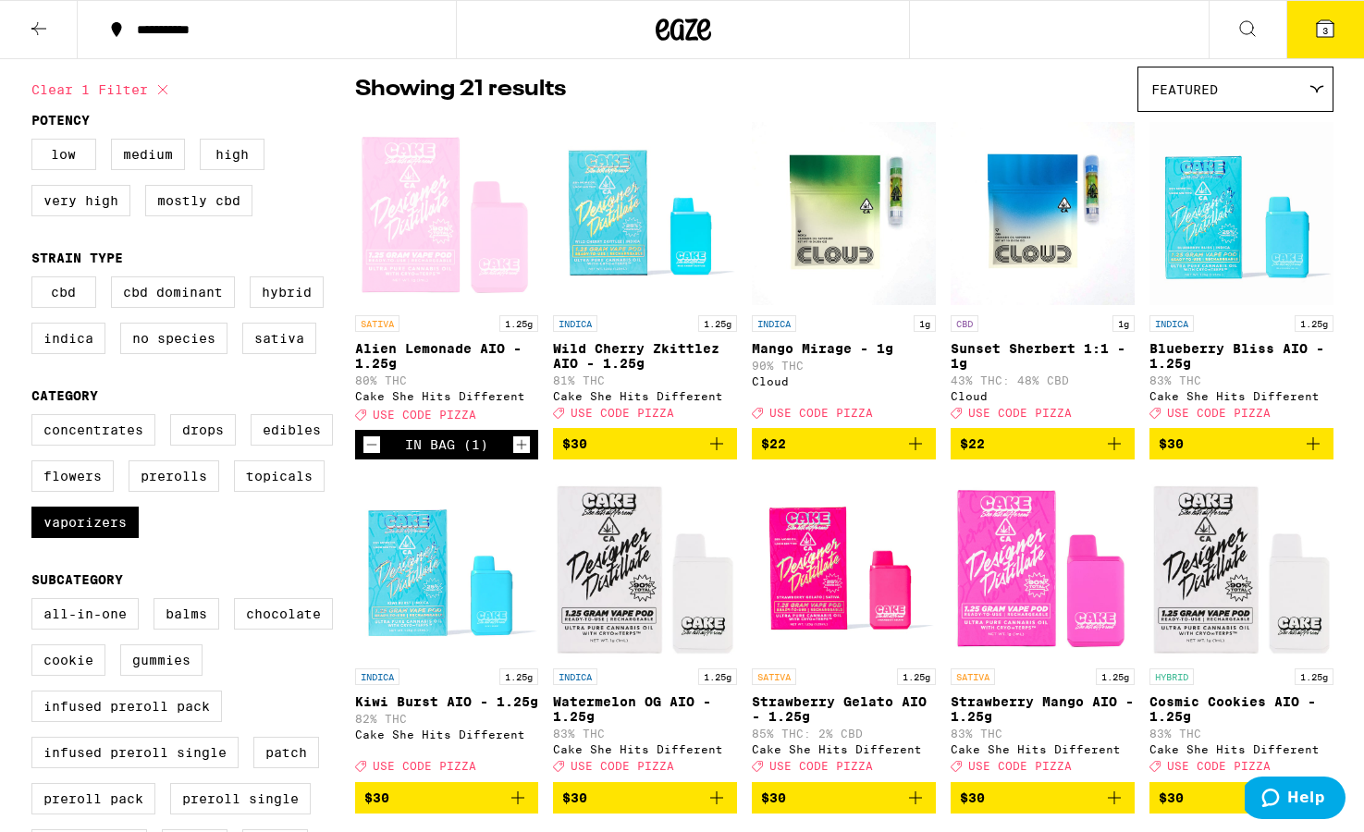
click at [935, 454] on icon "Add to bag" at bounding box center [1114, 444] width 22 height 22
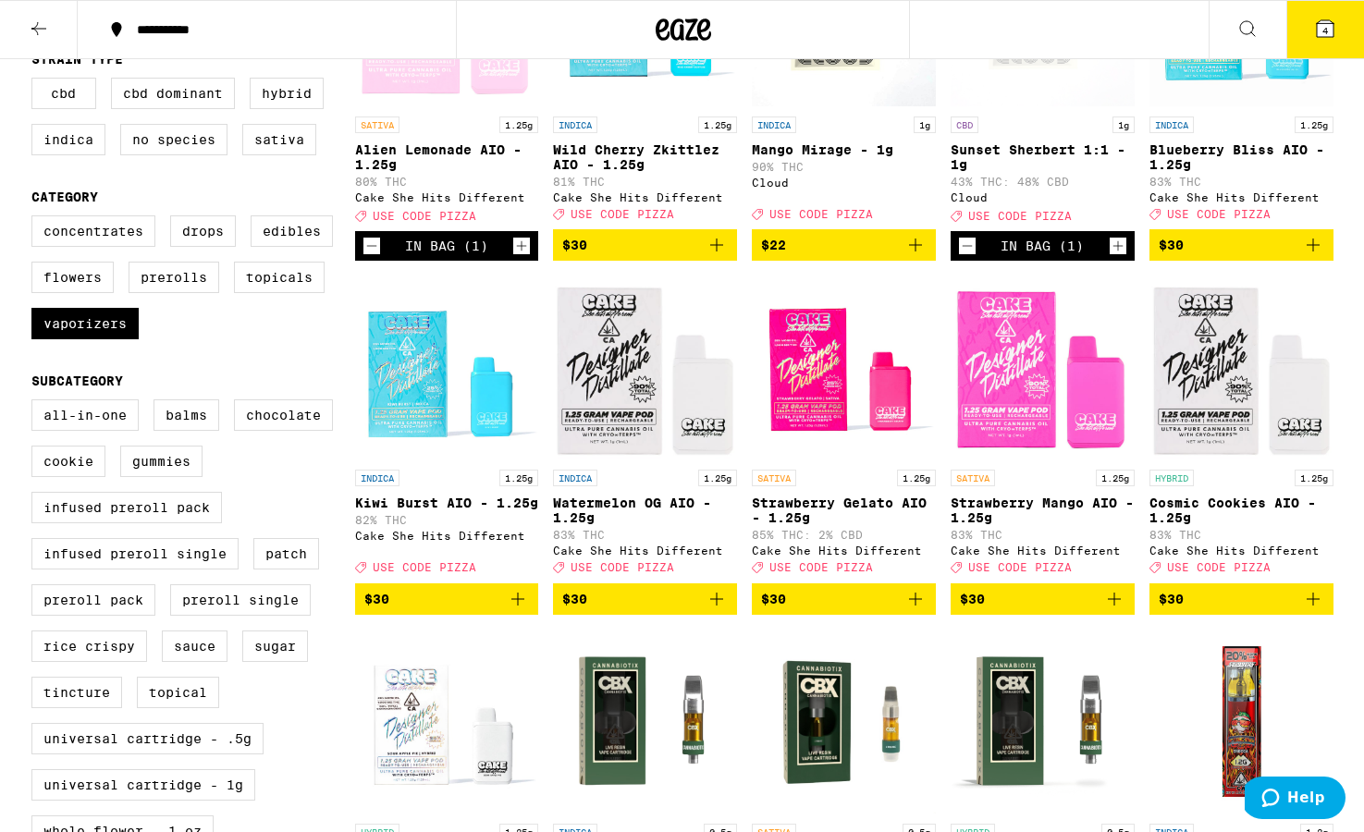
scroll to position [358, 0]
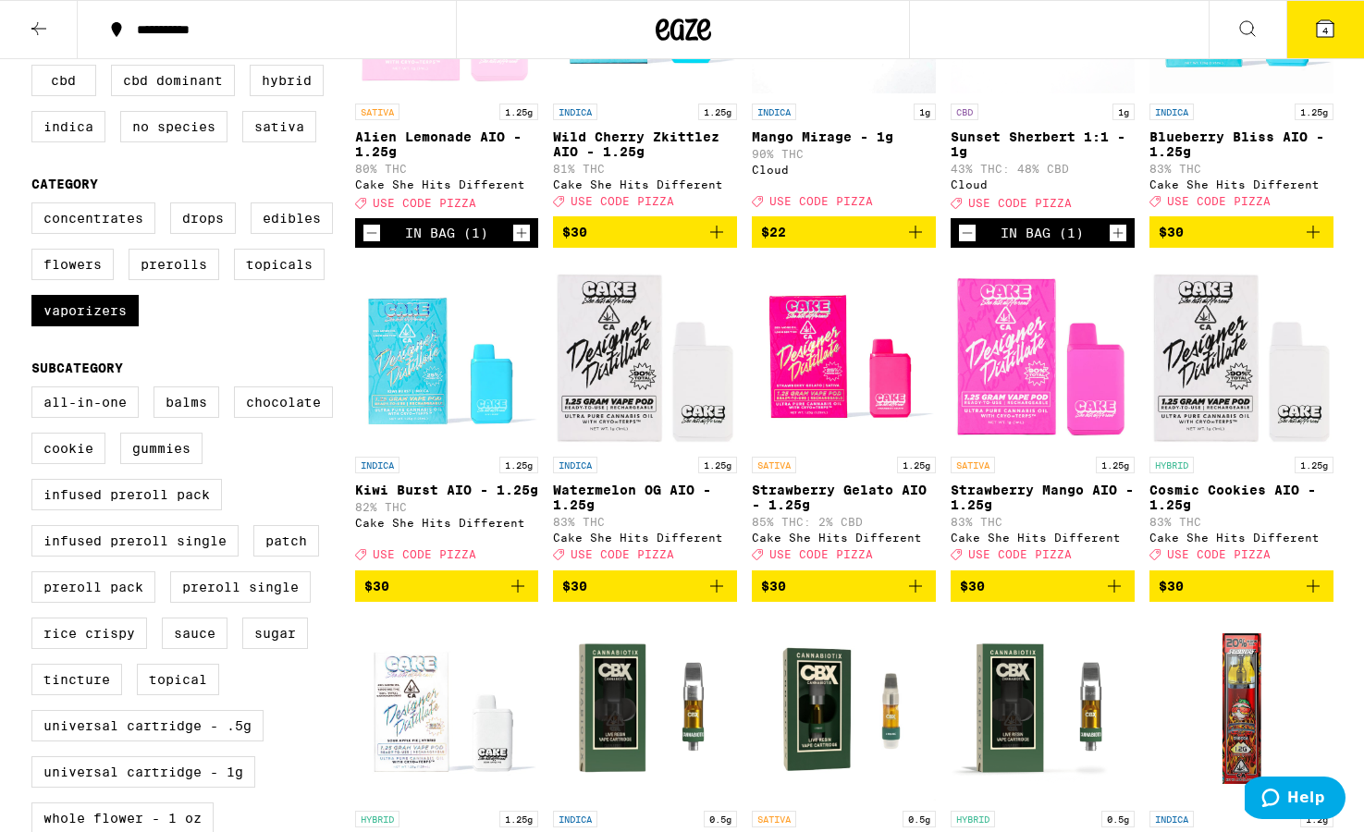
click at [935, 387] on img "Open page for Strawberry Mango AIO - 1.25g from Cake She Hits Different" at bounding box center [1043, 355] width 184 height 185
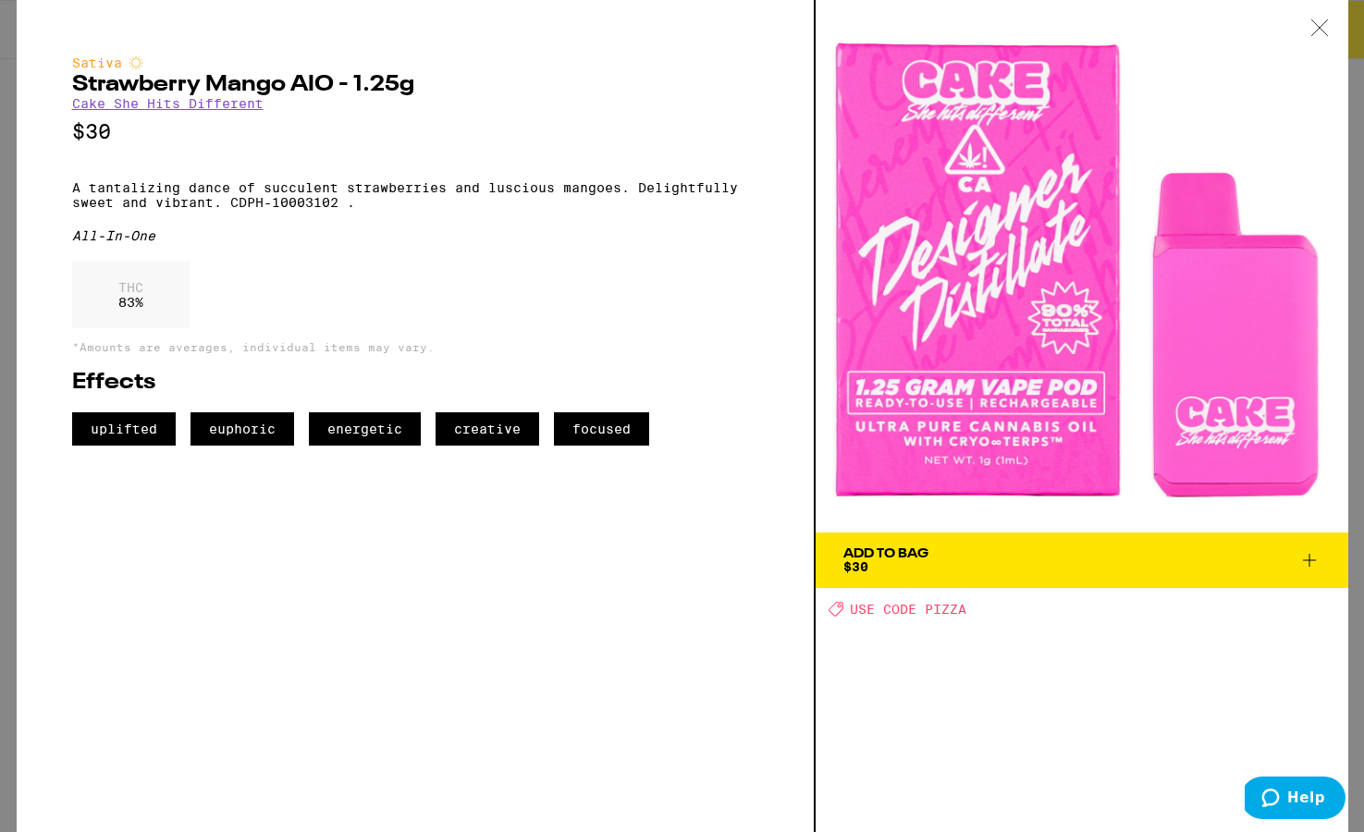
click at [935, 560] on icon at bounding box center [1310, 560] width 22 height 22
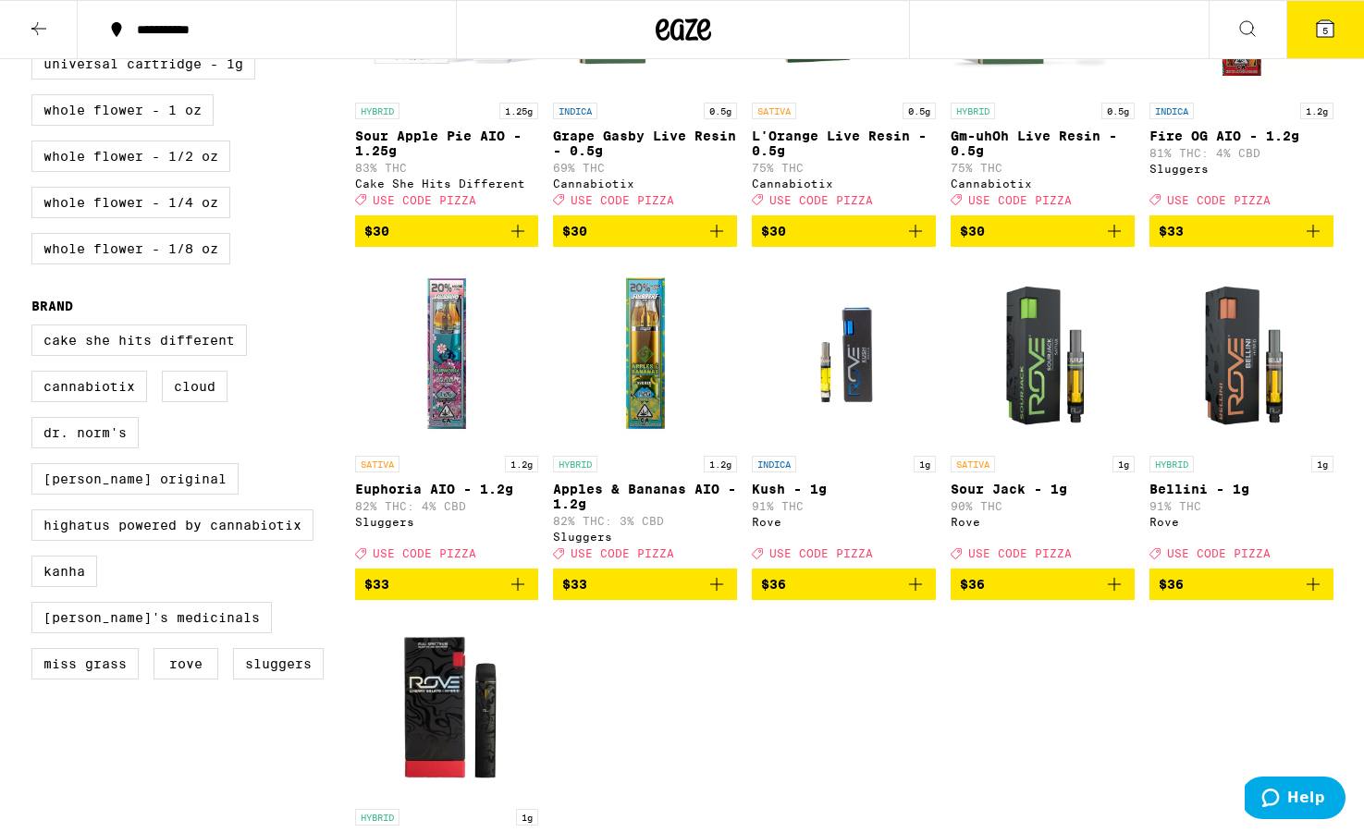
scroll to position [202, 0]
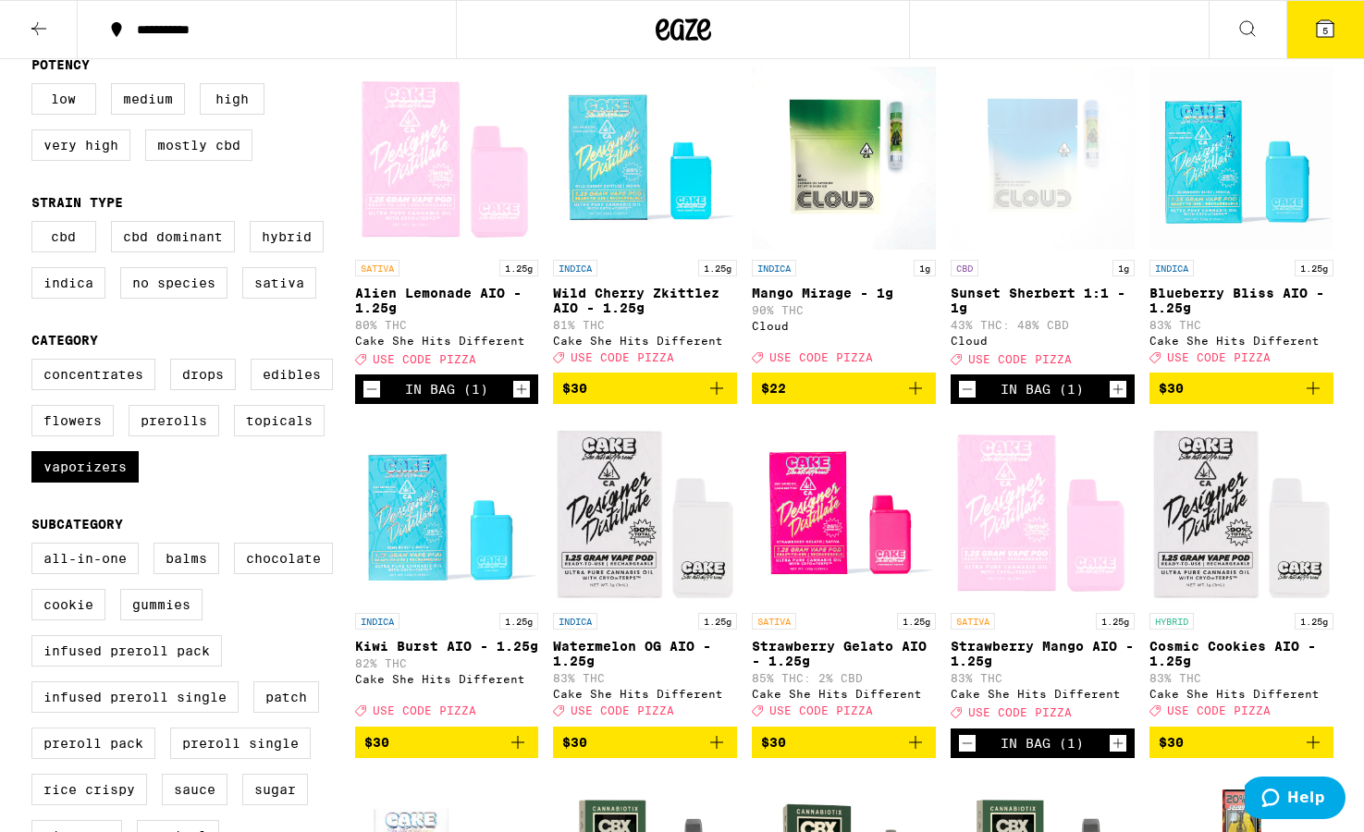
click at [935, 22] on button "5" at bounding box center [1326, 29] width 78 height 57
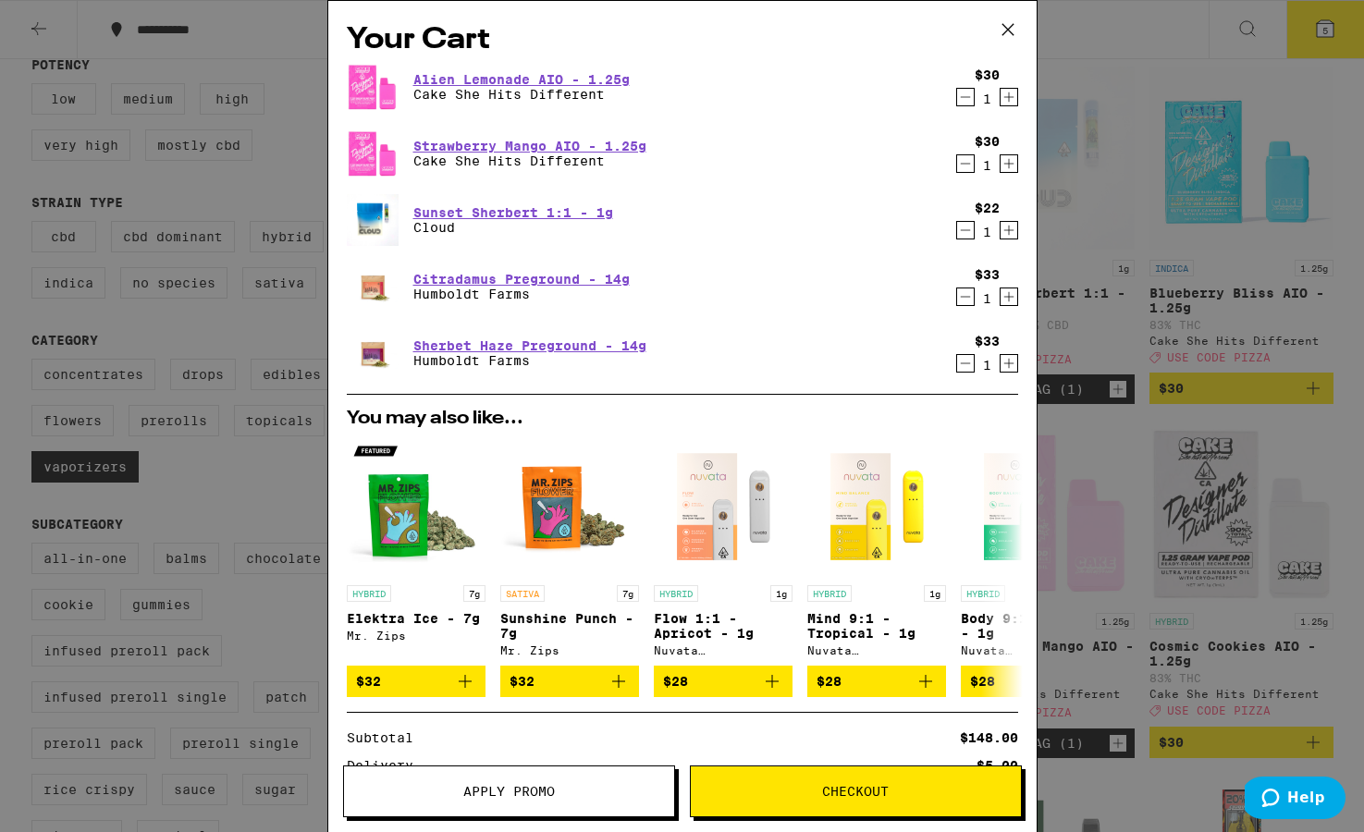
click at [515, 773] on button "Apply Promo" at bounding box center [509, 792] width 332 height 52
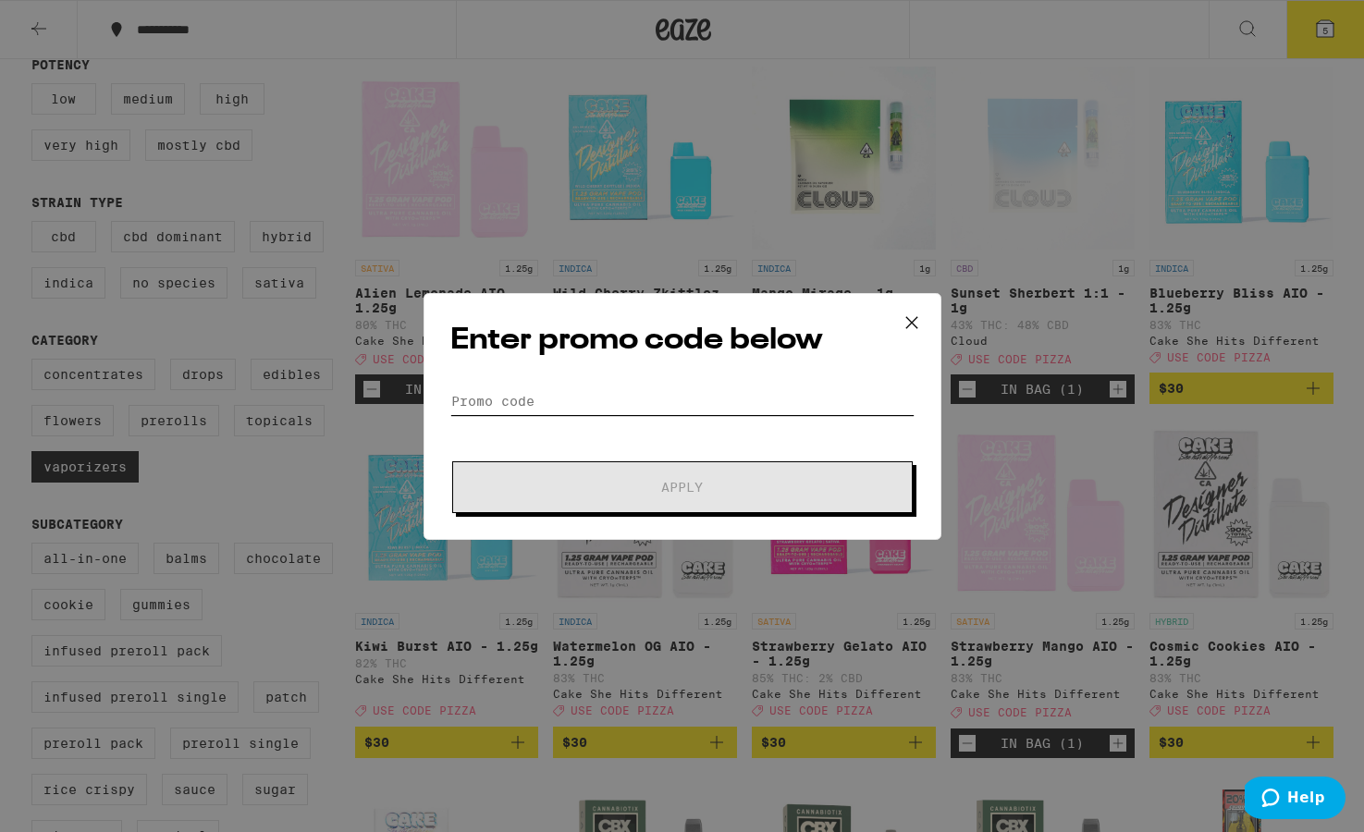
click at [563, 401] on input "Promo Code" at bounding box center [682, 402] width 464 height 28
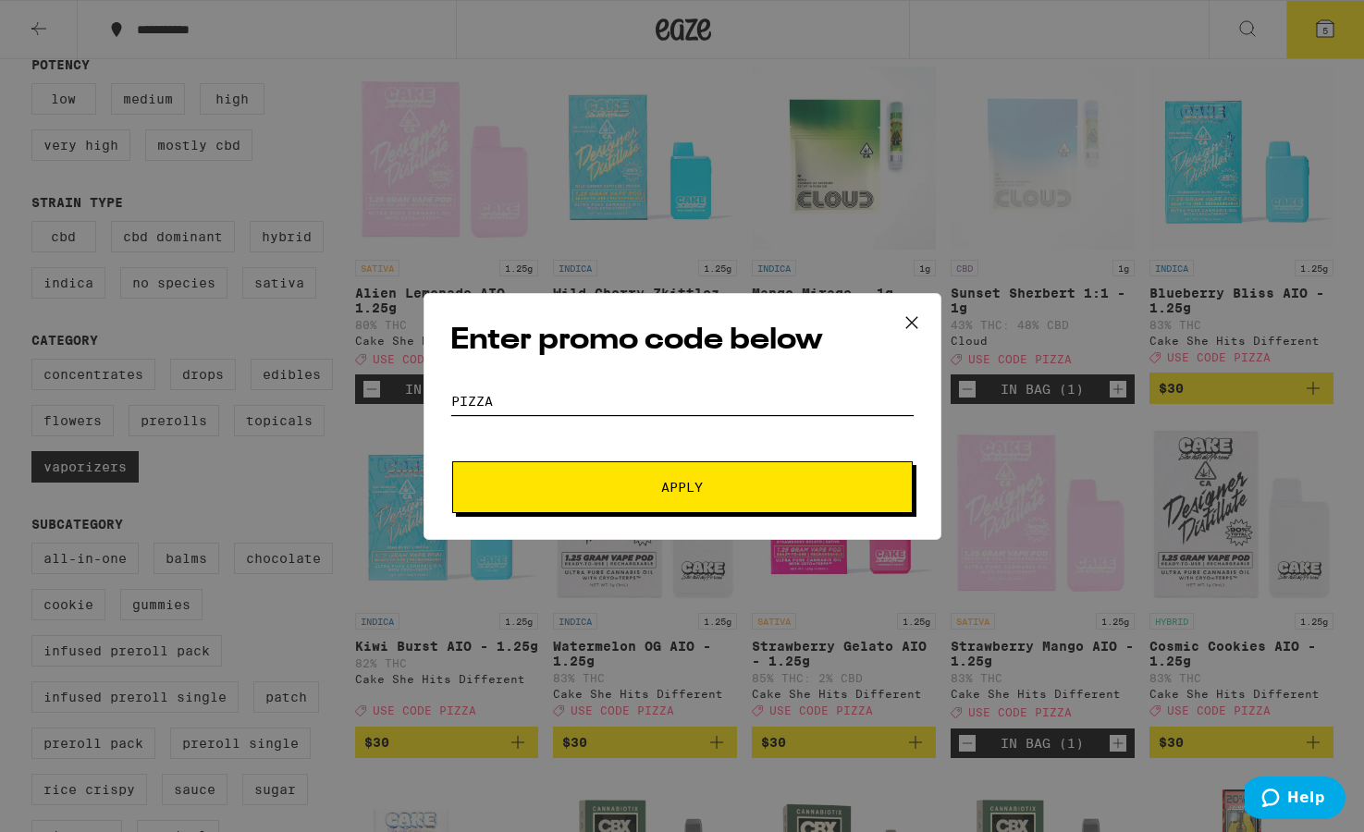
type input "pizza"
click at [682, 487] on button "Apply" at bounding box center [682, 488] width 461 height 52
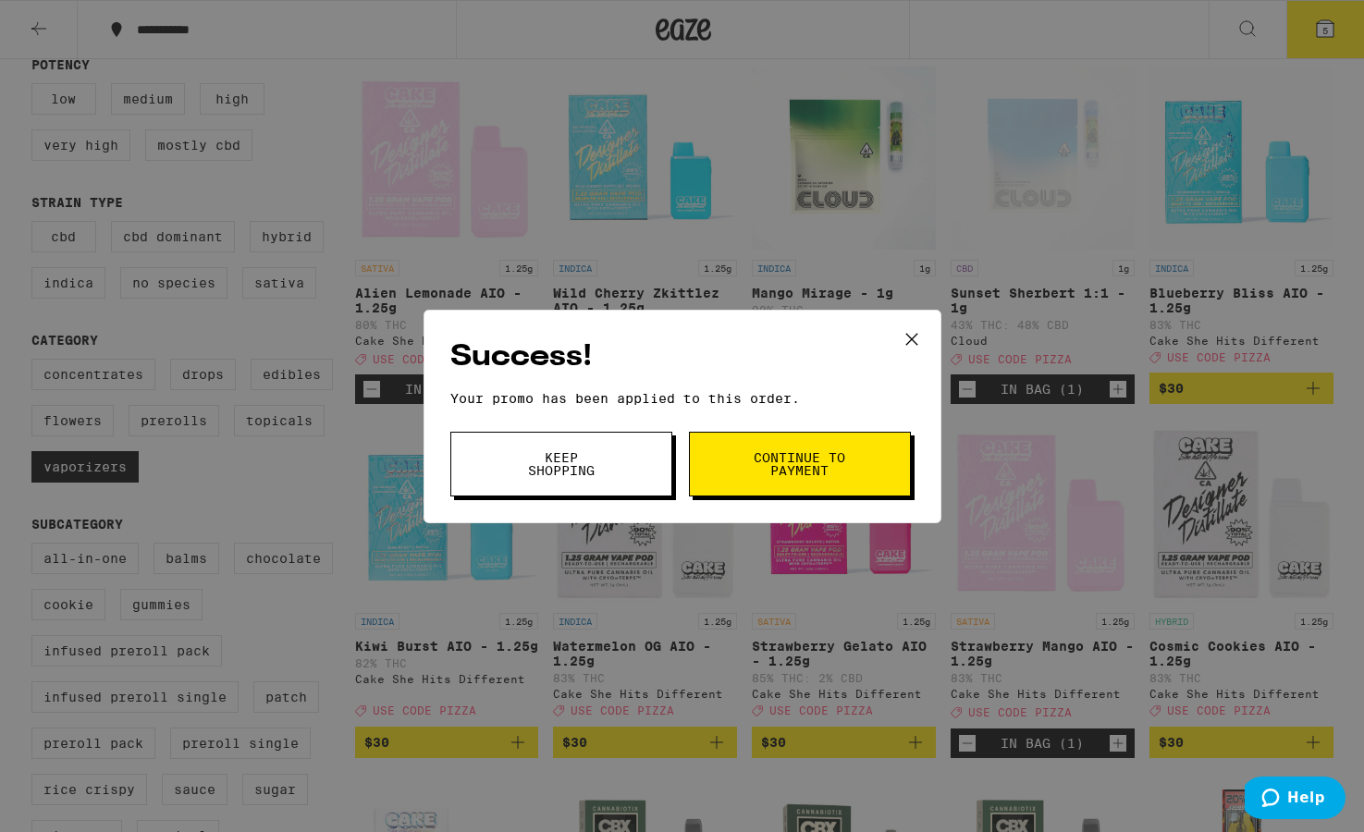
click at [766, 473] on span "Continue to payment" at bounding box center [800, 464] width 94 height 26
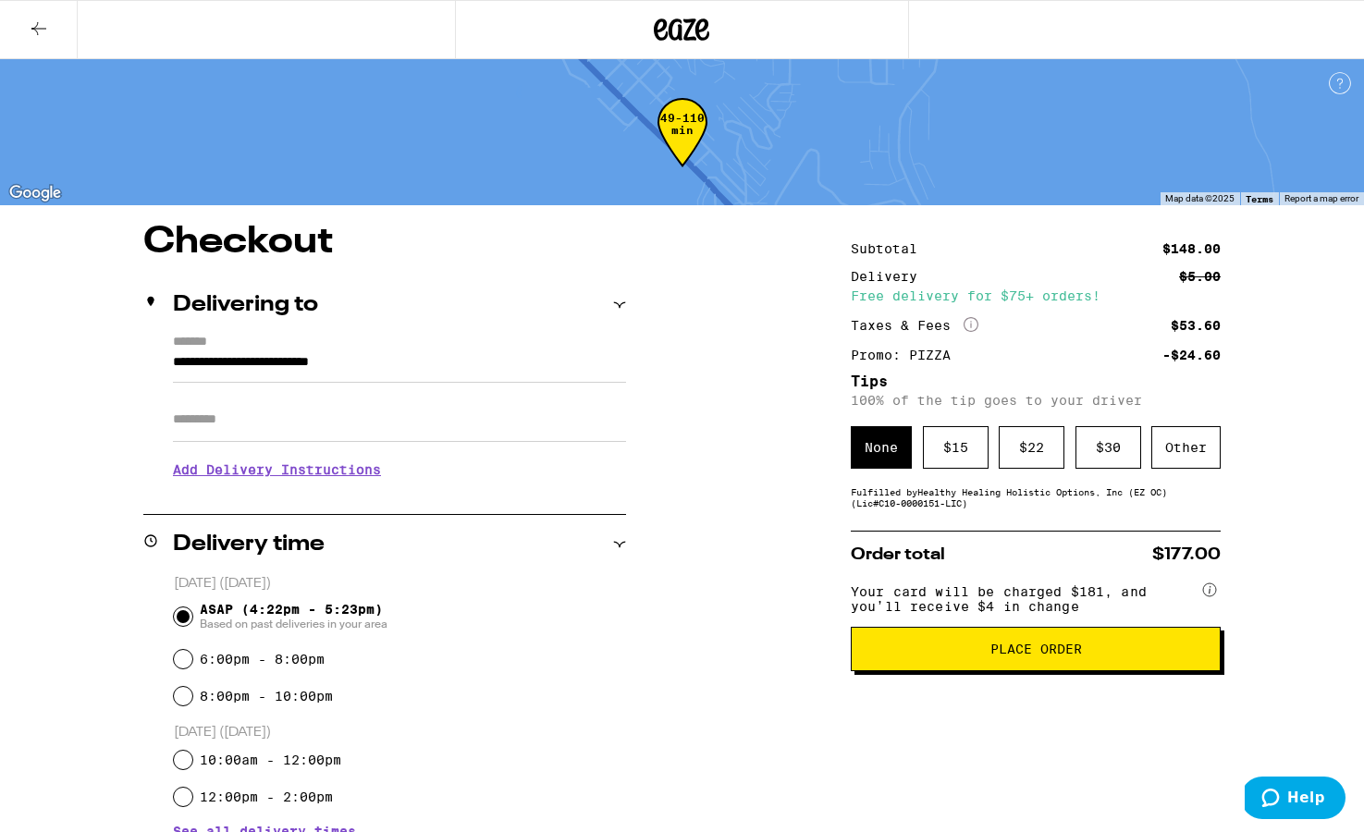
click at [43, 31] on icon at bounding box center [39, 29] width 22 height 22
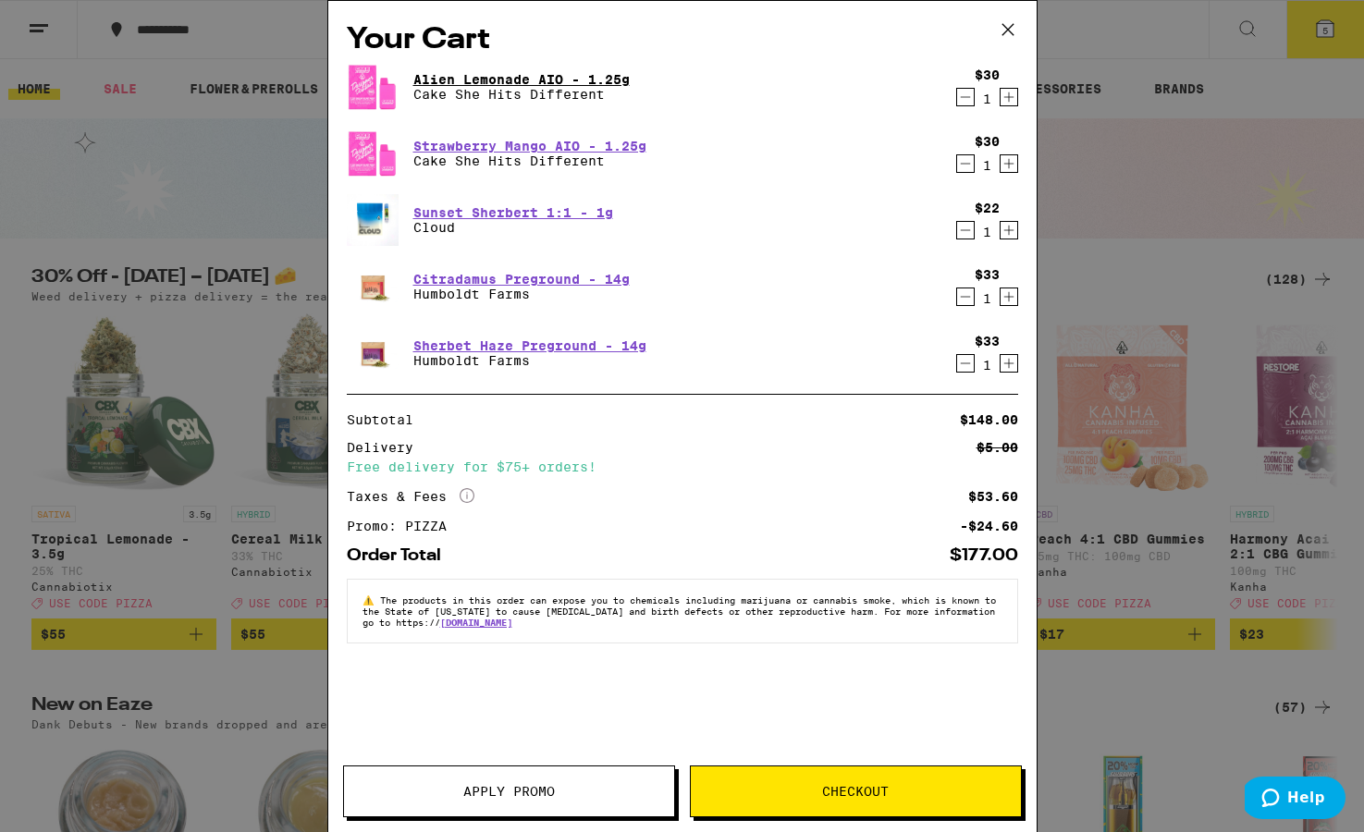
click at [521, 75] on link "Alien Lemonade AIO - 1.25g" at bounding box center [521, 79] width 216 height 15
click at [533, 208] on link "Sunset Sherbert 1:1 - 1g" at bounding box center [513, 212] width 200 height 15
click at [546, 140] on link "Strawberry Mango AIO - 1.25g" at bounding box center [529, 146] width 233 height 15
click at [512, 68] on div "Alien Lemonade AIO - 1.25g Cake She Hits Different" at bounding box center [647, 87] width 600 height 52
click at [517, 82] on link "Alien Lemonade AIO - 1.25g" at bounding box center [521, 79] width 216 height 15
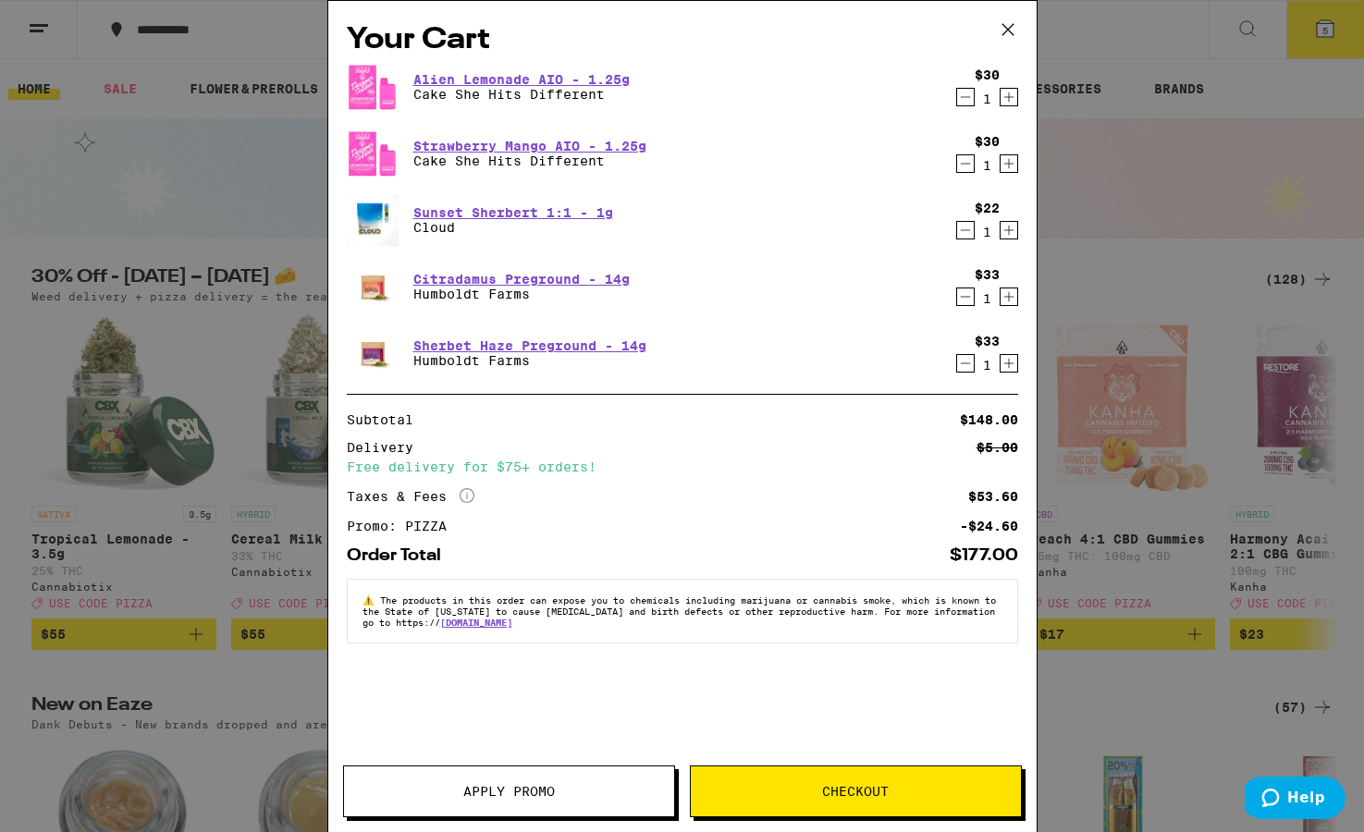
click at [935, 166] on icon "Decrement" at bounding box center [965, 164] width 17 height 22
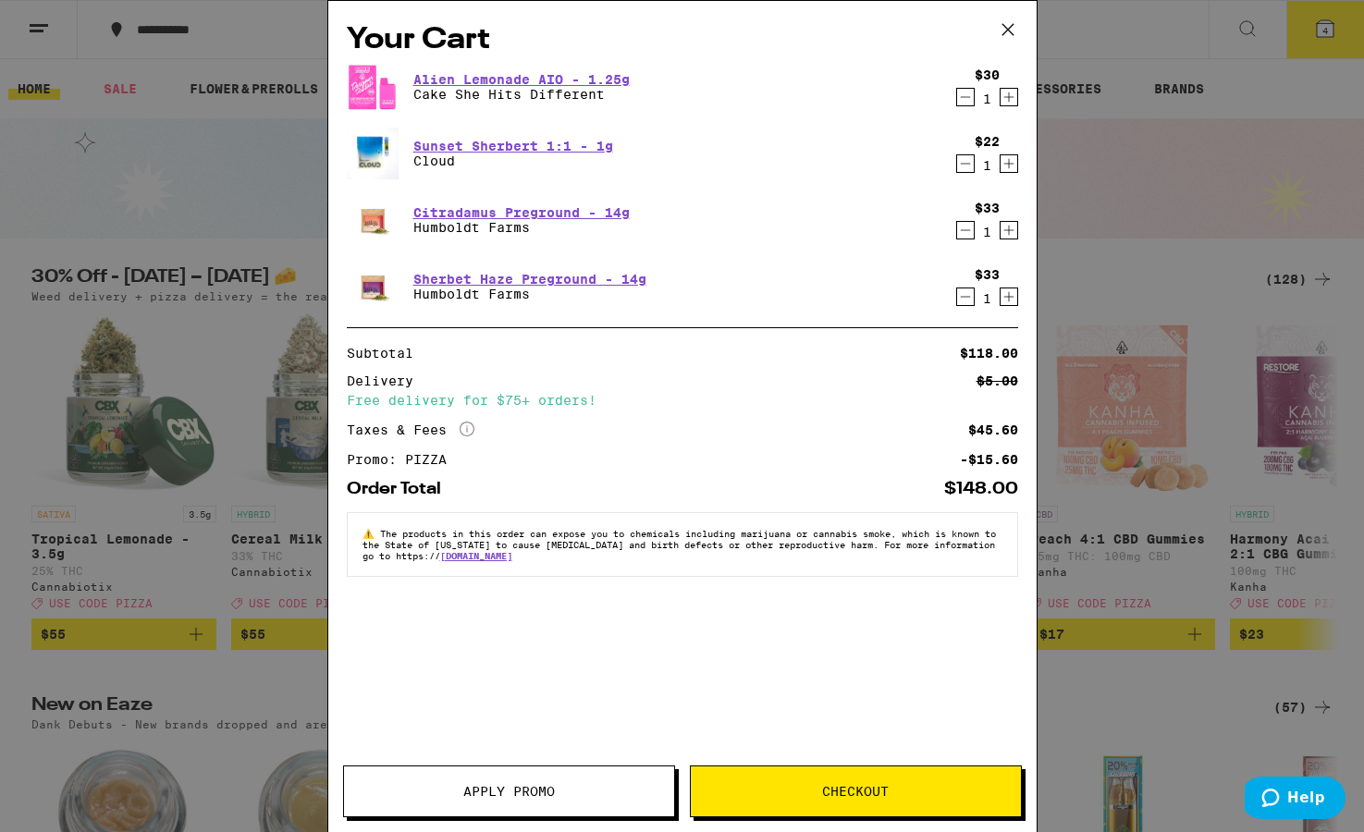
click at [935, 169] on icon "Decrement" at bounding box center [965, 164] width 17 height 22
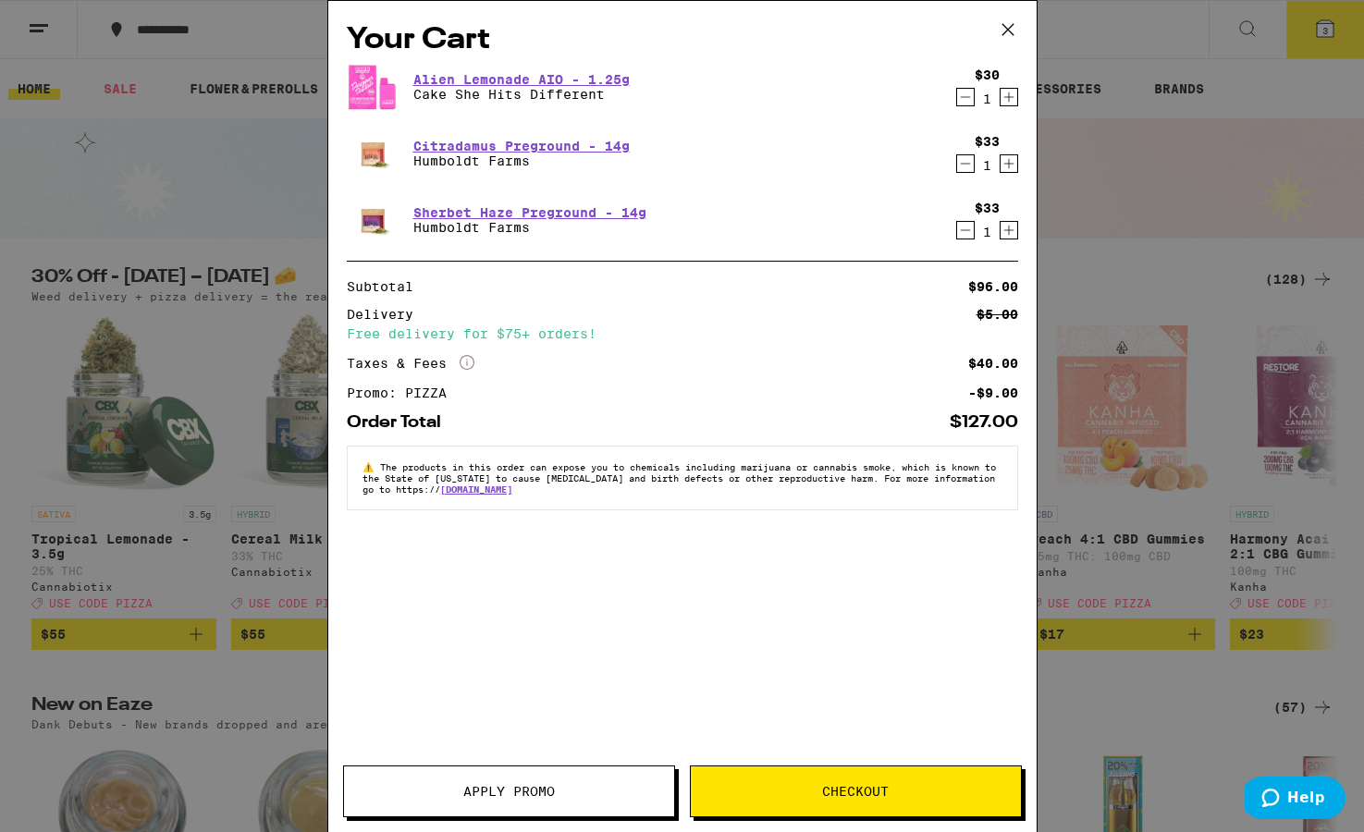
click at [905, 779] on button "Checkout" at bounding box center [856, 792] width 332 height 52
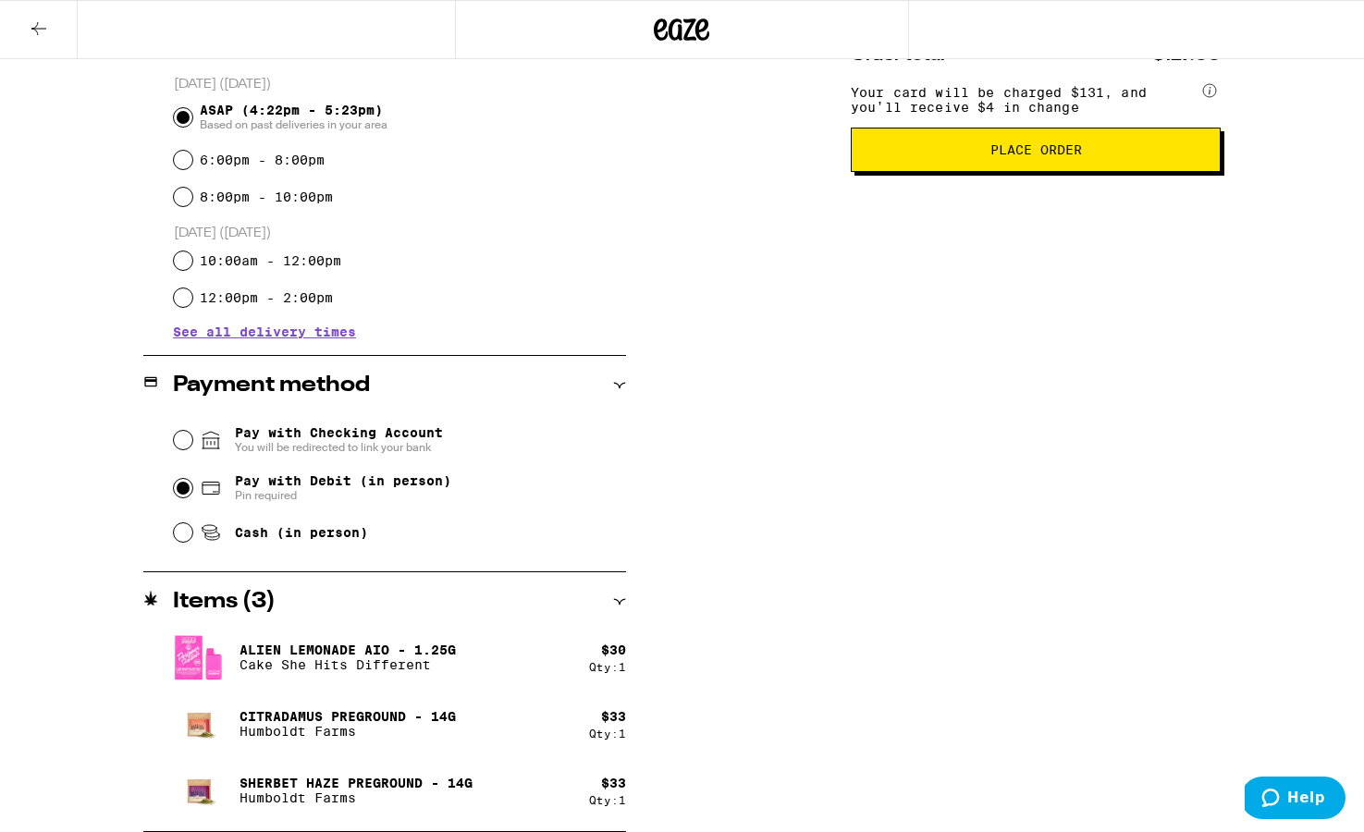
scroll to position [499, 0]
click at [935, 526] on div "Subtotal $96.00 Delivery $5.00 Free delivery for $75+ orders! Taxes & Fees More…" at bounding box center [1036, 278] width 370 height 1108
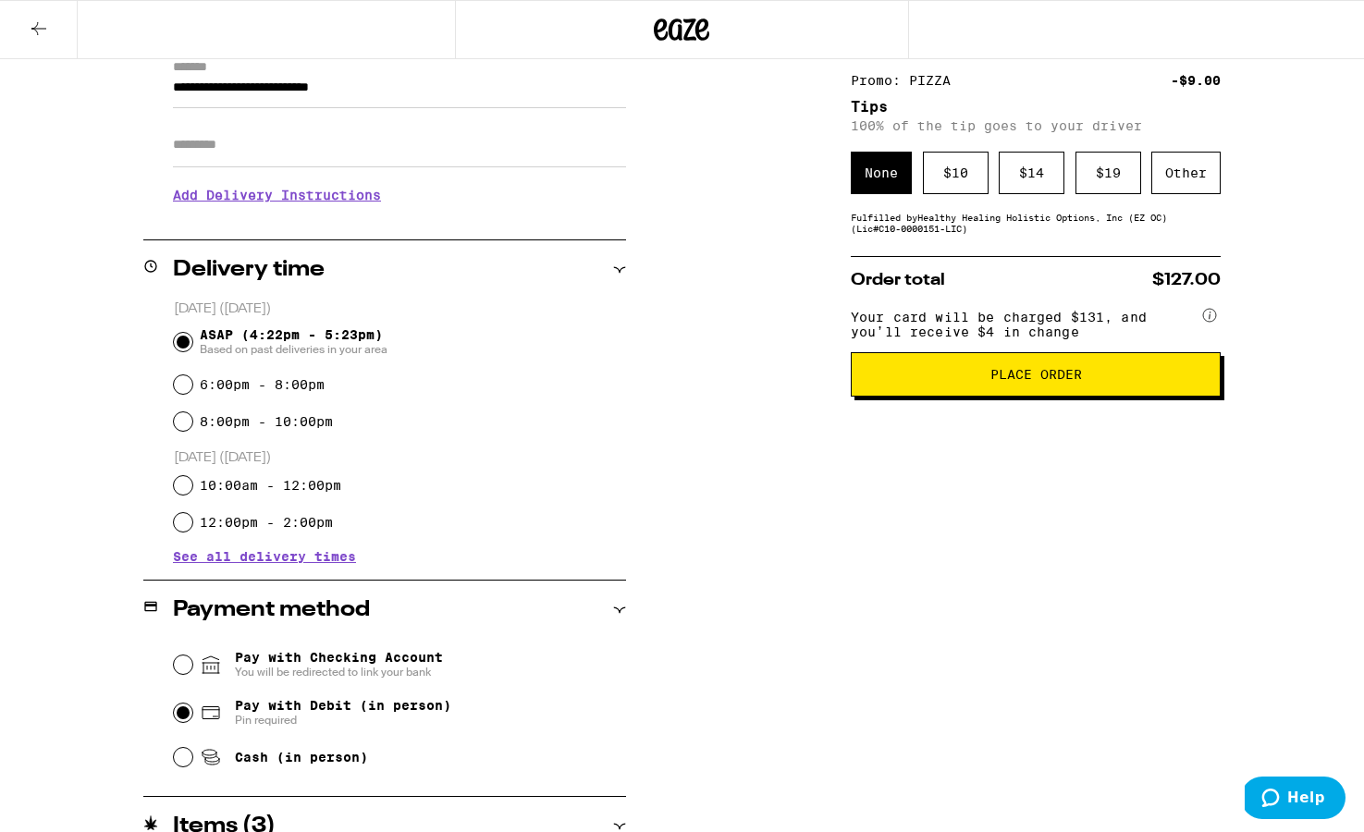
scroll to position [275, 0]
click at [935, 186] on div "$ 10" at bounding box center [956, 173] width 66 height 43
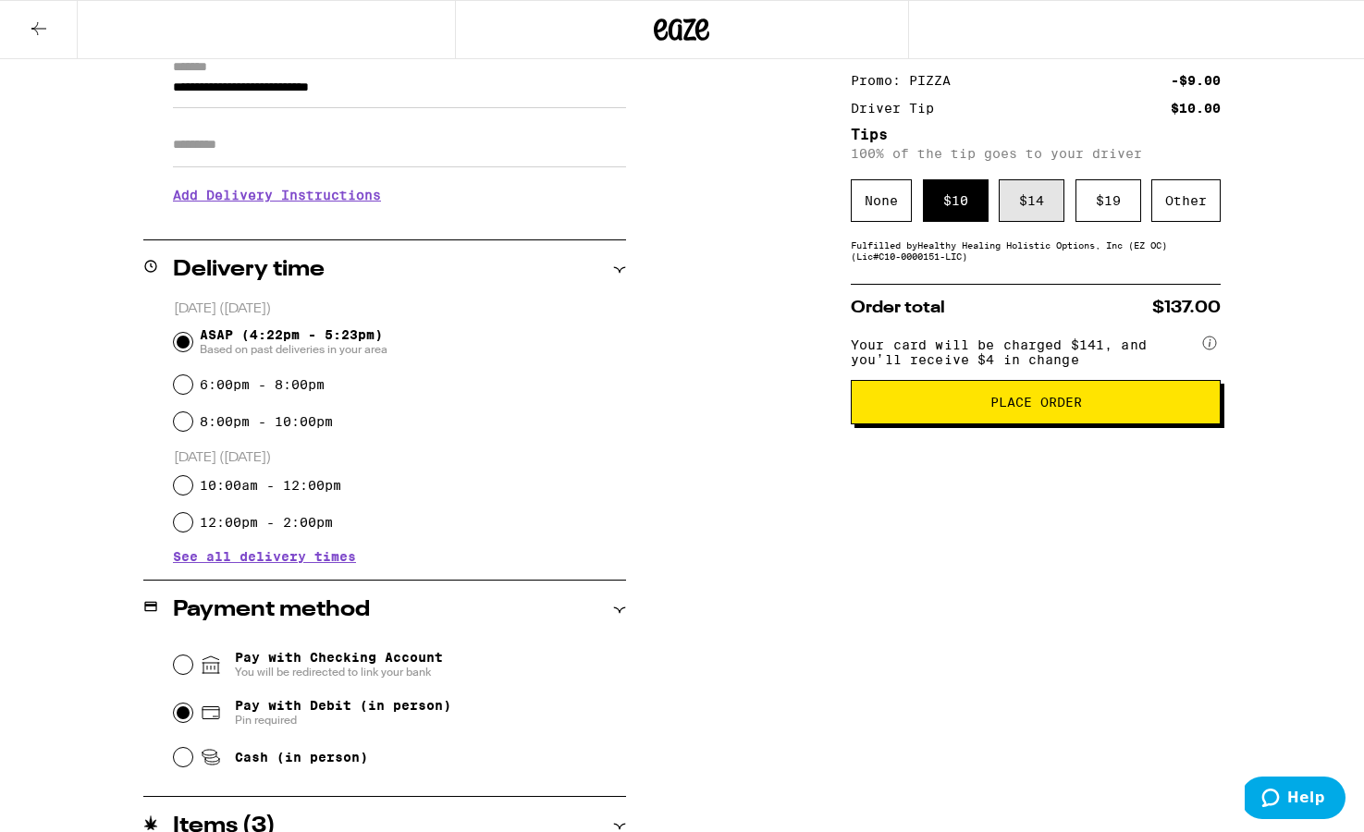
click at [935, 214] on div "$ 14" at bounding box center [1032, 200] width 66 height 43
click at [935, 207] on div "Other" at bounding box center [1186, 200] width 69 height 43
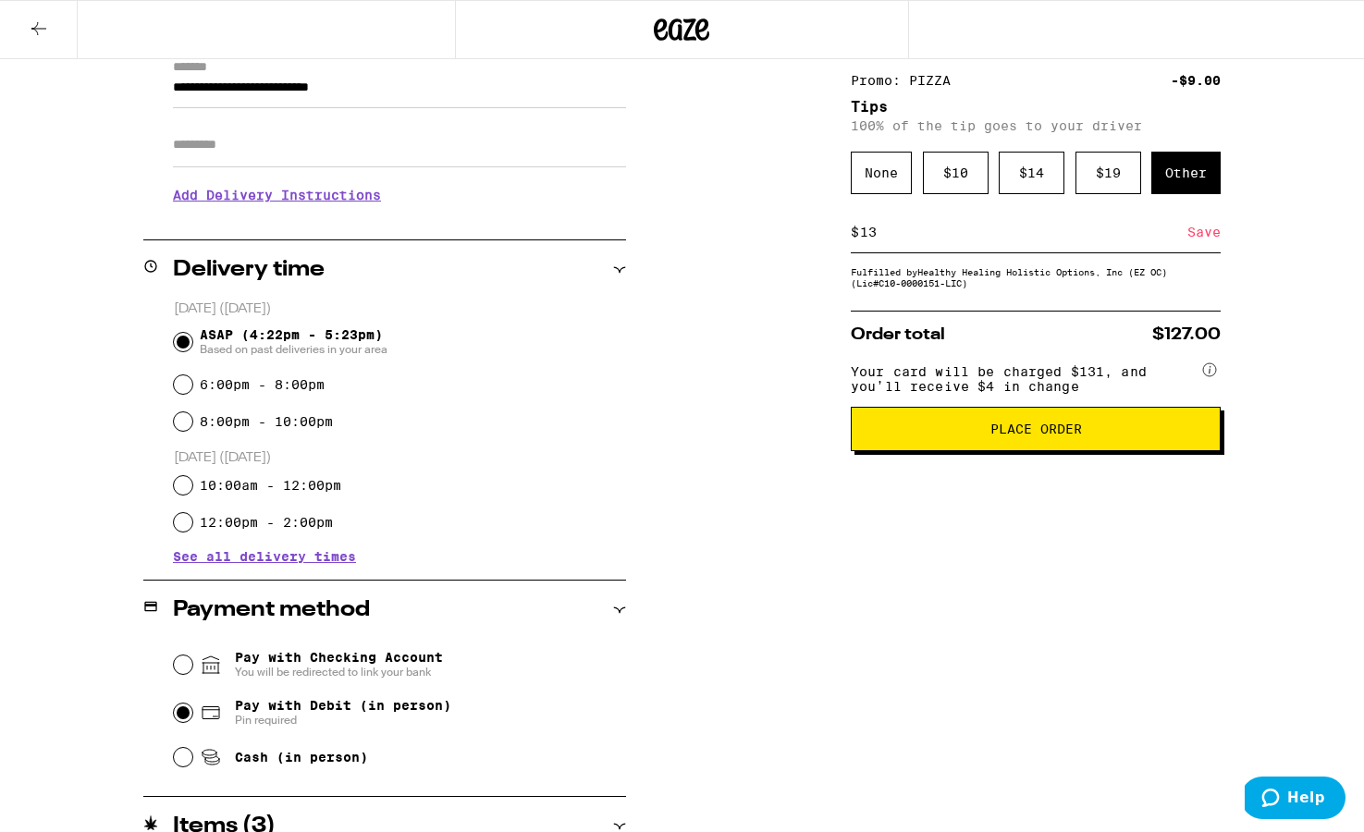
type input "13"
click at [935, 240] on div "Save" at bounding box center [1204, 232] width 33 height 41
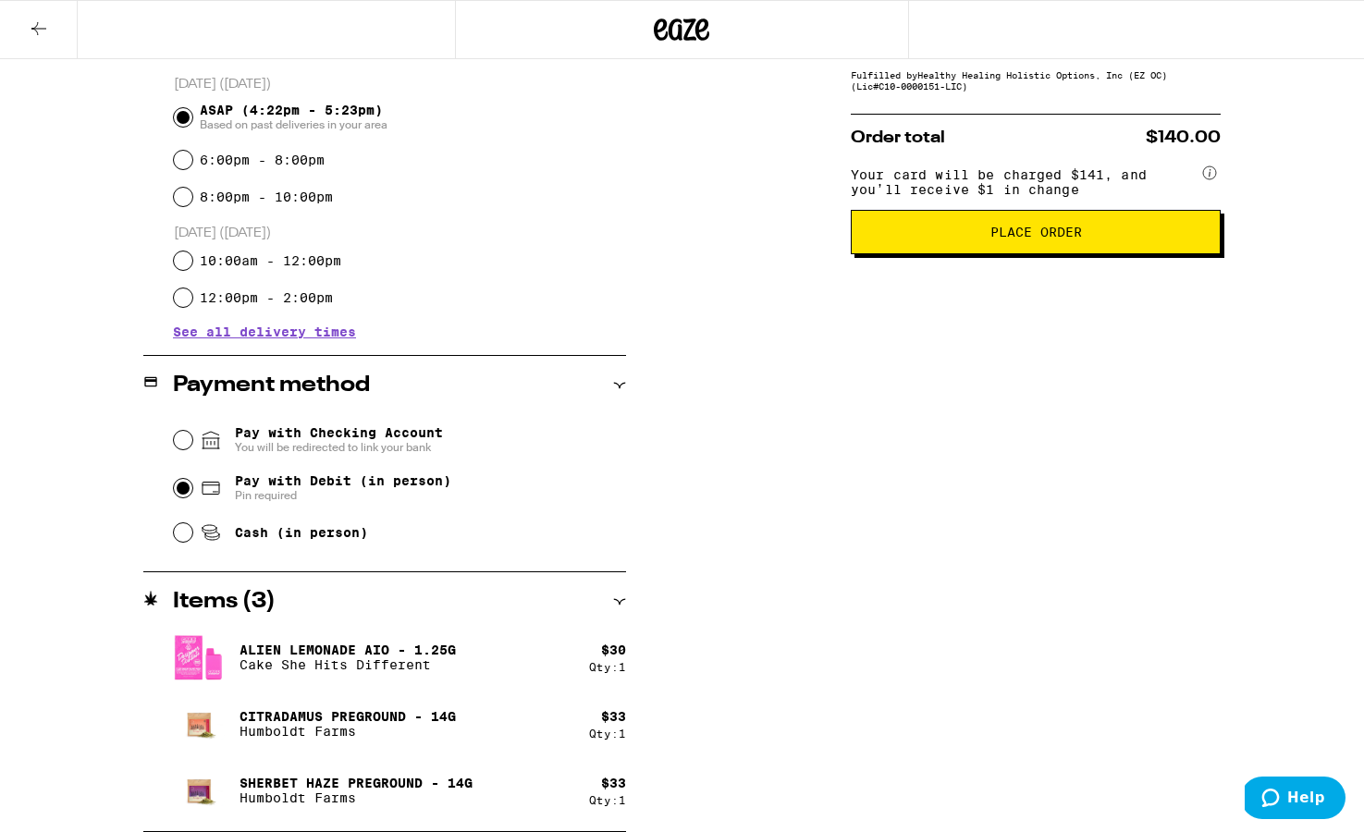
scroll to position [499, 0]
click at [935, 254] on button "Place Order" at bounding box center [1036, 232] width 370 height 44
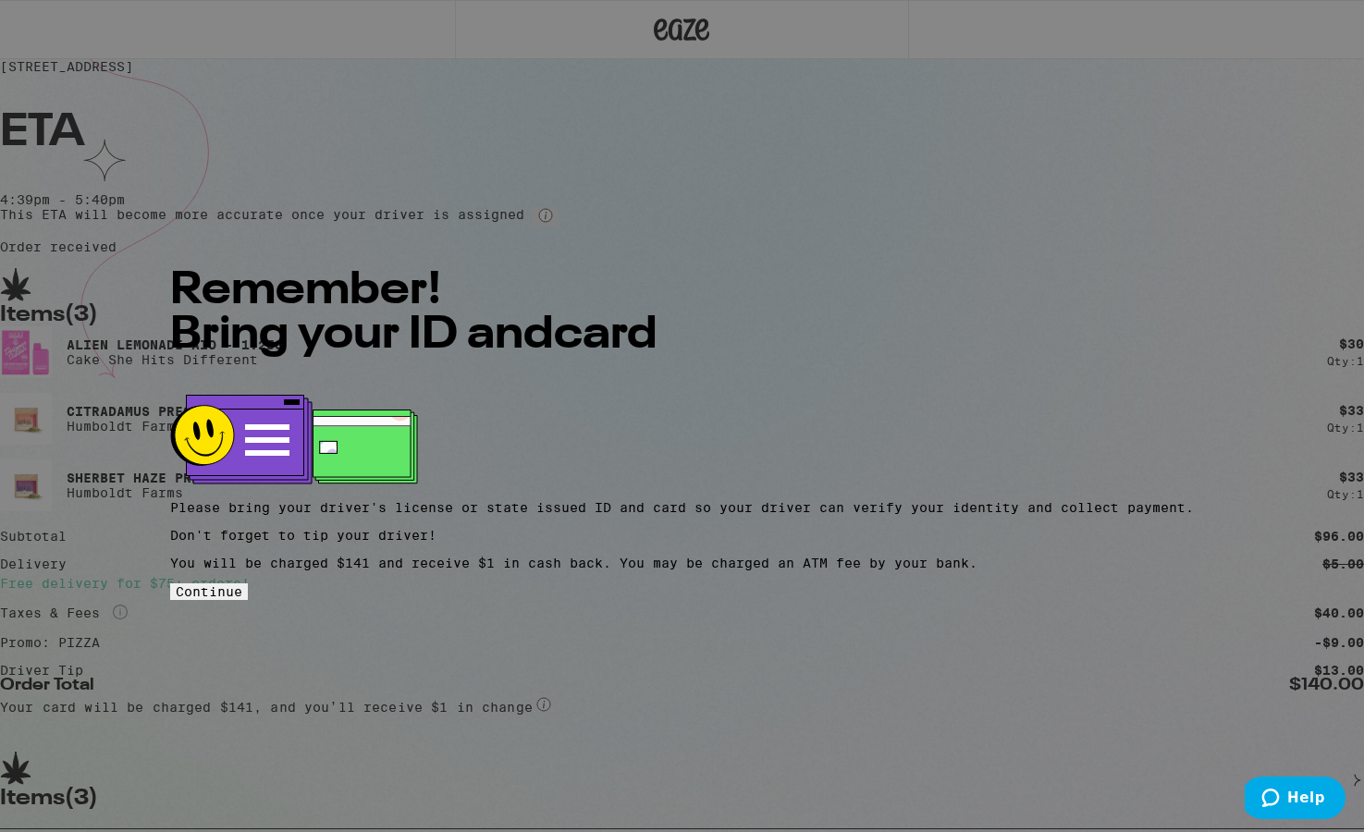
click at [242, 590] on span "Continue" at bounding box center [209, 592] width 67 height 15
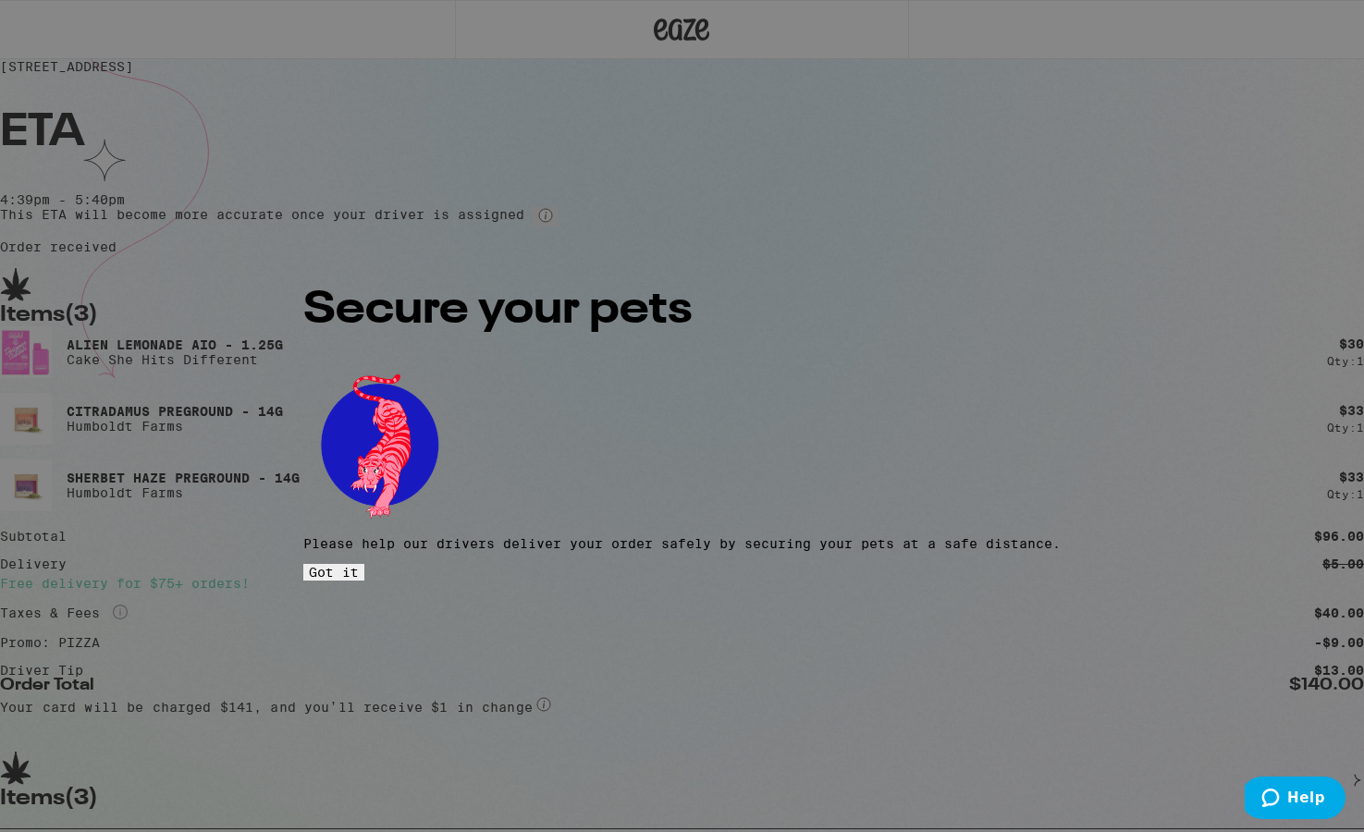
click at [364, 564] on button "Got it" at bounding box center [333, 572] width 61 height 17
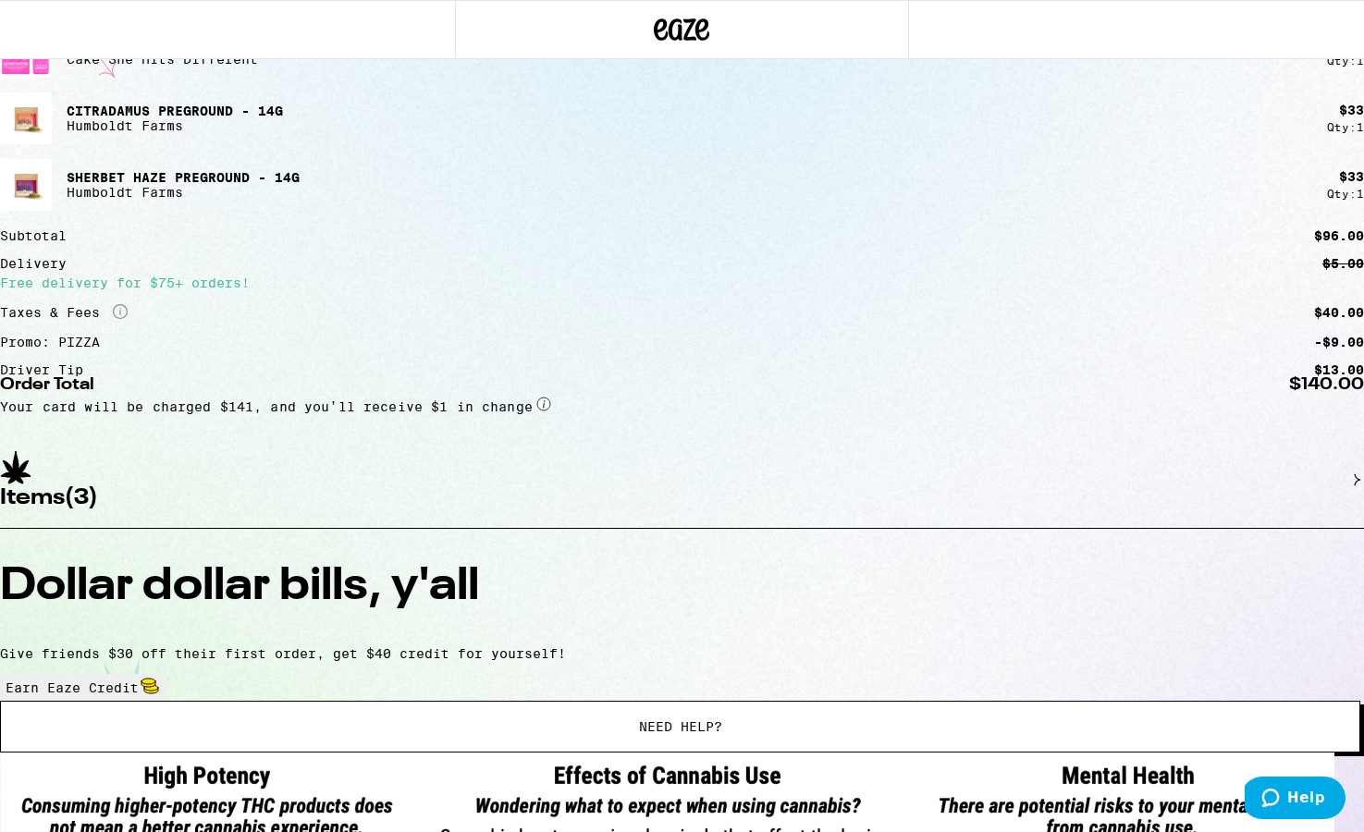
scroll to position [302, 0]
